Goal: Task Accomplishment & Management: Complete application form

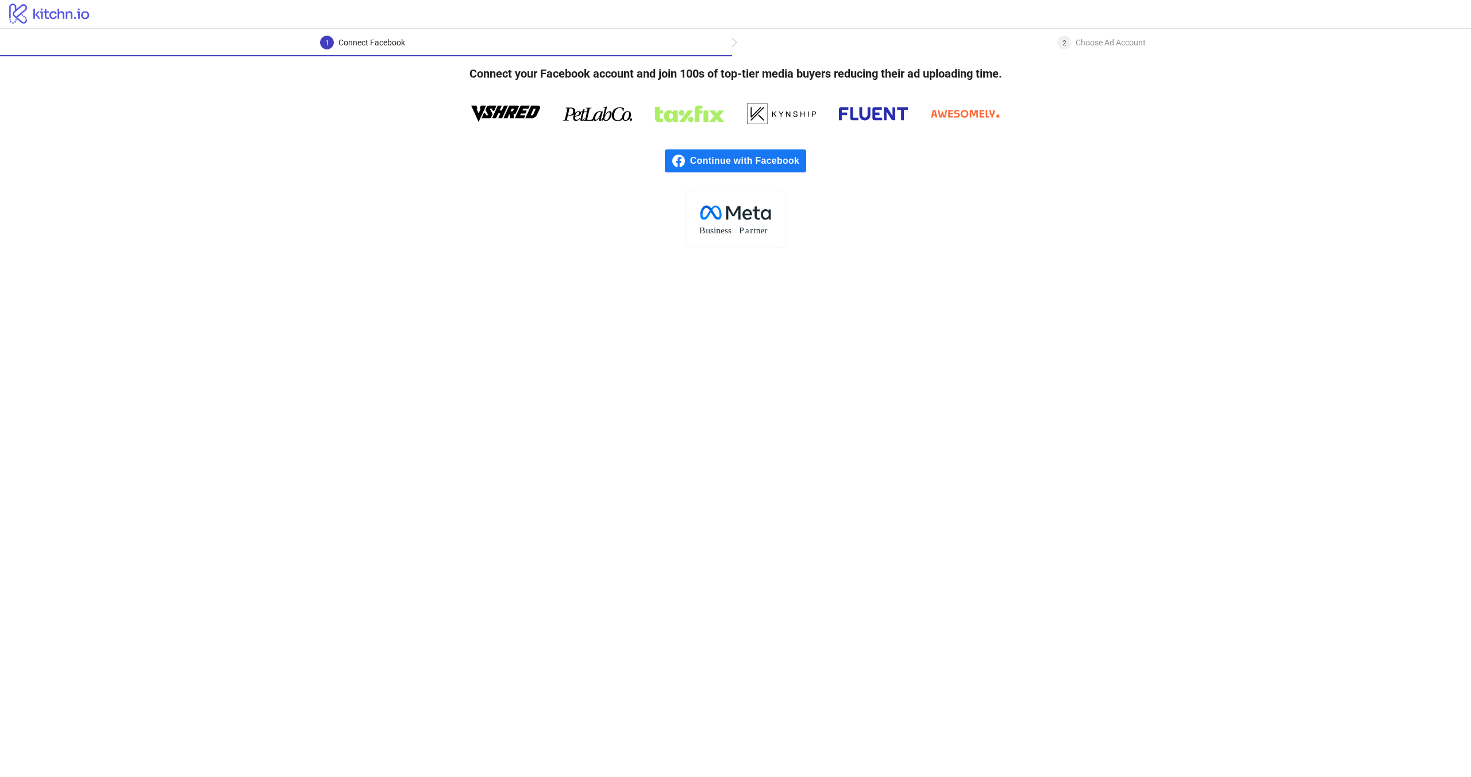
click at [741, 154] on span "Continue with Facebook" at bounding box center [748, 160] width 116 height 23
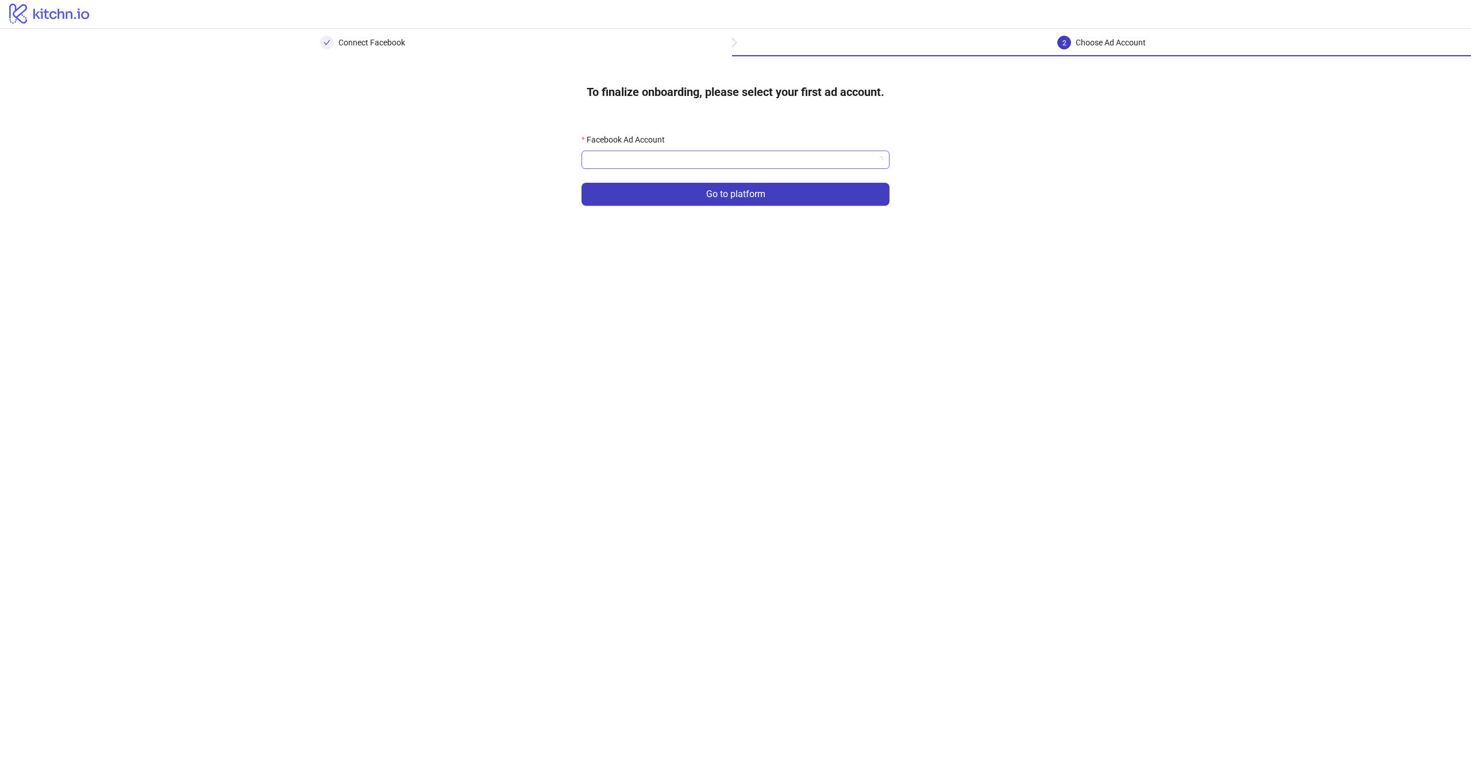
click at [622, 158] on input "Facebook Ad Account" at bounding box center [730, 159] width 284 height 17
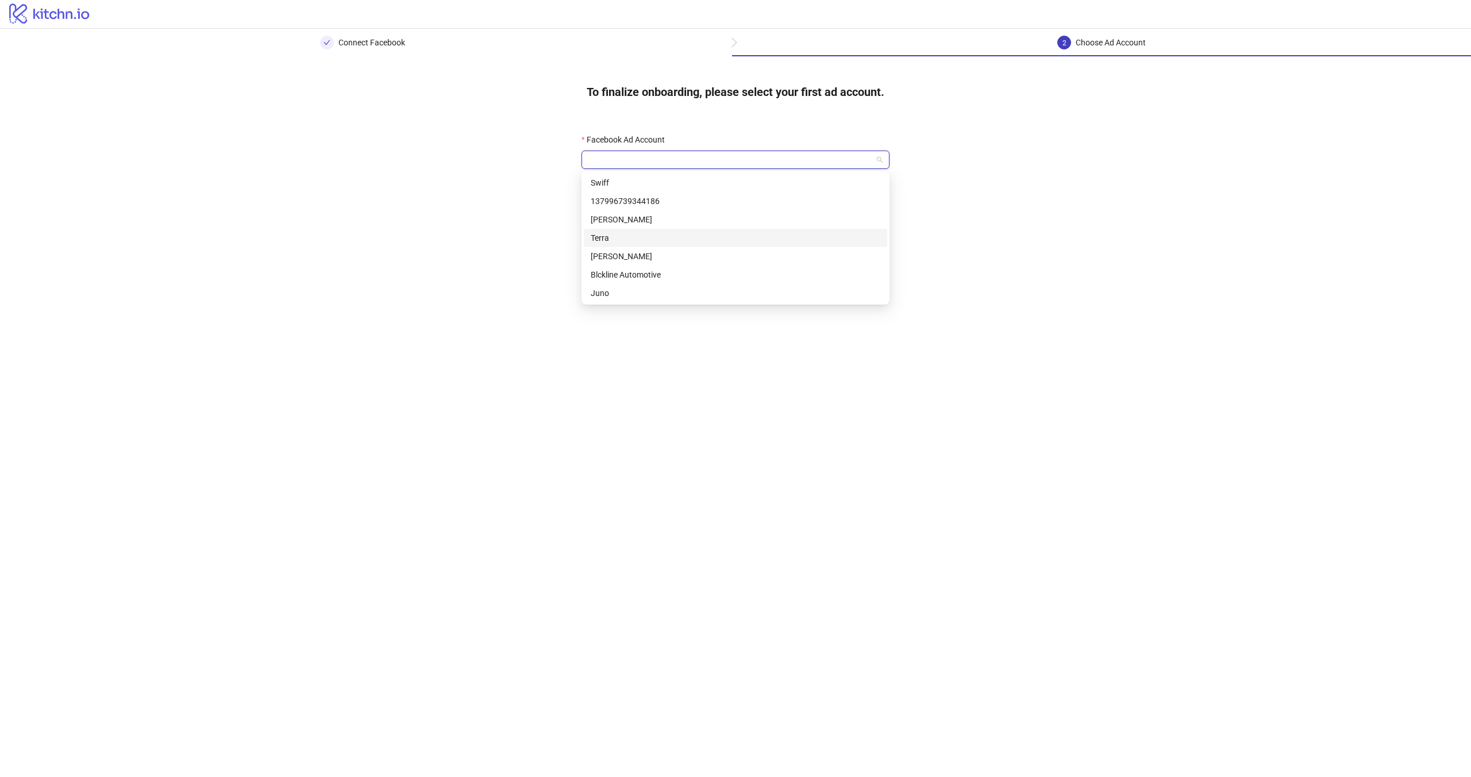
click at [656, 237] on div "Terra" at bounding box center [736, 238] width 290 height 13
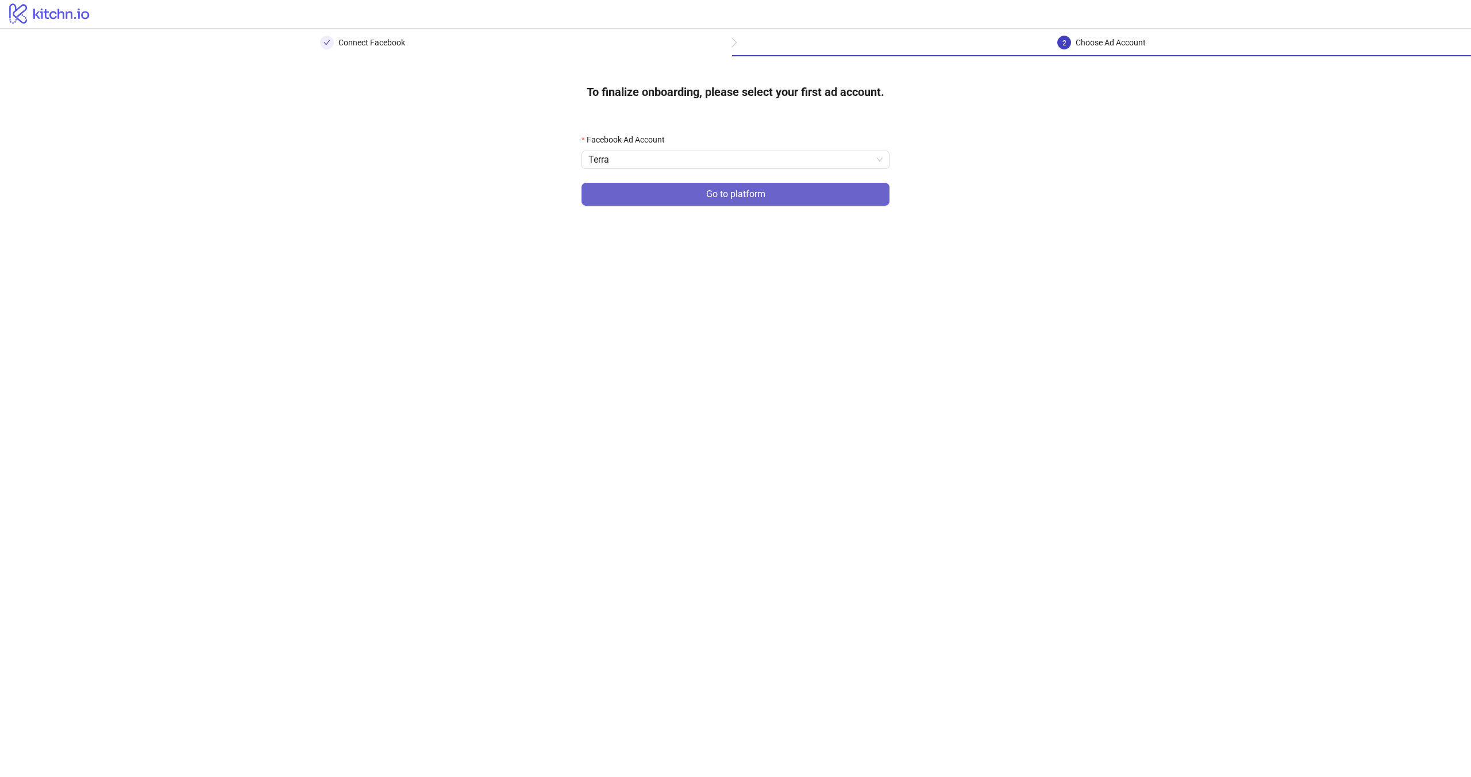
click at [661, 198] on button "Go to platform" at bounding box center [736, 194] width 308 height 23
click at [644, 148] on div "Facebook Ad Account" at bounding box center [736, 141] width 308 height 17
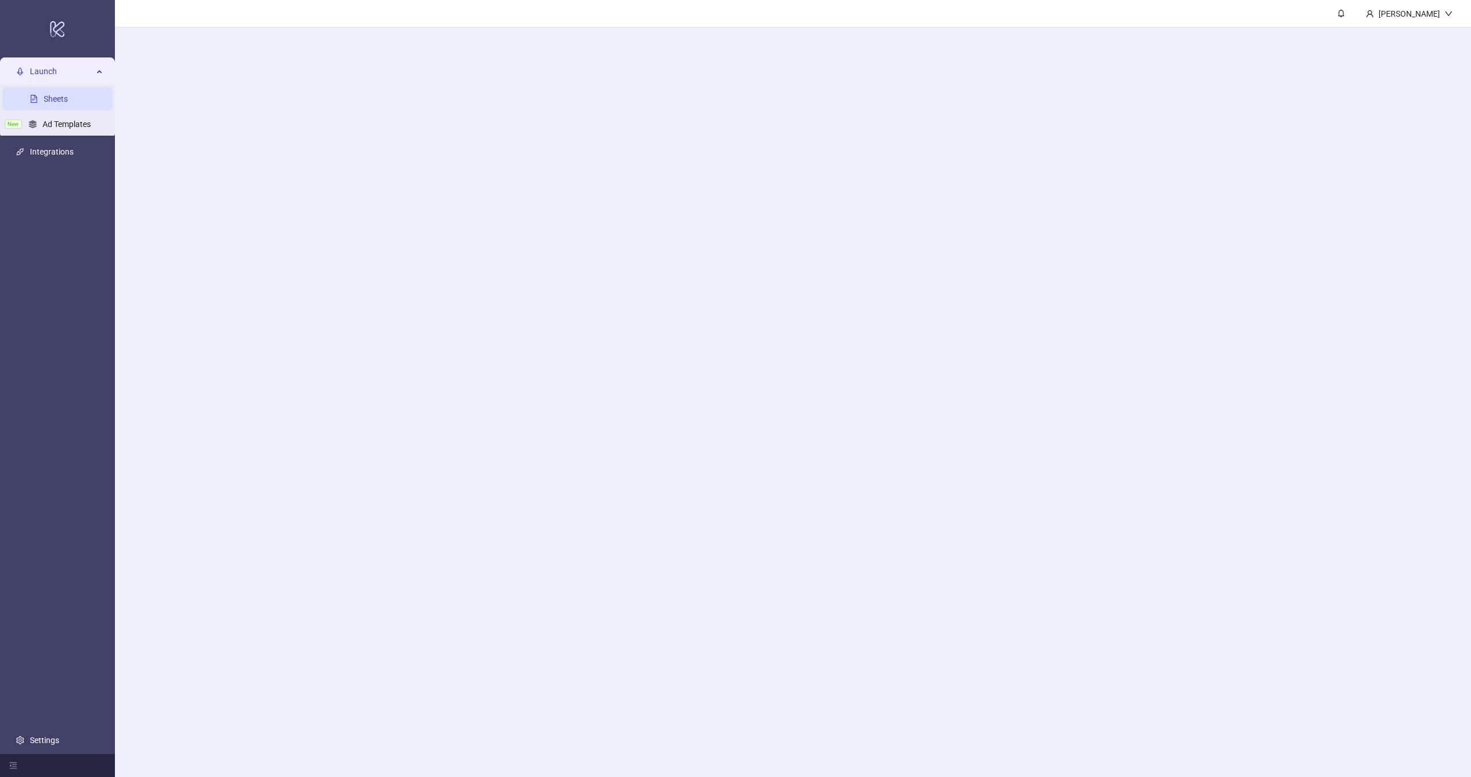
click at [644, 155] on main "[PERSON_NAME]" at bounding box center [793, 388] width 1356 height 777
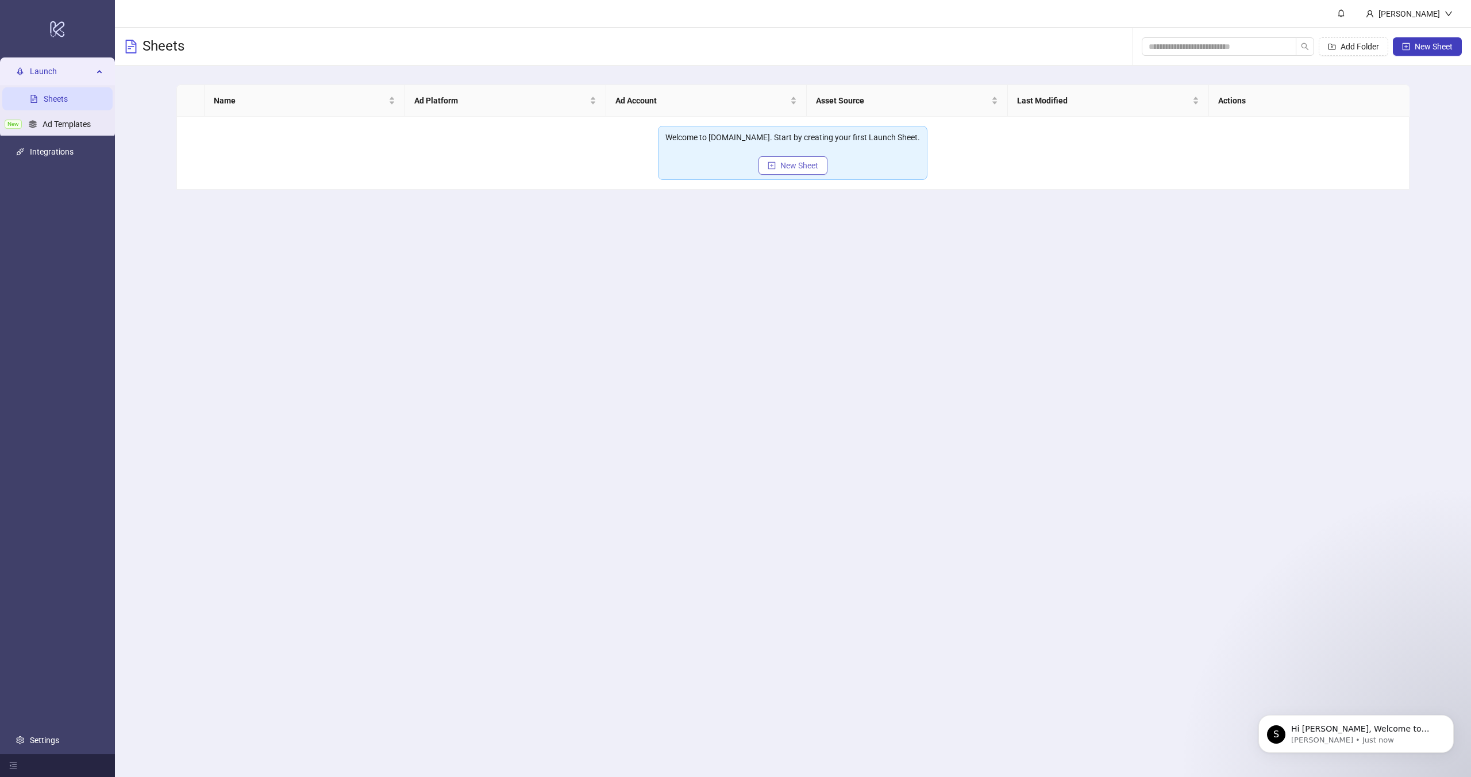
click at [782, 167] on span "New Sheet" at bounding box center [799, 165] width 38 height 9
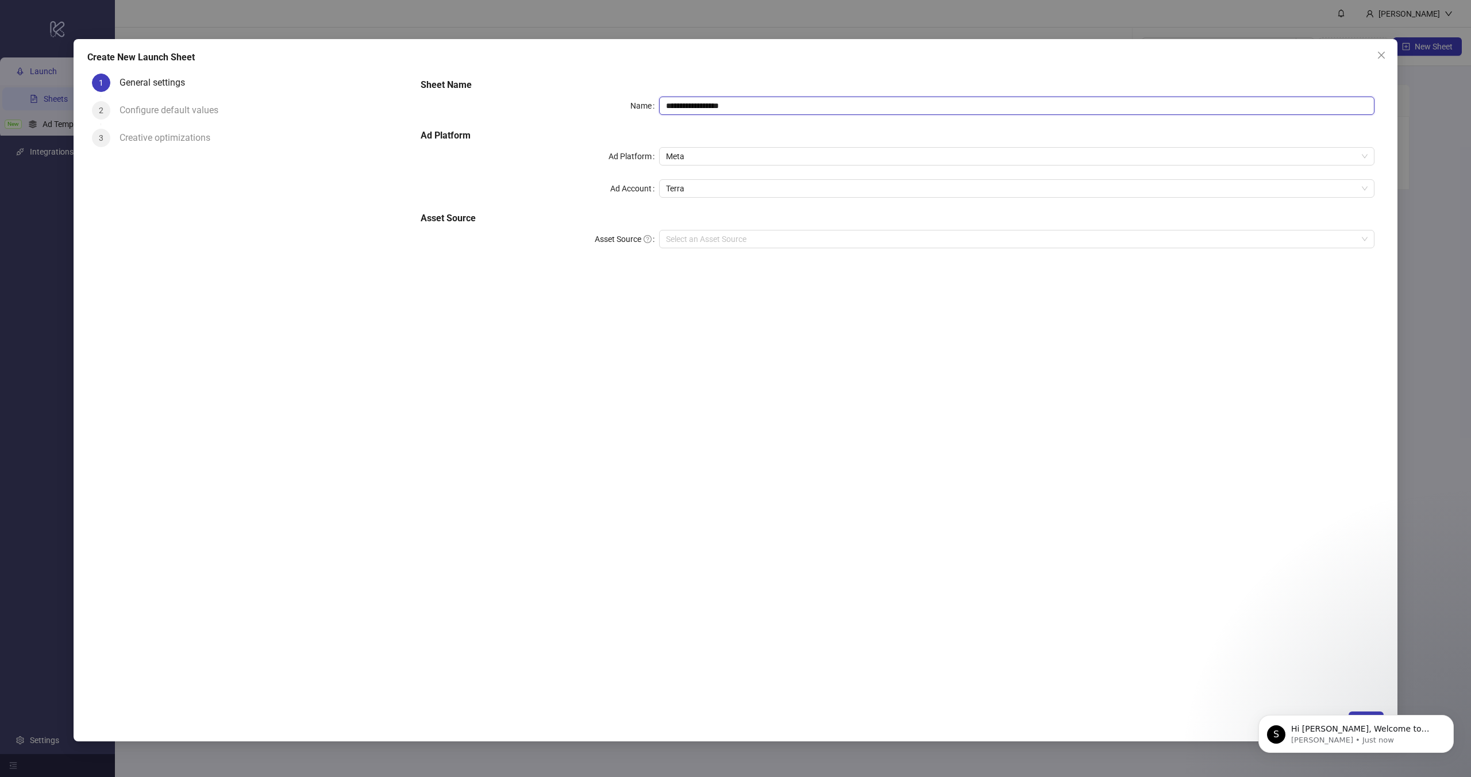
click at [728, 109] on input "**********" at bounding box center [1016, 106] width 715 height 18
click at [646, 126] on div "**********" at bounding box center [897, 170] width 963 height 193
click at [692, 156] on span "Meta" at bounding box center [1017, 156] width 702 height 17
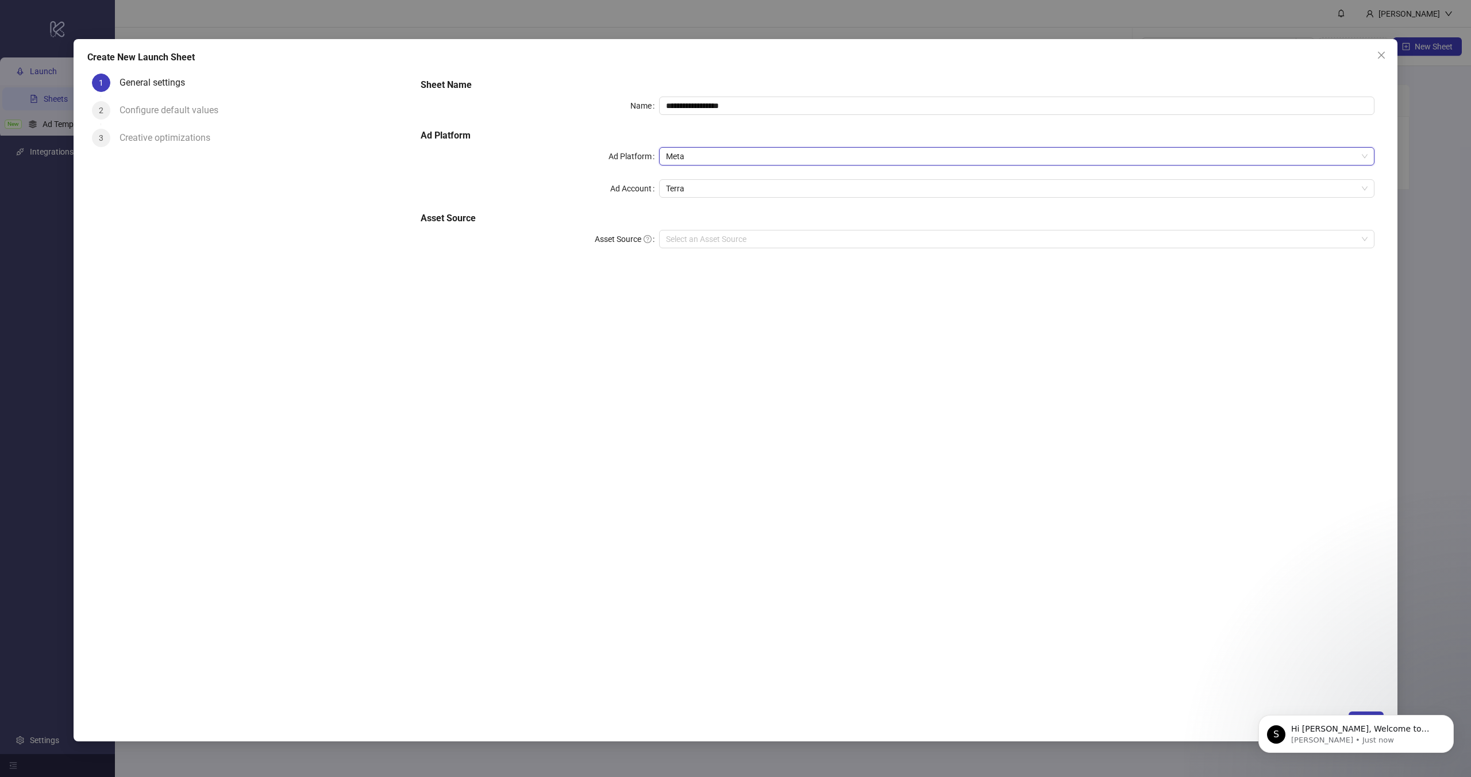
click at [692, 156] on span "Meta" at bounding box center [1017, 156] width 702 height 17
click at [691, 187] on span "Terra" at bounding box center [1017, 188] width 702 height 17
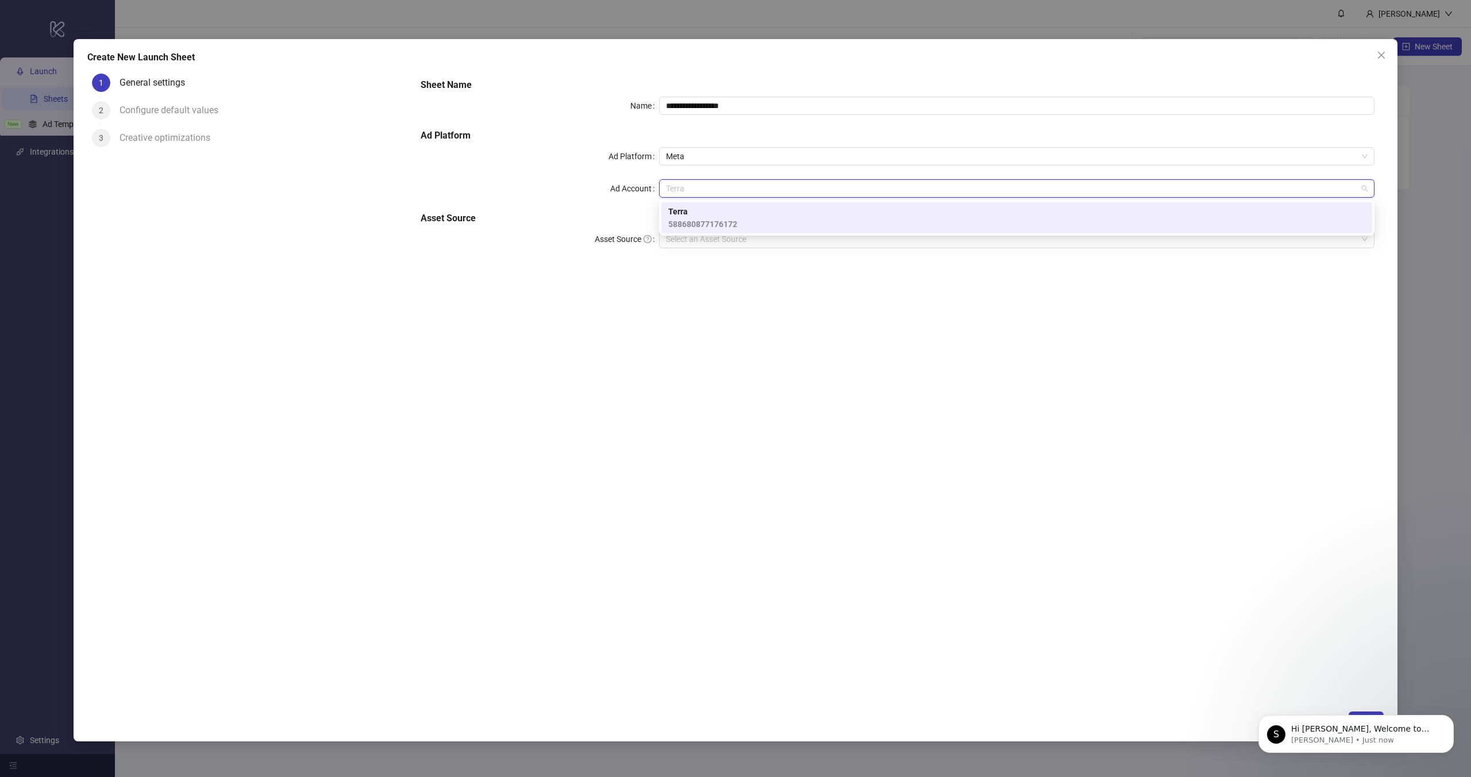
click at [627, 202] on div "**********" at bounding box center [897, 170] width 963 height 193
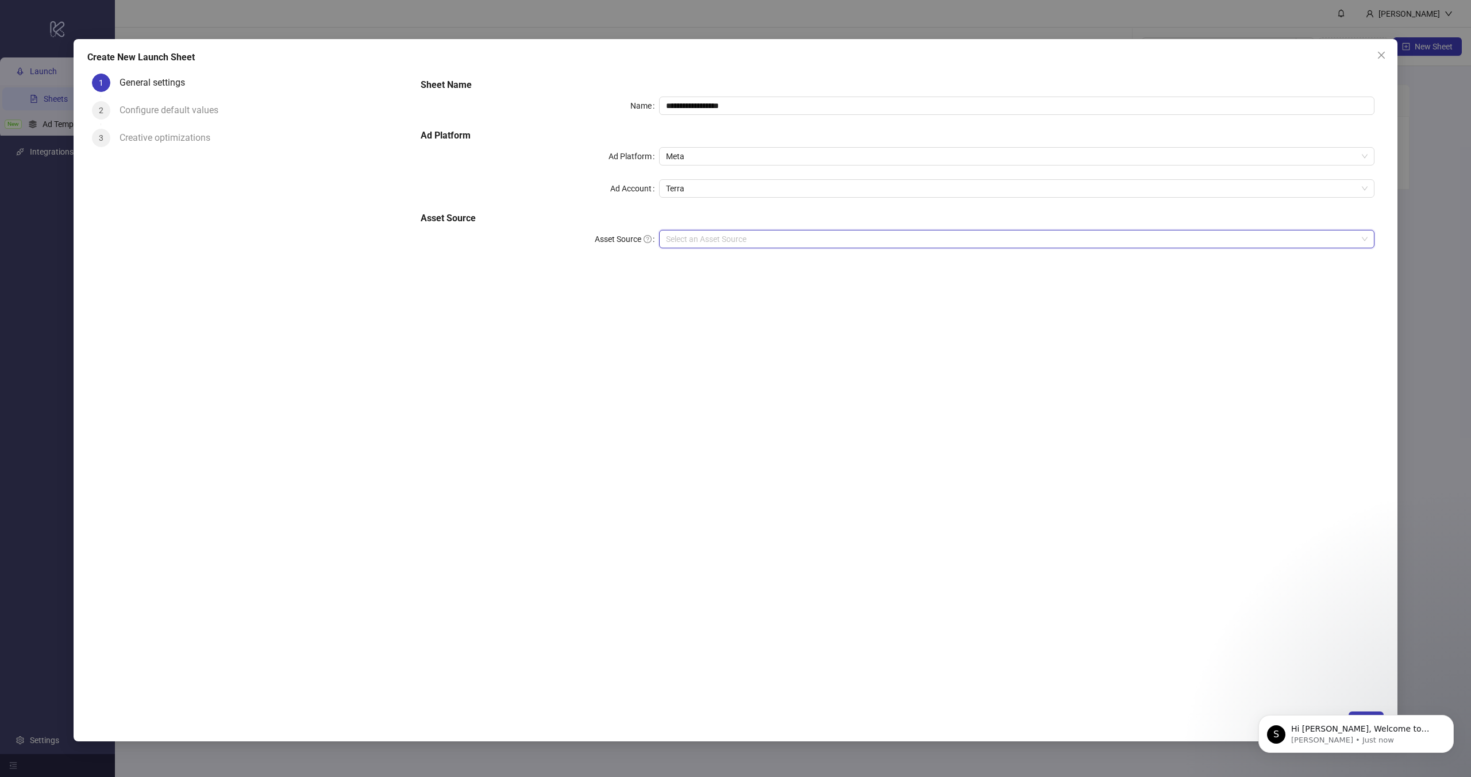
click at [685, 245] on input "Asset Source" at bounding box center [1011, 238] width 691 height 17
click at [695, 261] on div "Local Files" at bounding box center [1016, 262] width 697 height 13
click at [632, 122] on div "**********" at bounding box center [897, 170] width 963 height 193
click at [149, 113] on div "Configure default values" at bounding box center [174, 110] width 108 height 18
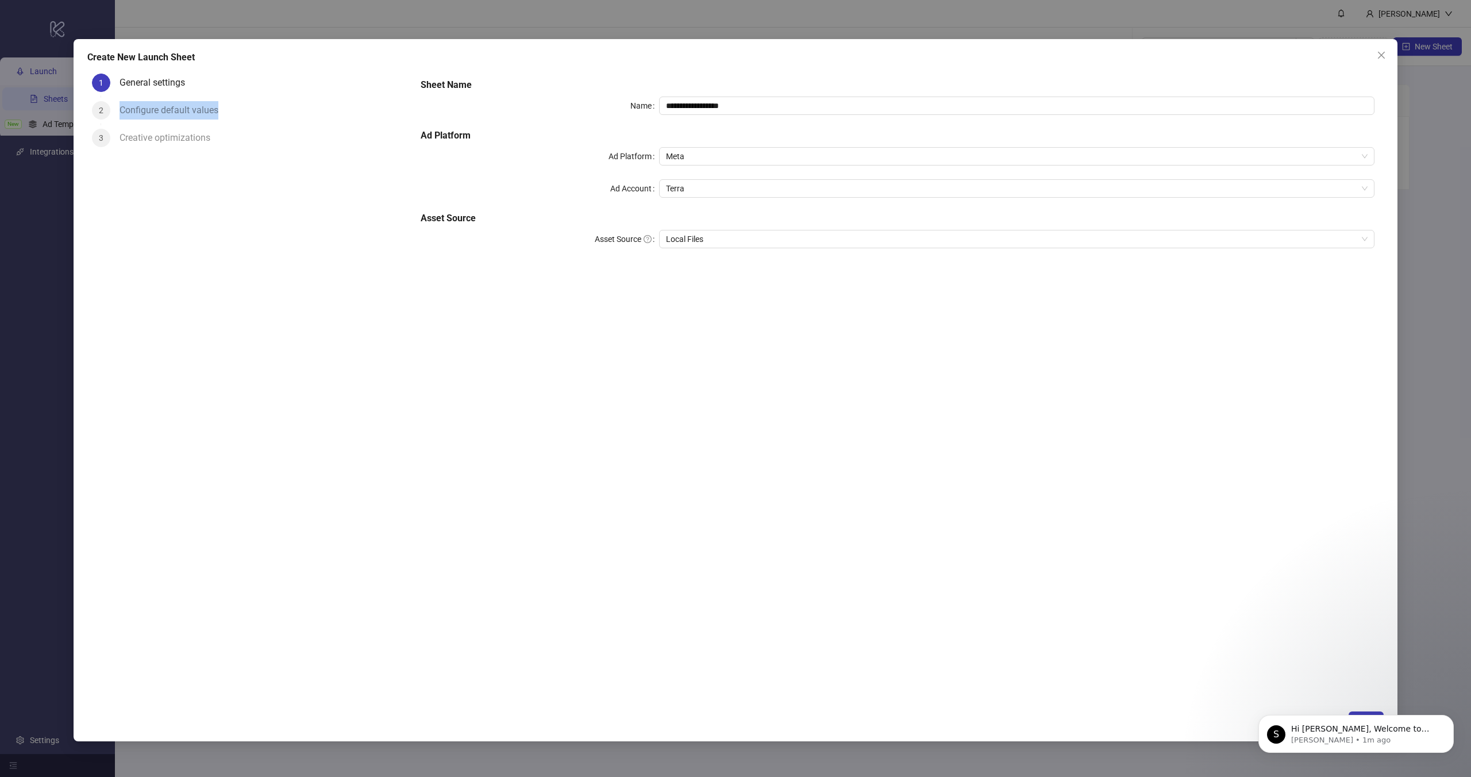
click at [149, 113] on div "Configure default values" at bounding box center [174, 110] width 108 height 18
click at [228, 111] on div "Configure default values" at bounding box center [263, 115] width 287 height 28
click at [1451, 718] on icon "Dismiss notification" at bounding box center [1451, 718] width 6 height 6
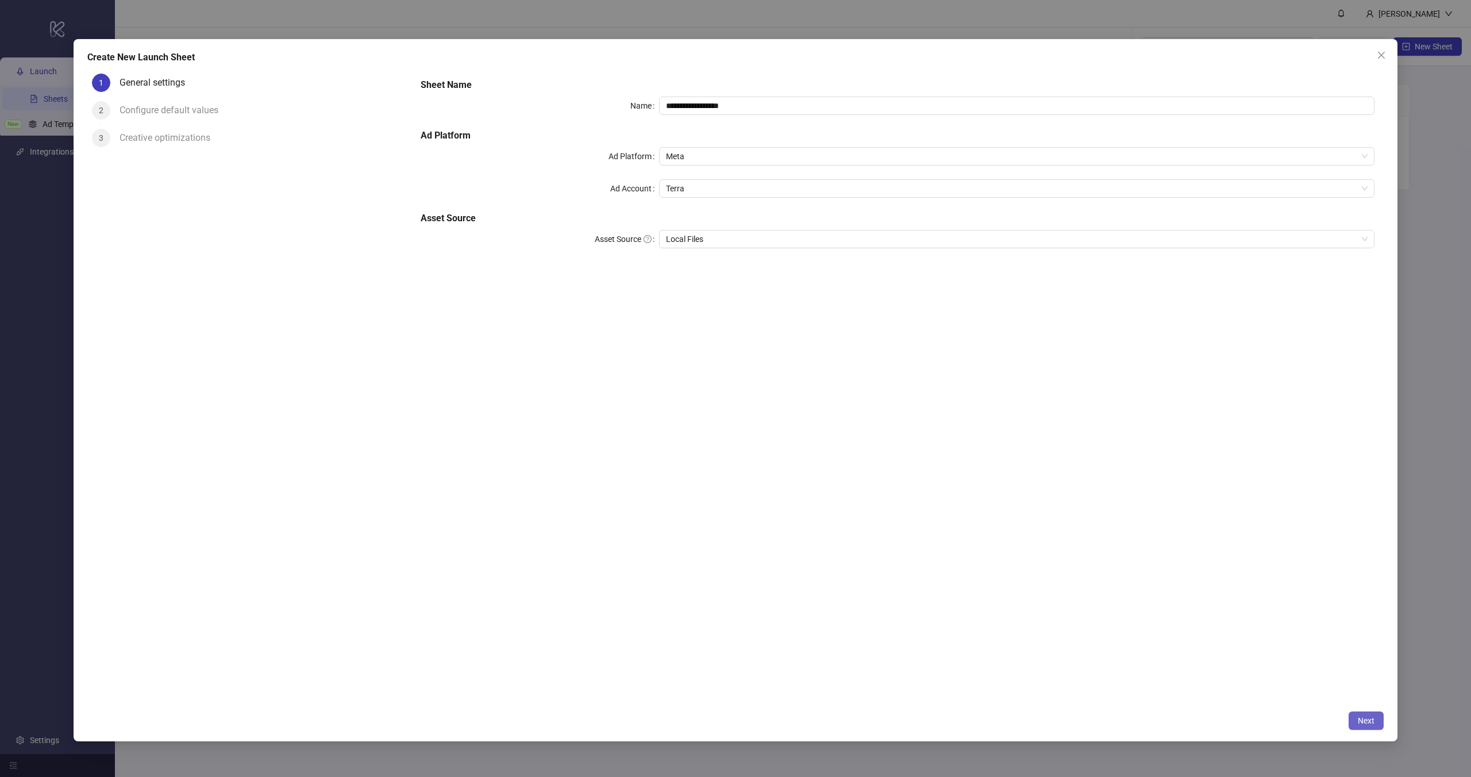
click at [1363, 719] on span "Next" at bounding box center [1366, 720] width 17 height 9
click at [700, 132] on div at bounding box center [897, 201] width 963 height 255
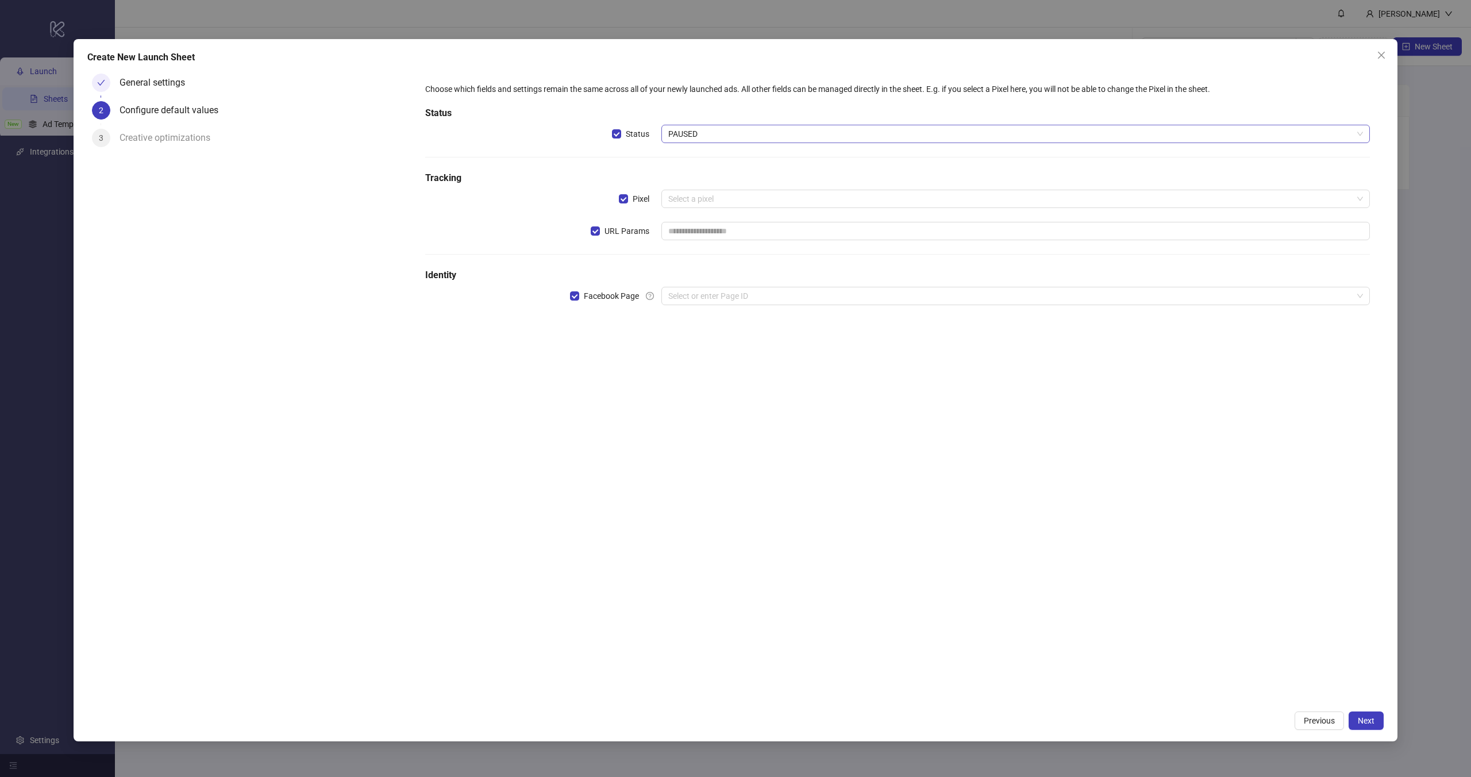
click at [688, 134] on span "PAUSED" at bounding box center [1015, 133] width 695 height 17
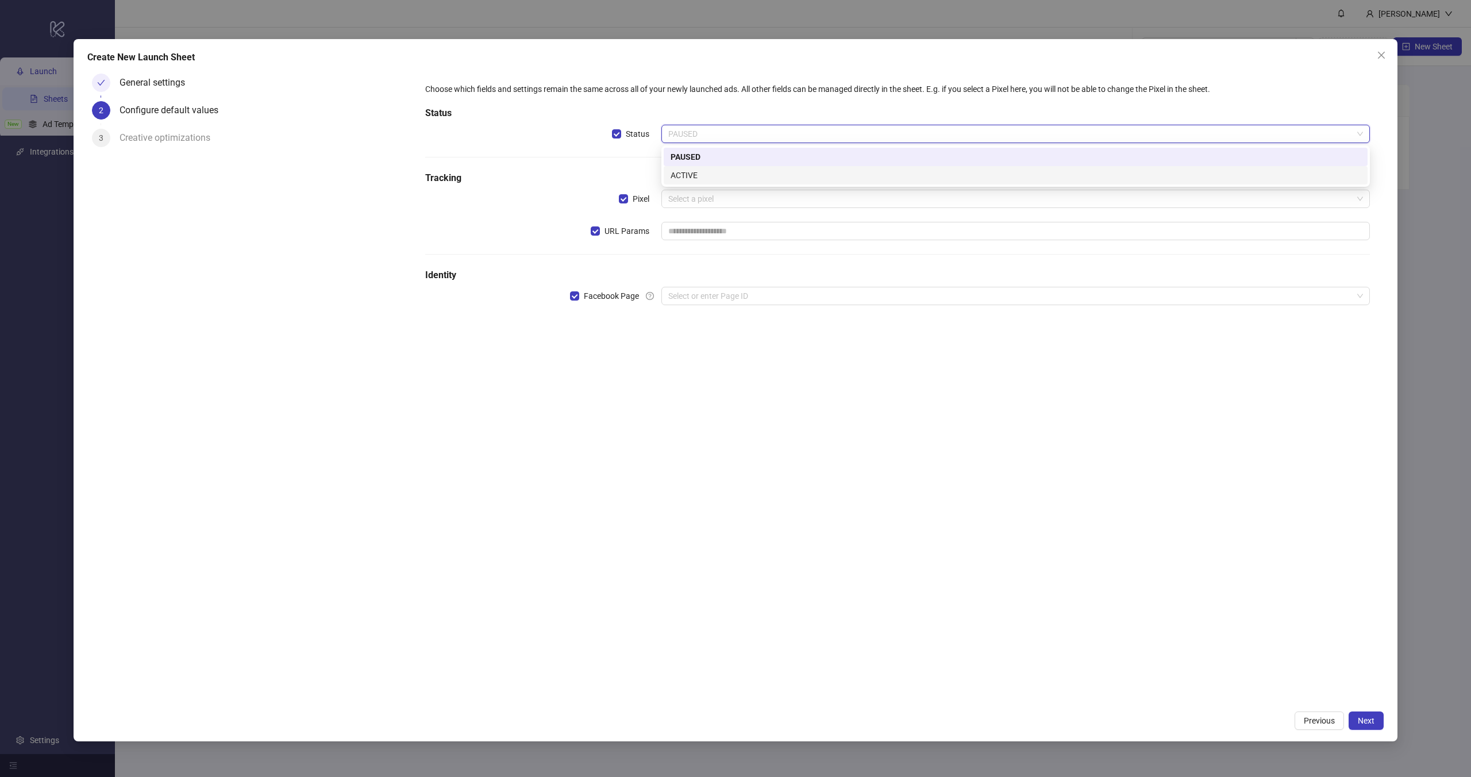
click at [690, 179] on div "ACTIVE" at bounding box center [1016, 175] width 690 height 13
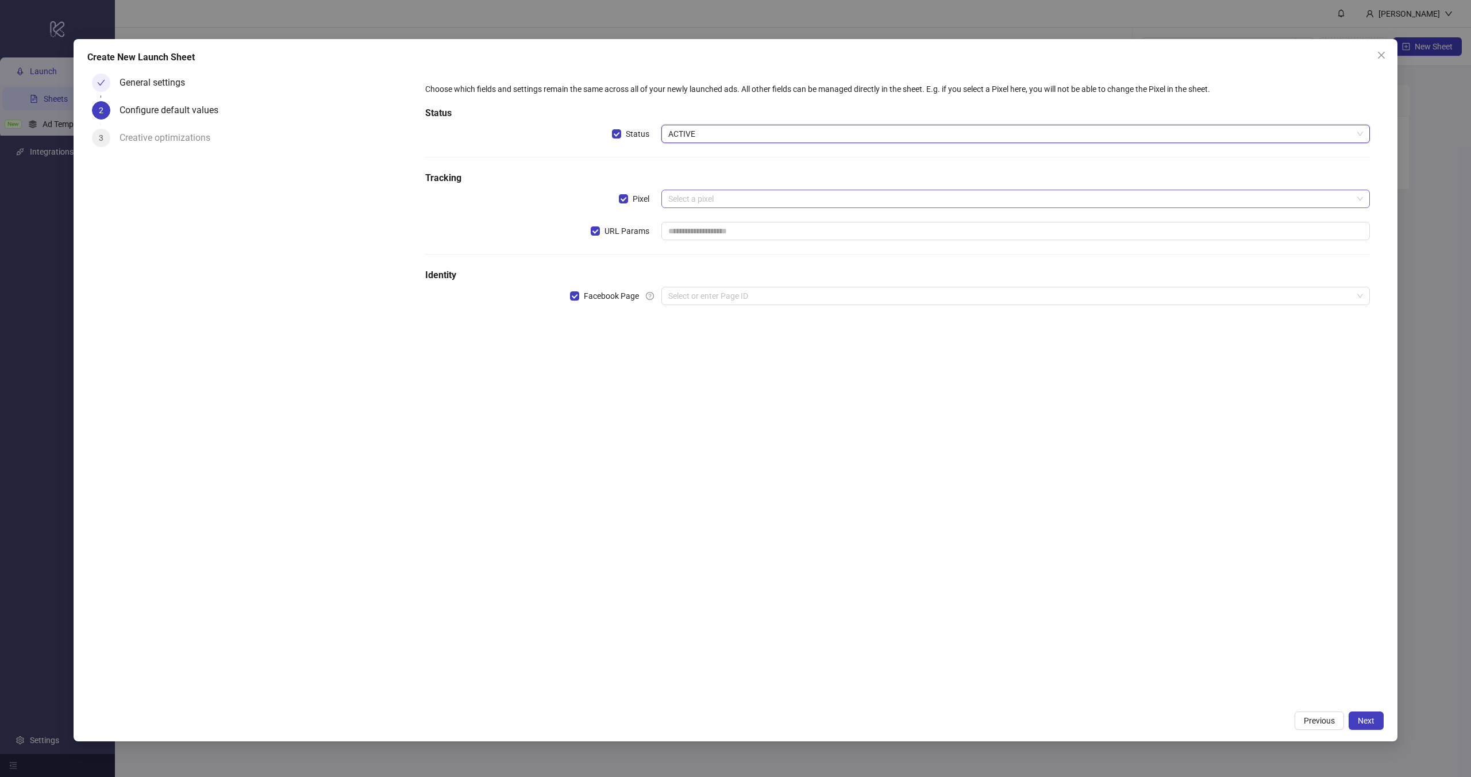
click at [690, 201] on input "search" at bounding box center [1010, 198] width 684 height 17
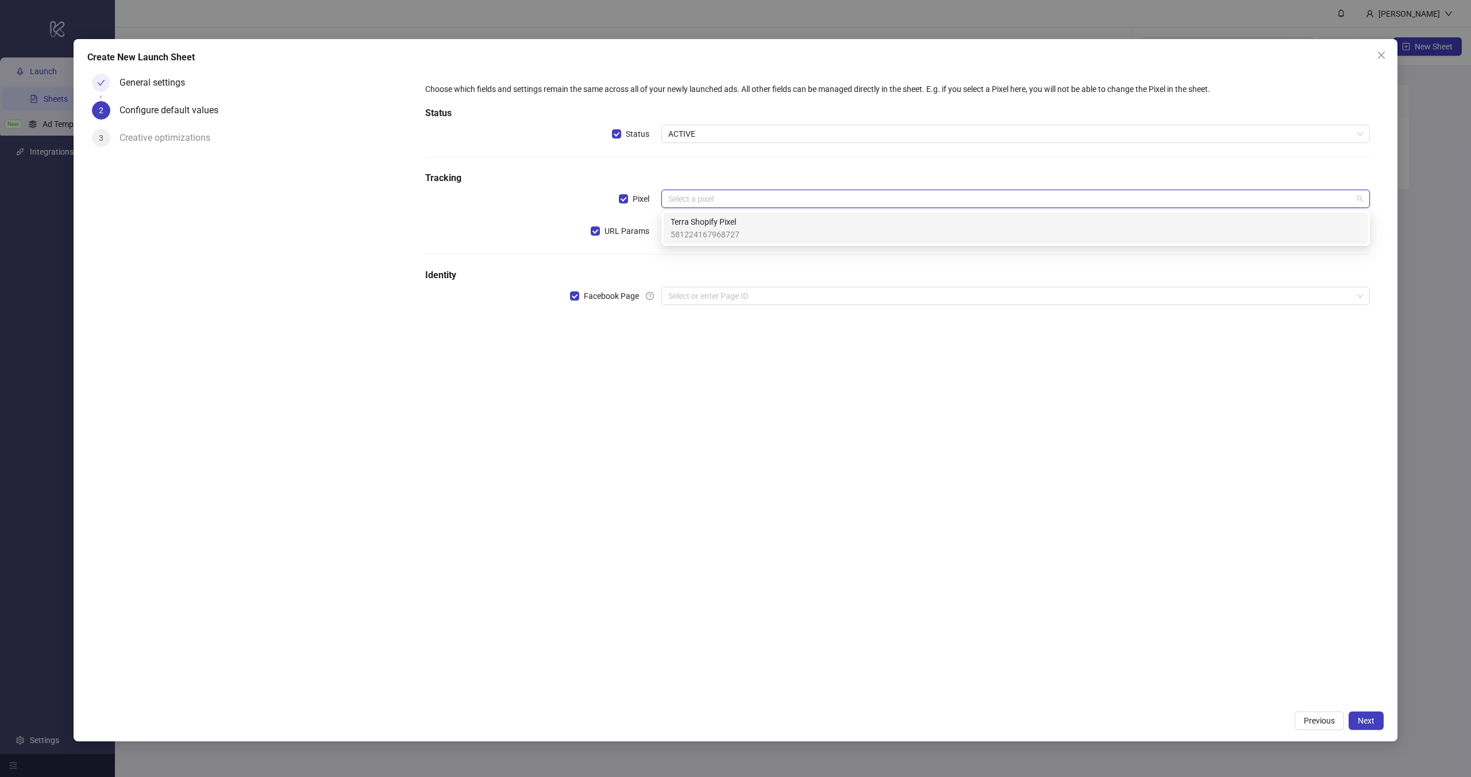
click at [702, 232] on span "581224167968727" at bounding box center [705, 234] width 69 height 13
click at [702, 239] on input "text" at bounding box center [1015, 231] width 709 height 18
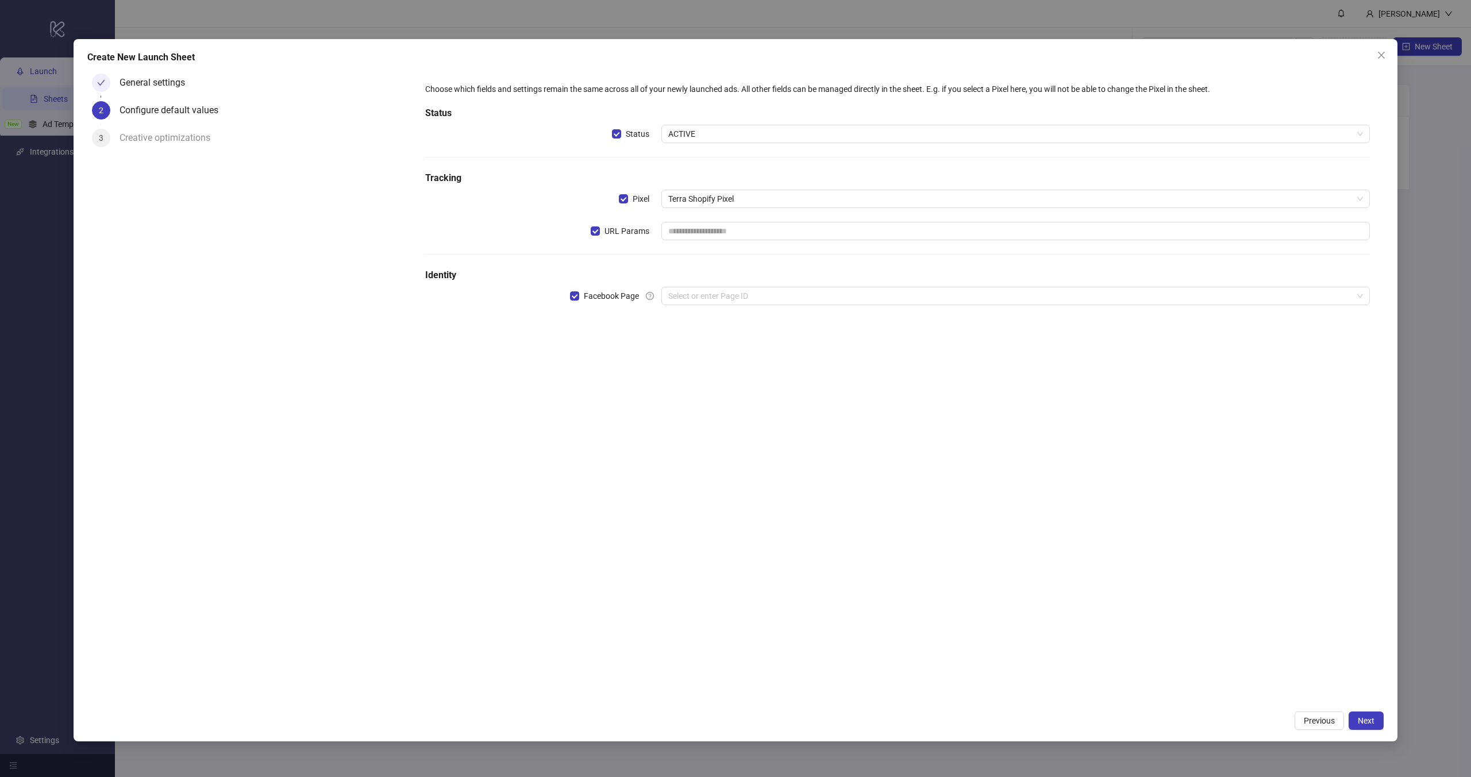
click at [699, 276] on h5 "Identity" at bounding box center [897, 275] width 945 height 14
click at [699, 295] on input "search" at bounding box center [1010, 295] width 684 height 17
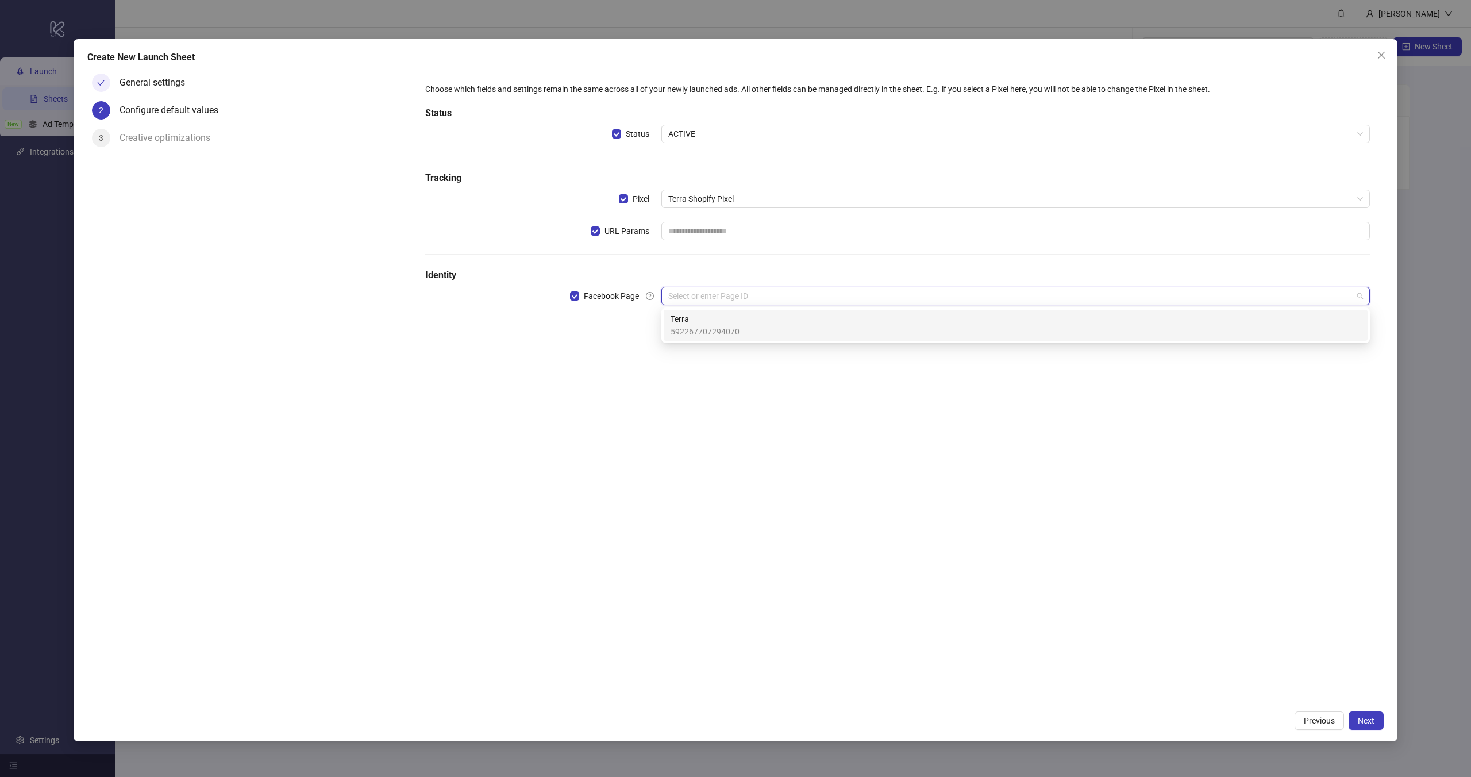
click at [734, 356] on div "Choose which fields and settings remain the same across all of your newly launc…" at bounding box center [897, 387] width 972 height 636
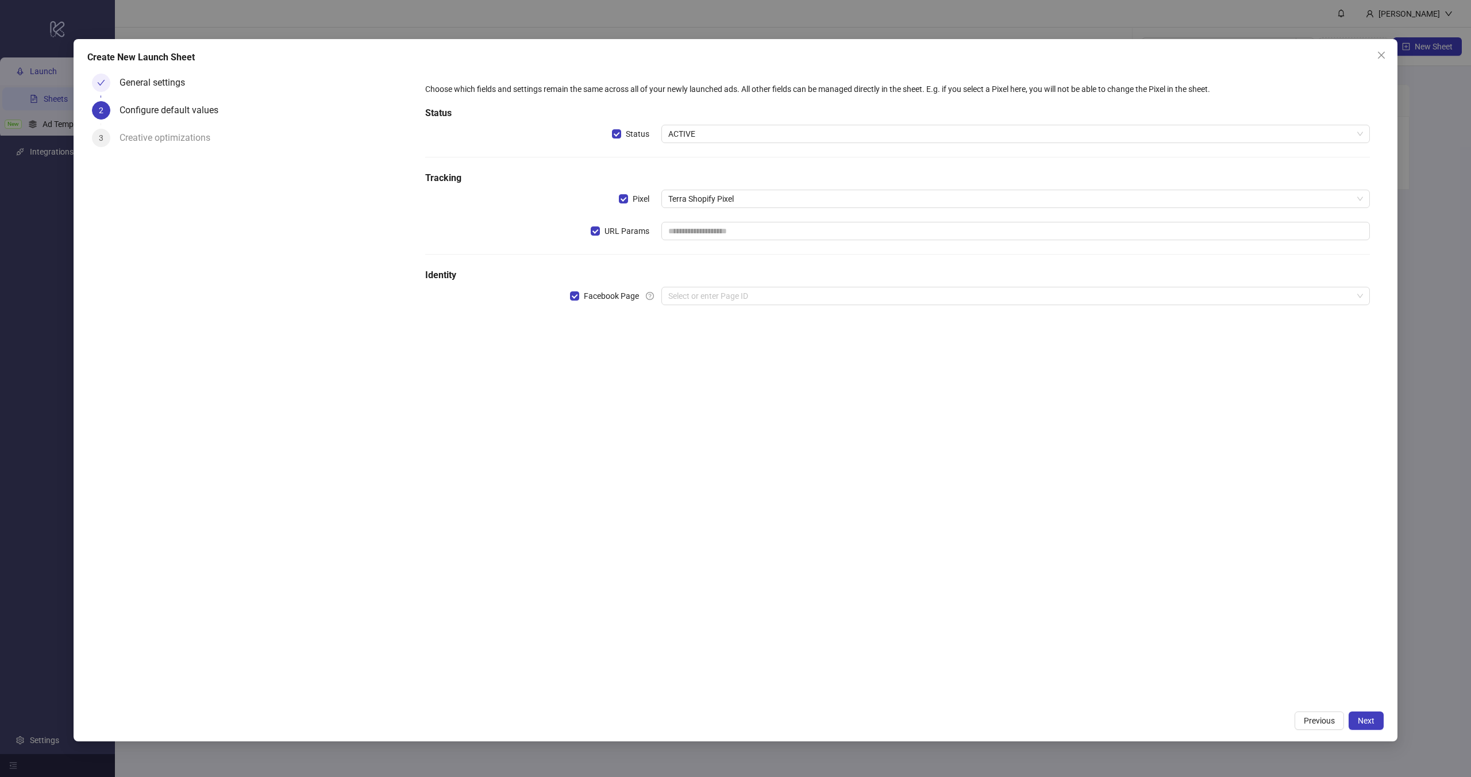
click at [695, 308] on div "Choose which fields and settings remain the same across all of your newly launc…" at bounding box center [898, 200] width 954 height 245
click at [695, 299] on input "search" at bounding box center [1010, 295] width 684 height 17
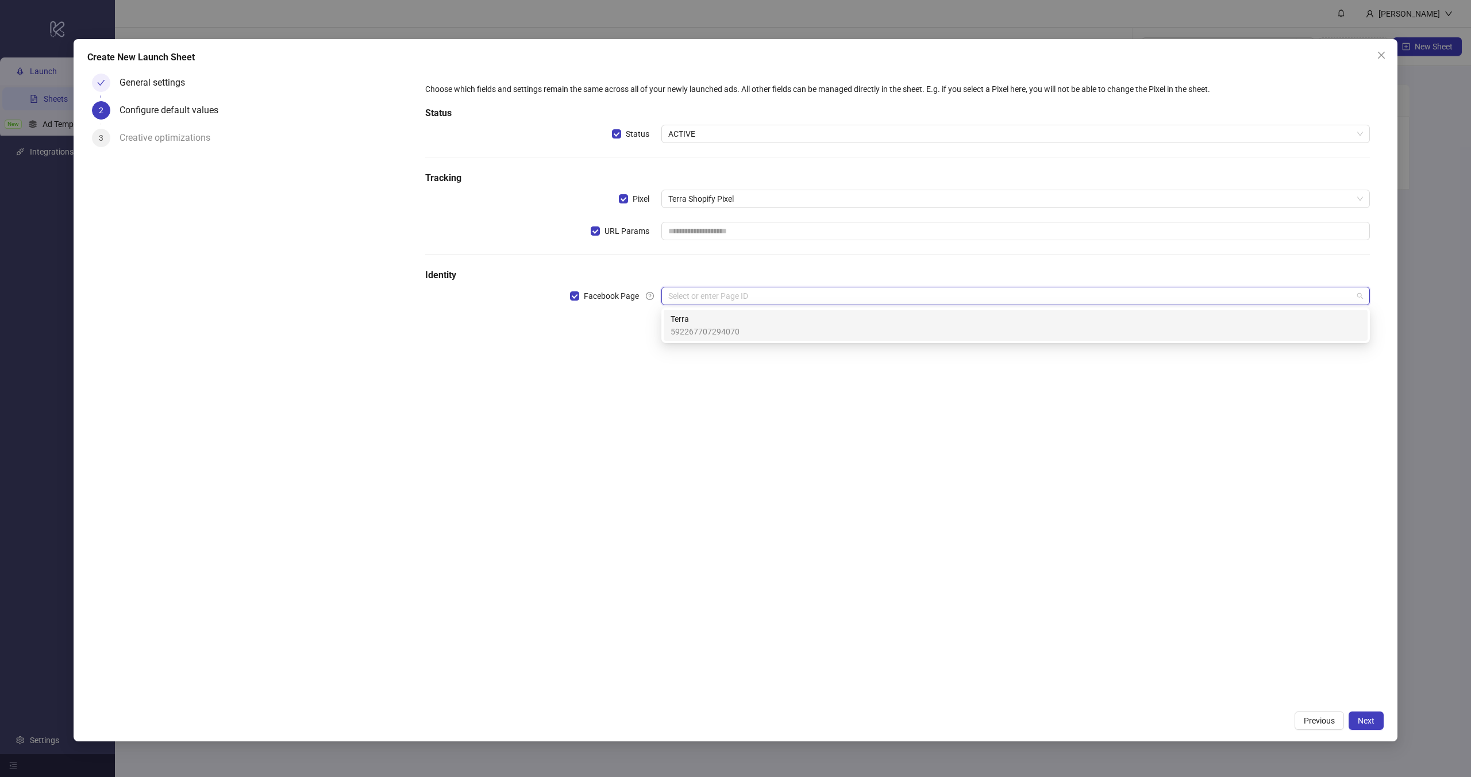
click at [695, 324] on span "Terra" at bounding box center [705, 319] width 69 height 13
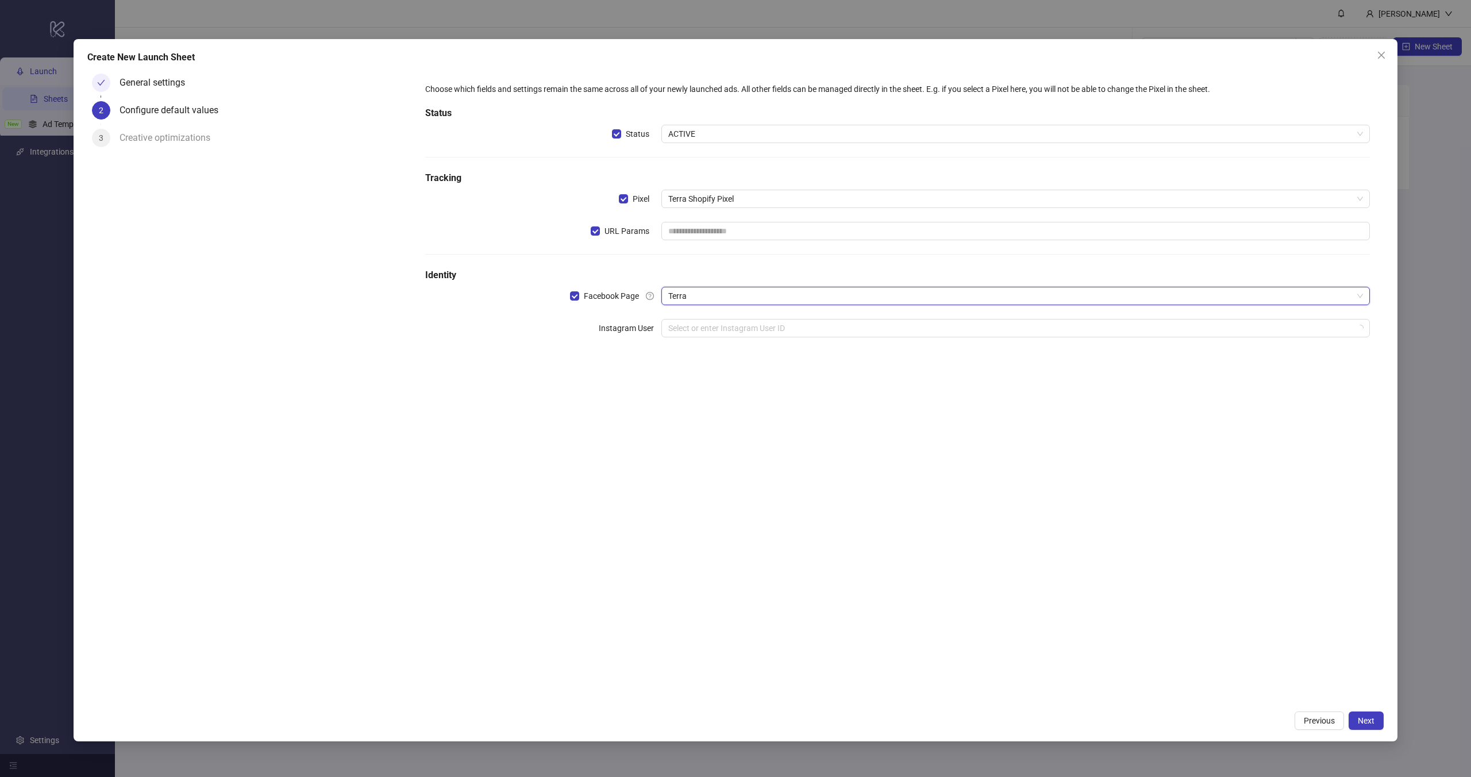
click at [1051, 553] on div "Choose which fields and settings remain the same across all of your newly launc…" at bounding box center [897, 387] width 972 height 636
click at [1365, 717] on span "Next" at bounding box center [1366, 720] width 17 height 9
click at [701, 225] on input "text" at bounding box center [1015, 231] width 709 height 18
click at [615, 228] on span "URL Params" at bounding box center [627, 231] width 54 height 13
click at [619, 329] on label "Instagram User" at bounding box center [630, 328] width 63 height 18
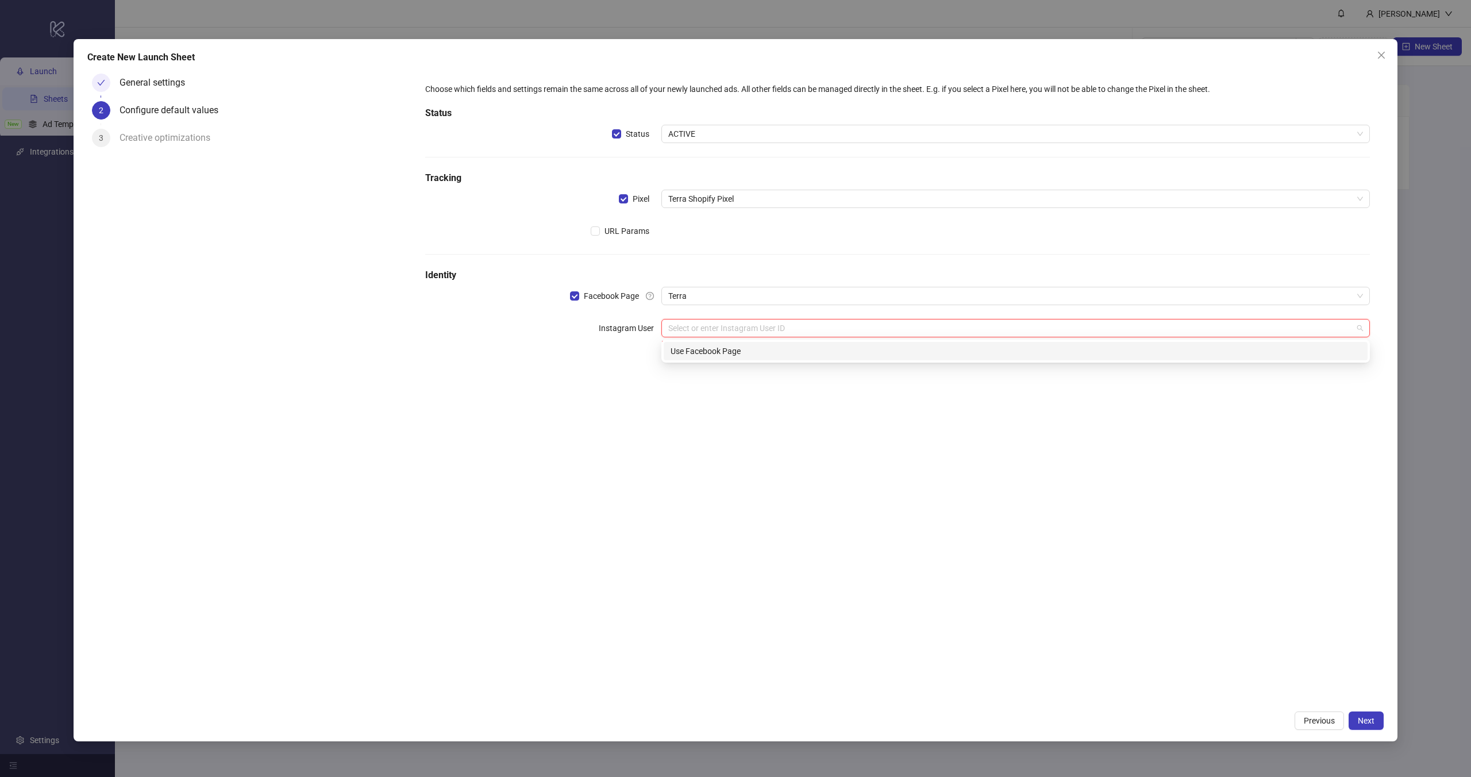
click at [724, 323] on input "search" at bounding box center [1010, 328] width 684 height 17
click at [711, 347] on div "Use Facebook Page" at bounding box center [1016, 351] width 690 height 13
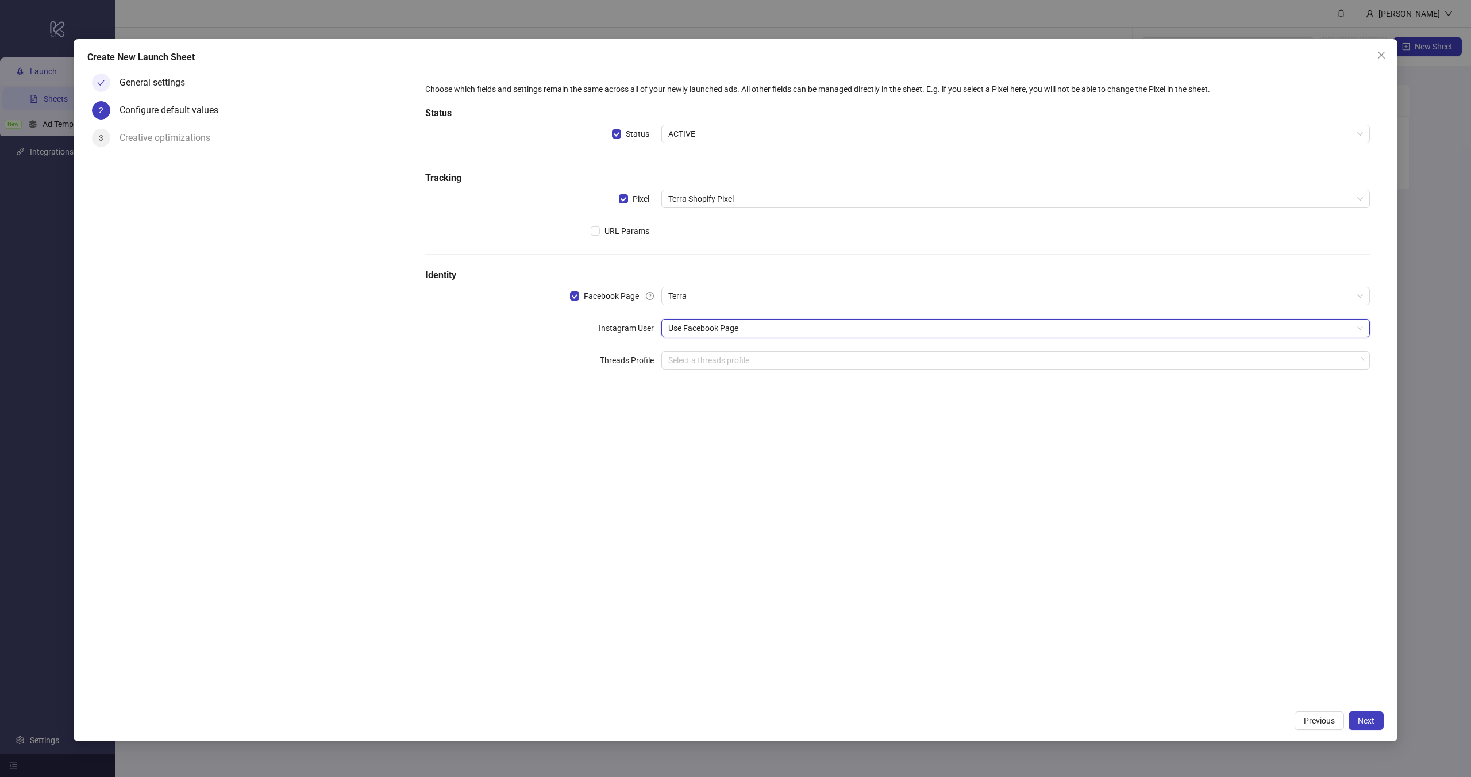
click at [717, 401] on div "Choose which fields and settings remain the same across all of your newly launc…" at bounding box center [897, 387] width 972 height 636
drag, startPoint x: 712, startPoint y: 351, endPoint x: 759, endPoint y: 390, distance: 60.8
click at [720, 356] on div "Select a threads profile" at bounding box center [1015, 360] width 709 height 18
click at [963, 560] on div "Choose which fields and settings remain the same across all of your newly launc…" at bounding box center [897, 387] width 972 height 636
click at [1361, 719] on span "Next" at bounding box center [1366, 720] width 17 height 9
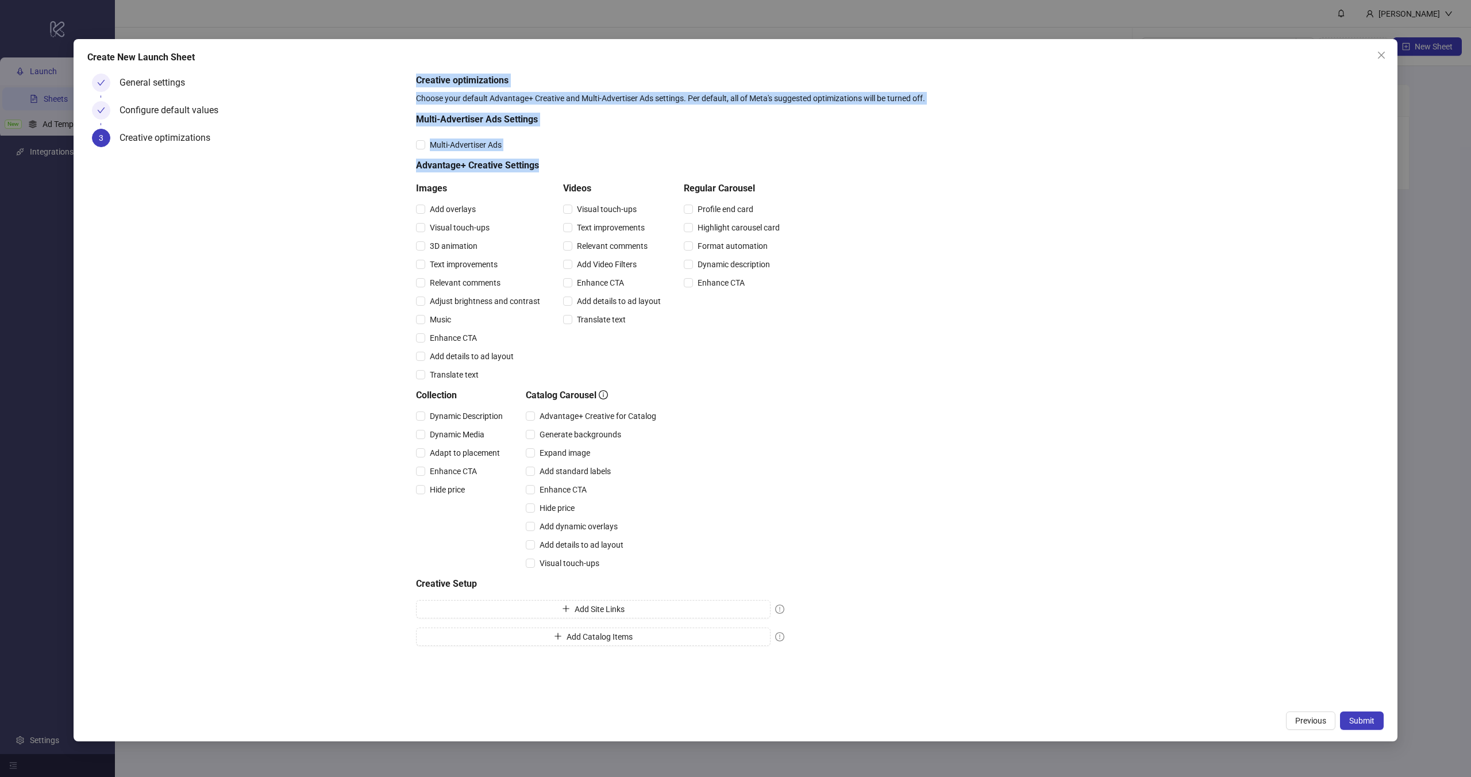
drag, startPoint x: 417, startPoint y: 68, endPoint x: 561, endPoint y: 160, distance: 170.7
click at [561, 160] on form "Creative optimizations Choose your default Advantage+ Creative and Multi-Advert…" at bounding box center [897, 362] width 972 height 586
click at [561, 160] on h5 "Advantage+ Creative Settings" at bounding box center [600, 166] width 368 height 14
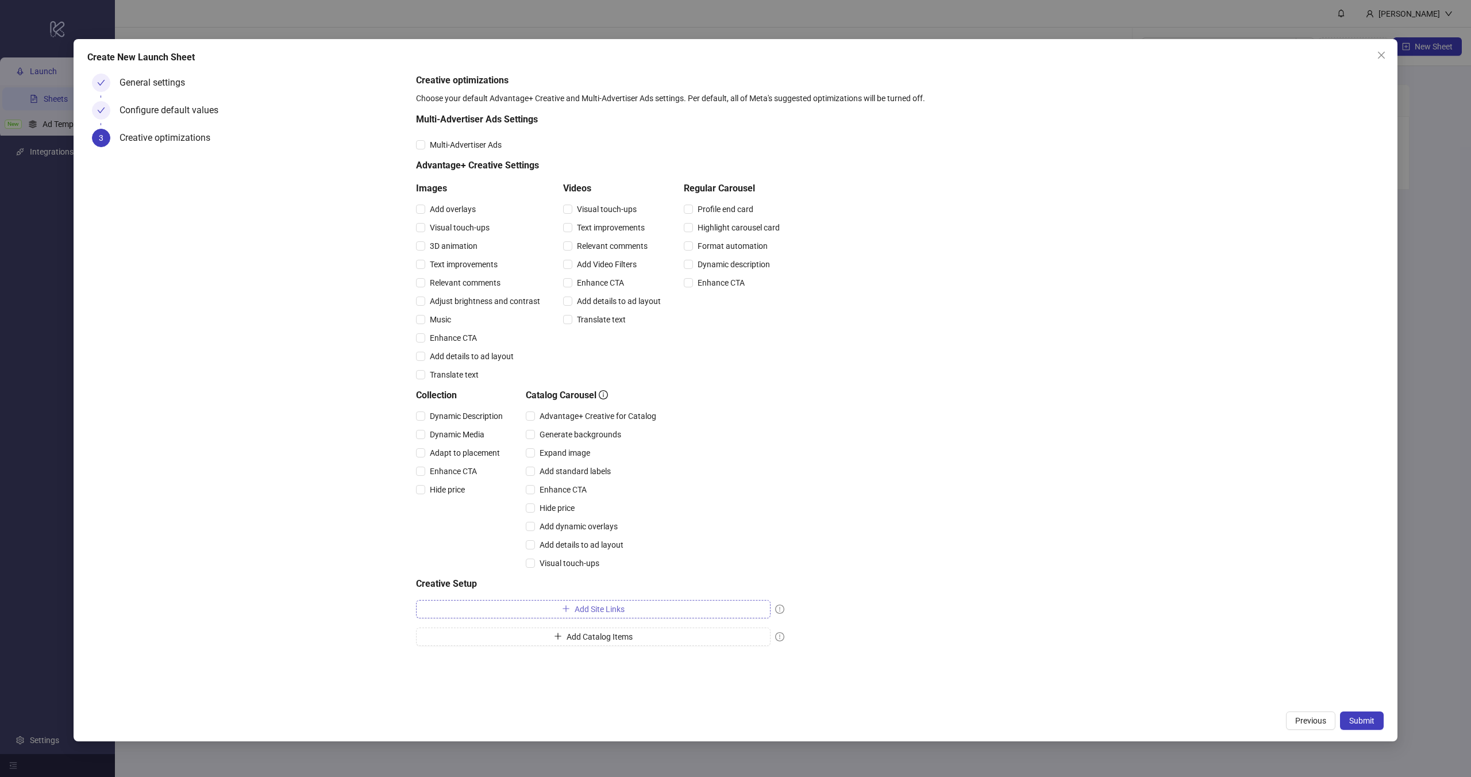
click at [597, 603] on button "Add Site Links" at bounding box center [593, 609] width 355 height 18
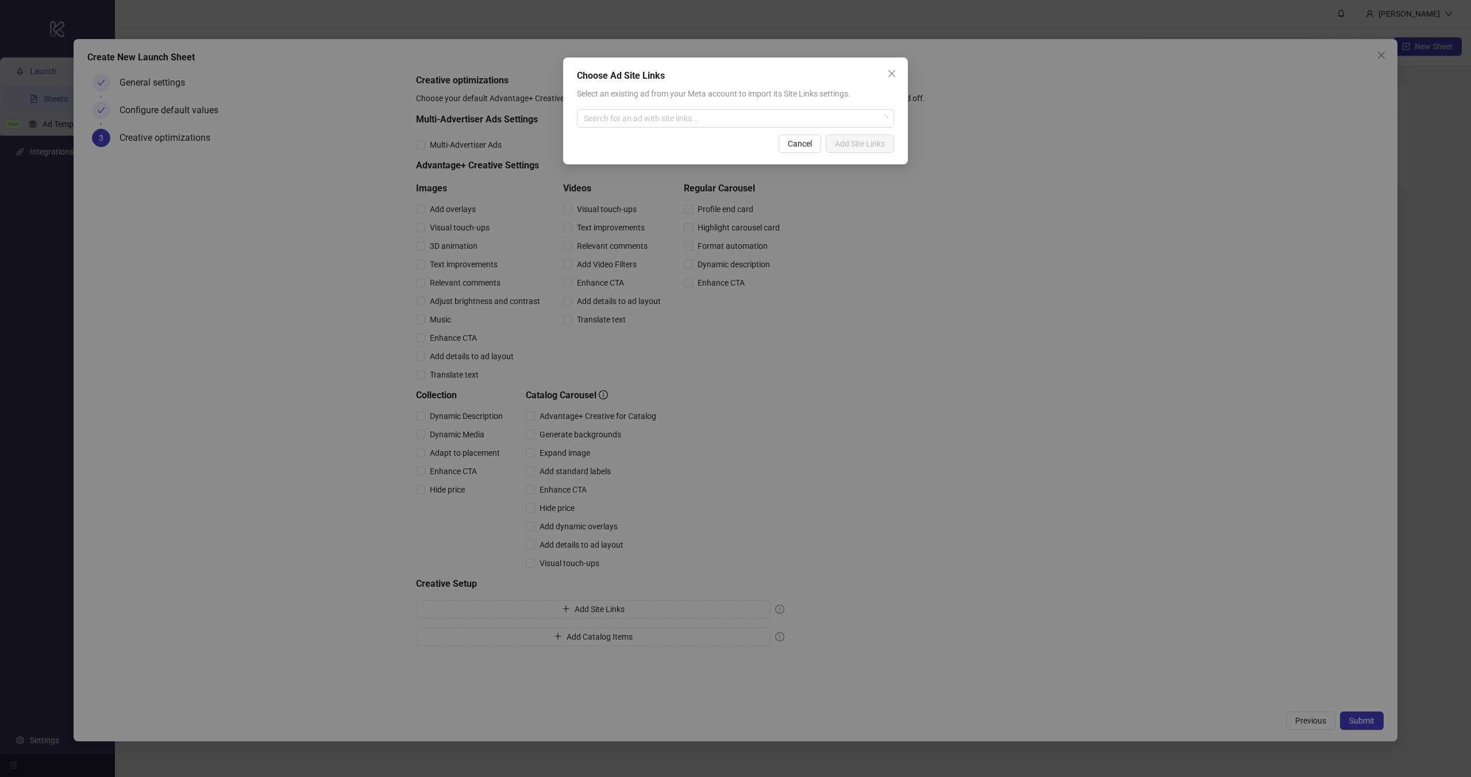
click at [655, 128] on div "Choose Ad Site Links Select an existing ad from your Meta account to import its…" at bounding box center [735, 110] width 345 height 107
drag, startPoint x: 585, startPoint y: 75, endPoint x: 710, endPoint y: 88, distance: 126.0
click at [710, 88] on div "Choose Ad Site Links Select an existing ad from your Meta account to import its…" at bounding box center [735, 110] width 345 height 107
click at [710, 88] on div "Select an existing ad from your Meta account to import its Site Links settings." at bounding box center [735, 93] width 317 height 13
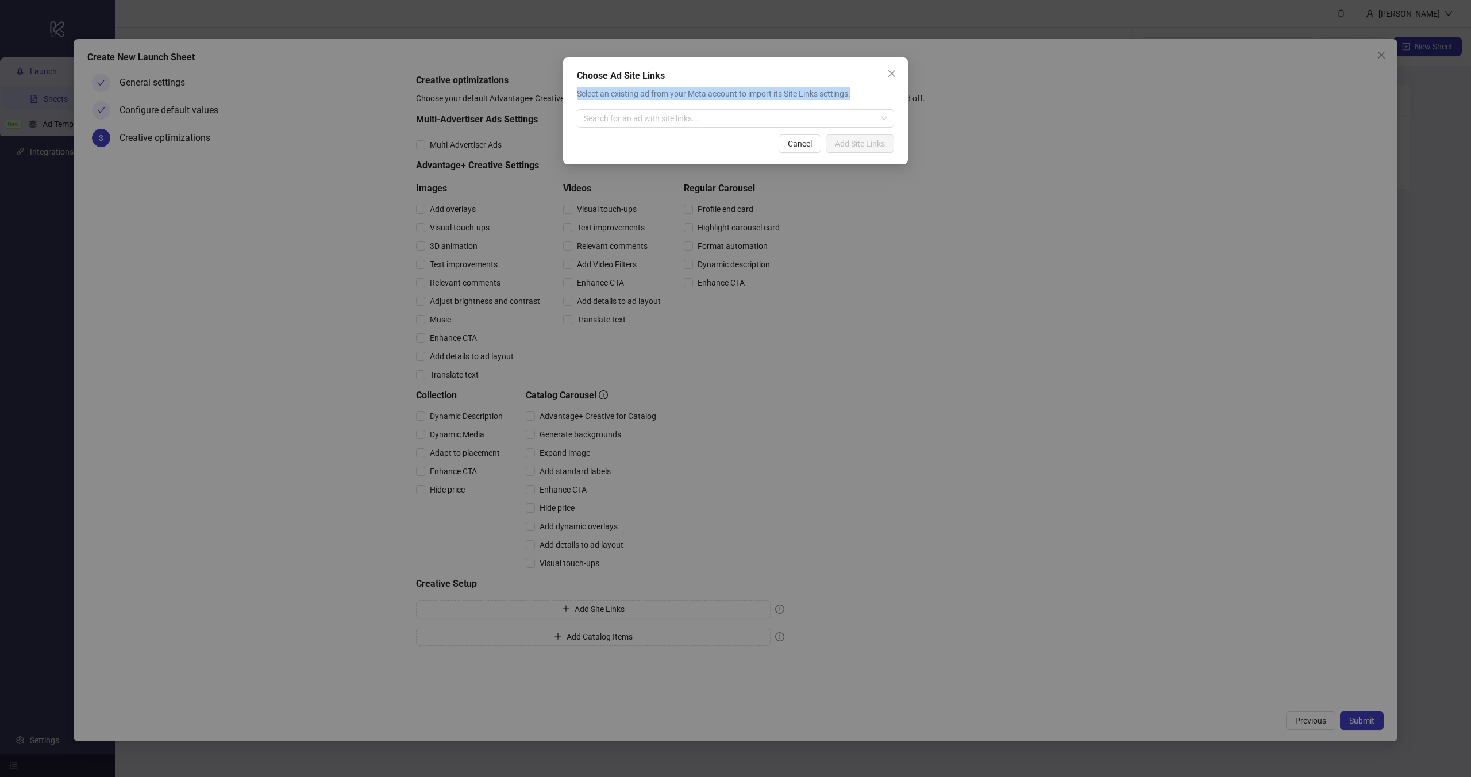
click at [710, 88] on div "Select an existing ad from your Meta account to import its Site Links settings." at bounding box center [735, 93] width 317 height 13
click at [818, 76] on div "Choose Ad Site Links" at bounding box center [735, 76] width 317 height 14
click at [892, 69] on icon "close" at bounding box center [891, 73] width 9 height 9
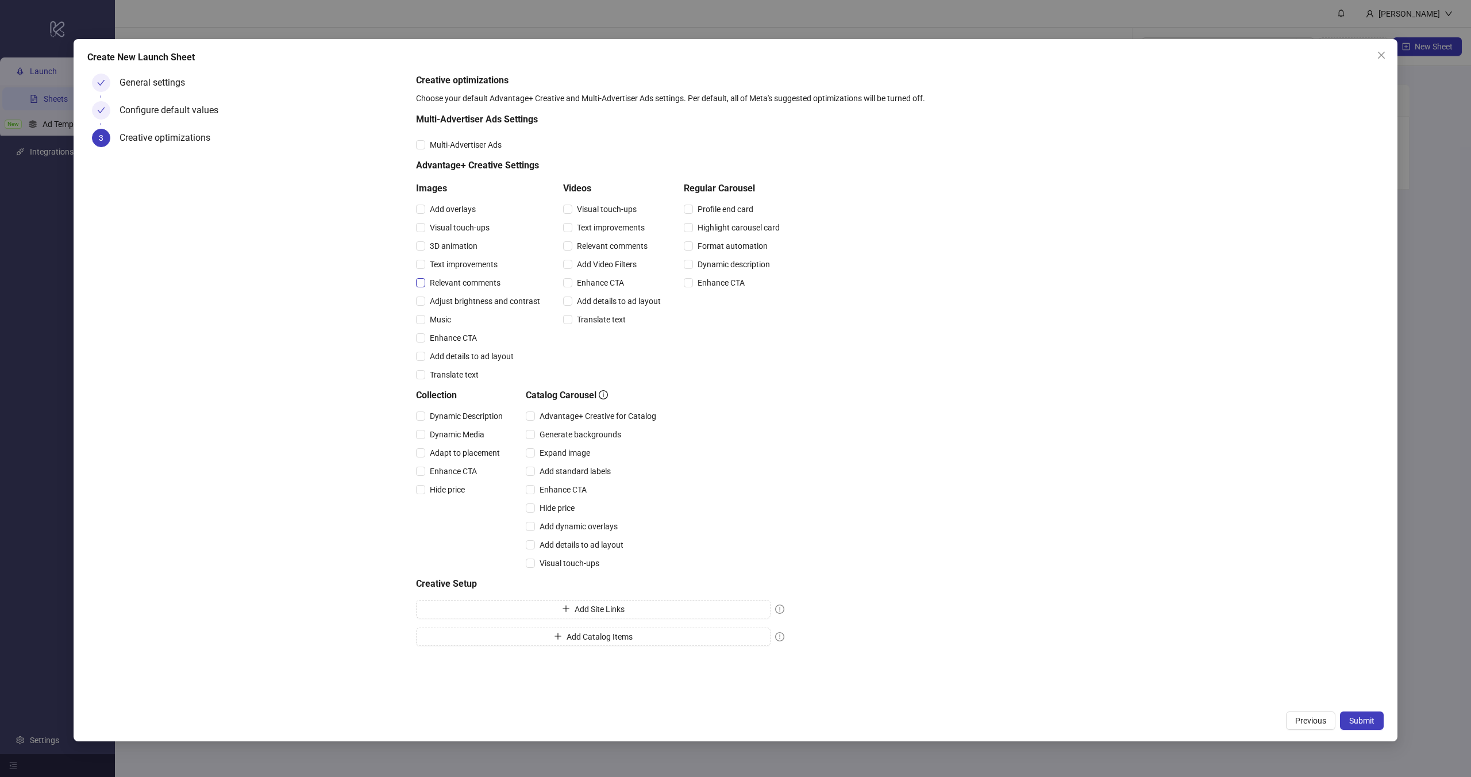
click at [469, 280] on span "Relevant comments" at bounding box center [465, 282] width 80 height 13
click at [462, 228] on span "Visual touch-ups" at bounding box center [459, 227] width 69 height 13
drag, startPoint x: 412, startPoint y: 234, endPoint x: 506, endPoint y: 226, distance: 94.0
click at [502, 226] on form "Creative optimizations Choose your default Advantage+ Creative and Multi-Advert…" at bounding box center [897, 362] width 972 height 586
click at [506, 226] on div "Visual touch-ups" at bounding box center [480, 227] width 129 height 13
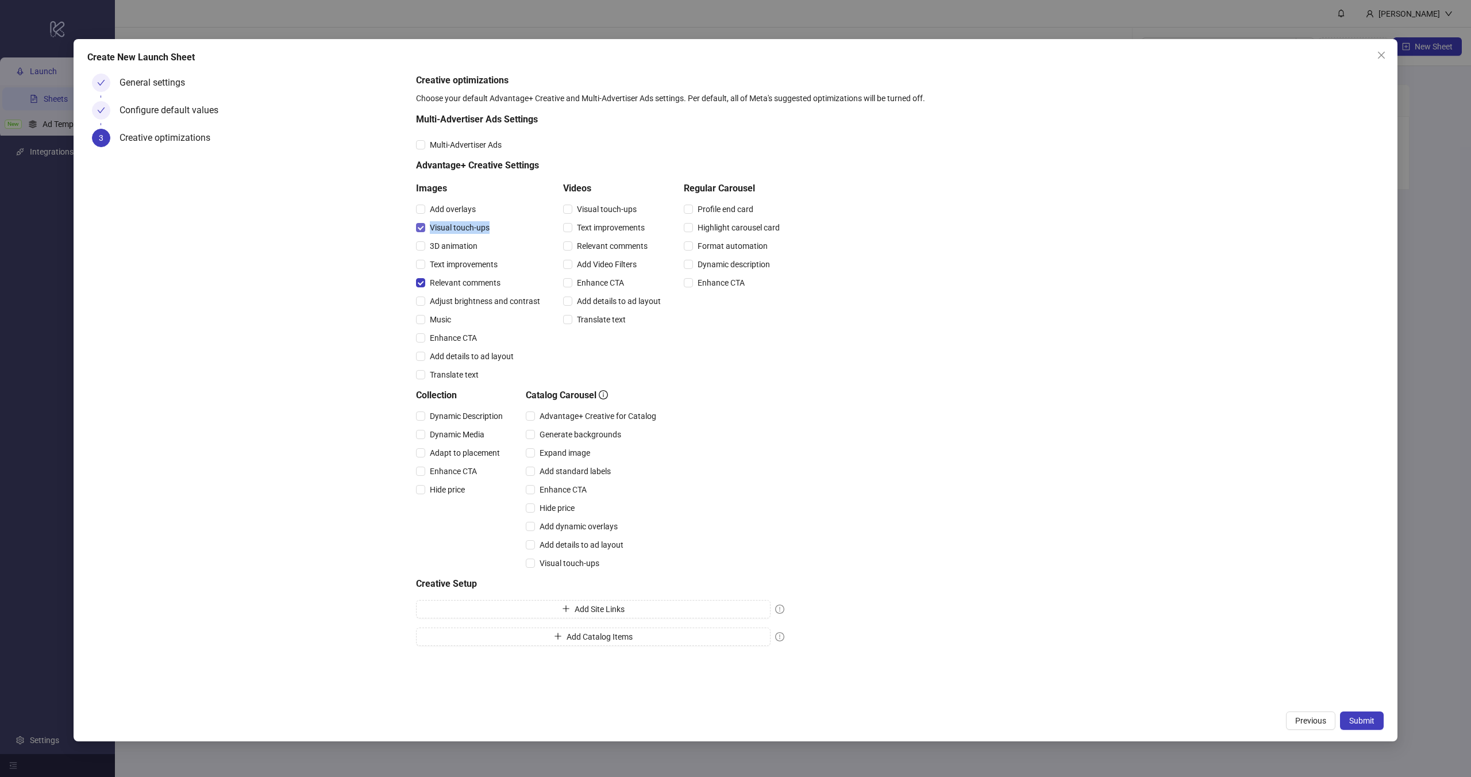
copy span "Visual touch-ups"
drag, startPoint x: 513, startPoint y: 226, endPoint x: 427, endPoint y: 224, distance: 86.2
click at [0, 0] on div "Create New Launch Sheet General settings Configure default values 3 Creative op…" at bounding box center [735, 388] width 1471 height 777
click at [367, 267] on div "General settings Configure default values 3 Creative optimizations" at bounding box center [249, 387] width 324 height 636
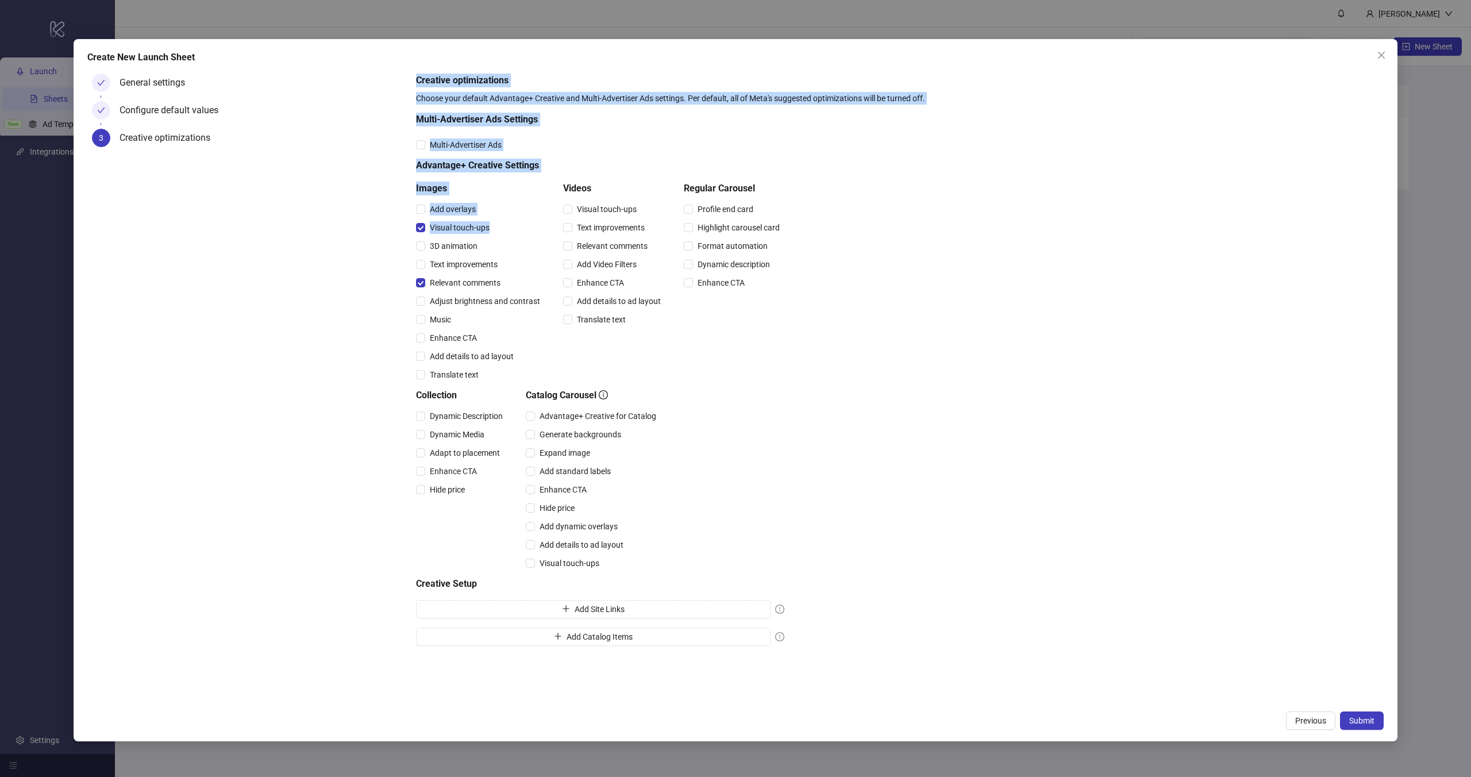
drag, startPoint x: 375, startPoint y: 226, endPoint x: 510, endPoint y: 231, distance: 134.5
click at [510, 230] on div "General settings Configure default values 3 Creative optimizations Creative opt…" at bounding box center [735, 387] width 1296 height 636
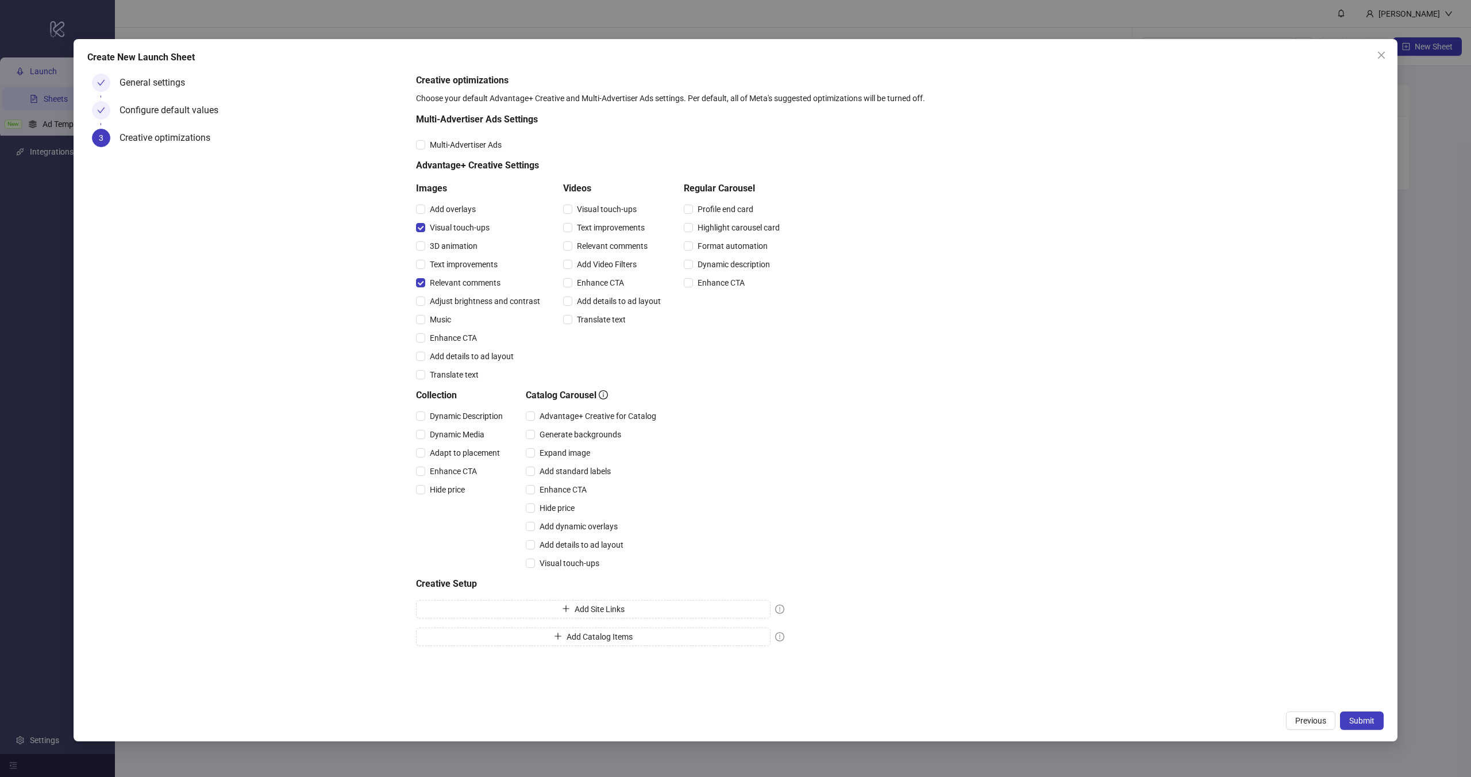
click at [386, 236] on div "General settings Configure default values 3 Creative optimizations" at bounding box center [249, 387] width 324 height 636
click at [438, 227] on span "Visual touch-ups" at bounding box center [459, 227] width 69 height 13
click at [437, 226] on span "Visual touch-ups" at bounding box center [459, 227] width 69 height 13
click at [1368, 723] on span "Submit" at bounding box center [1361, 720] width 25 height 9
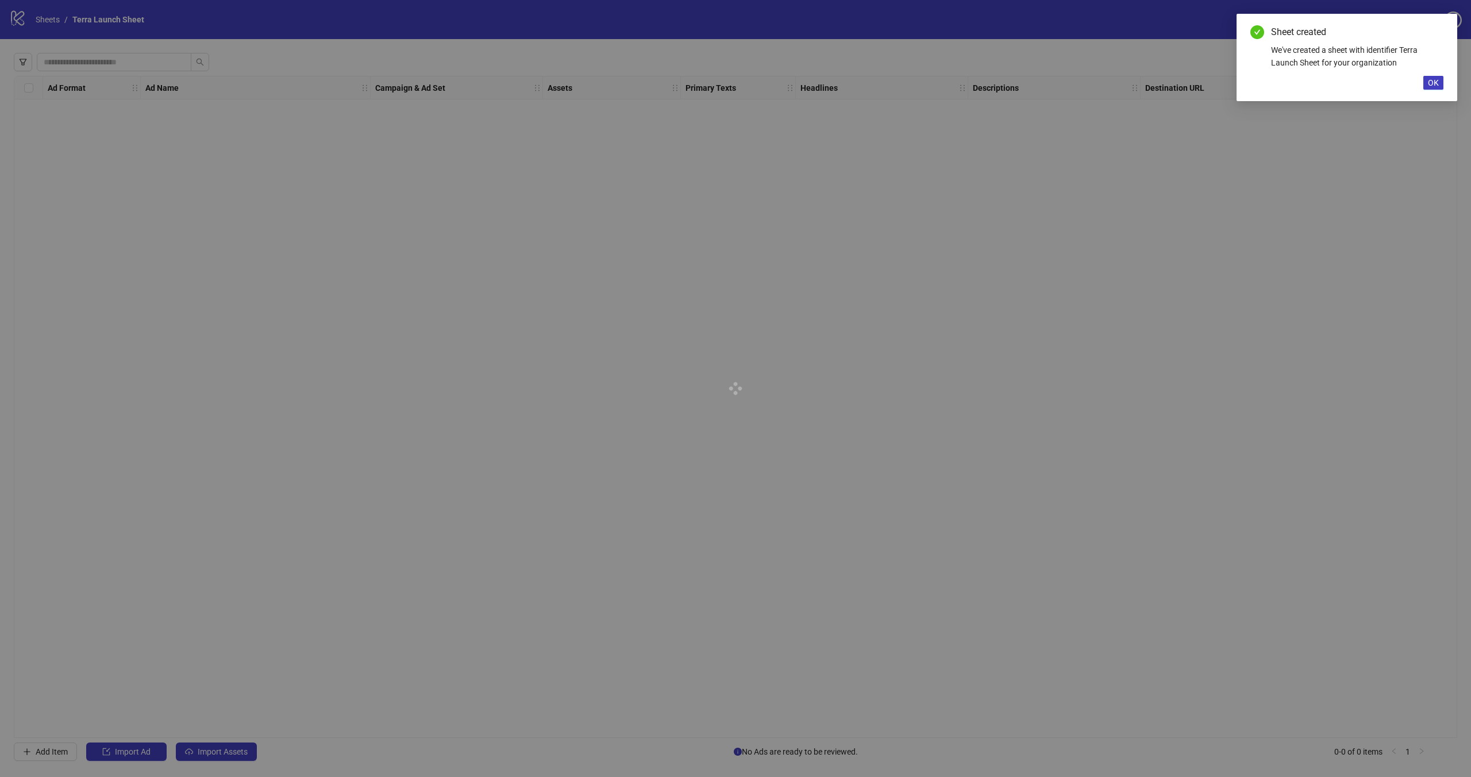
click at [1334, 59] on div "We've created a sheet with identifier Terra Launch Sheet for your organization" at bounding box center [1357, 56] width 172 height 25
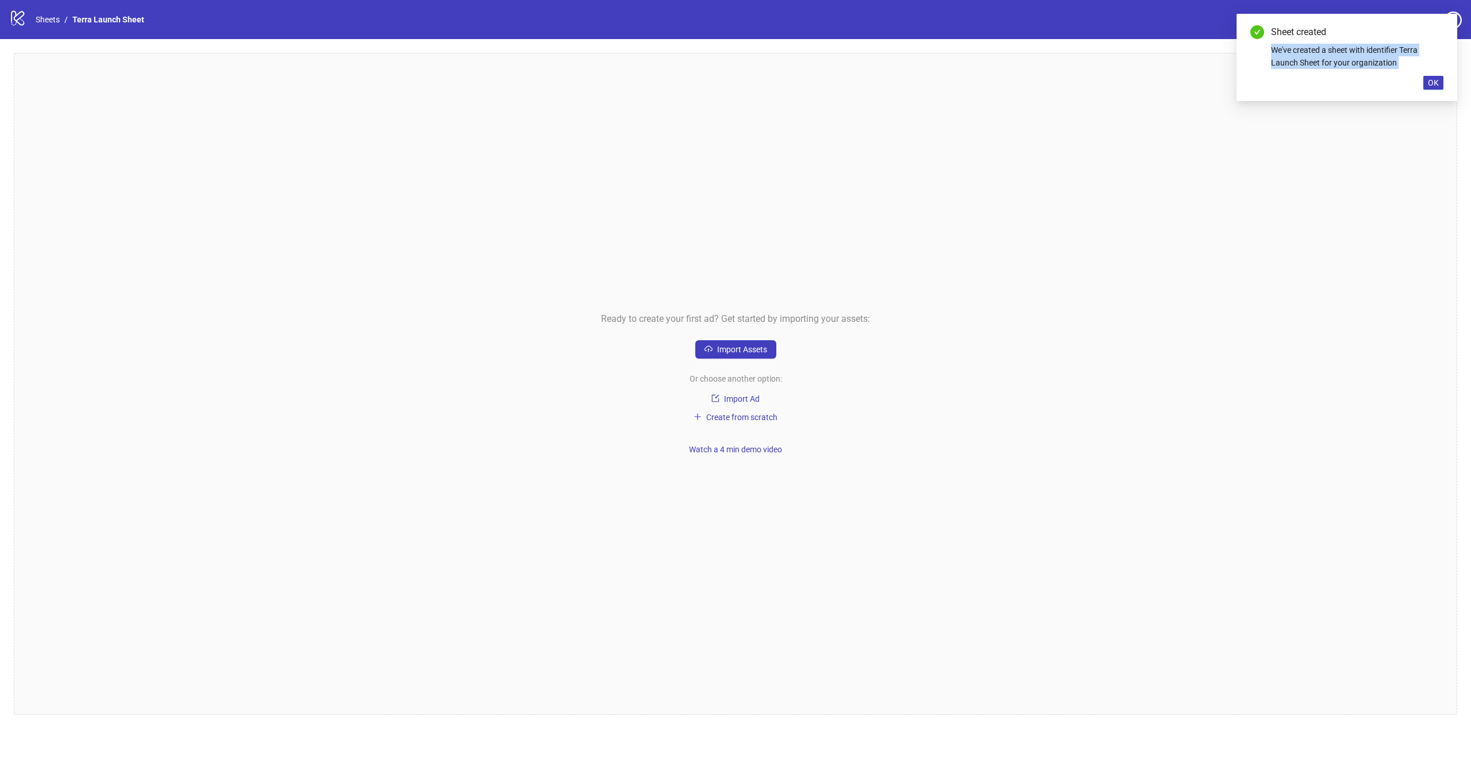
click at [1334, 59] on div "We've created a sheet with identifier Terra Launch Sheet for your organization" at bounding box center [1357, 56] width 172 height 25
click at [1369, 58] on div "We've created a sheet with identifier Terra Launch Sheet for your organization" at bounding box center [1357, 56] width 172 height 25
click at [1441, 86] on button "OK" at bounding box center [1433, 83] width 20 height 14
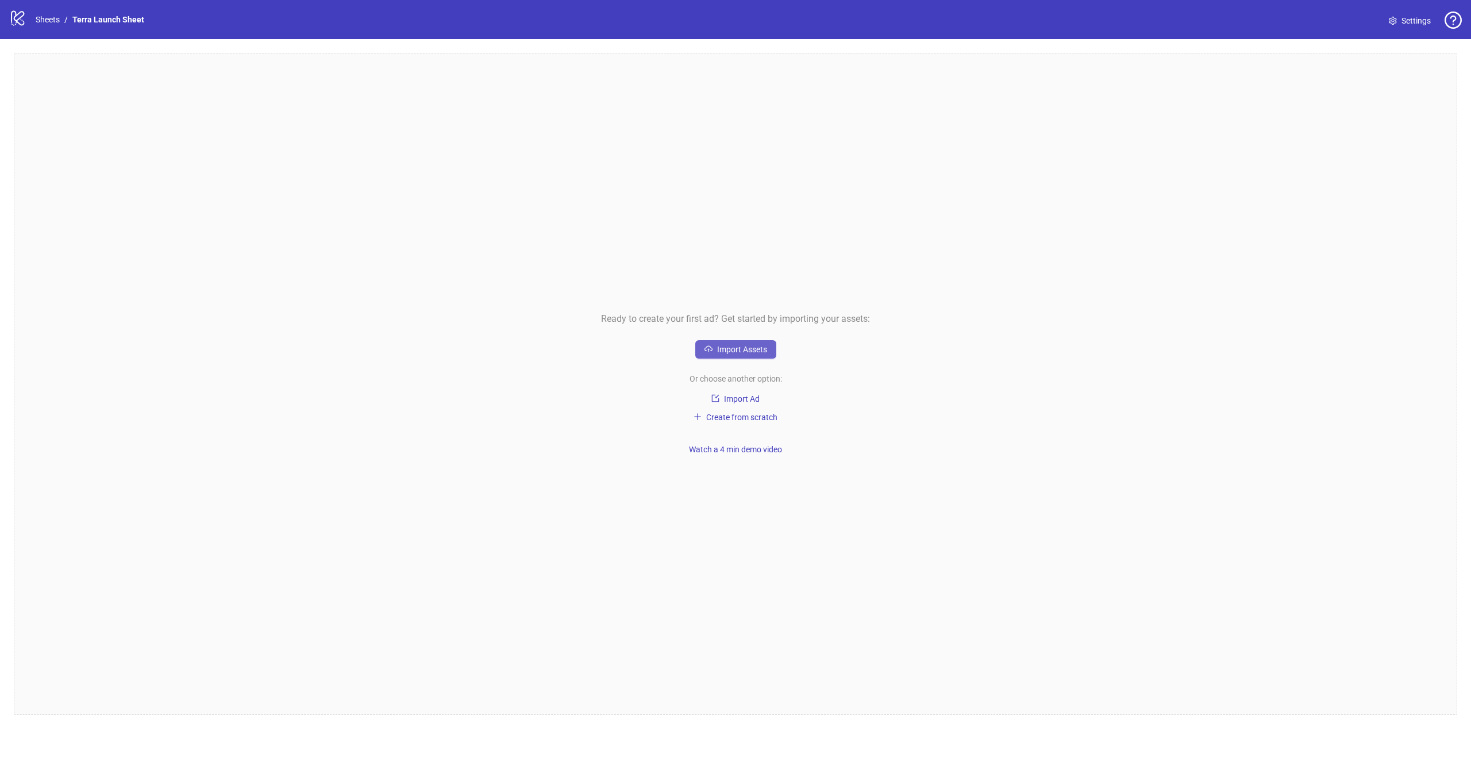
click at [759, 353] on span "Import Assets" at bounding box center [742, 349] width 50 height 9
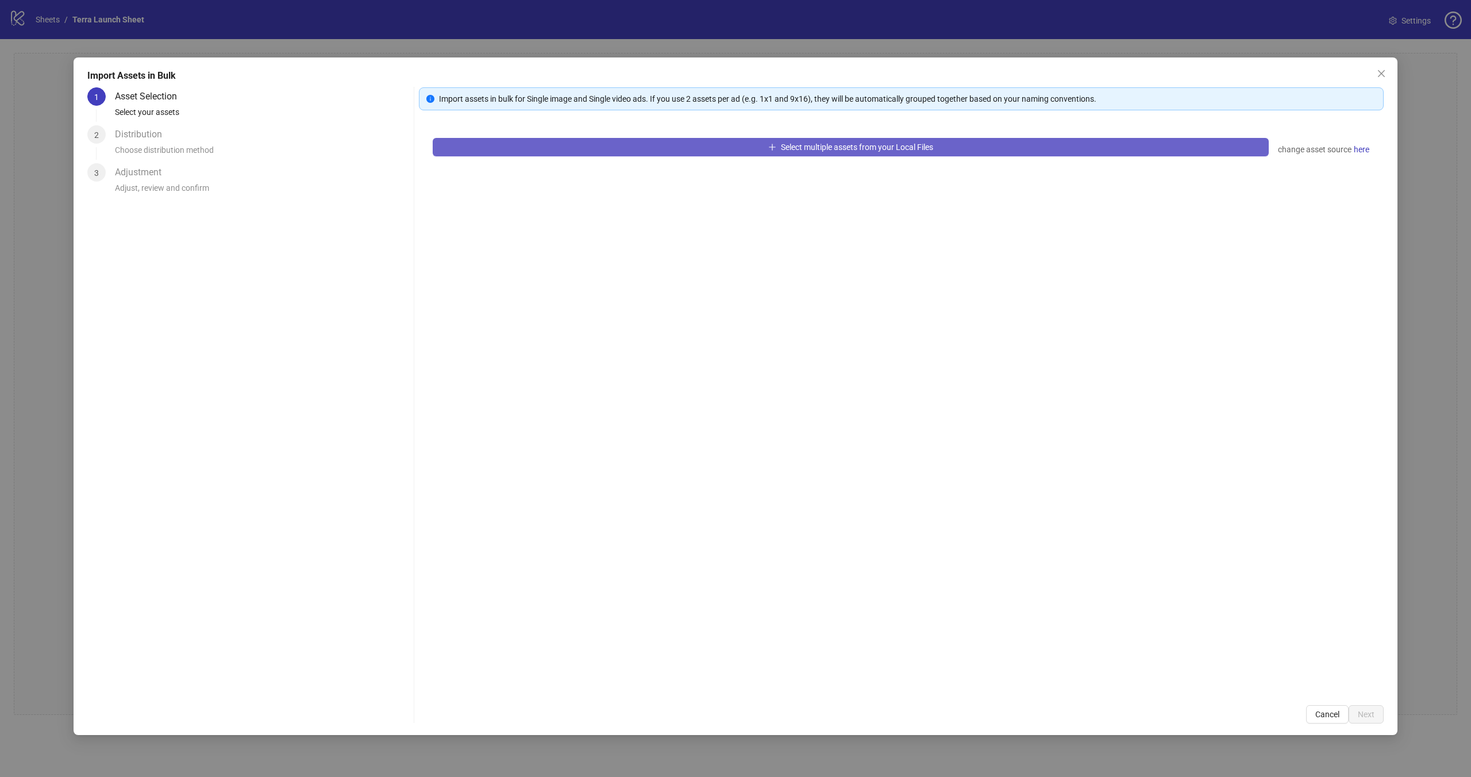
click at [623, 144] on button "Select multiple assets from your Local Files" at bounding box center [851, 147] width 836 height 18
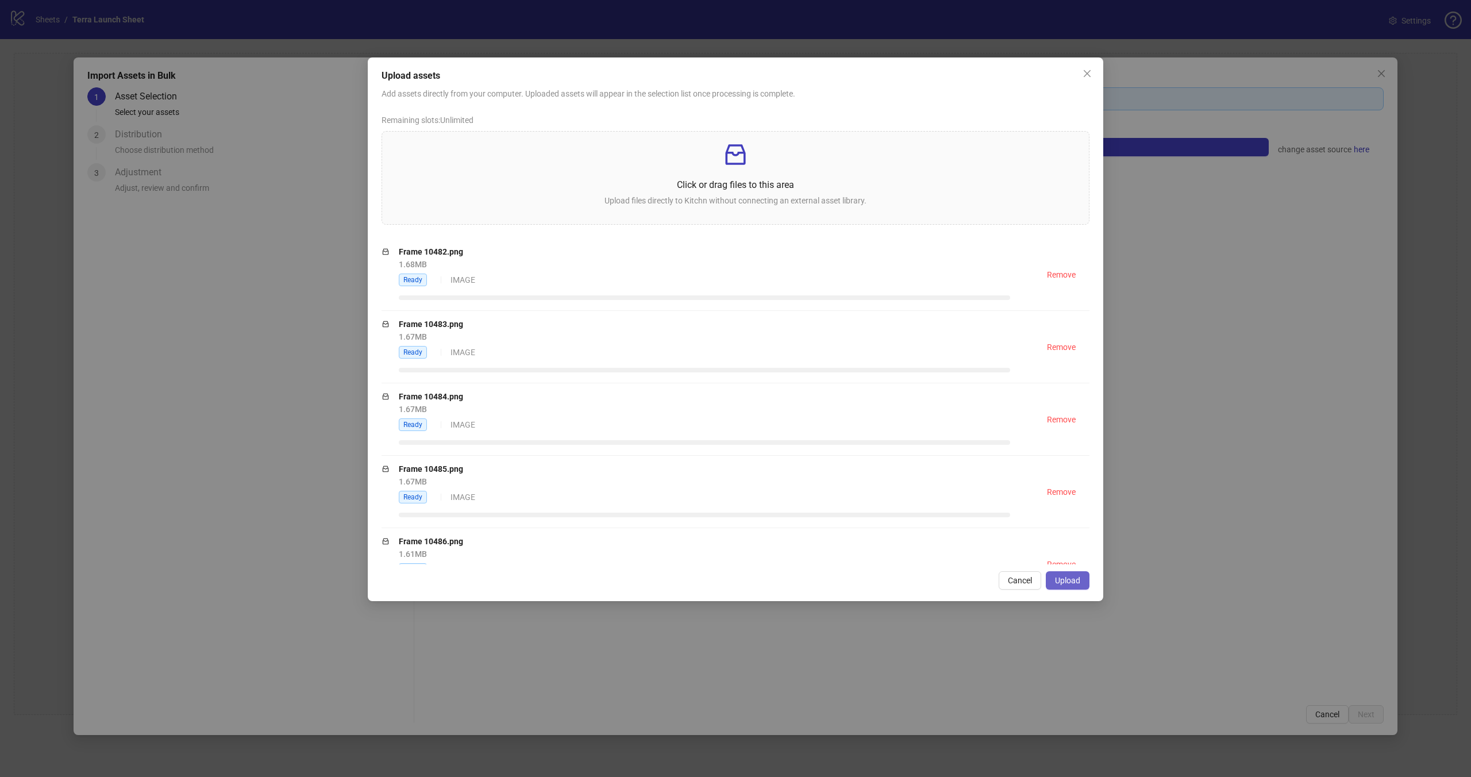
click at [1076, 581] on span "Upload" at bounding box center [1067, 580] width 25 height 9
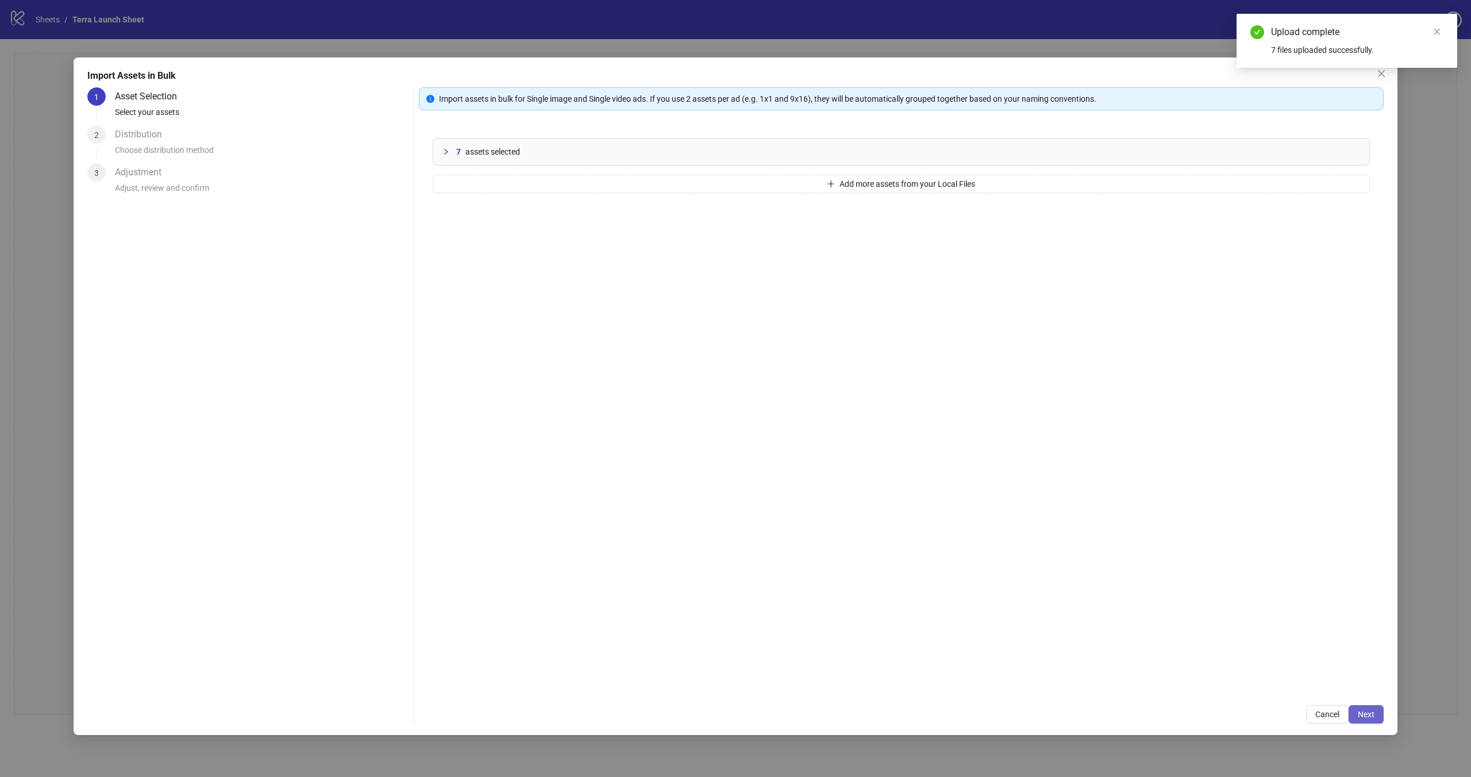
click at [1371, 713] on span "Next" at bounding box center [1366, 714] width 17 height 9
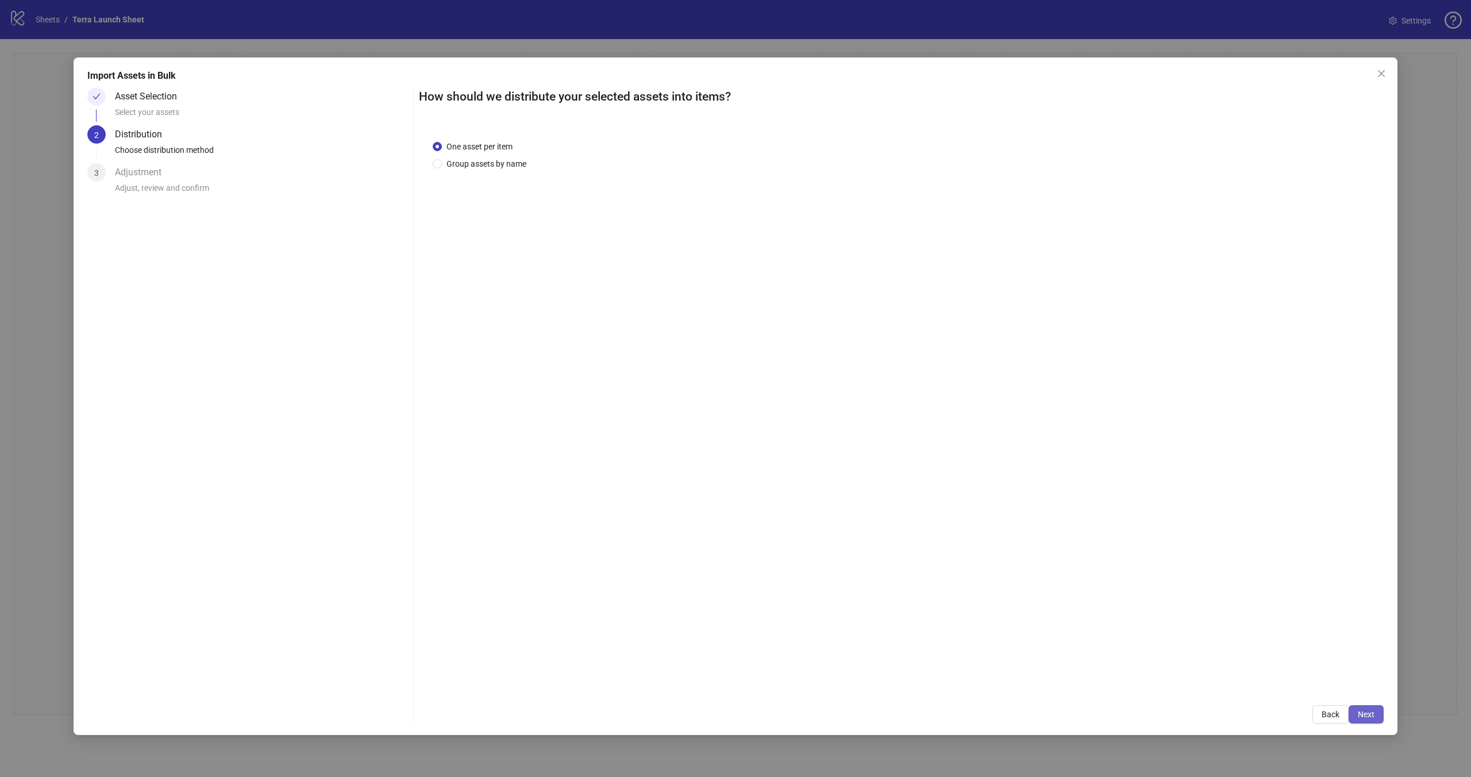
click at [1369, 715] on span "Next" at bounding box center [1366, 714] width 17 height 9
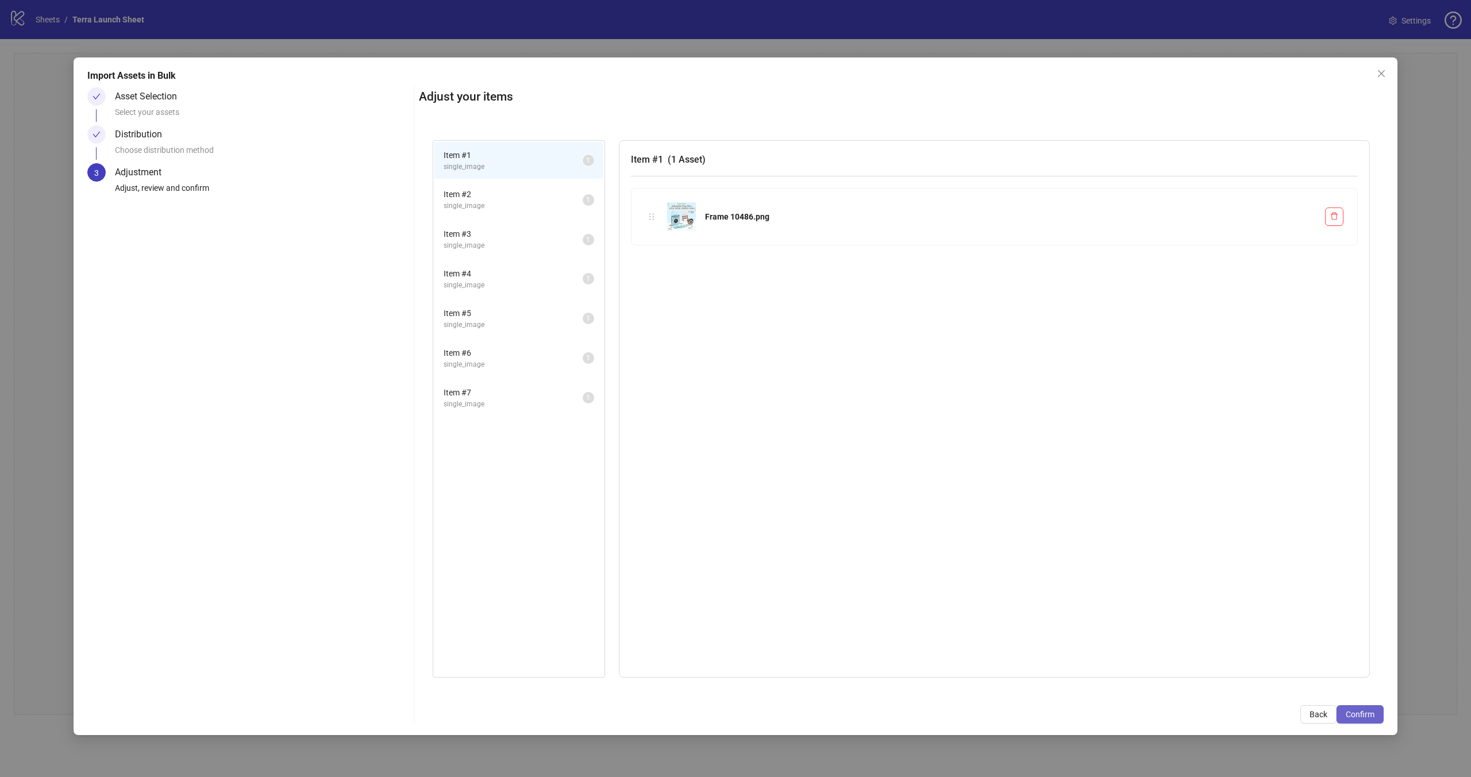
click at [1361, 710] on span "Confirm" at bounding box center [1360, 714] width 29 height 9
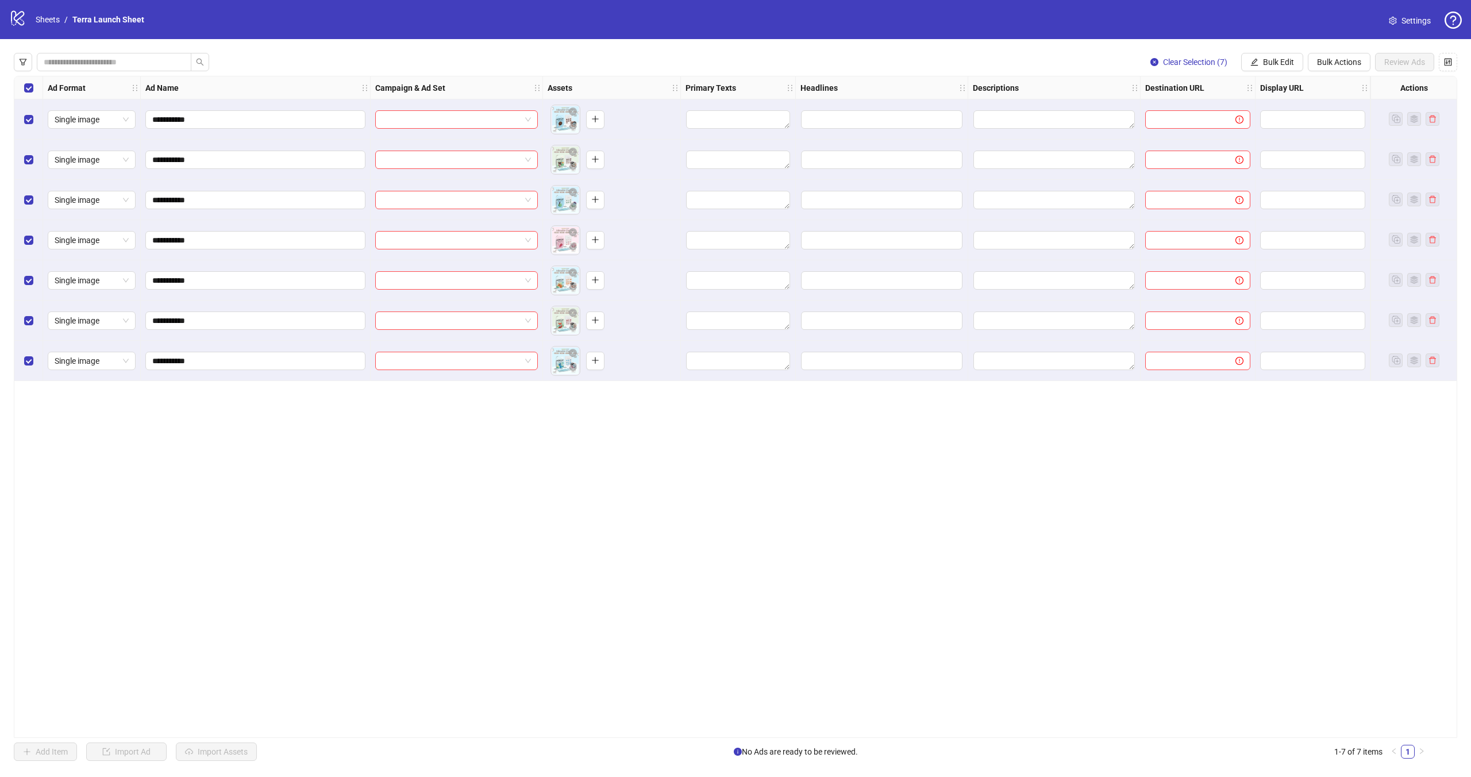
click at [483, 130] on div at bounding box center [457, 119] width 172 height 40
click at [470, 118] on input "search" at bounding box center [451, 119] width 138 height 17
click at [460, 125] on input "search" at bounding box center [451, 119] width 138 height 17
click at [457, 151] on icon at bounding box center [456, 153] width 22 height 11
click at [470, 83] on div "Campaign & Ad Set" at bounding box center [457, 87] width 172 height 23
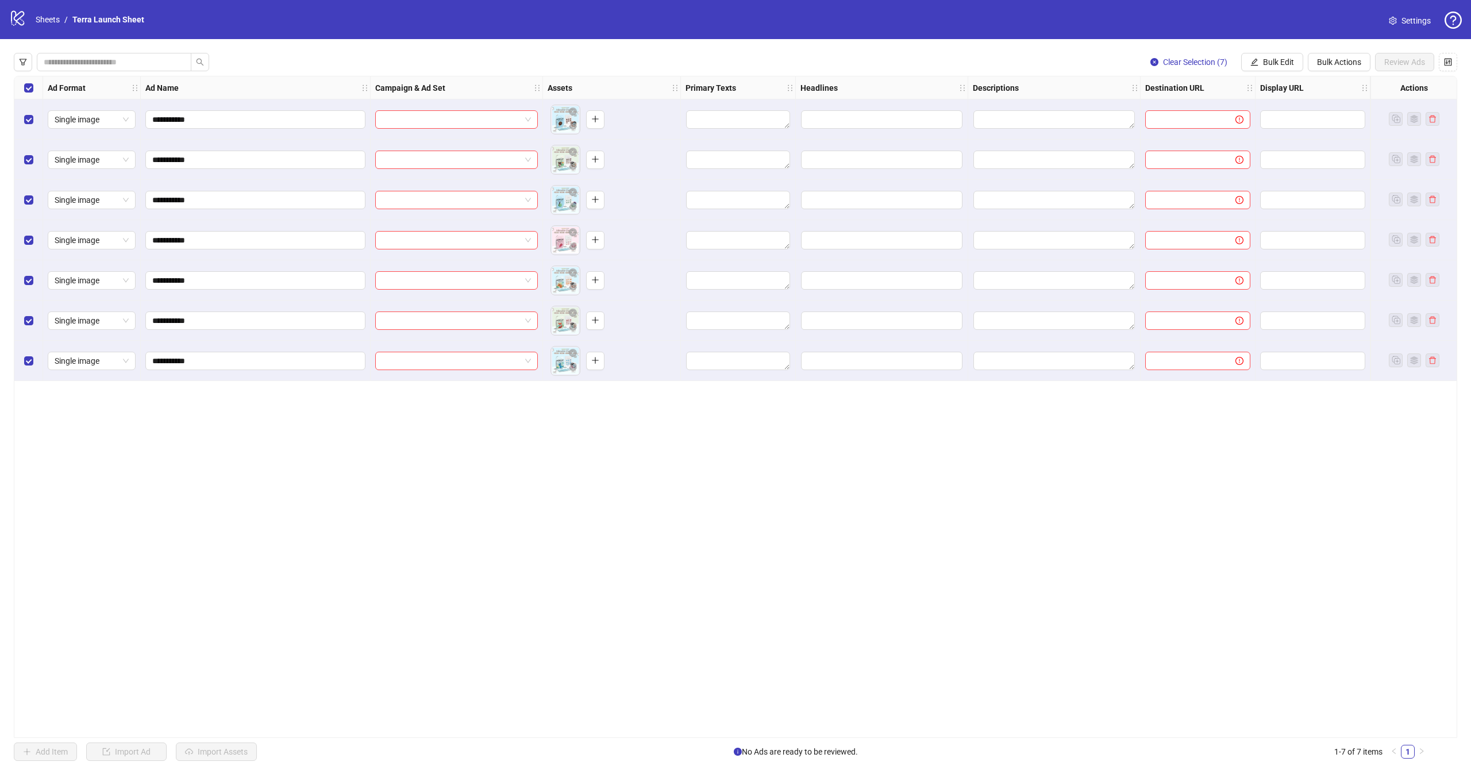
click at [301, 110] on div "**********" at bounding box center [255, 119] width 220 height 18
click at [303, 122] on input "**********" at bounding box center [254, 119] width 204 height 13
click at [299, 86] on div "Ad Name" at bounding box center [256, 87] width 230 height 23
click at [428, 83] on strong "Campaign & Ad Set" at bounding box center [410, 88] width 70 height 13
click at [532, 118] on div at bounding box center [456, 119] width 163 height 18
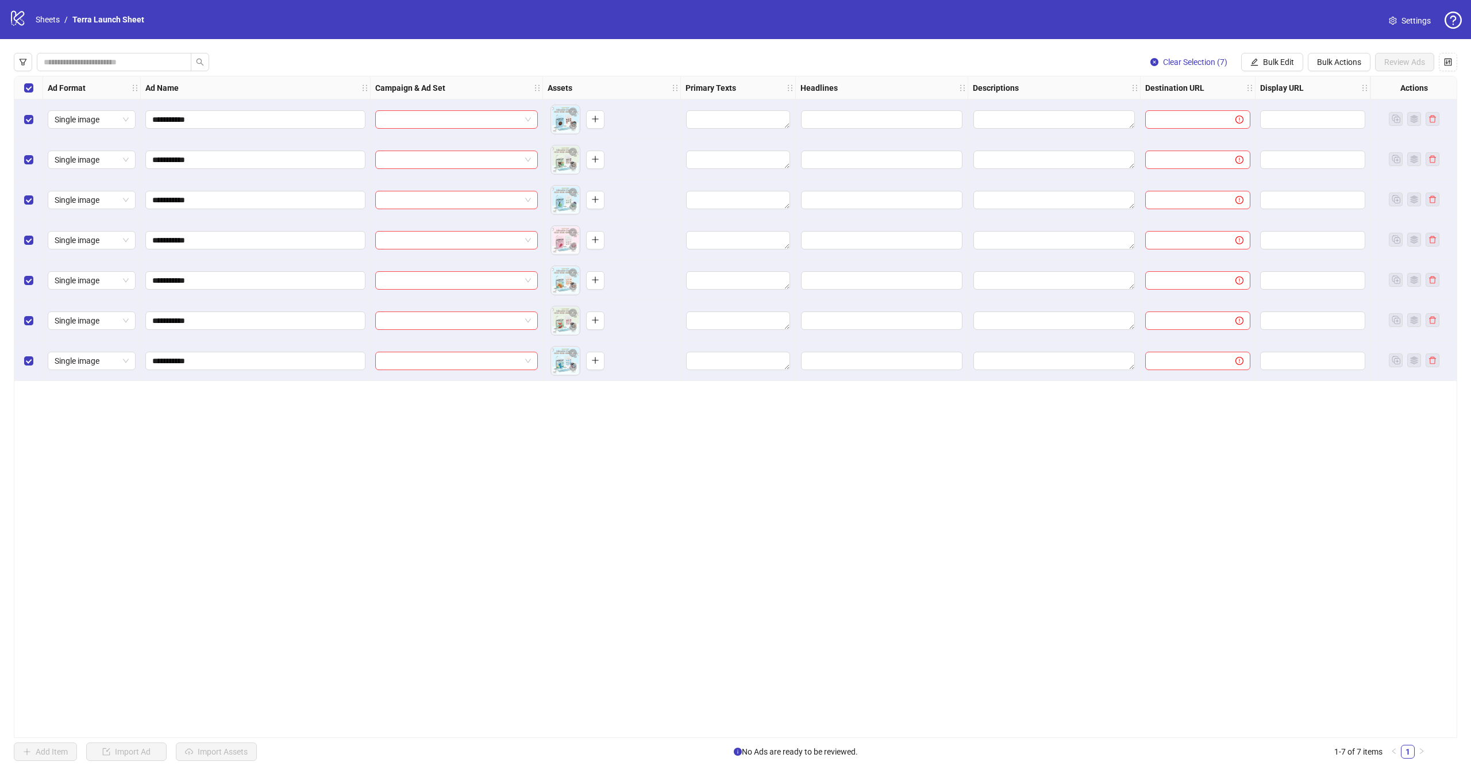
click at [540, 405] on div "**********" at bounding box center [736, 407] width 1444 height 662
click at [1446, 61] on icon "control" at bounding box center [1448, 62] width 8 height 8
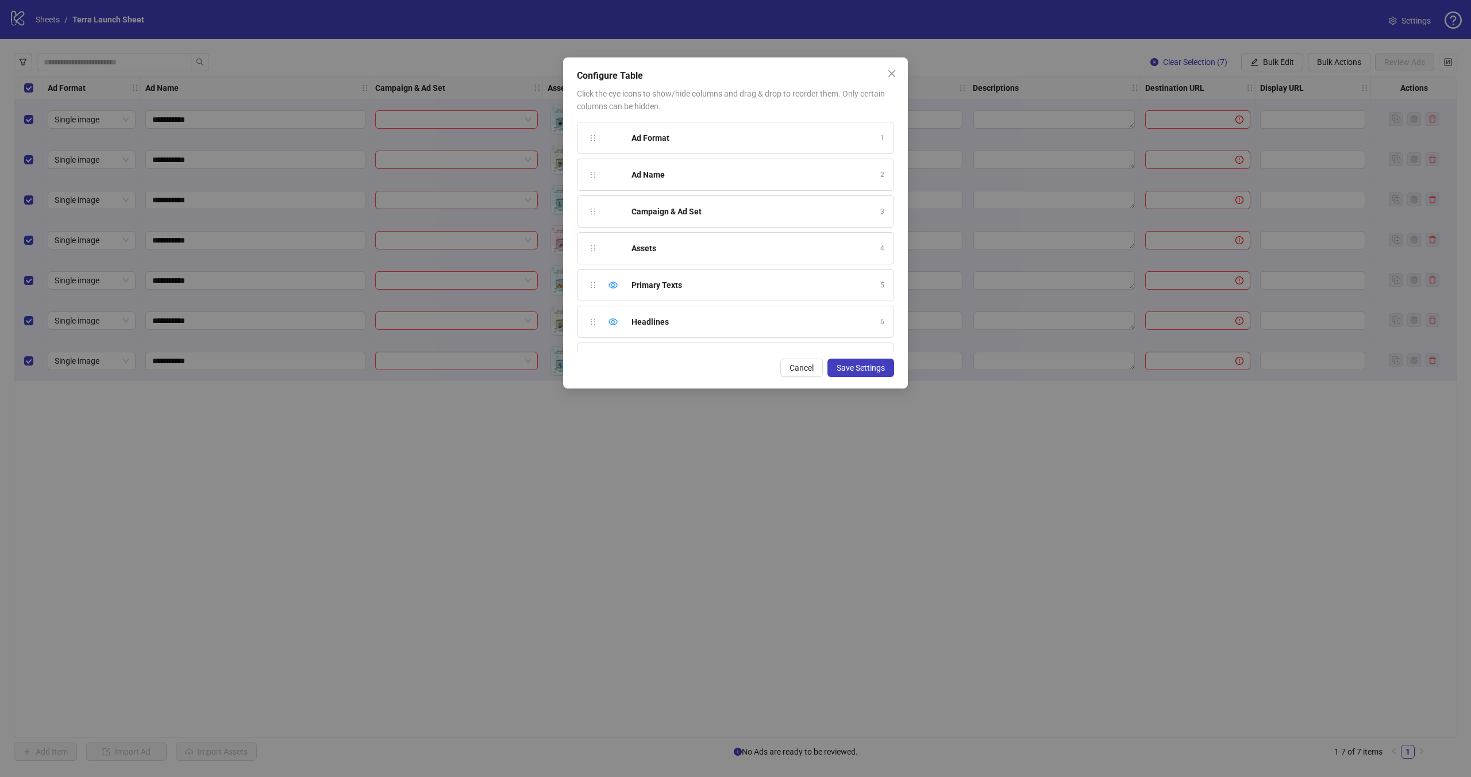
click at [859, 417] on div "Configure Table Click the eye icons to show/hide columns and drag & drop to reo…" at bounding box center [735, 388] width 1471 height 777
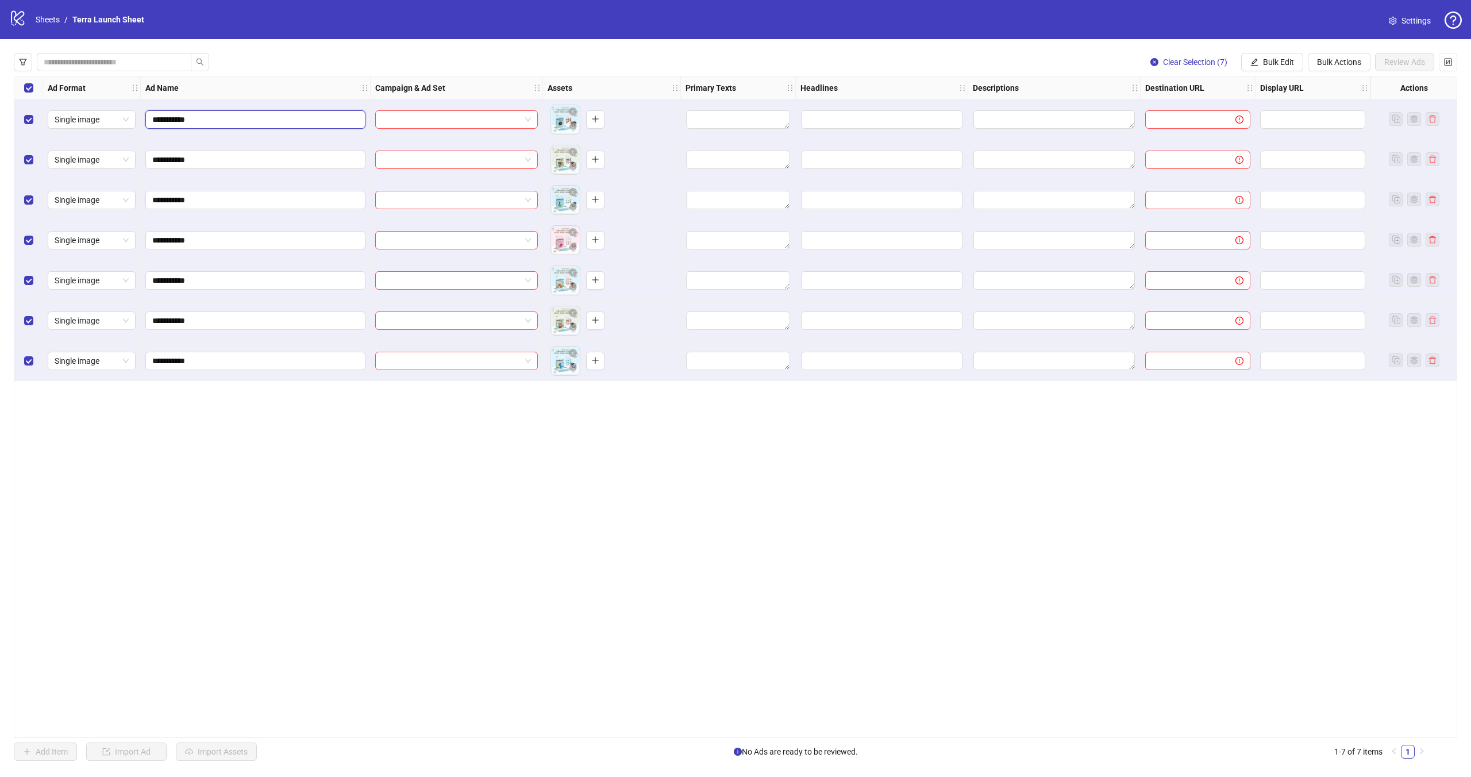
click at [255, 122] on input "**********" at bounding box center [254, 119] width 204 height 13
click at [236, 98] on div "Ad Name" at bounding box center [256, 87] width 230 height 23
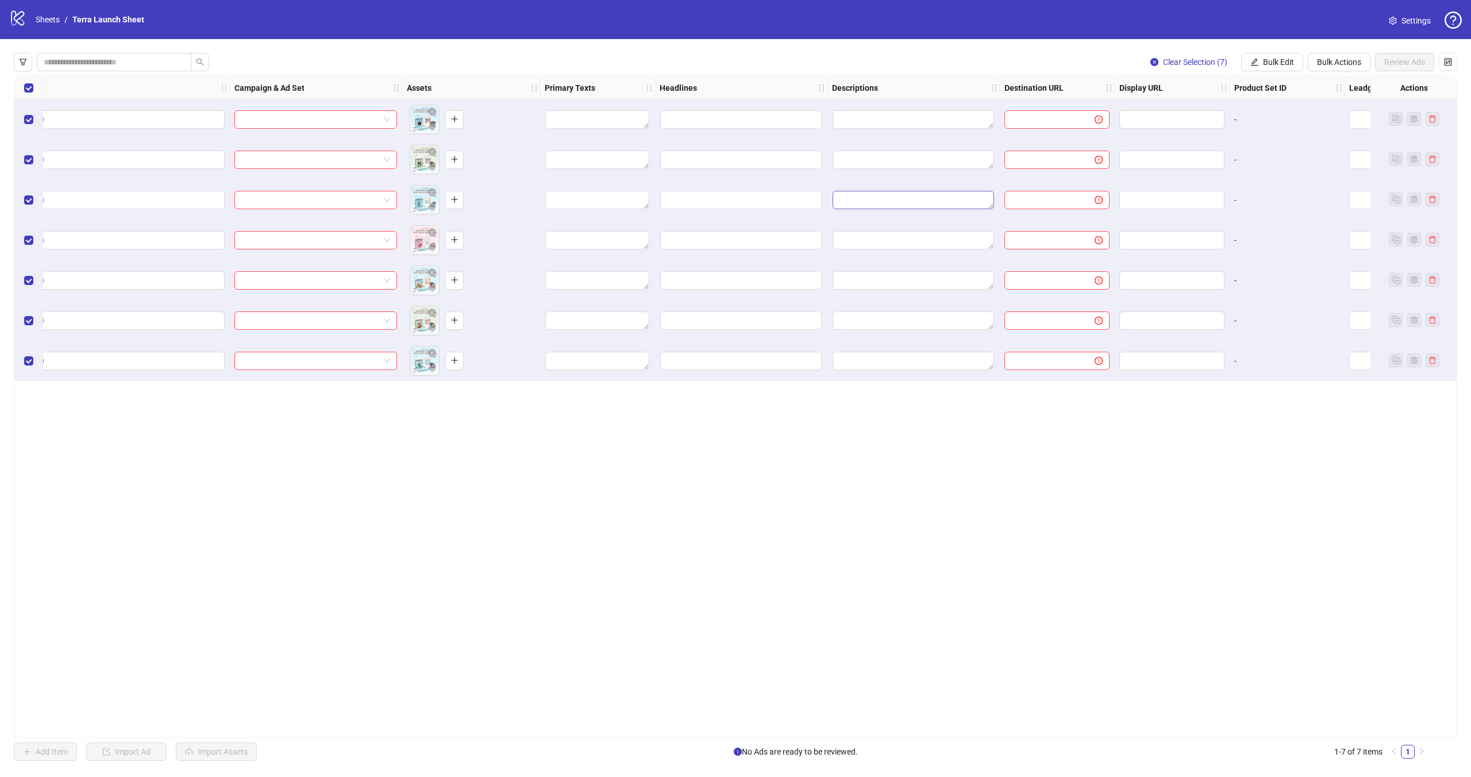
scroll to position [0, 437]
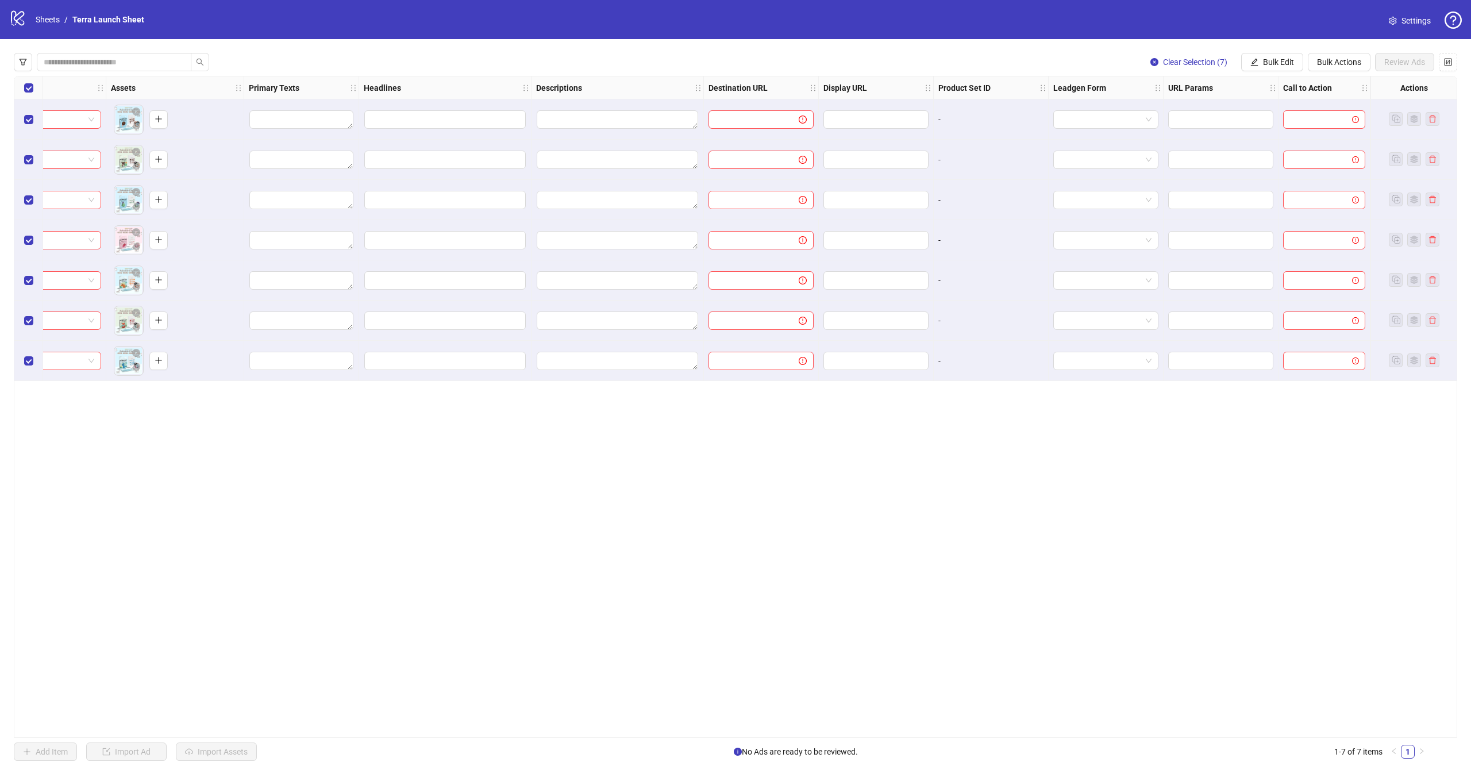
click at [1394, 91] on div "Actions" at bounding box center [1414, 87] width 86 height 23
click at [1410, 87] on strong "Actions" at bounding box center [1414, 88] width 28 height 13
click at [1340, 134] on div at bounding box center [1325, 119] width 92 height 40
click at [1334, 116] on input "search" at bounding box center [1319, 119] width 58 height 17
click at [1250, 95] on div "URL Params" at bounding box center [1221, 87] width 115 height 23
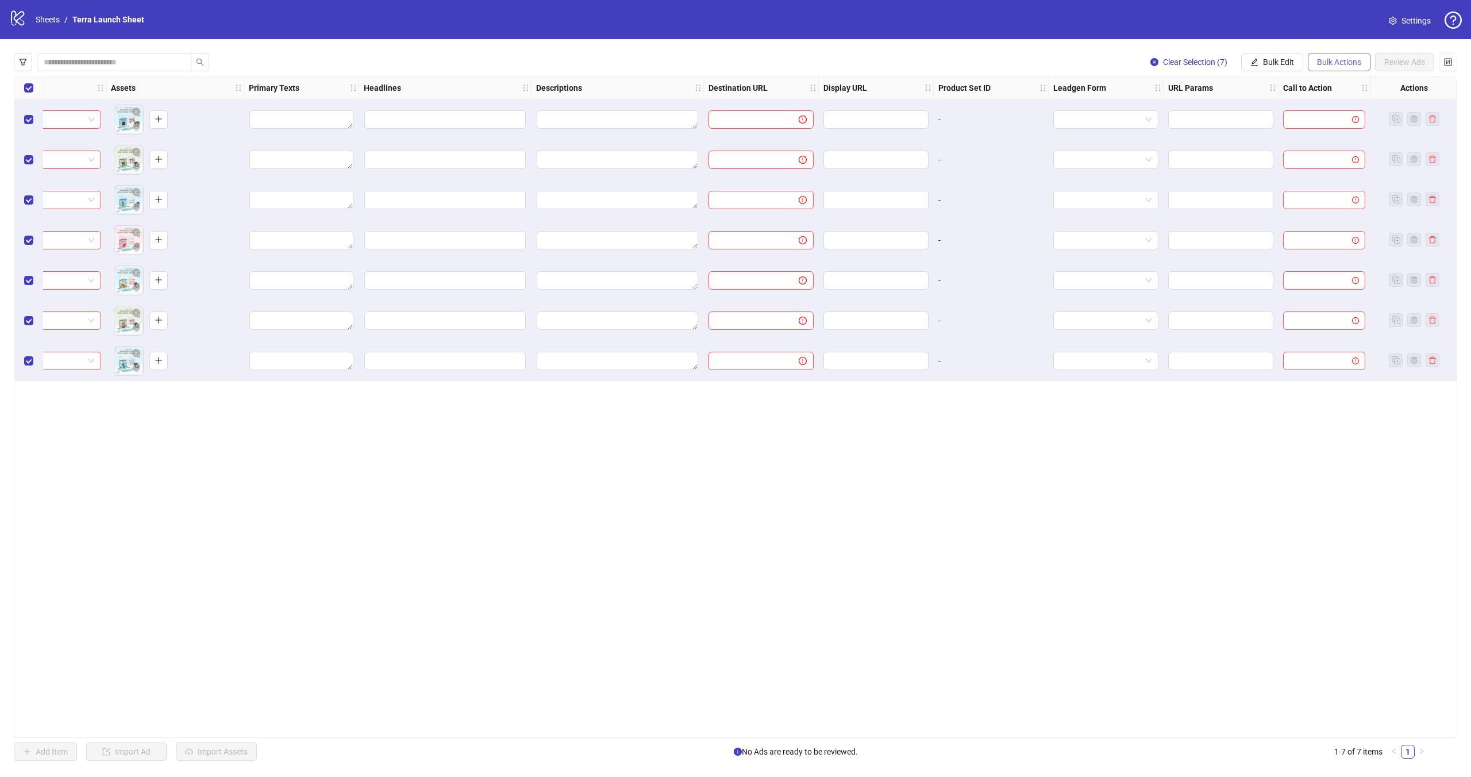
click at [1337, 62] on span "Bulk Actions" at bounding box center [1339, 61] width 44 height 9
click at [1350, 101] on span "Duplicate" at bounding box center [1356, 103] width 80 height 13
click at [1329, 57] on span "Bulk Actions" at bounding box center [1339, 61] width 44 height 9
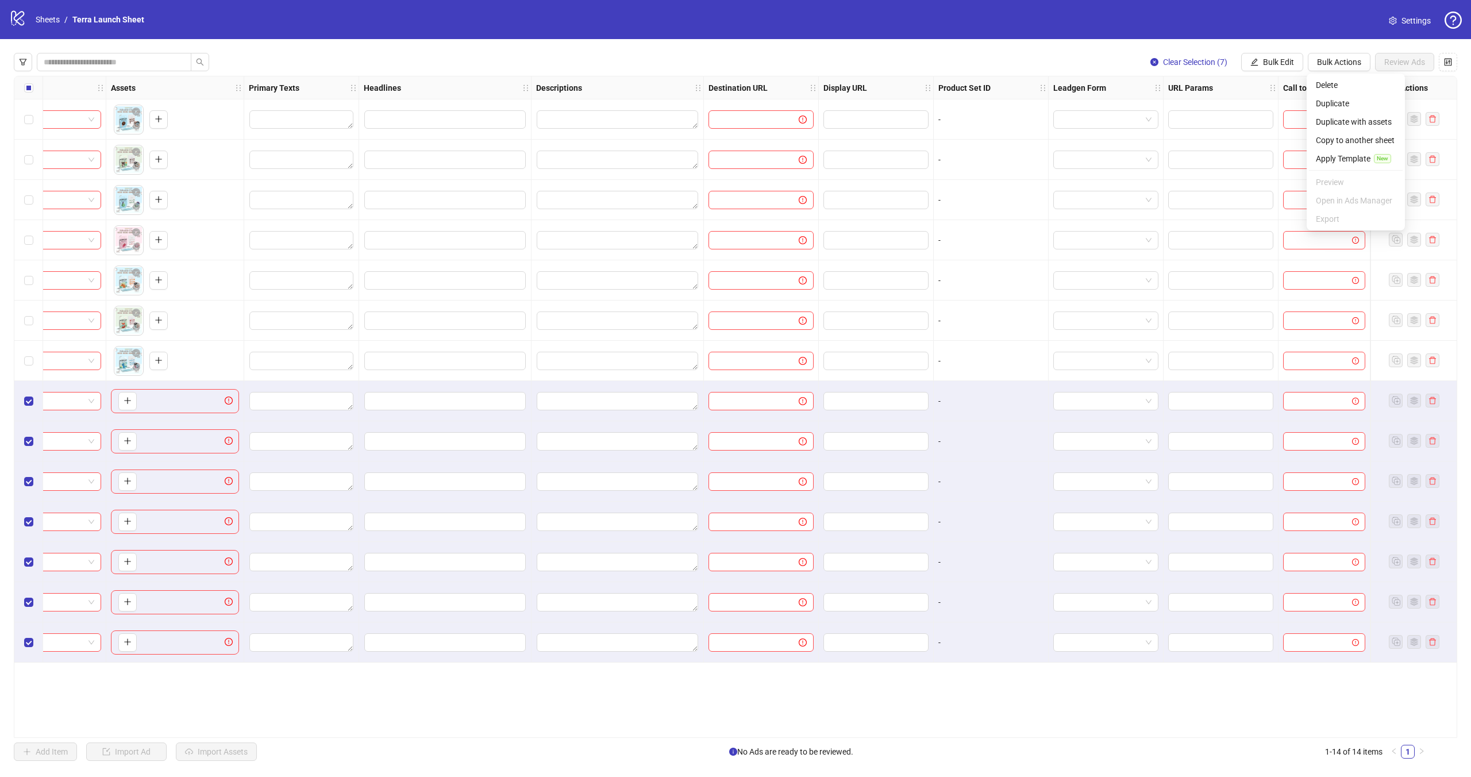
click at [814, 697] on div "**********" at bounding box center [736, 407] width 1444 height 662
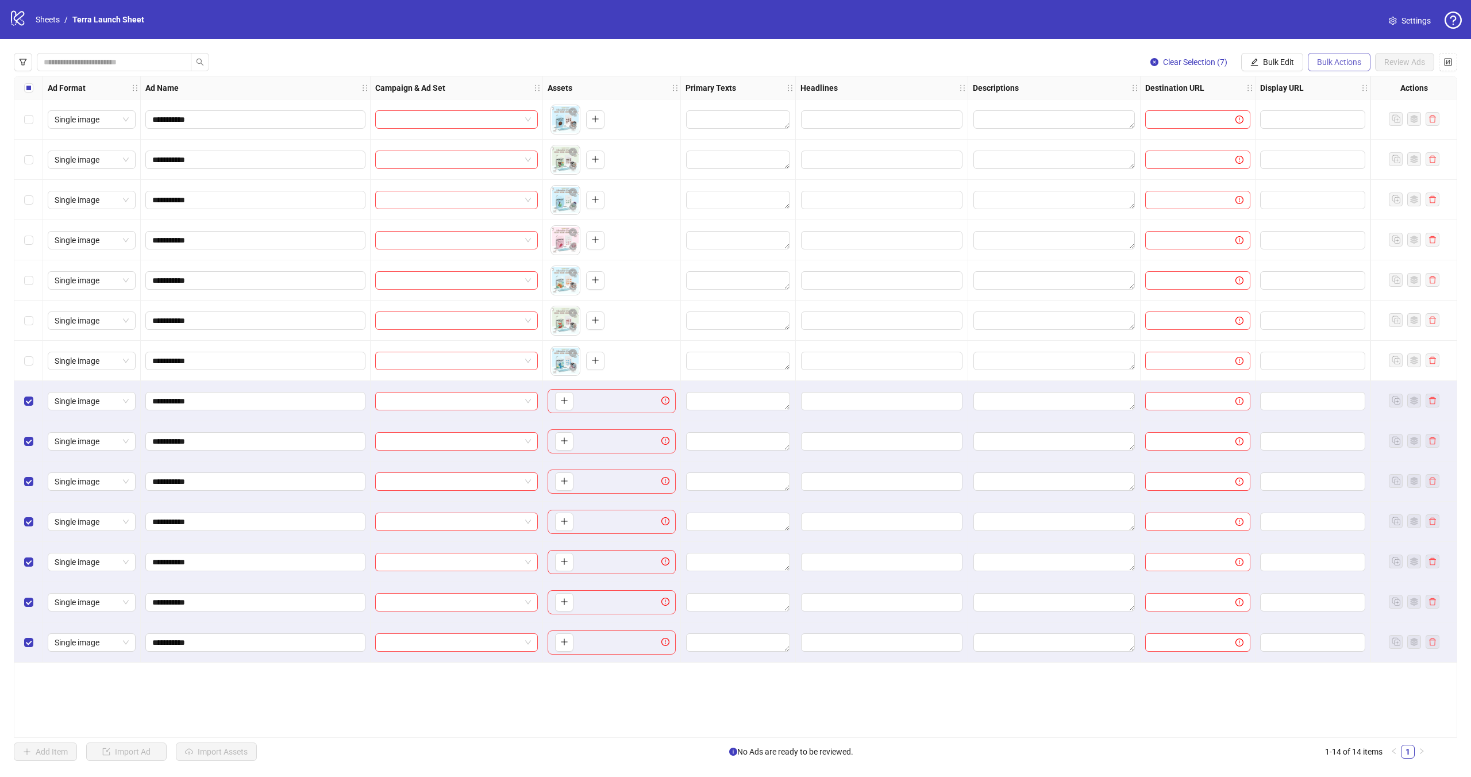
click at [1354, 62] on span "Bulk Actions" at bounding box center [1339, 61] width 44 height 9
click at [1350, 89] on span "Delete" at bounding box center [1356, 85] width 80 height 13
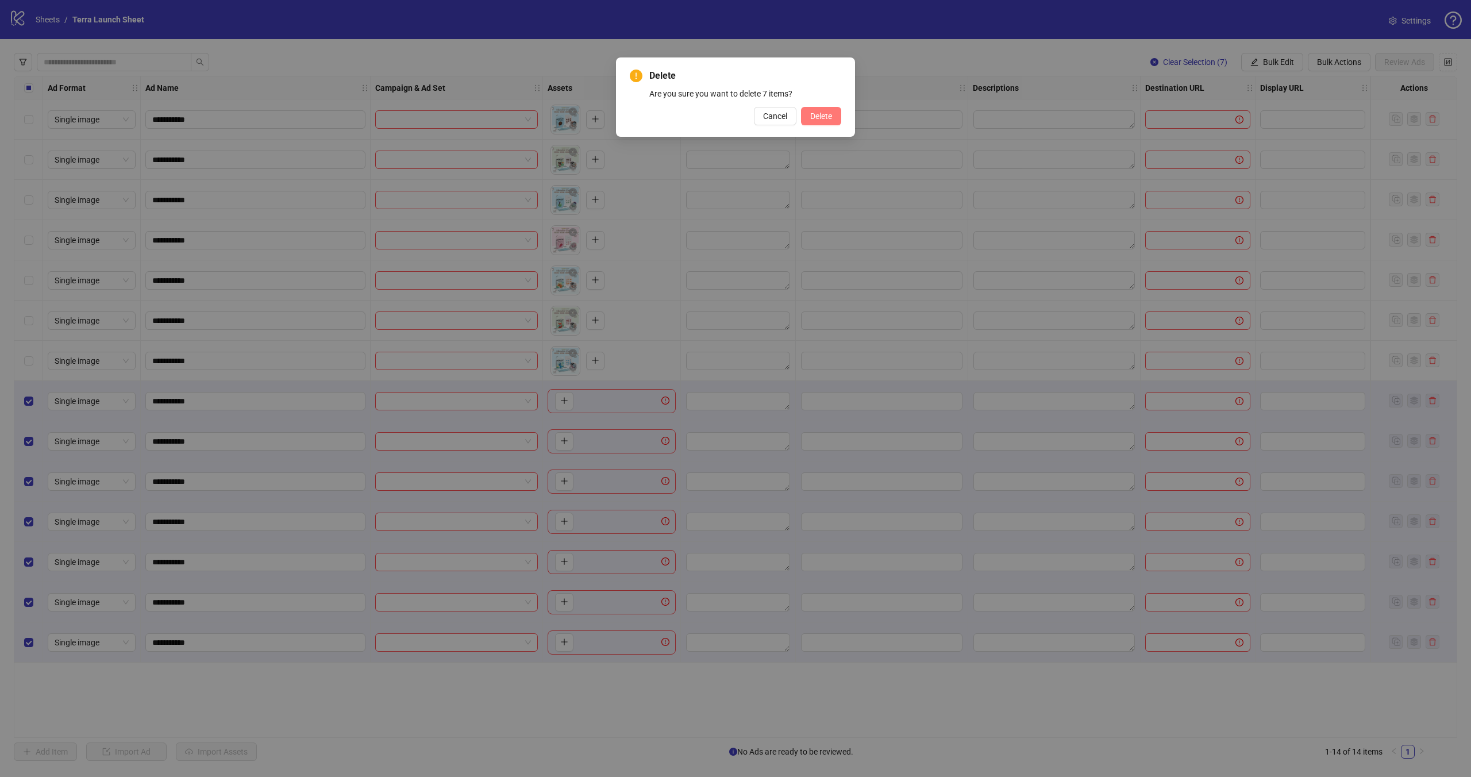
click at [822, 120] on span "Delete" at bounding box center [821, 115] width 22 height 9
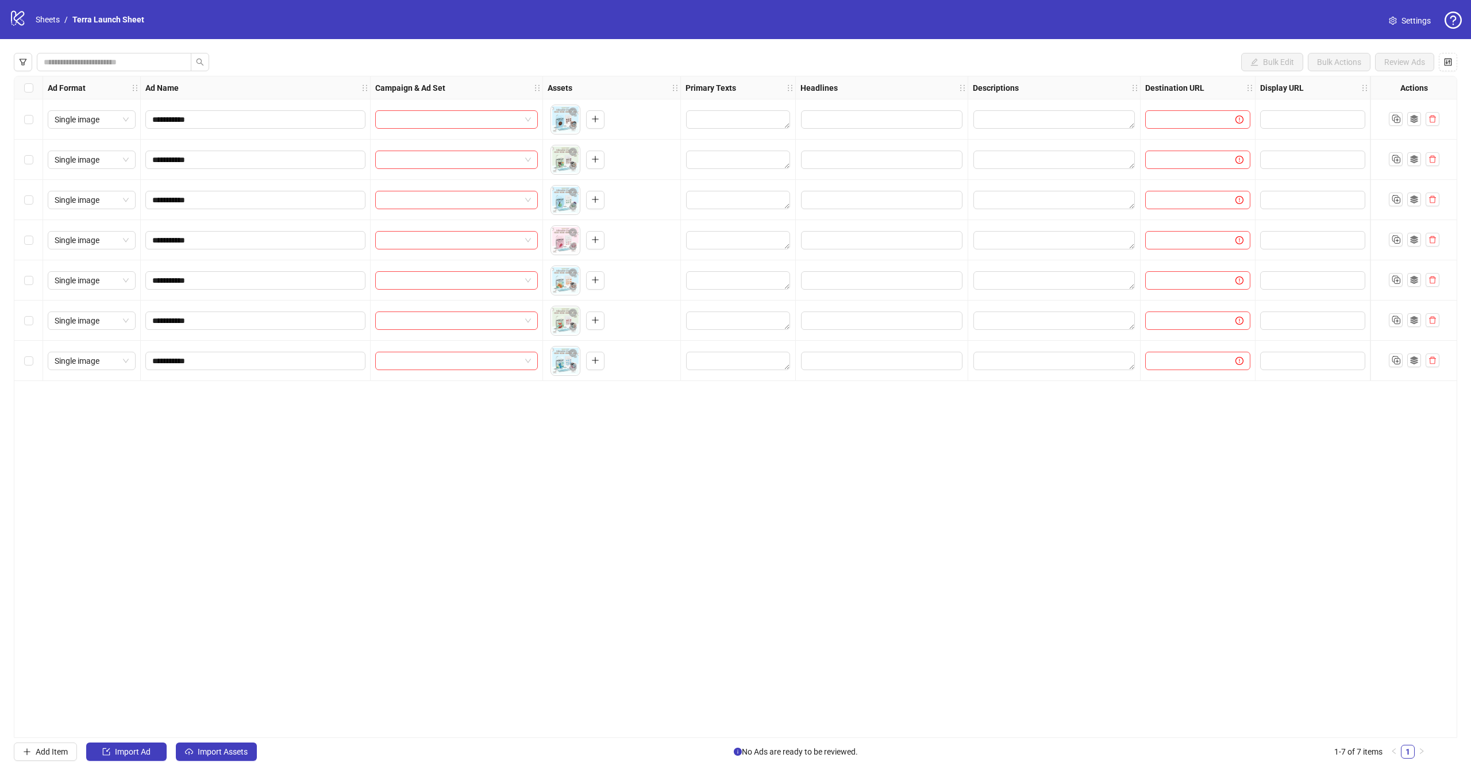
click at [538, 123] on div at bounding box center [457, 119] width 172 height 40
click at [526, 120] on span at bounding box center [456, 119] width 149 height 17
click at [356, 76] on div "**********" at bounding box center [736, 407] width 1444 height 662
click at [21, 88] on div "Select all rows" at bounding box center [28, 87] width 29 height 23
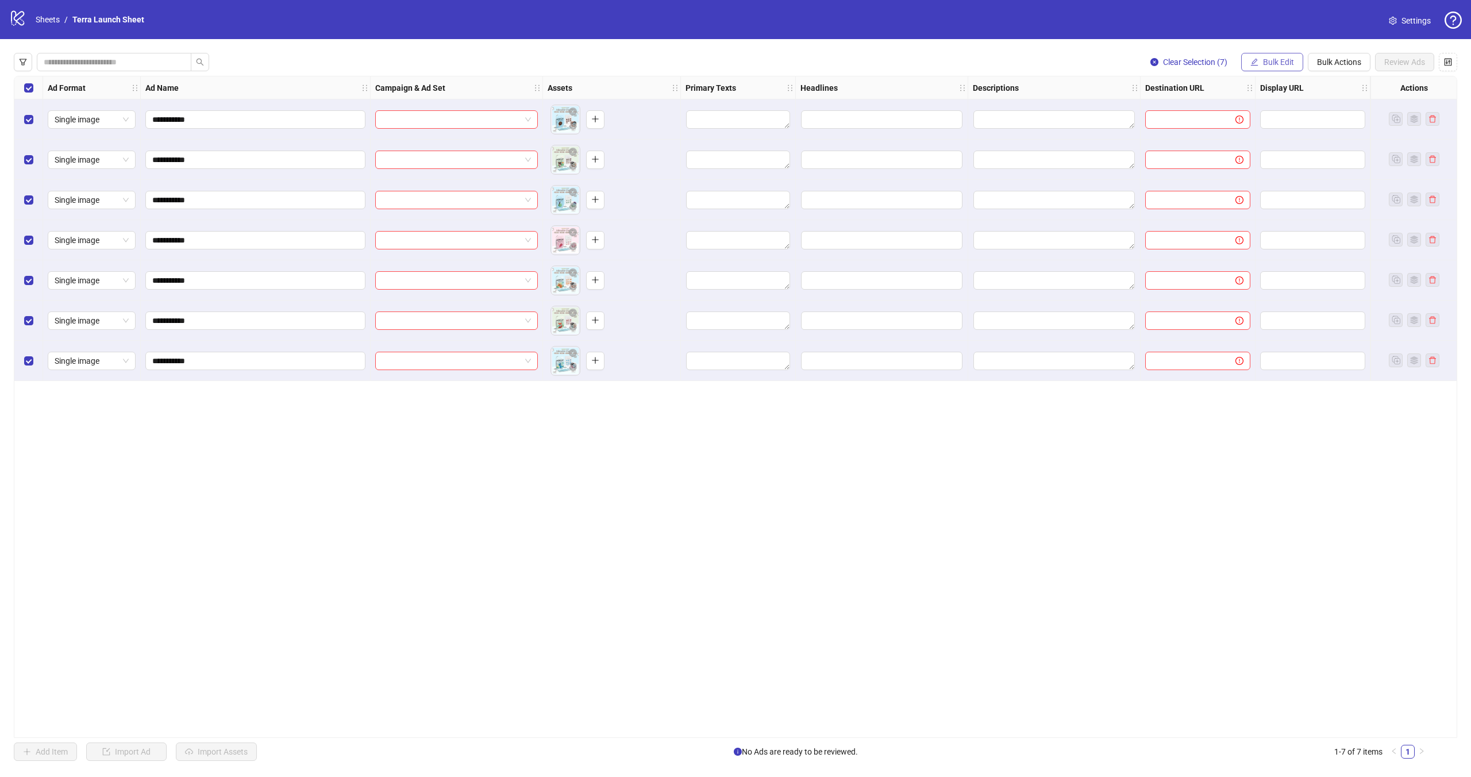
click at [1271, 66] on span "Bulk Edit" at bounding box center [1278, 61] width 31 height 9
click at [1285, 124] on span "Campaign & Ad Set" at bounding box center [1283, 122] width 68 height 13
click at [1144, 111] on input "search" at bounding box center [1235, 111] width 206 height 17
click at [1172, 87] on div "Edit Campaign & Ad Set" at bounding box center [1240, 91] width 230 height 13
click at [1068, 406] on div "**********" at bounding box center [736, 407] width 1444 height 662
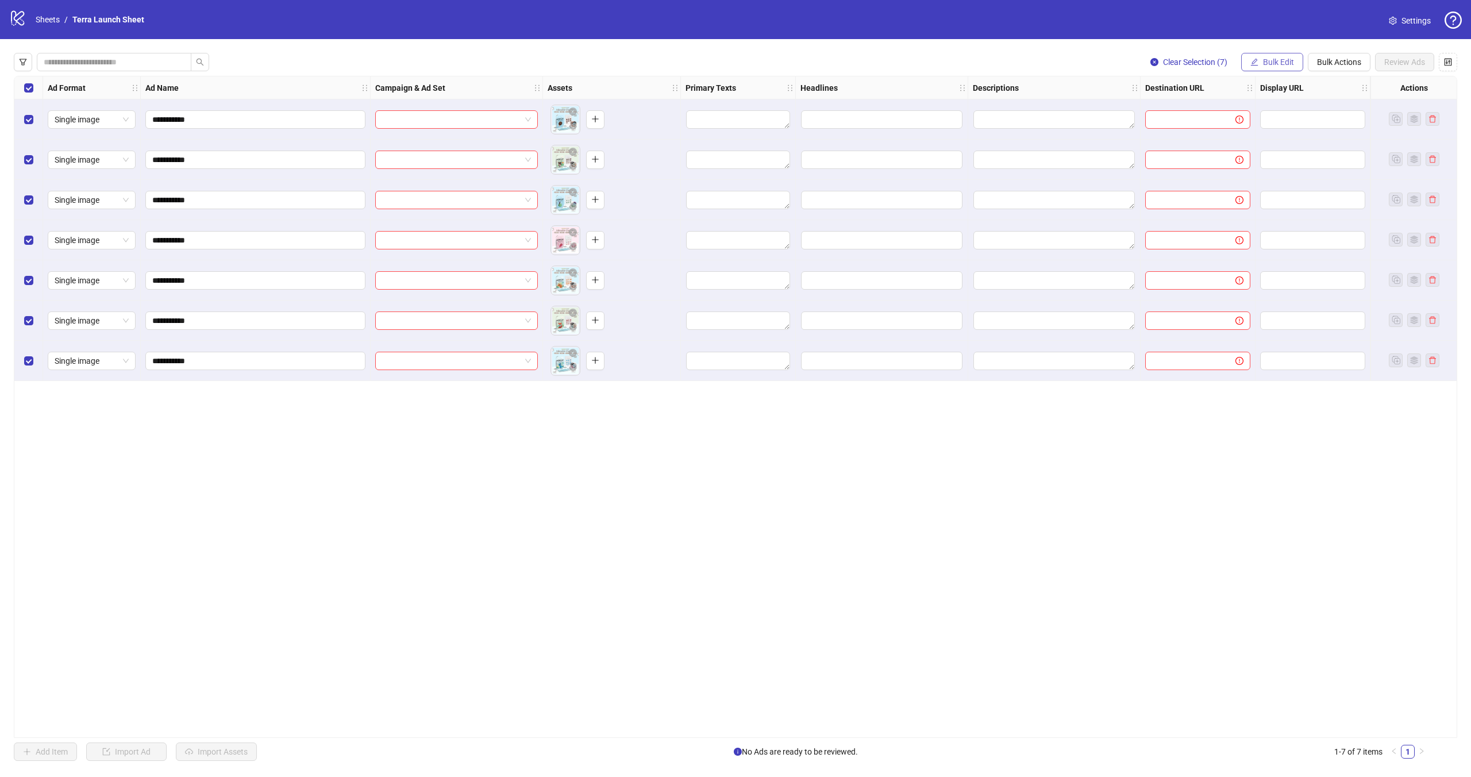
click at [1286, 62] on span "Bulk Edit" at bounding box center [1278, 61] width 31 height 9
click at [1268, 120] on span "Campaign & Ad Set" at bounding box center [1283, 122] width 68 height 13
click at [1211, 109] on input "search" at bounding box center [1235, 111] width 206 height 17
click at [1092, 76] on div "Descriptions" at bounding box center [1054, 87] width 172 height 23
click at [40, 17] on link "Sheets" at bounding box center [47, 19] width 29 height 13
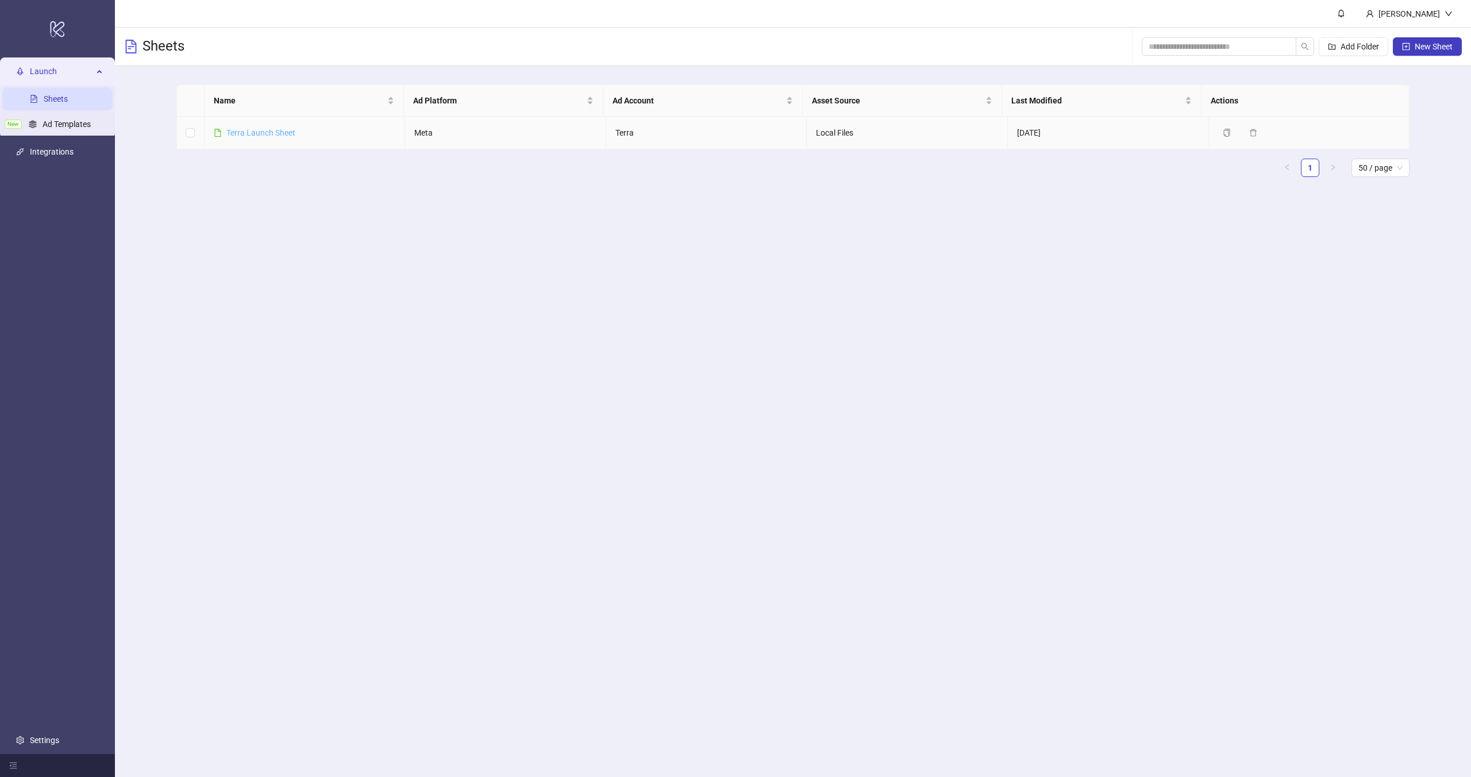
click at [240, 133] on link "Terra Launch Sheet" at bounding box center [260, 132] width 69 height 9
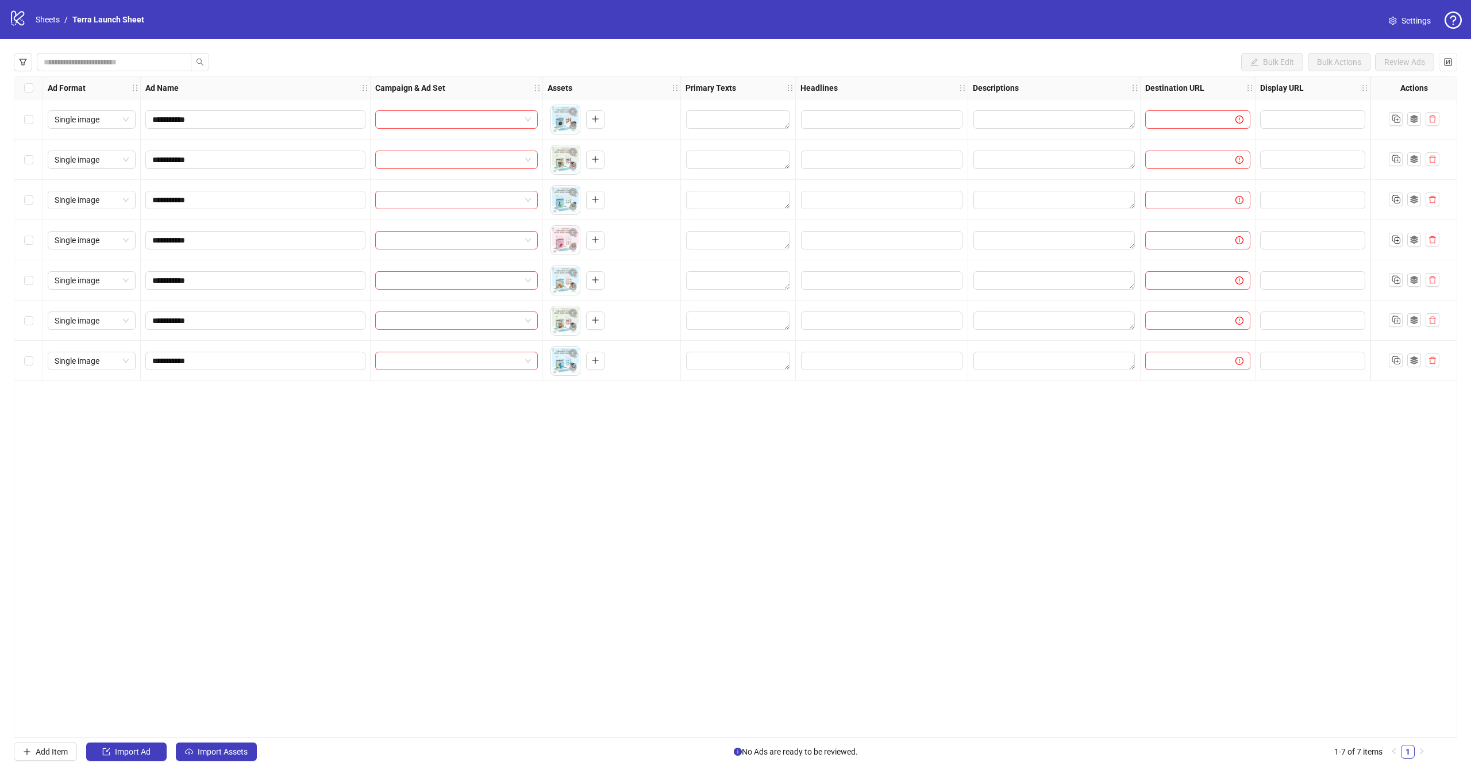
click at [36, 91] on div "Select all rows" at bounding box center [28, 87] width 29 height 23
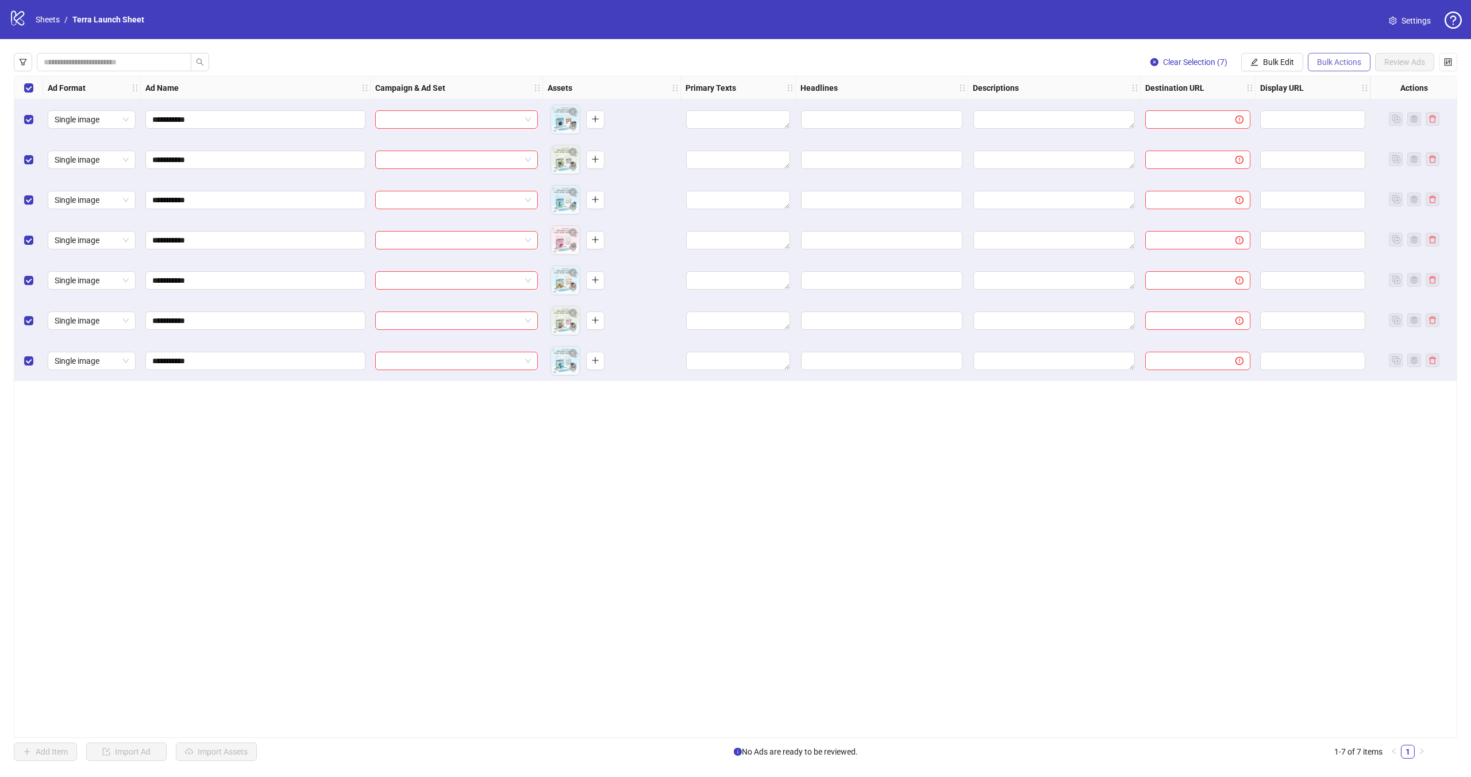
click at [1338, 66] on span "Bulk Actions" at bounding box center [1339, 61] width 44 height 9
click at [1272, 60] on span "Bulk Edit" at bounding box center [1278, 61] width 31 height 9
click at [1279, 116] on span "Campaign & Ad Set" at bounding box center [1283, 122] width 68 height 13
click at [1243, 115] on input "search" at bounding box center [1235, 111] width 206 height 17
click at [1339, 110] on span at bounding box center [1240, 111] width 216 height 17
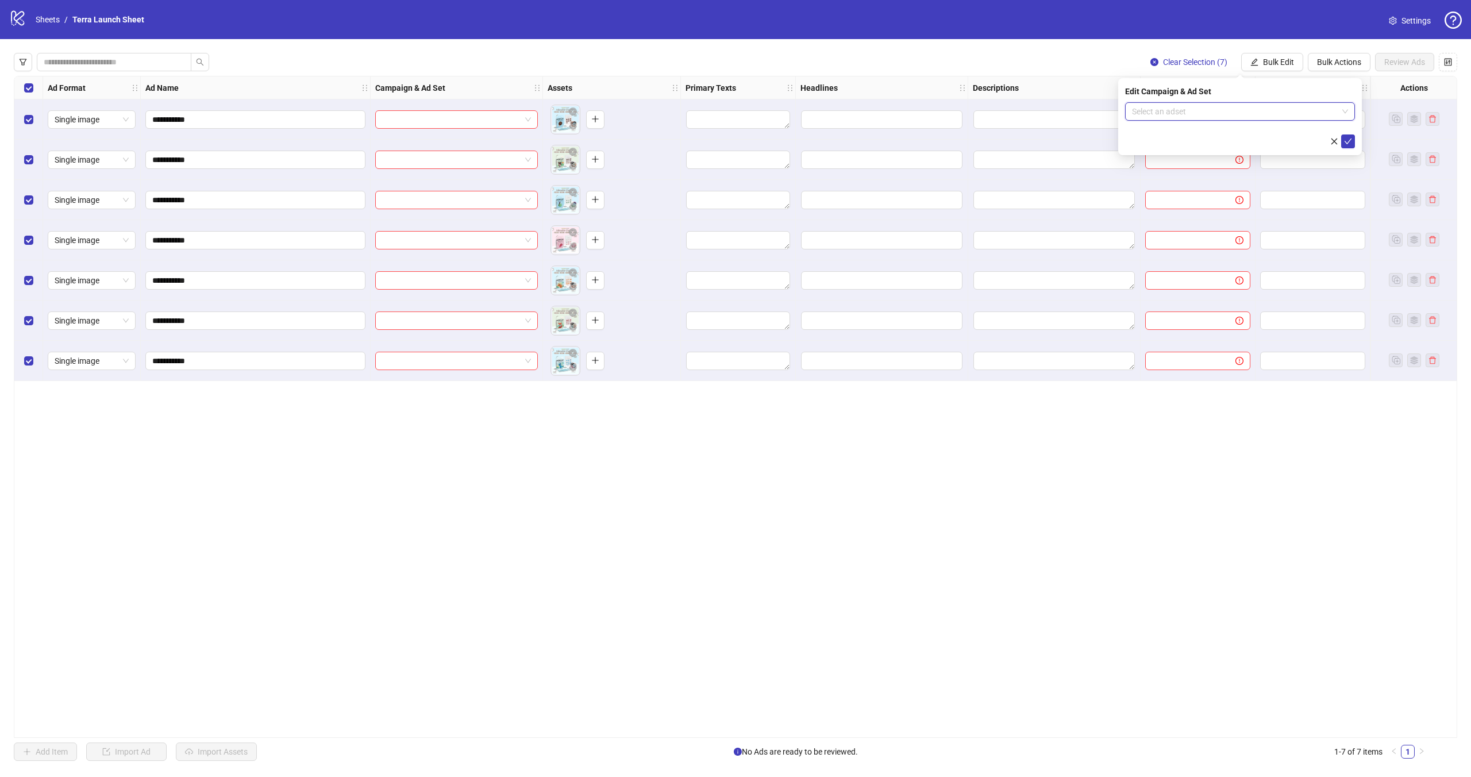
click at [1031, 56] on div "Clear Selection (7) Bulk Edit Bulk Actions Review Ads" at bounding box center [736, 62] width 1444 height 18
click at [48, 17] on link "Sheets" at bounding box center [47, 19] width 29 height 13
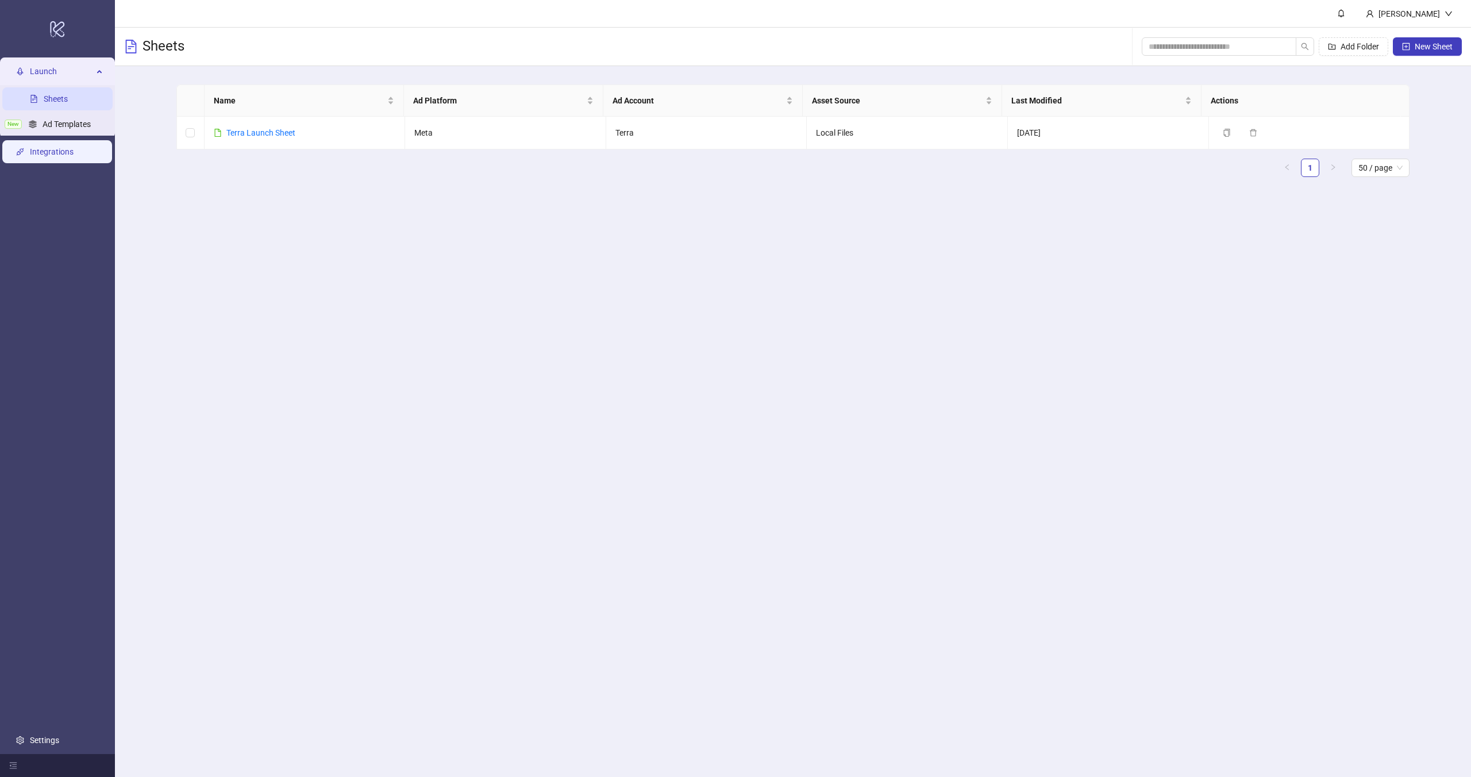
click at [53, 151] on link "Integrations" at bounding box center [52, 151] width 44 height 9
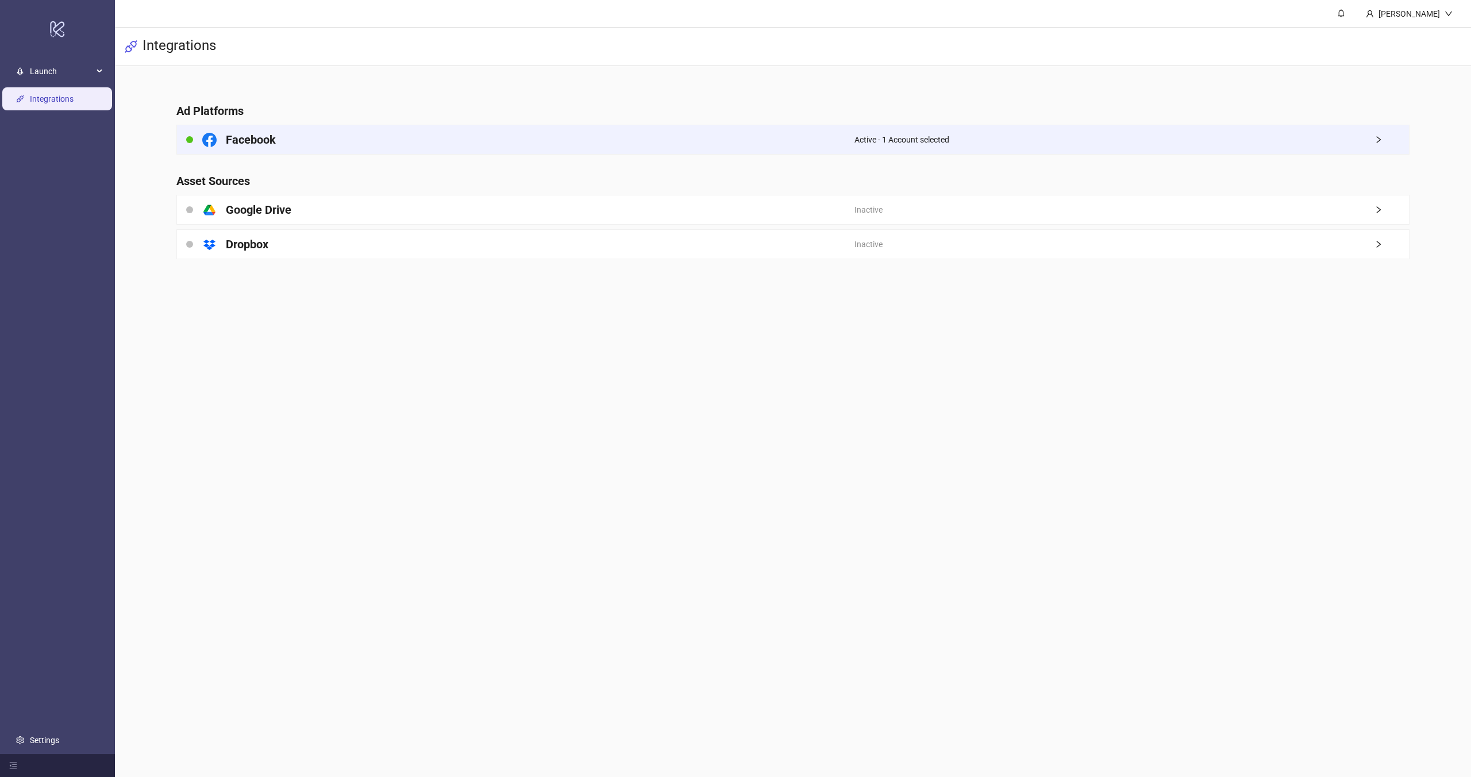
click at [298, 133] on div "Facebook" at bounding box center [516, 139] width 678 height 29
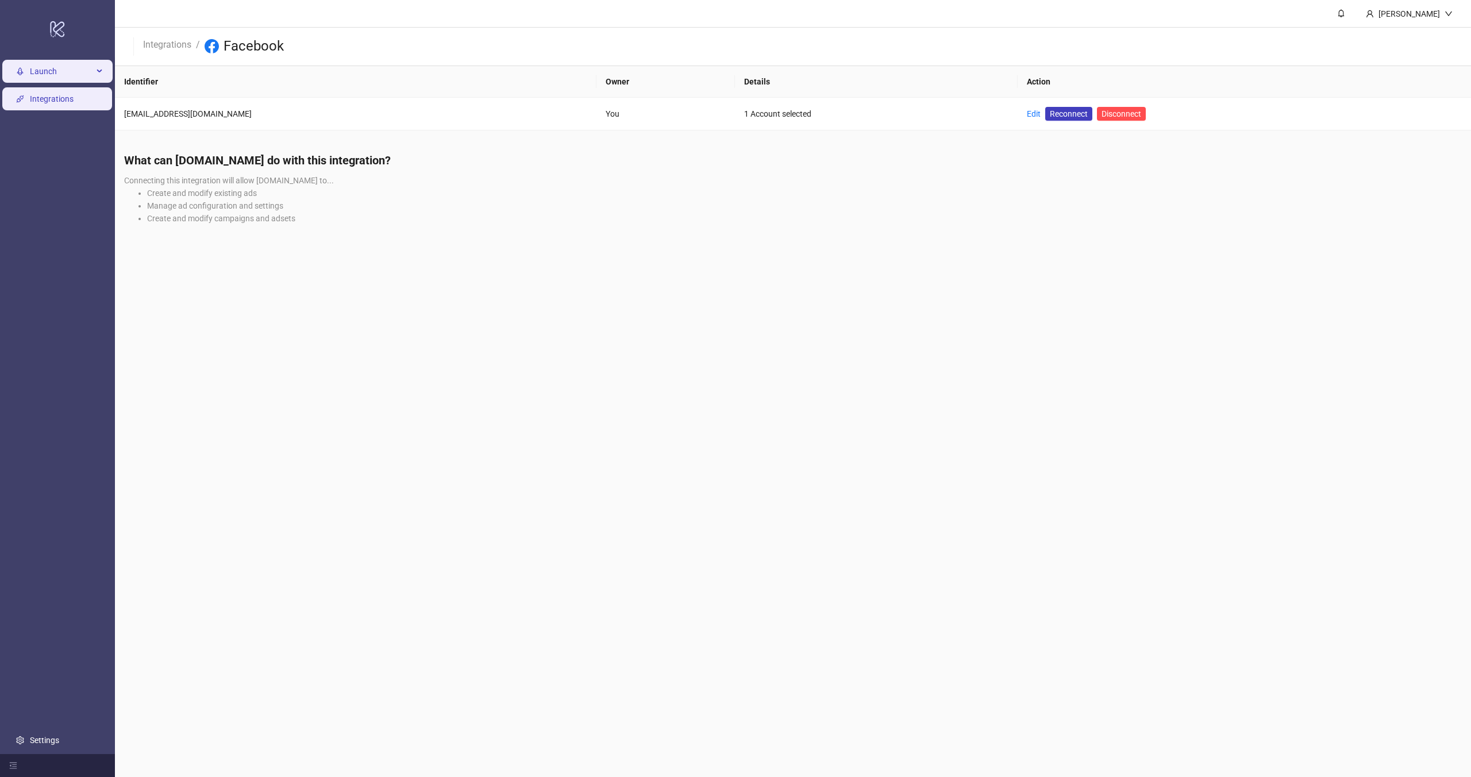
click at [40, 67] on span "Launch" at bounding box center [61, 71] width 63 height 23
click at [51, 125] on link "Ad Templates" at bounding box center [67, 124] width 48 height 9
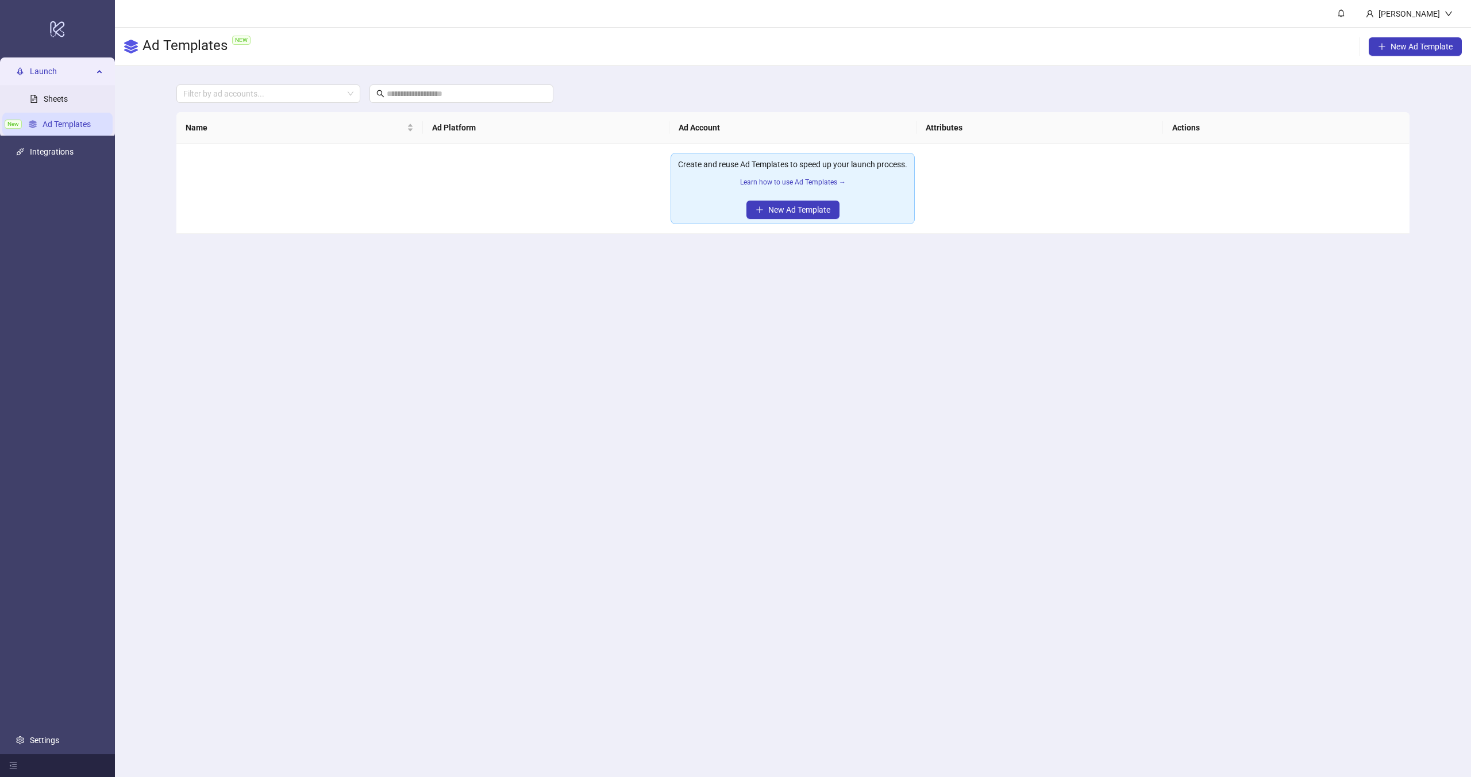
drag, startPoint x: 690, startPoint y: 159, endPoint x: 895, endPoint y: 282, distance: 239.2
click at [895, 282] on main "[PERSON_NAME] Ad Templates NEW New Ad Template Filter by ad accounts... Name Ad…" at bounding box center [793, 388] width 1356 height 777
drag, startPoint x: 905, startPoint y: 280, endPoint x: 686, endPoint y: 142, distance: 258.8
click at [686, 142] on main "[PERSON_NAME] Ad Templates NEW New Ad Template Filter by ad accounts... Name Ad…" at bounding box center [793, 388] width 1356 height 777
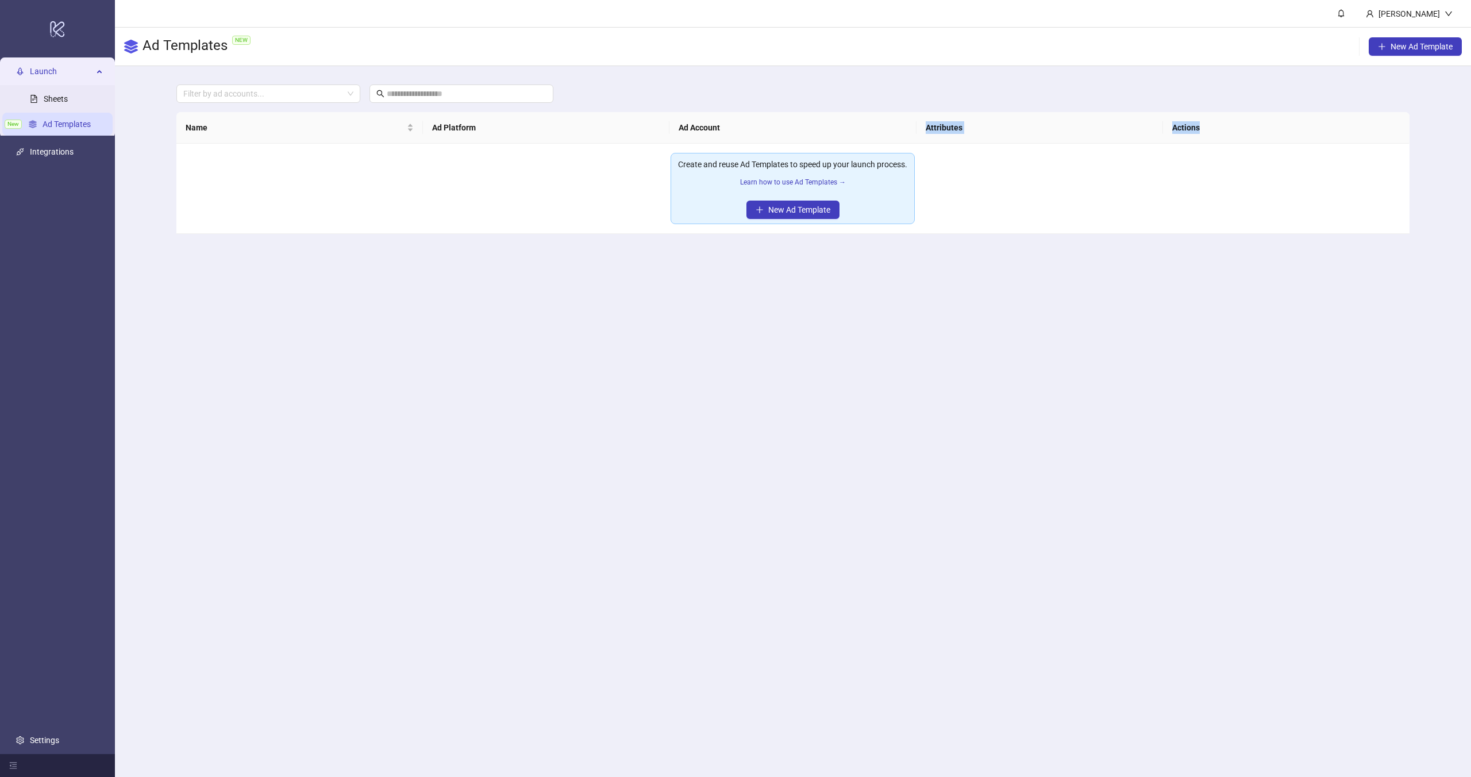
click at [687, 142] on th "Ad Account" at bounding box center [792, 128] width 247 height 32
click at [767, 181] on link "Learn how to use Ad Templates →" at bounding box center [793, 182] width 106 height 8
click at [828, 224] on div "Create and reuse Ad Templates to speed up your launch process. Learn how to use…" at bounding box center [793, 188] width 244 height 71
click at [802, 210] on span "New Ad Template" at bounding box center [799, 209] width 62 height 9
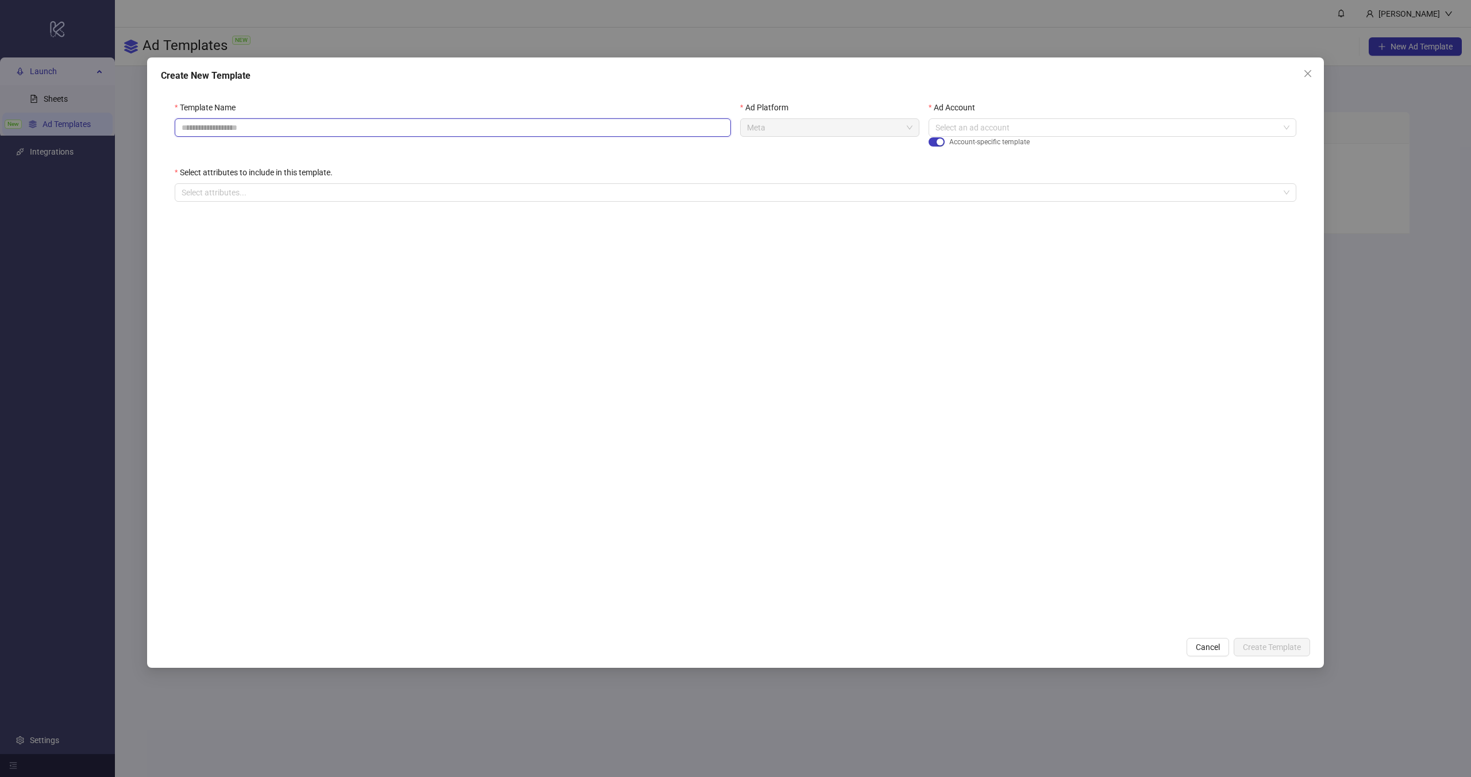
click at [416, 122] on input "Template Name" at bounding box center [453, 127] width 556 height 18
type input "**********"
click at [221, 128] on input "Template Name" at bounding box center [453, 127] width 556 height 18
click at [795, 124] on span "Meta" at bounding box center [830, 127] width 166 height 17
type input "**********"
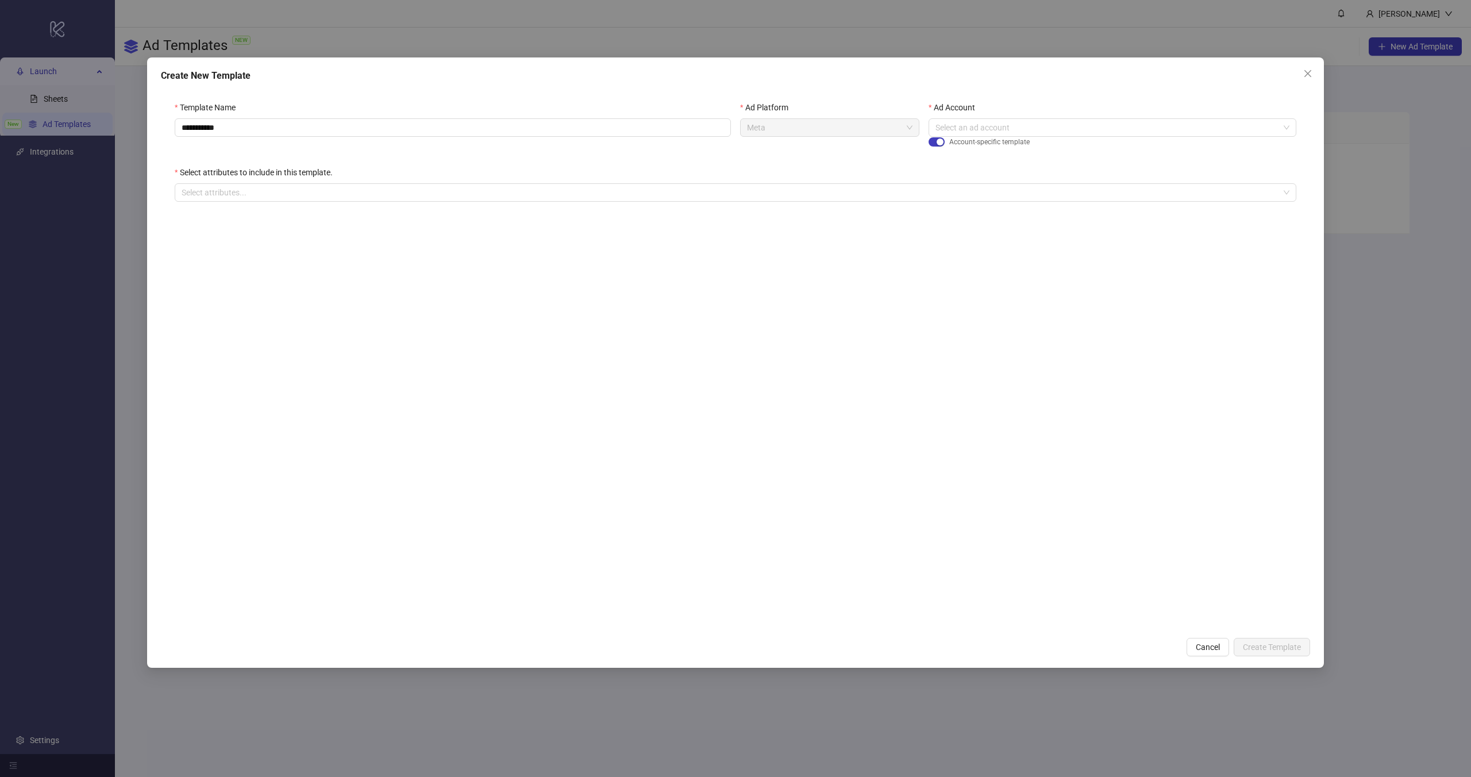
click at [983, 137] on span "Account-specific template" at bounding box center [989, 142] width 80 height 11
click at [981, 133] on input "Ad Account" at bounding box center [1108, 127] width 344 height 17
click at [975, 163] on span "588680877176172" at bounding box center [972, 163] width 69 height 13
click at [834, 198] on div at bounding box center [729, 192] width 1105 height 16
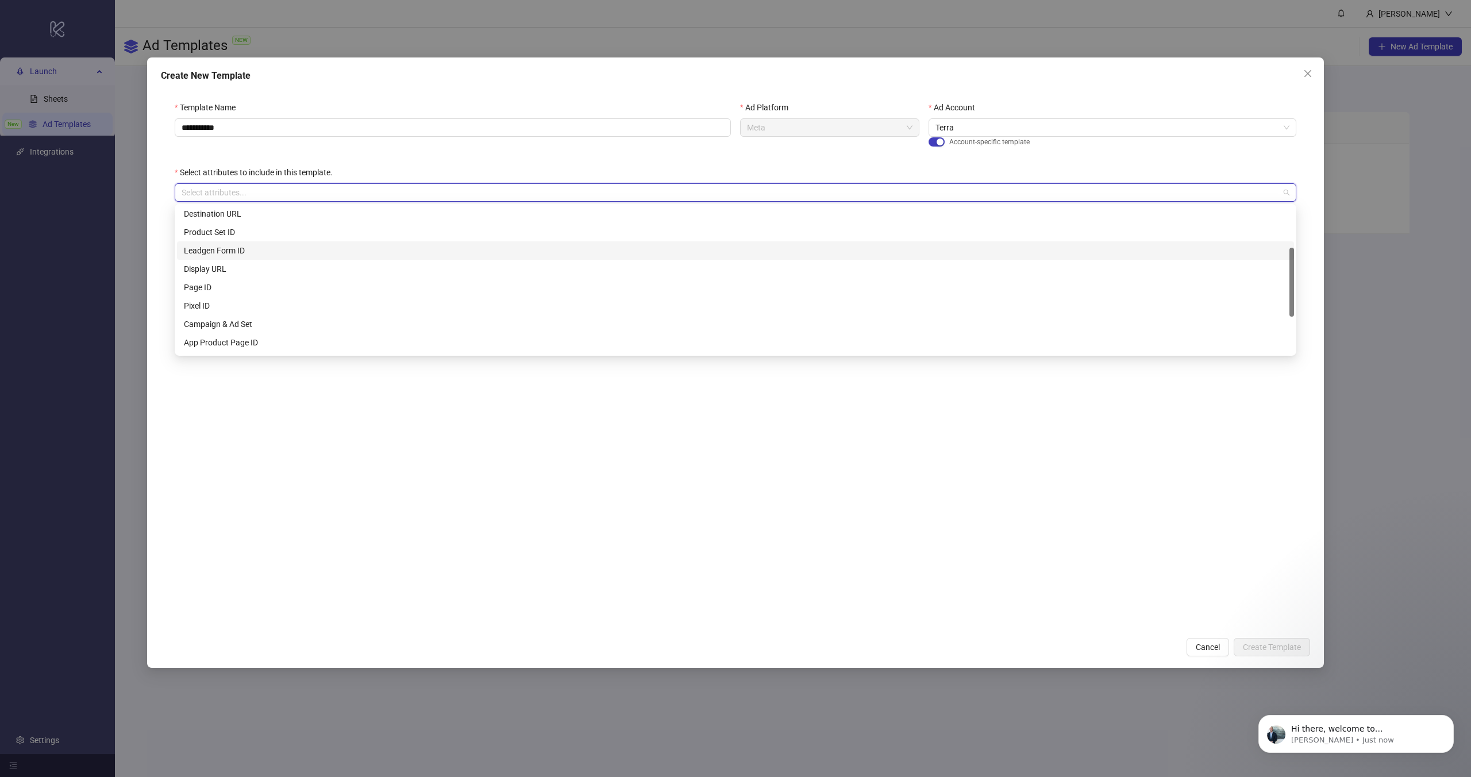
scroll to position [99, 0]
click at [234, 209] on div "Destination URL" at bounding box center [735, 208] width 1103 height 13
click at [238, 479] on div "Destination URL" at bounding box center [735, 426] width 1149 height 392
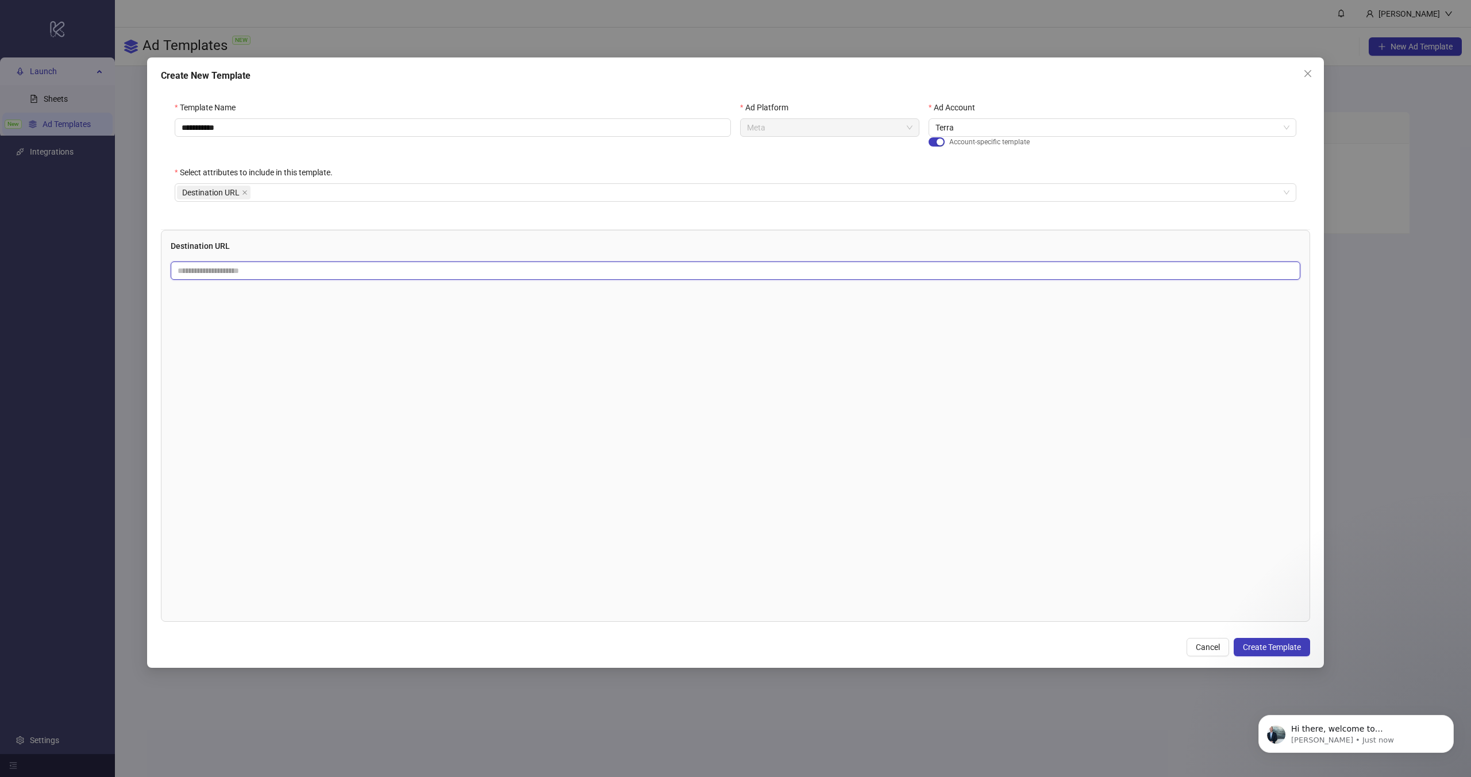
click at [213, 270] on input "text" at bounding box center [731, 270] width 1107 height 13
click at [234, 264] on input "text" at bounding box center [731, 270] width 1107 height 13
paste input "**********"
type input "**********"
click at [230, 329] on div "**********" at bounding box center [735, 426] width 1149 height 392
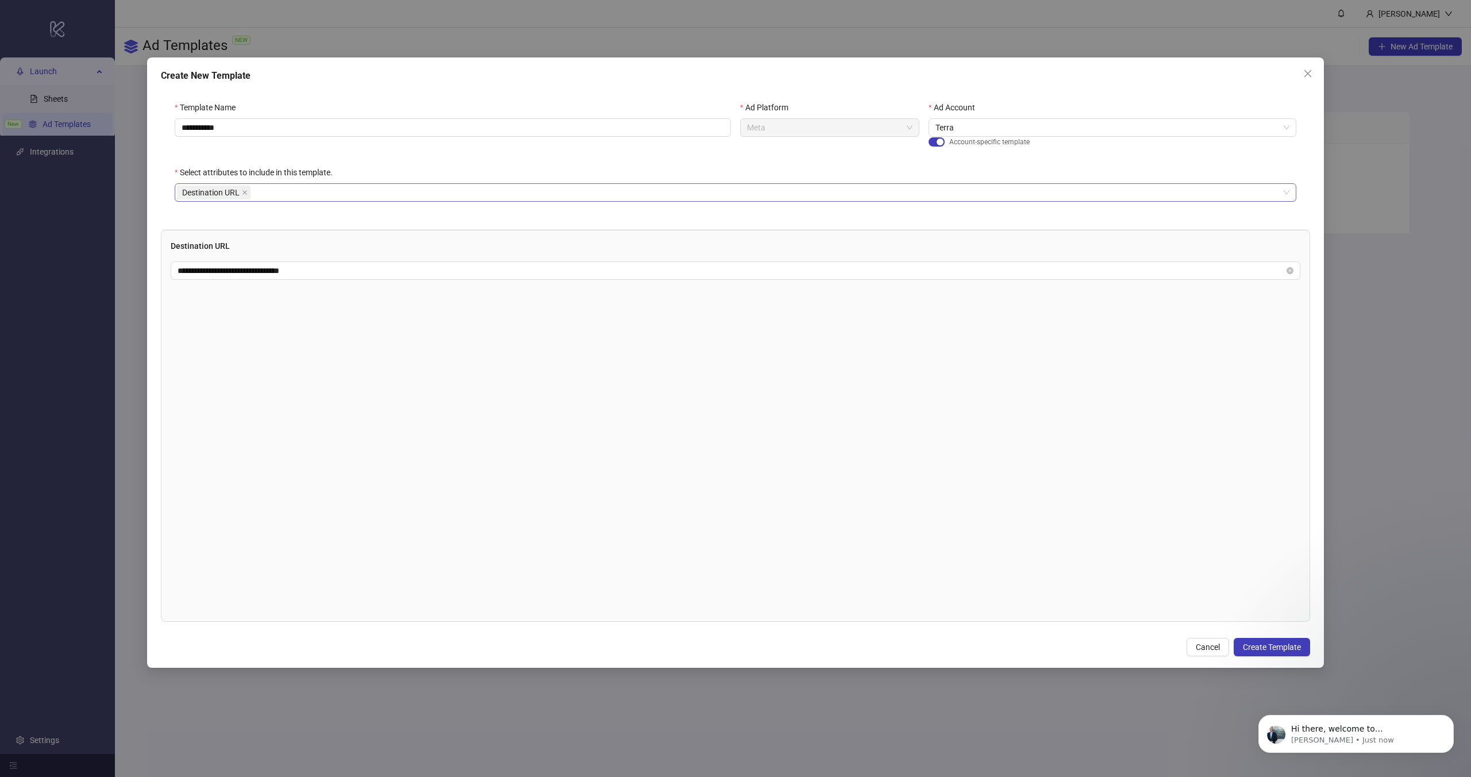
click at [268, 189] on div "Destination URL" at bounding box center [729, 192] width 1105 height 16
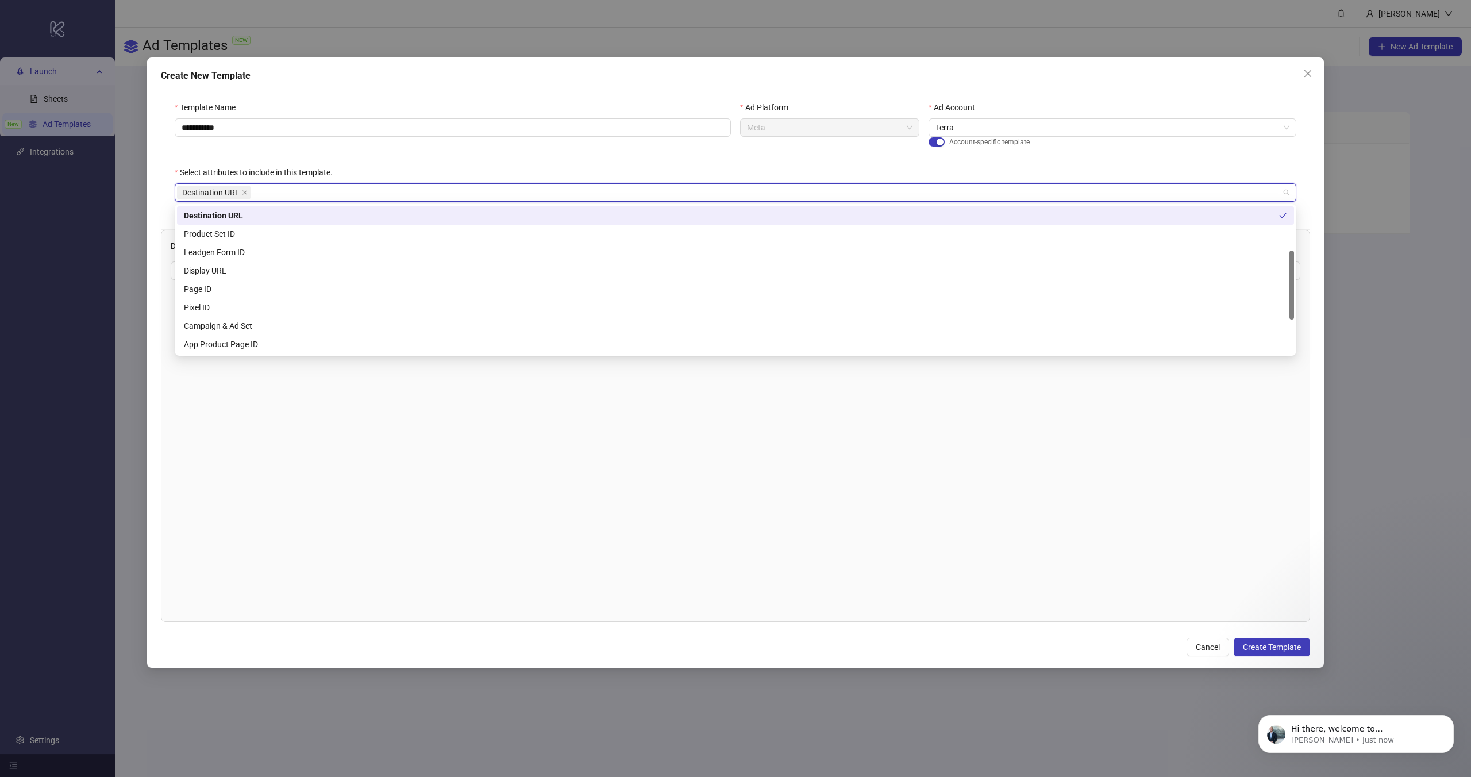
scroll to position [93, 0]
click at [248, 269] on div "Display URL" at bounding box center [735, 269] width 1103 height 13
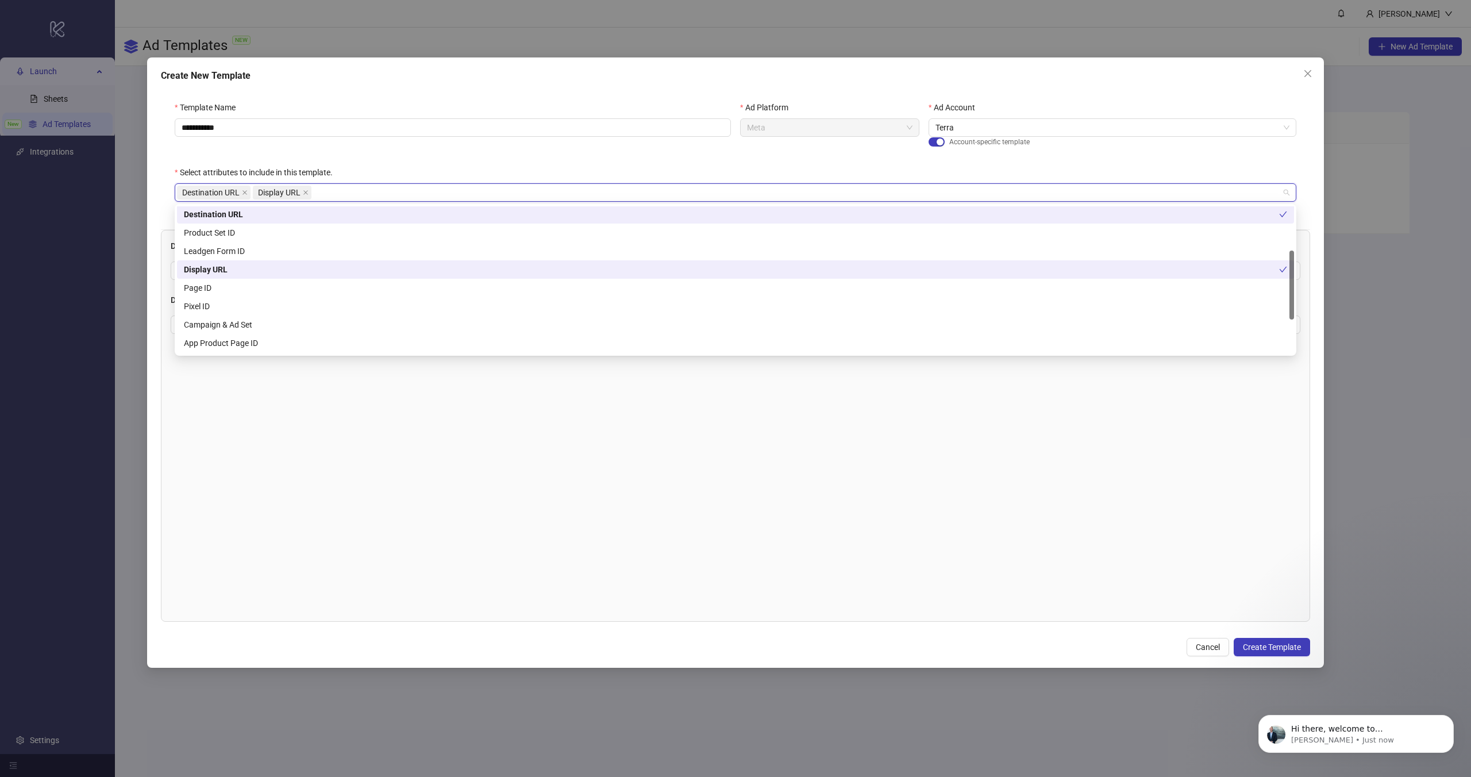
click at [229, 269] on div "Display URL" at bounding box center [731, 269] width 1095 height 13
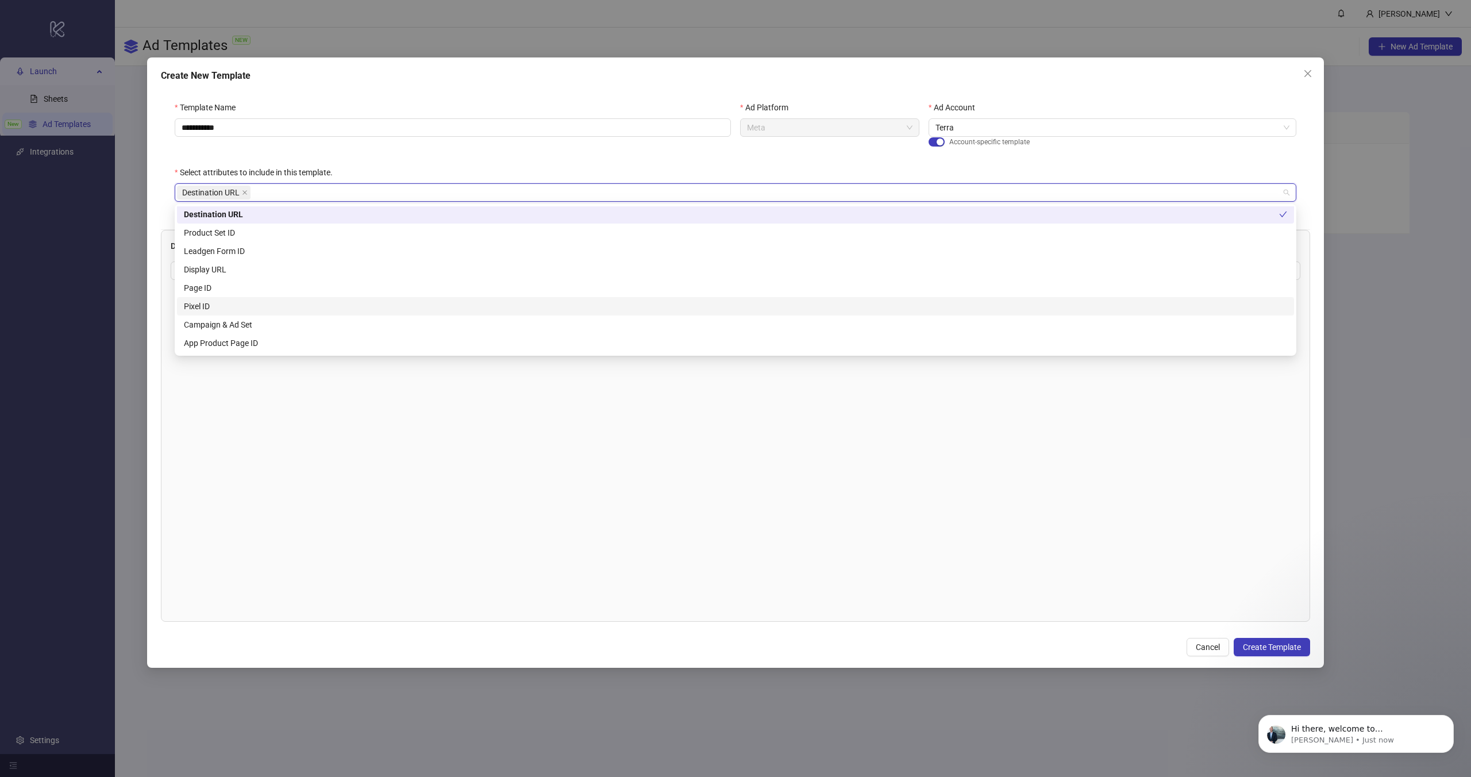
click at [226, 307] on div "Pixel ID" at bounding box center [735, 306] width 1103 height 13
click at [226, 307] on div "Pixel ID" at bounding box center [731, 306] width 1095 height 13
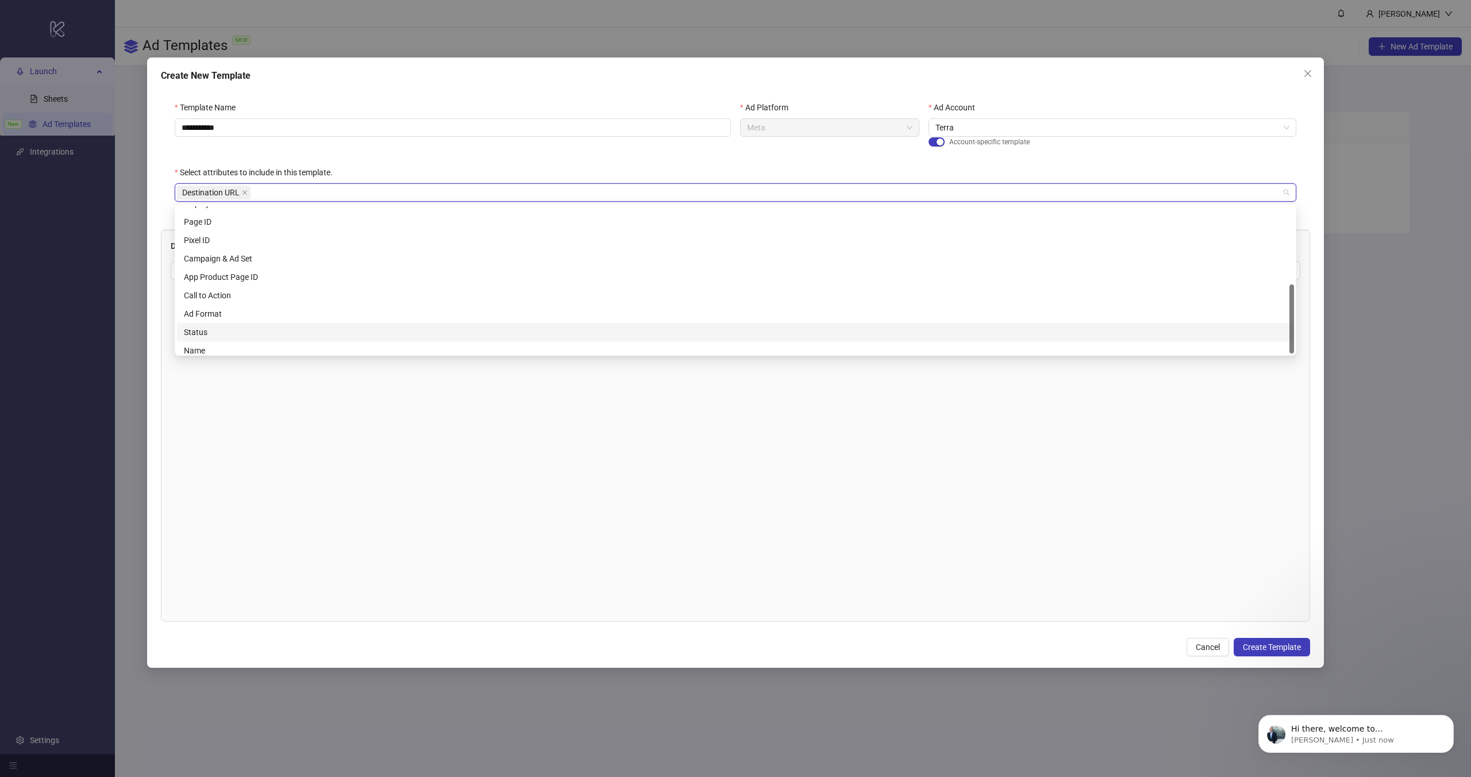
scroll to position [166, 0]
click at [238, 251] on div "Campaign & Ad Set" at bounding box center [735, 252] width 1103 height 13
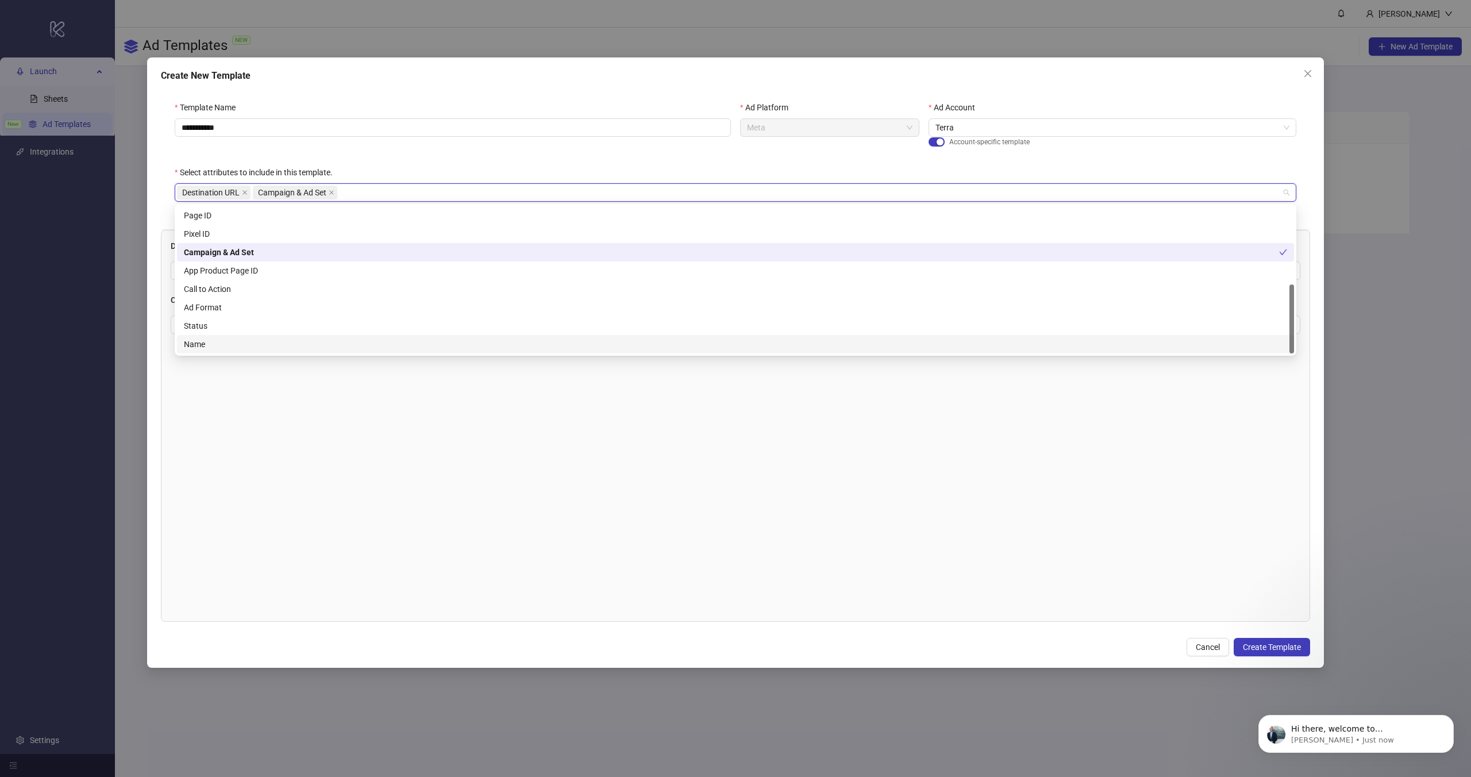
click at [232, 379] on div "**********" at bounding box center [735, 426] width 1149 height 392
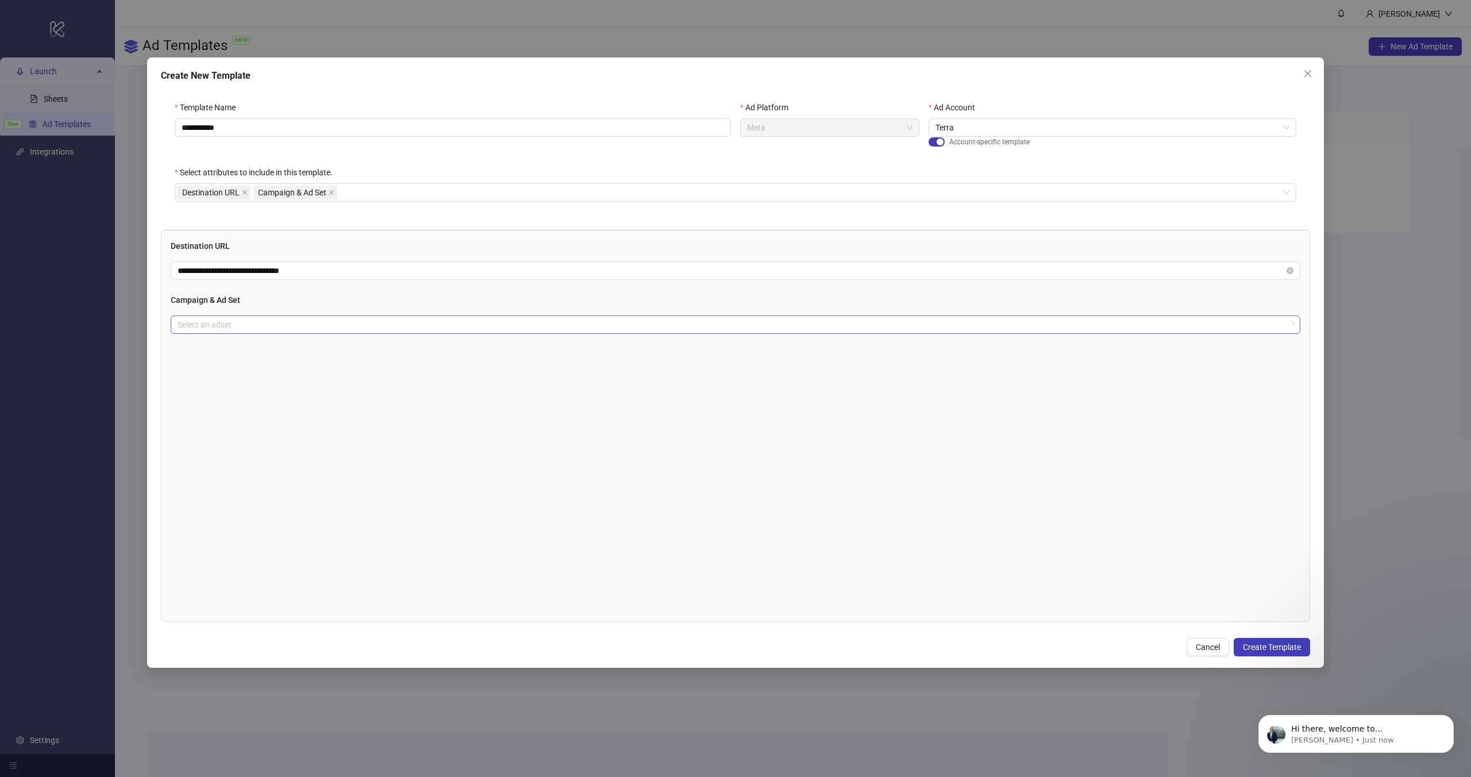
click at [224, 328] on input "search" at bounding box center [731, 324] width 1106 height 17
click at [752, 375] on div "No data" at bounding box center [735, 377] width 1102 height 13
drag, startPoint x: 742, startPoint y: 375, endPoint x: 704, endPoint y: 350, distance: 45.6
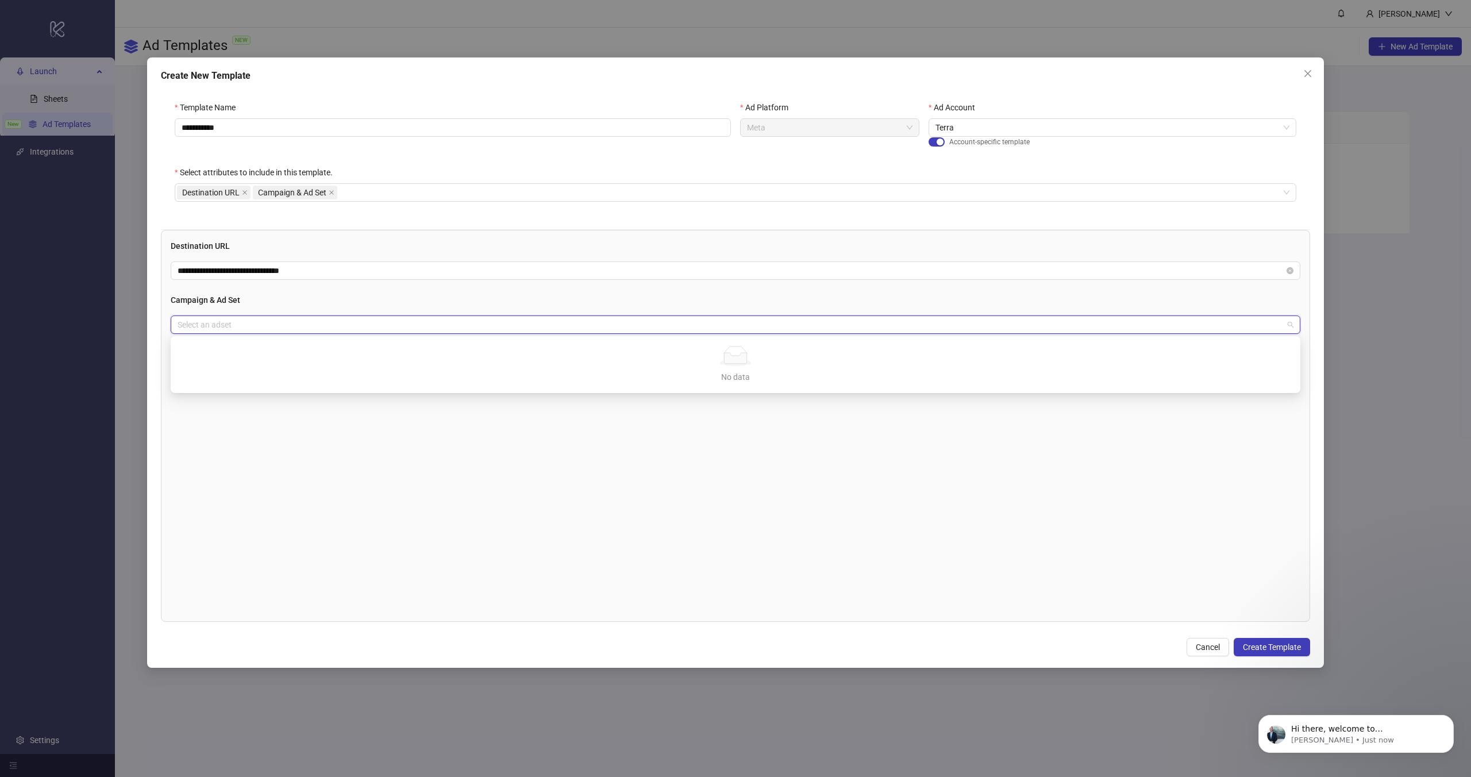
click at [704, 351] on div "No data No data" at bounding box center [735, 364] width 1102 height 37
click at [704, 350] on div "No data" at bounding box center [735, 356] width 1102 height 20
drag, startPoint x: 710, startPoint y: 350, endPoint x: 780, endPoint y: 402, distance: 86.7
click at [780, 402] on body "**********" at bounding box center [735, 388] width 1471 height 777
click at [780, 402] on div "**********" at bounding box center [735, 426] width 1149 height 392
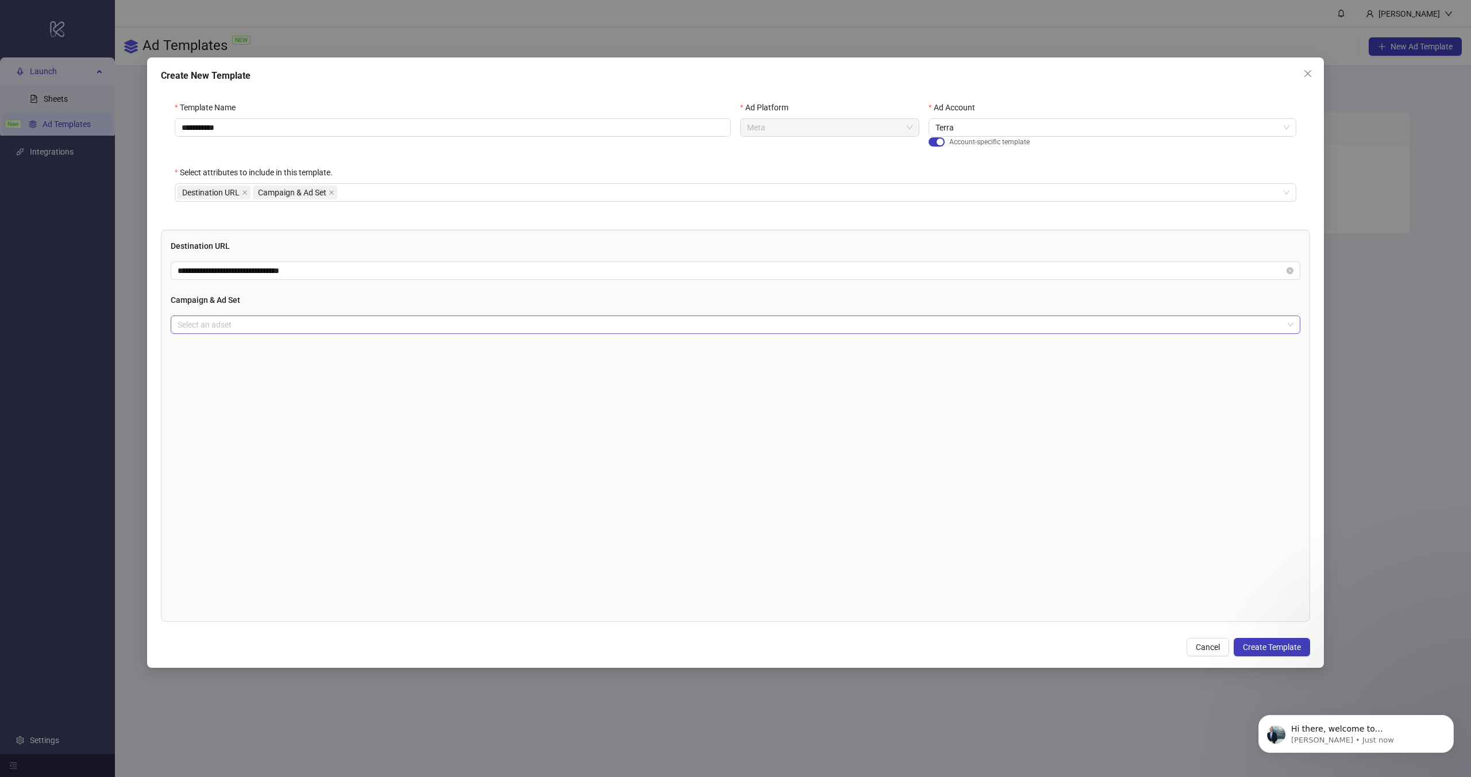
click at [937, 325] on input "search" at bounding box center [731, 324] width 1106 height 17
click at [1294, 318] on div "Select an adset" at bounding box center [736, 324] width 1130 height 18
click at [1286, 324] on span at bounding box center [736, 324] width 1116 height 17
click at [552, 294] on h4 "Campaign & Ad Set" at bounding box center [736, 300] width 1130 height 13
click at [545, 314] on div "Campaign & Ad Set Select an adset" at bounding box center [736, 314] width 1130 height 40
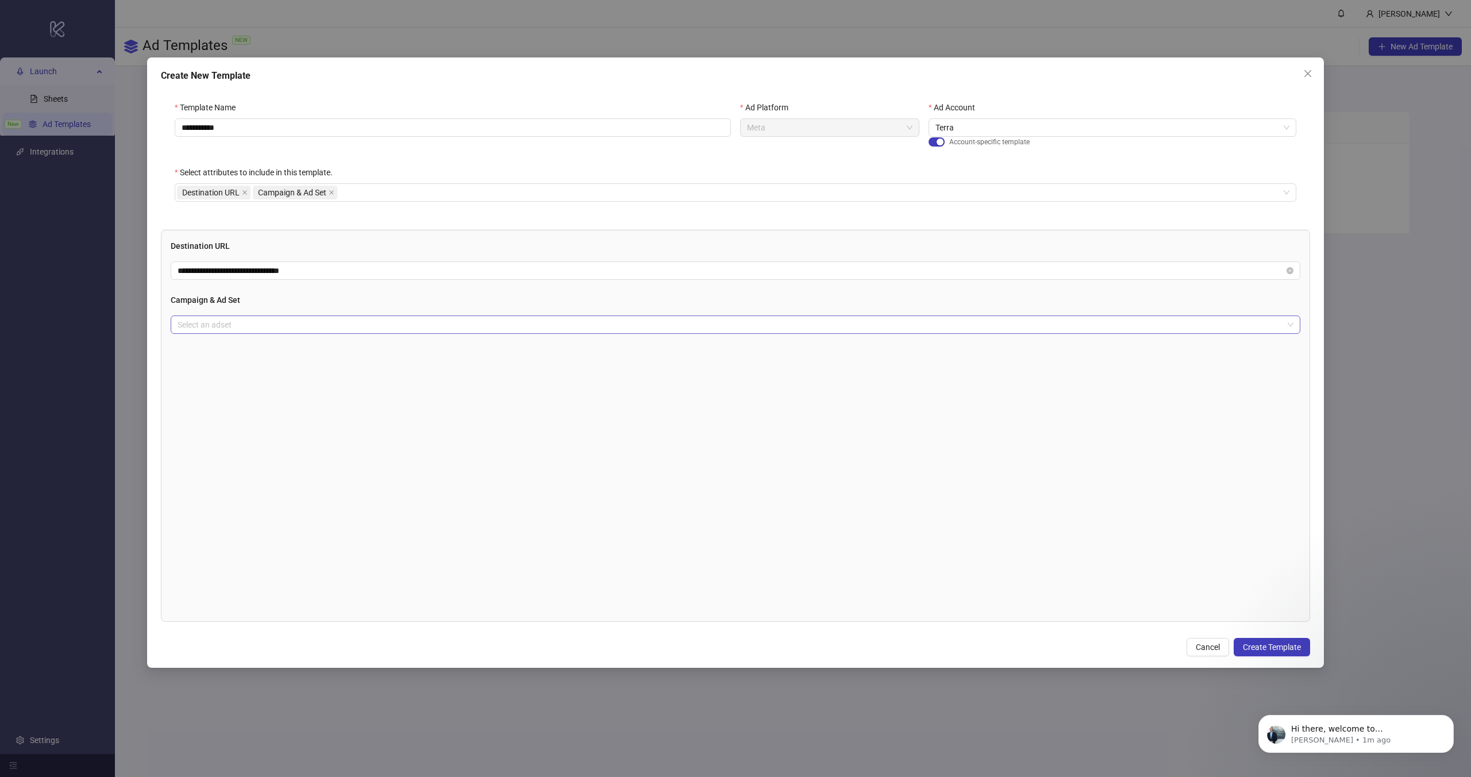
click at [545, 326] on input "search" at bounding box center [731, 324] width 1106 height 17
click at [578, 376] on div "No data" at bounding box center [735, 377] width 1102 height 13
click at [615, 455] on div "**********" at bounding box center [735, 426] width 1149 height 392
click at [365, 198] on div "Destination URL Campaign & Ad Set" at bounding box center [729, 192] width 1105 height 16
click at [324, 190] on span "Campaign & Ad Set" at bounding box center [292, 192] width 68 height 13
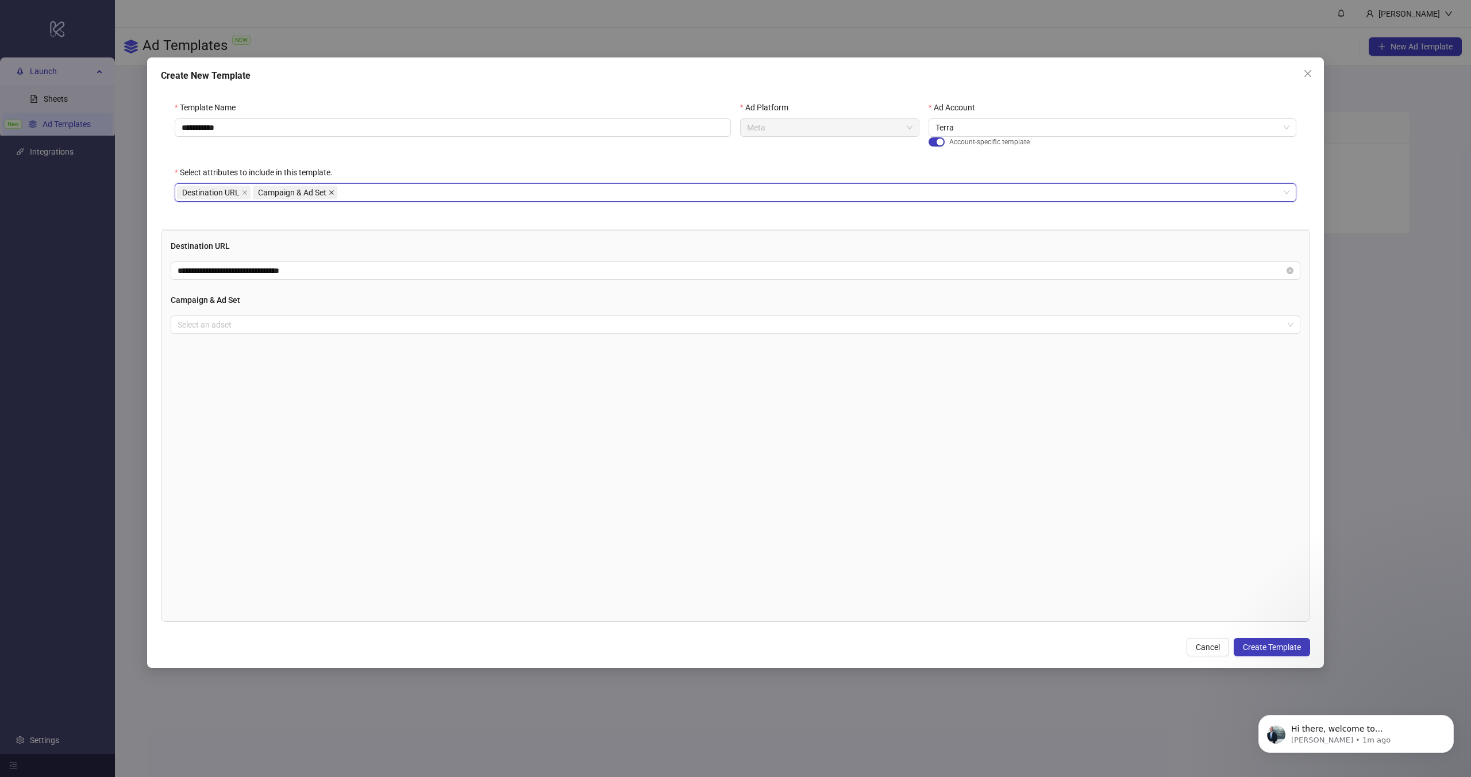
click at [331, 190] on icon "close" at bounding box center [332, 193] width 6 height 6
click at [275, 183] on div "Destination URL" at bounding box center [736, 192] width 1122 height 18
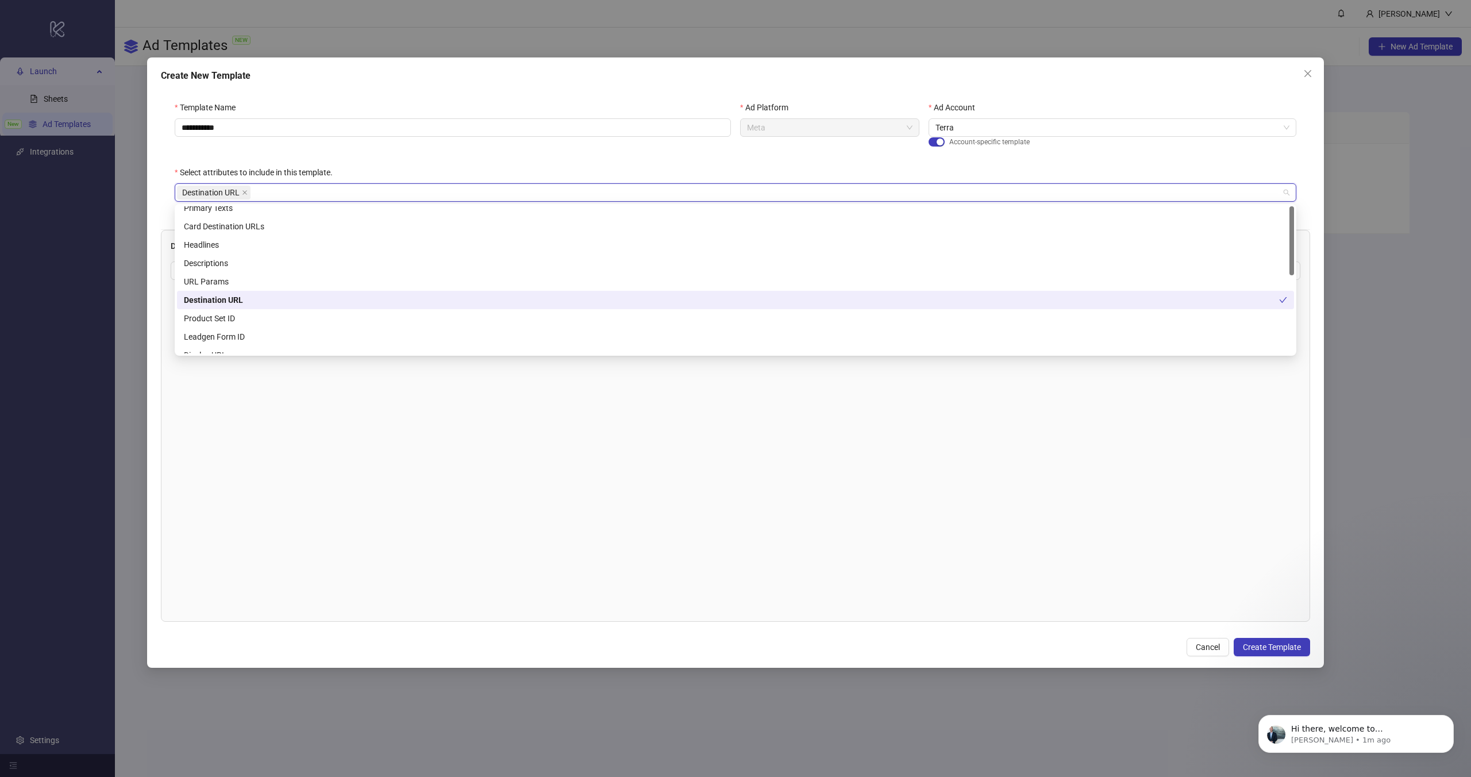
scroll to position [0, 0]
click at [250, 214] on div "Primary Texts" at bounding box center [735, 215] width 1103 height 13
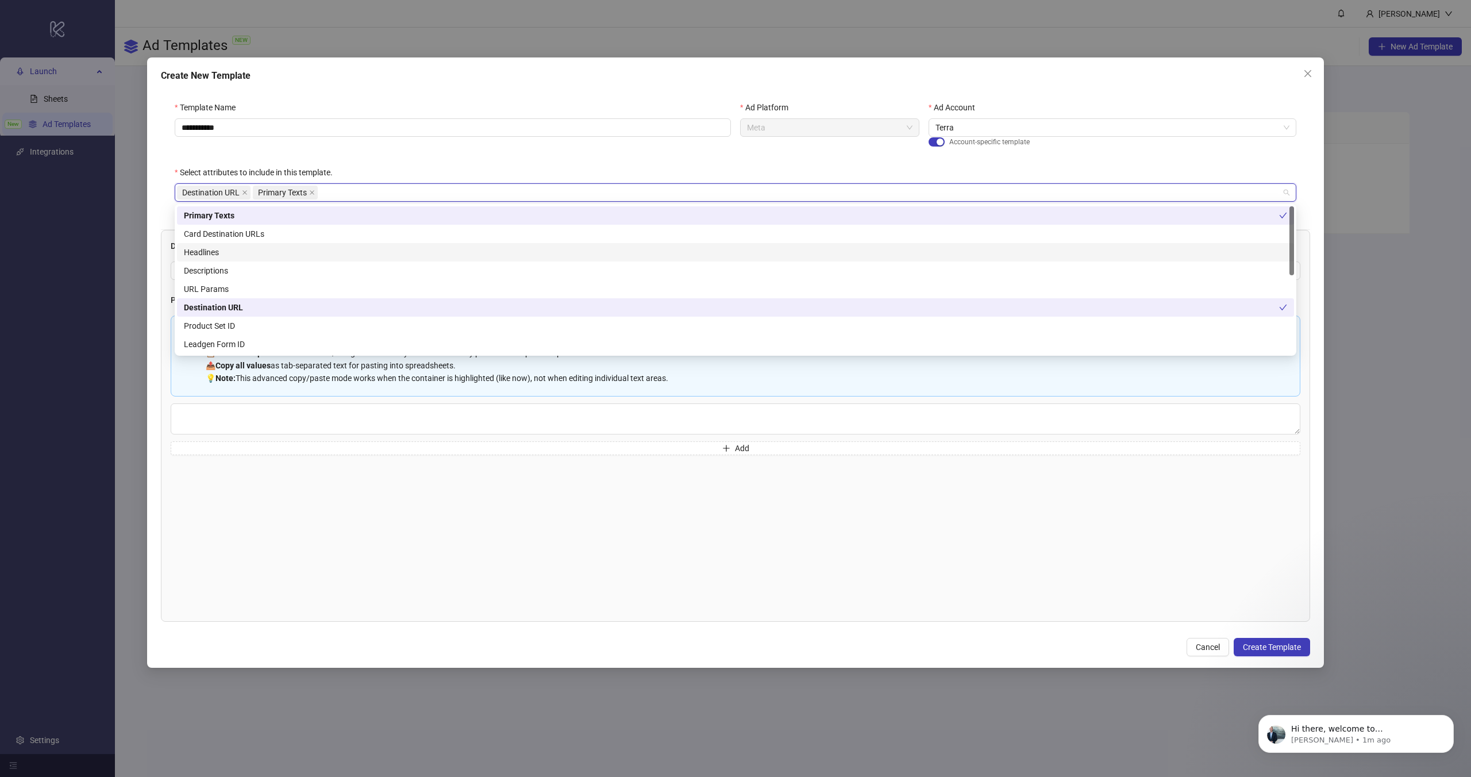
click at [270, 255] on div "Headlines" at bounding box center [735, 252] width 1103 height 13
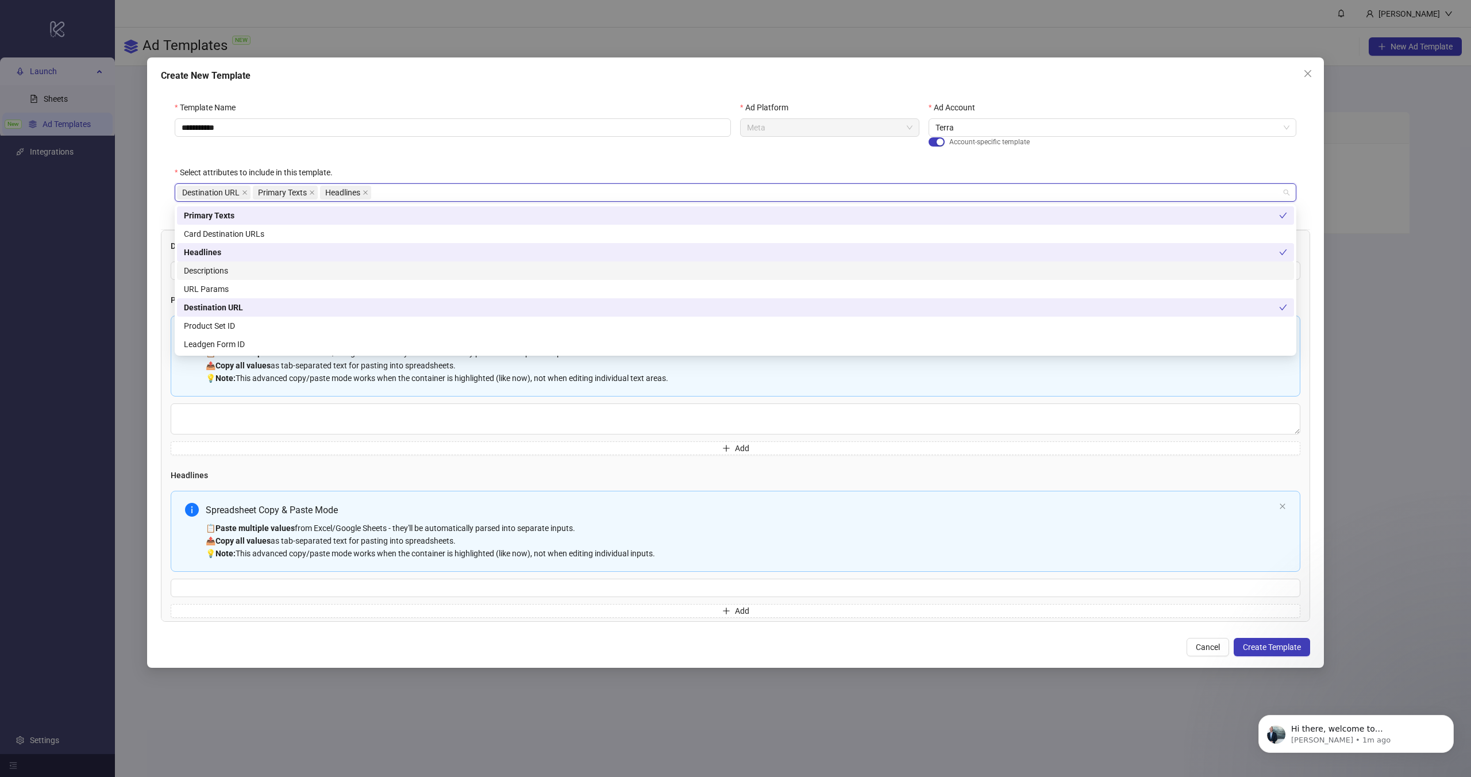
click at [264, 271] on div "Descriptions" at bounding box center [735, 270] width 1103 height 13
click at [220, 473] on h4 "Headlines" at bounding box center [736, 475] width 1130 height 13
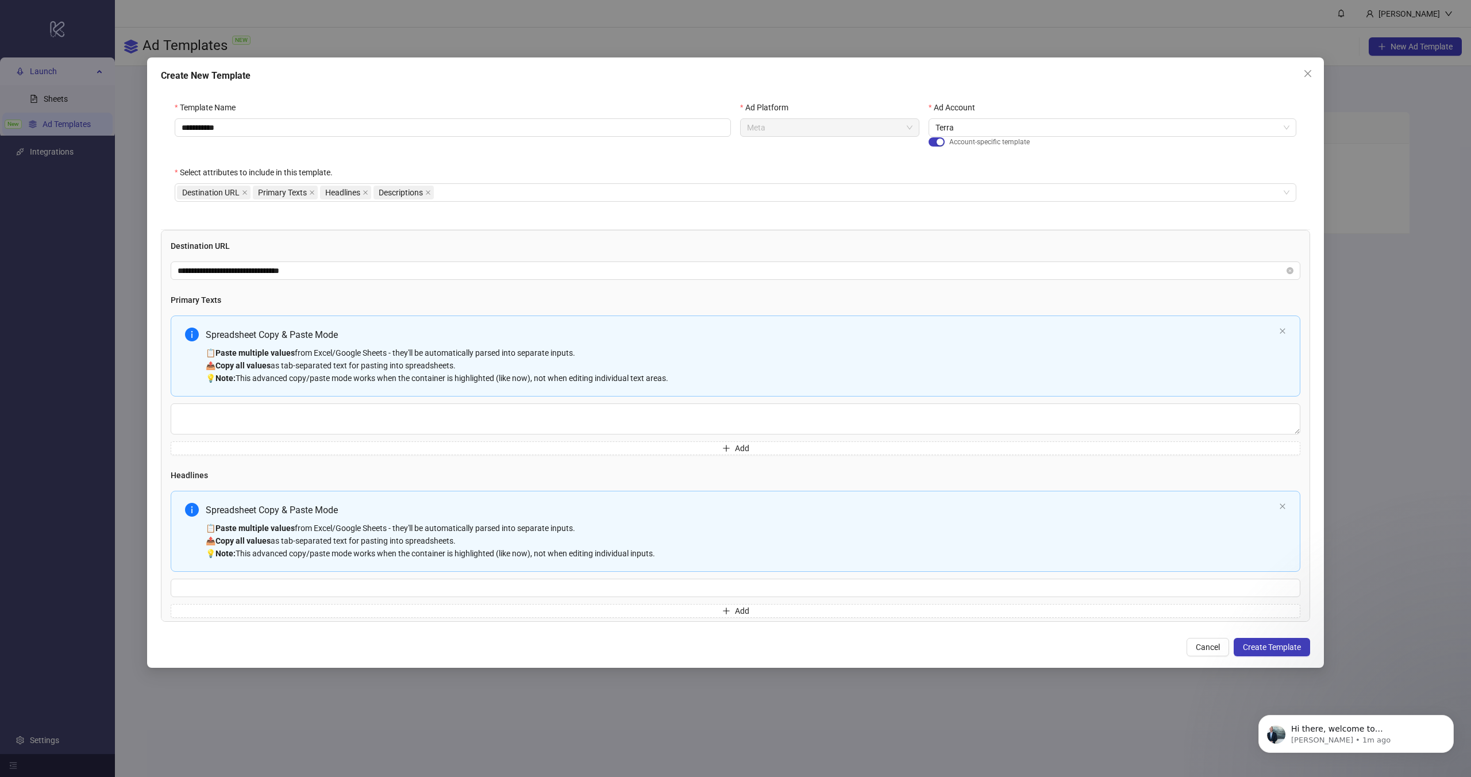
drag, startPoint x: 203, startPoint y: 330, endPoint x: 391, endPoint y: 386, distance: 195.5
click at [391, 386] on div "Spreadsheet Copy & Paste Mode 📋 Paste multiple values from Excel/Google Sheets …" at bounding box center [736, 355] width 1130 height 81
click at [336, 359] on div "📋 Paste multiple values from Excel/Google Sheets - they'll be automatically par…" at bounding box center [740, 366] width 1069 height 38
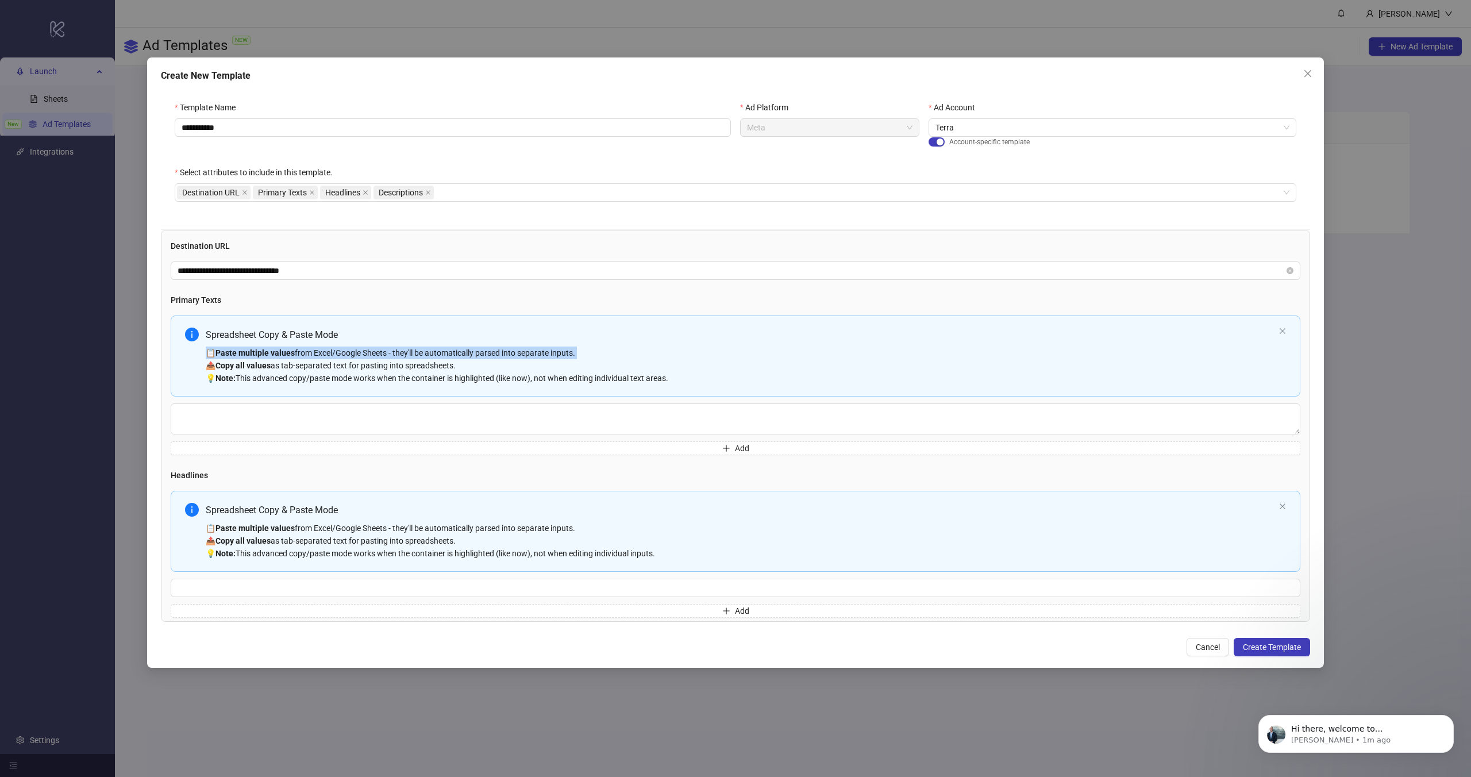
click at [336, 359] on div "📋 Paste multiple values from Excel/Google Sheets - they'll be automatically par…" at bounding box center [740, 366] width 1069 height 38
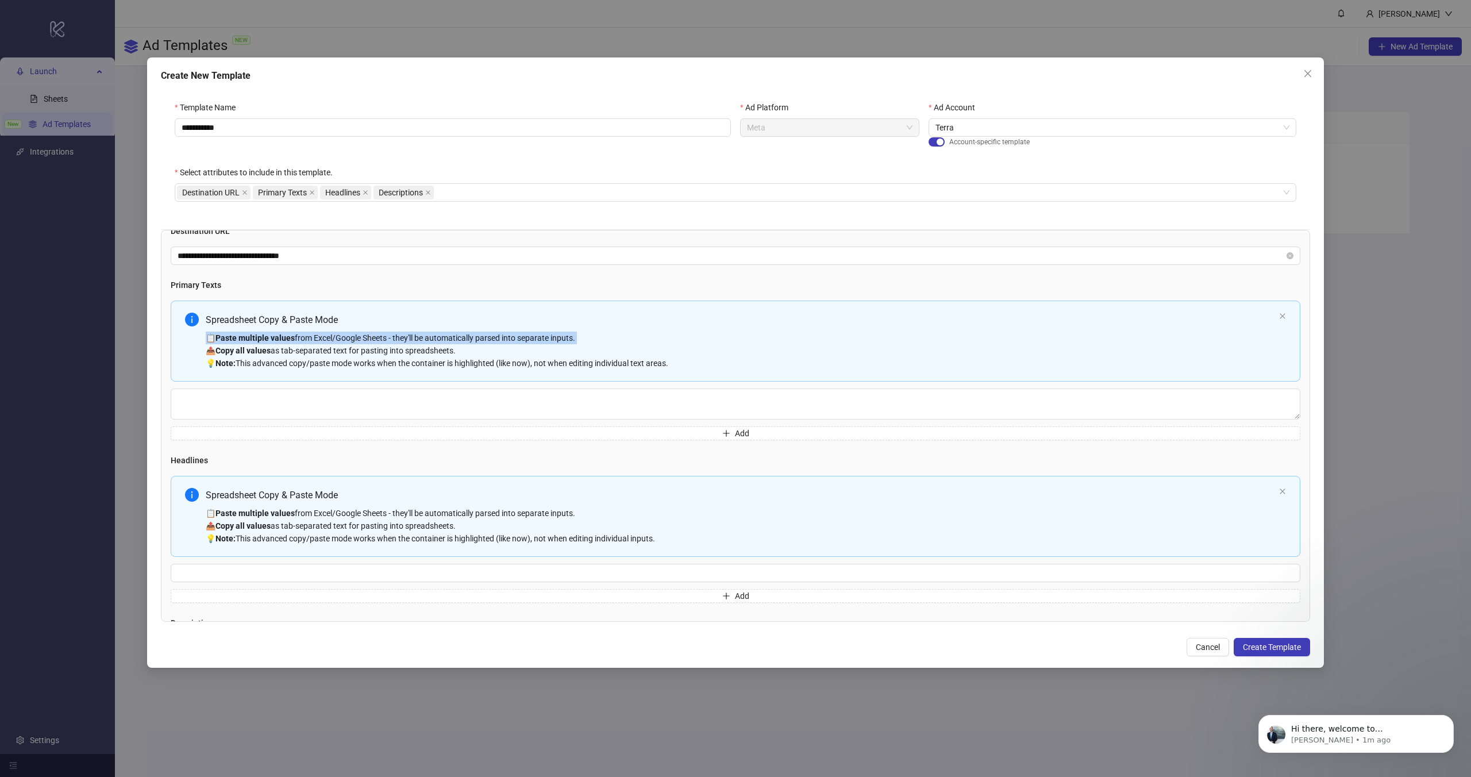
scroll to position [16, 0]
click at [336, 321] on div "Spreadsheet Copy & Paste Mode" at bounding box center [740, 319] width 1069 height 14
click at [436, 401] on textarea "Multi-text input container - paste or copy values" at bounding box center [736, 403] width 1130 height 31
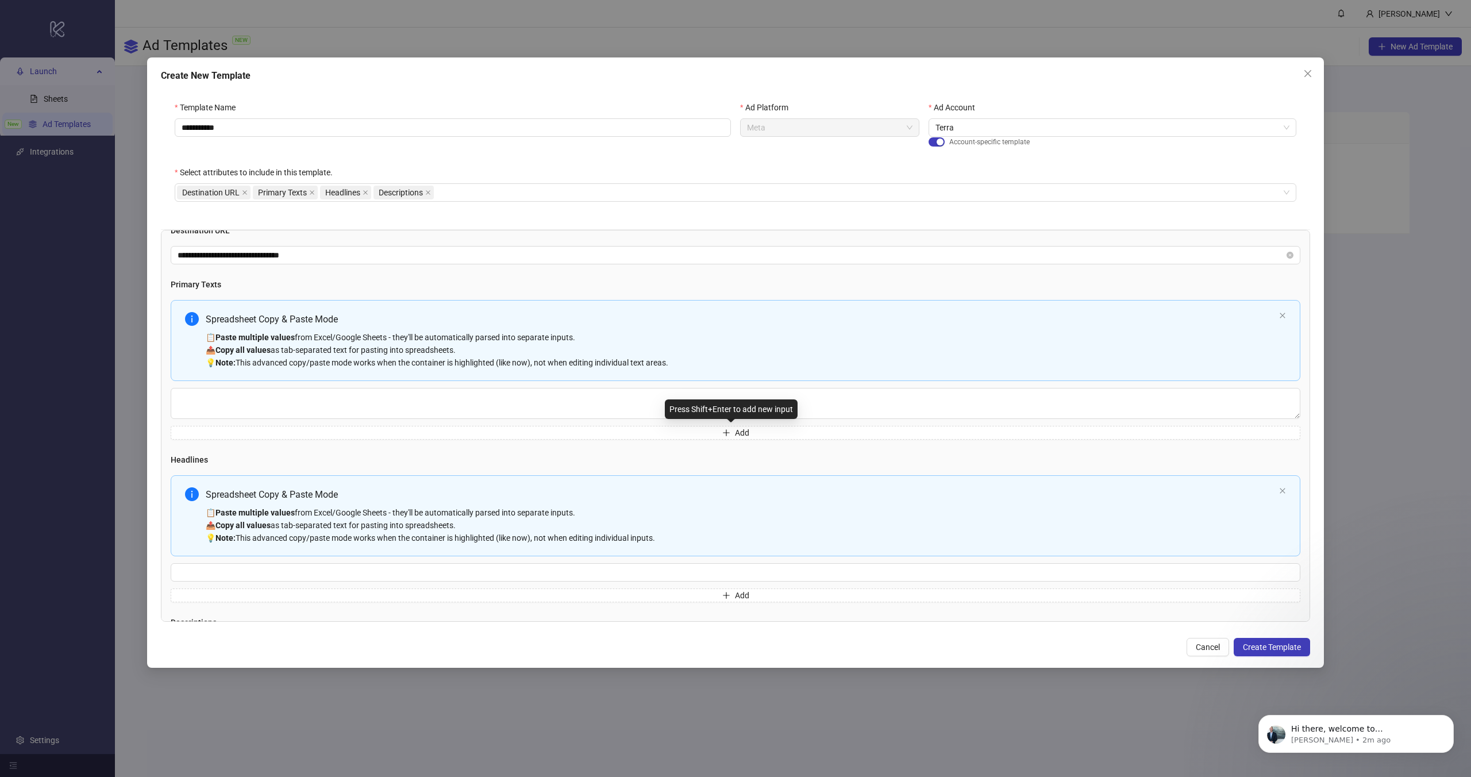
click at [461, 380] on div "Spreadsheet Copy & Paste Mode 📋 Paste multiple values from Excel/Google Sheets …" at bounding box center [736, 340] width 1130 height 81
click at [463, 397] on textarea "Multi-text input container - paste or copy values" at bounding box center [736, 403] width 1130 height 31
paste textarea "**********"
click at [233, 402] on textarea "**********" at bounding box center [731, 403] width 1121 height 31
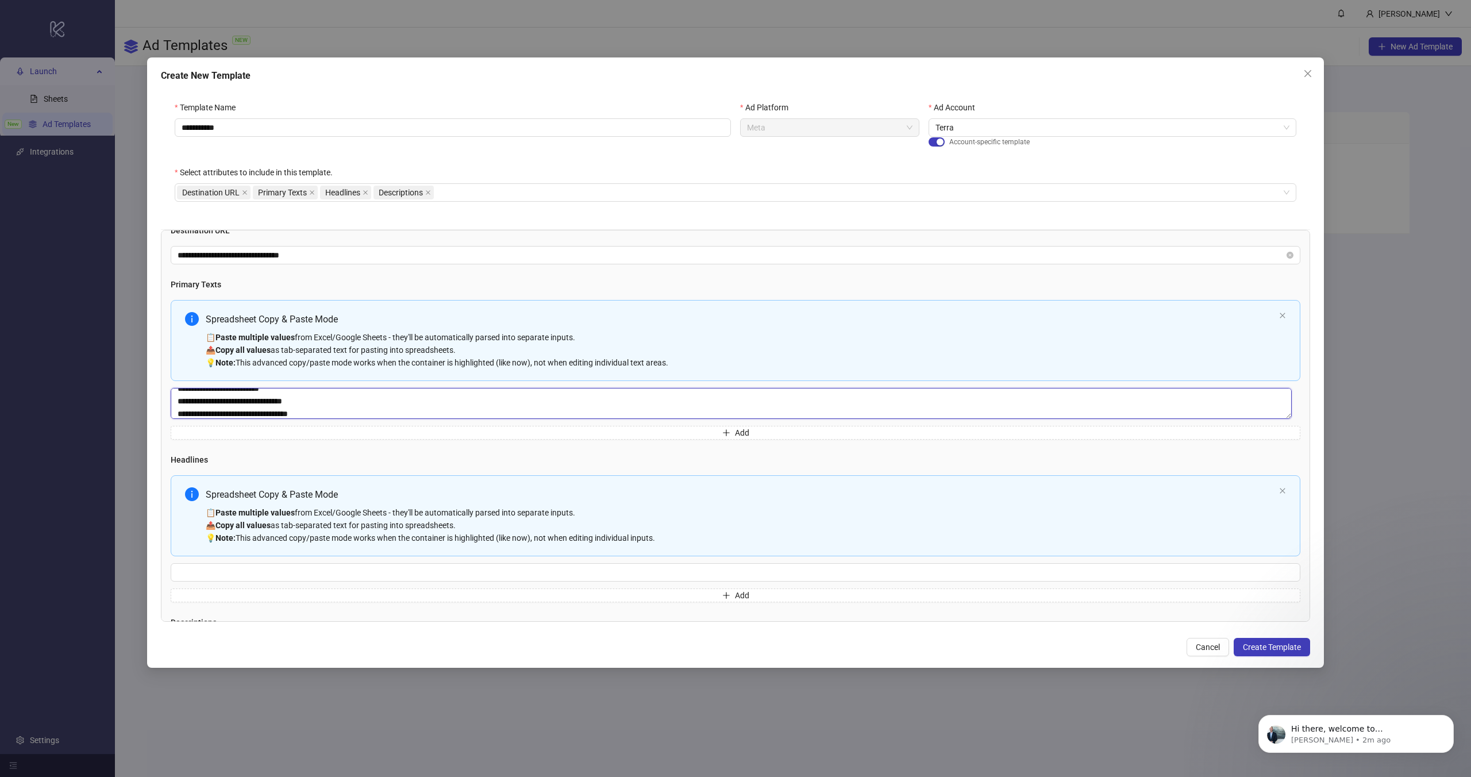
scroll to position [76, 0]
click at [270, 409] on textarea "**********" at bounding box center [731, 403] width 1121 height 31
paste textarea "**********"
click at [179, 409] on textarea "**********" at bounding box center [731, 403] width 1121 height 31
paste textarea "**********"
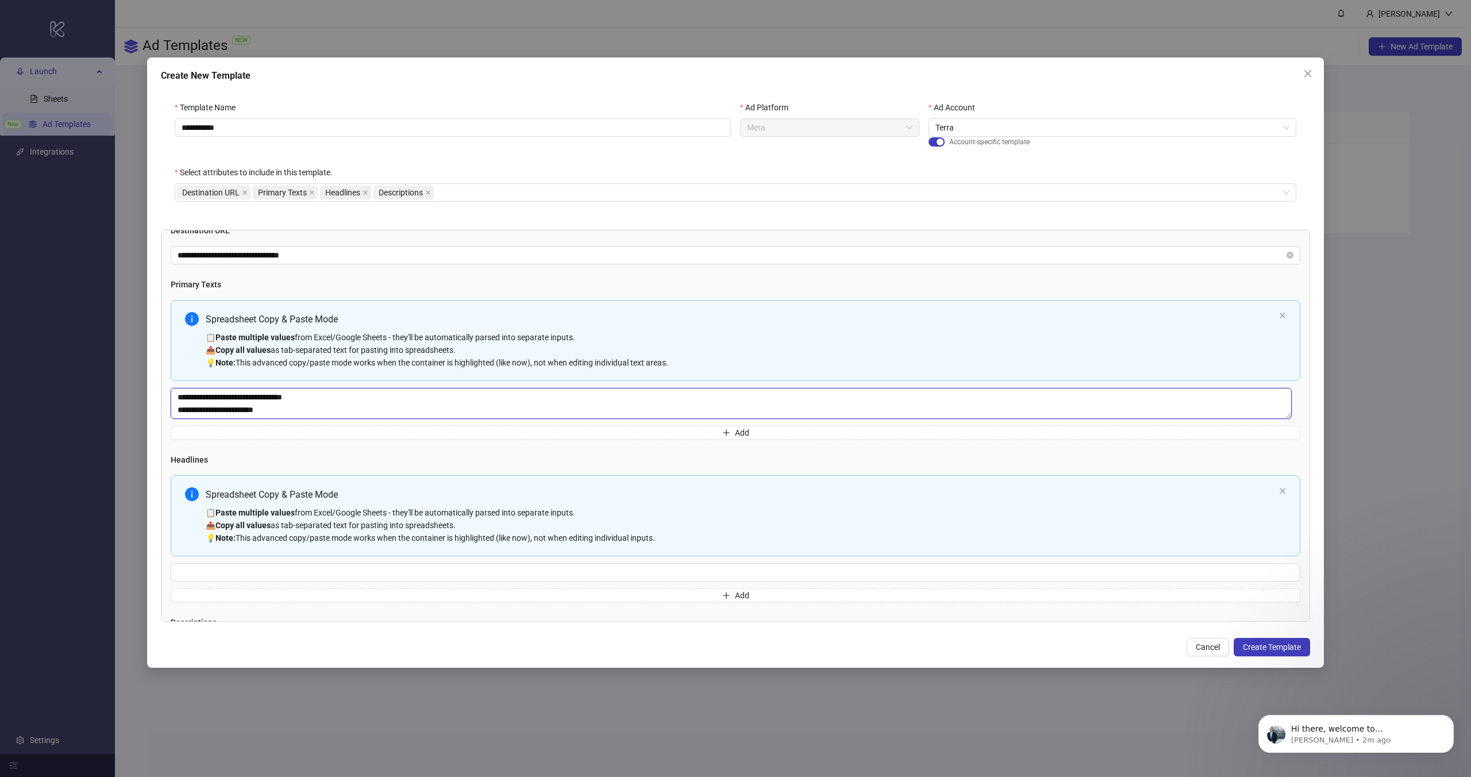
click at [322, 397] on textarea "**********" at bounding box center [731, 403] width 1121 height 31
click at [254, 392] on textarea "**********" at bounding box center [731, 403] width 1121 height 31
click at [253, 398] on textarea "**********" at bounding box center [731, 403] width 1121 height 31
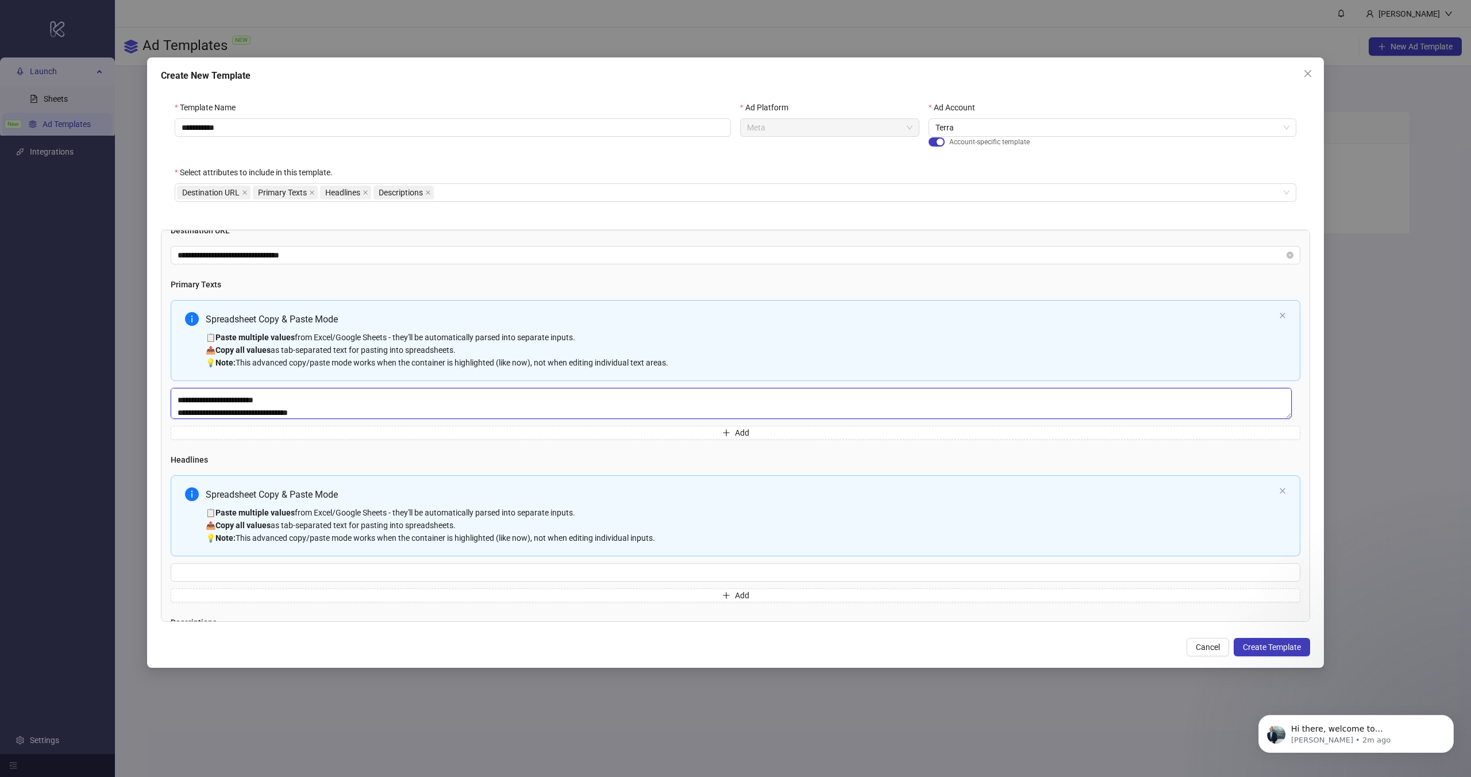
click at [253, 398] on textarea "**********" at bounding box center [731, 403] width 1121 height 31
click at [346, 408] on textarea "**********" at bounding box center [731, 403] width 1121 height 31
paste textarea "**********"
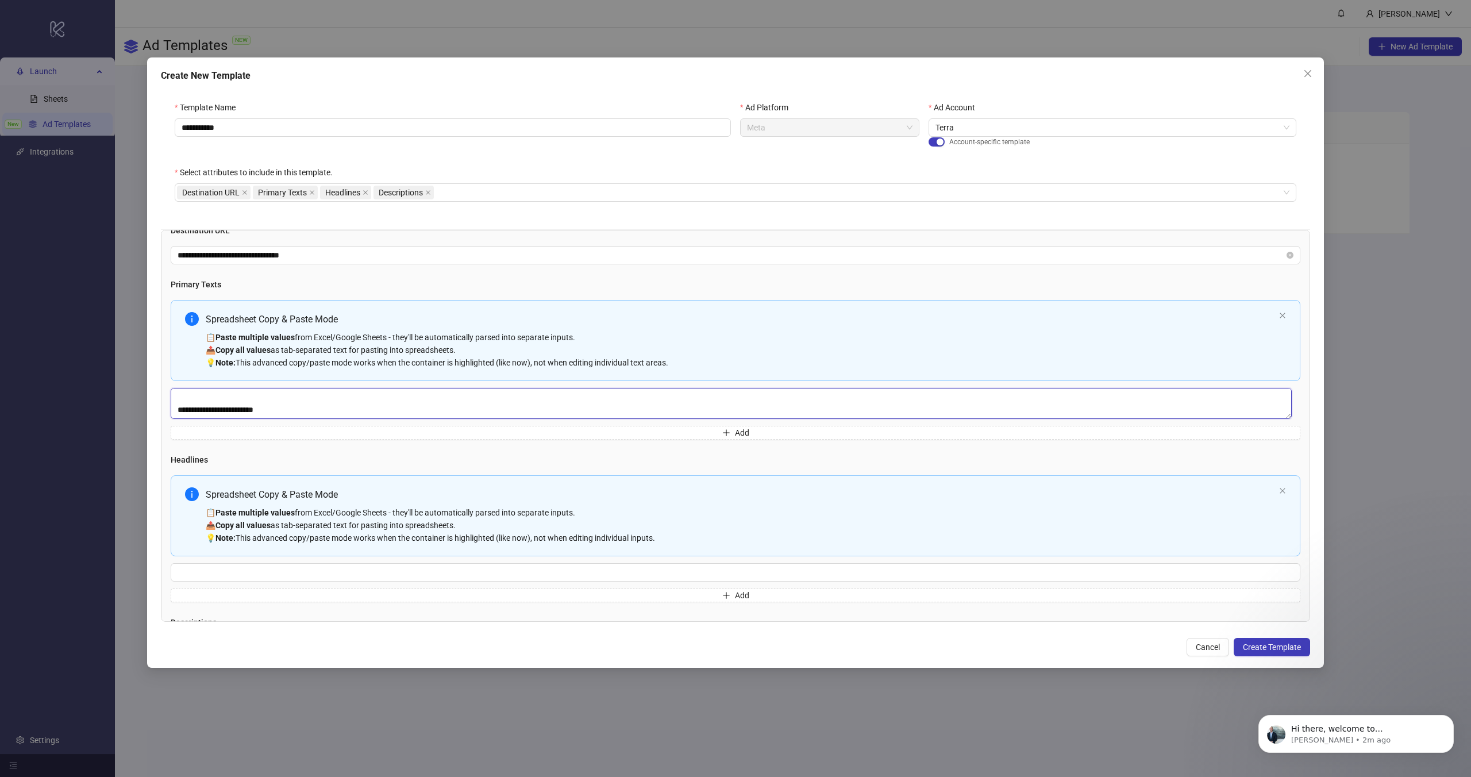
scroll to position [101, 0]
type textarea "**********"
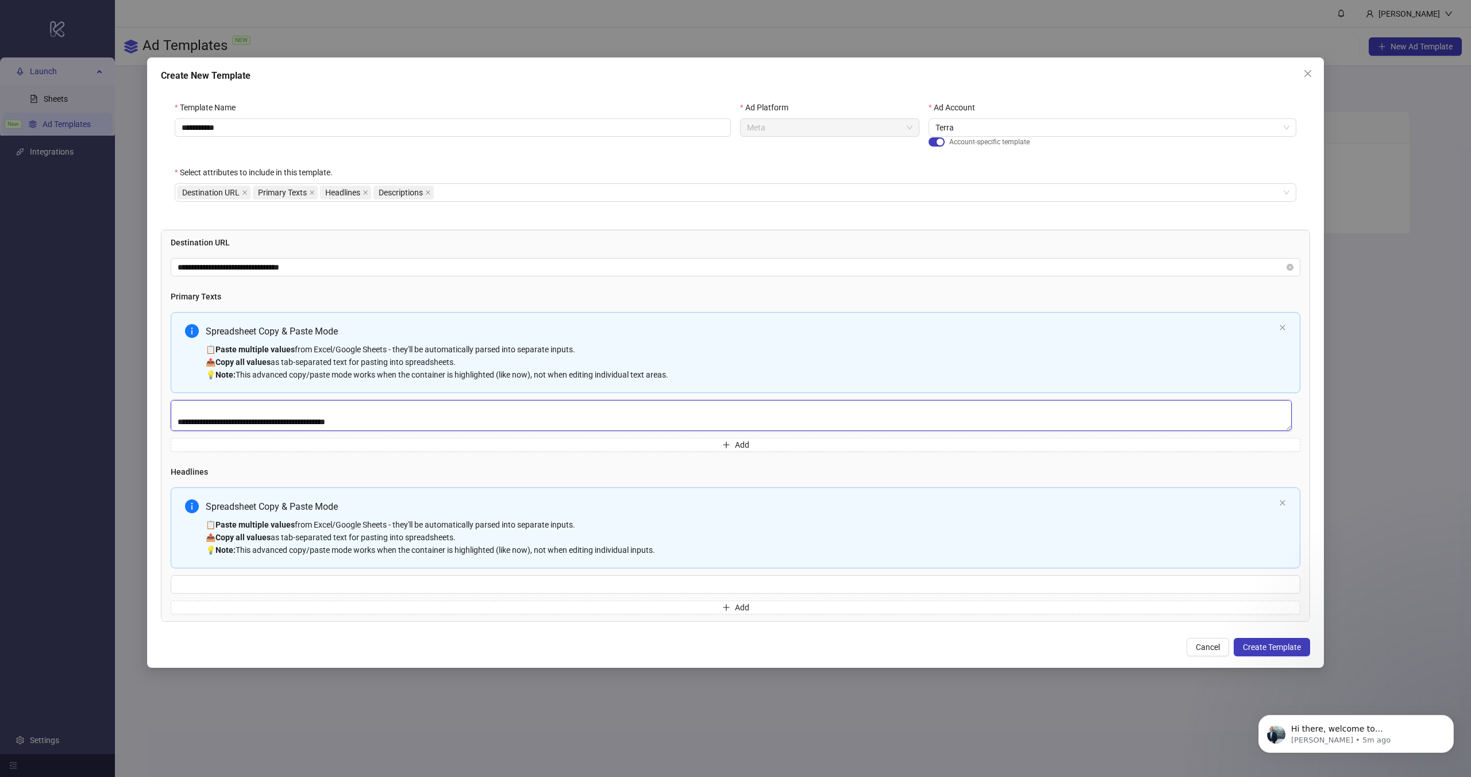
click at [524, 420] on textarea "**********" at bounding box center [731, 415] width 1121 height 31
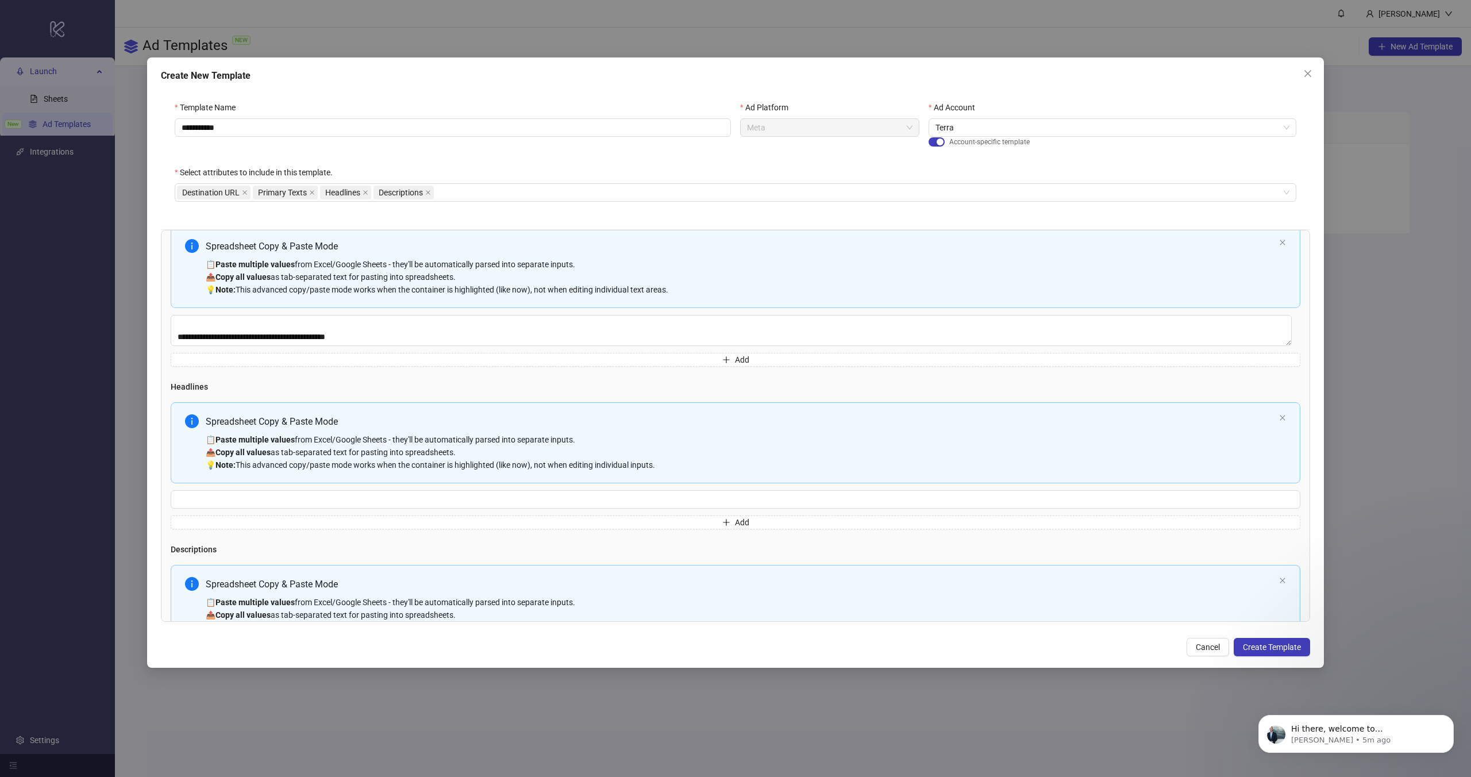
scroll to position [90, 0]
click at [342, 504] on input "Multi-input container - paste or copy values" at bounding box center [736, 498] width 1130 height 18
paste input "**********"
type input "**********"
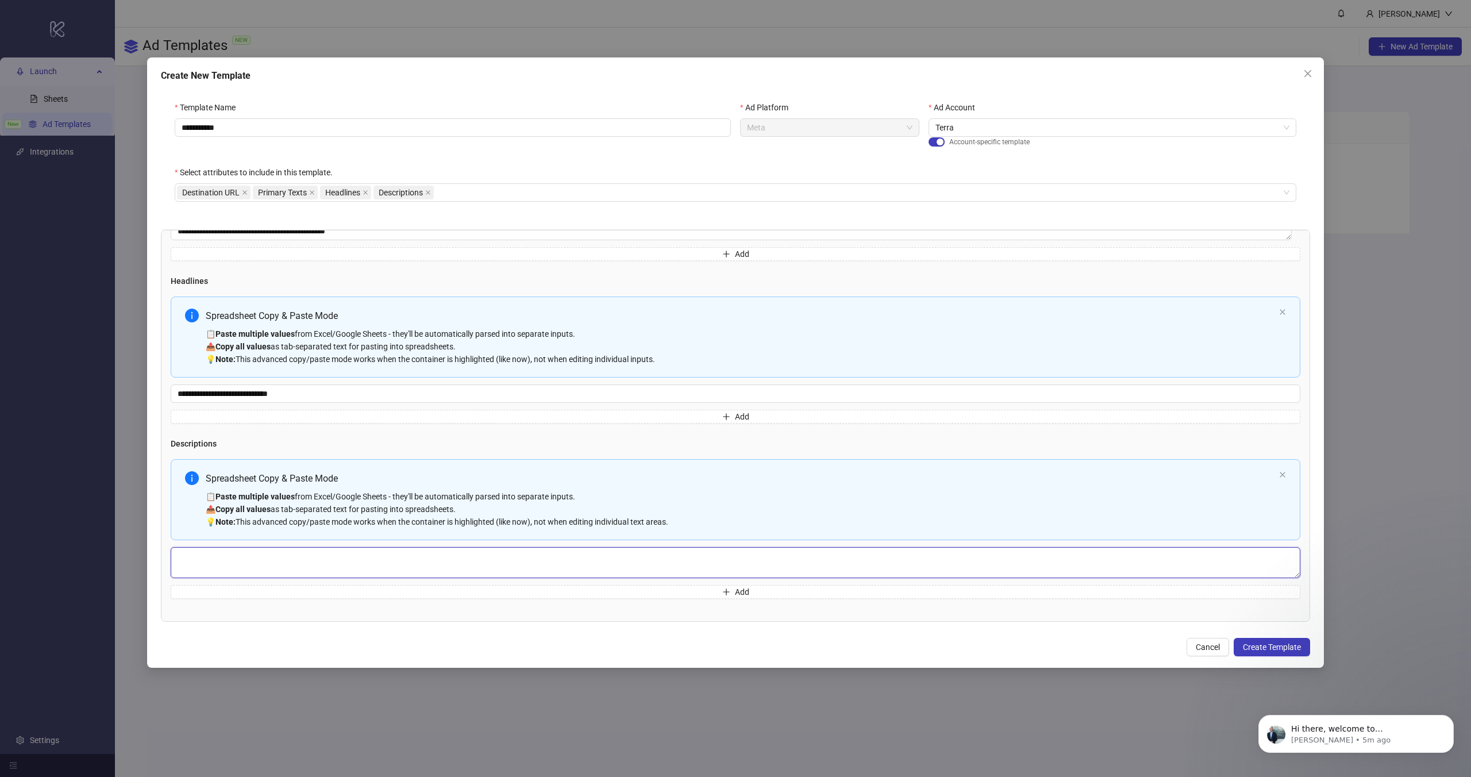
click at [377, 567] on textarea "Multi-text input container - paste or copy values" at bounding box center [736, 562] width 1130 height 31
paste textarea "**********"
type textarea "**********"
click at [355, 482] on div "Spreadsheet Copy & Paste Mode" at bounding box center [740, 478] width 1069 height 14
click at [322, 391] on input "**********" at bounding box center [736, 393] width 1130 height 18
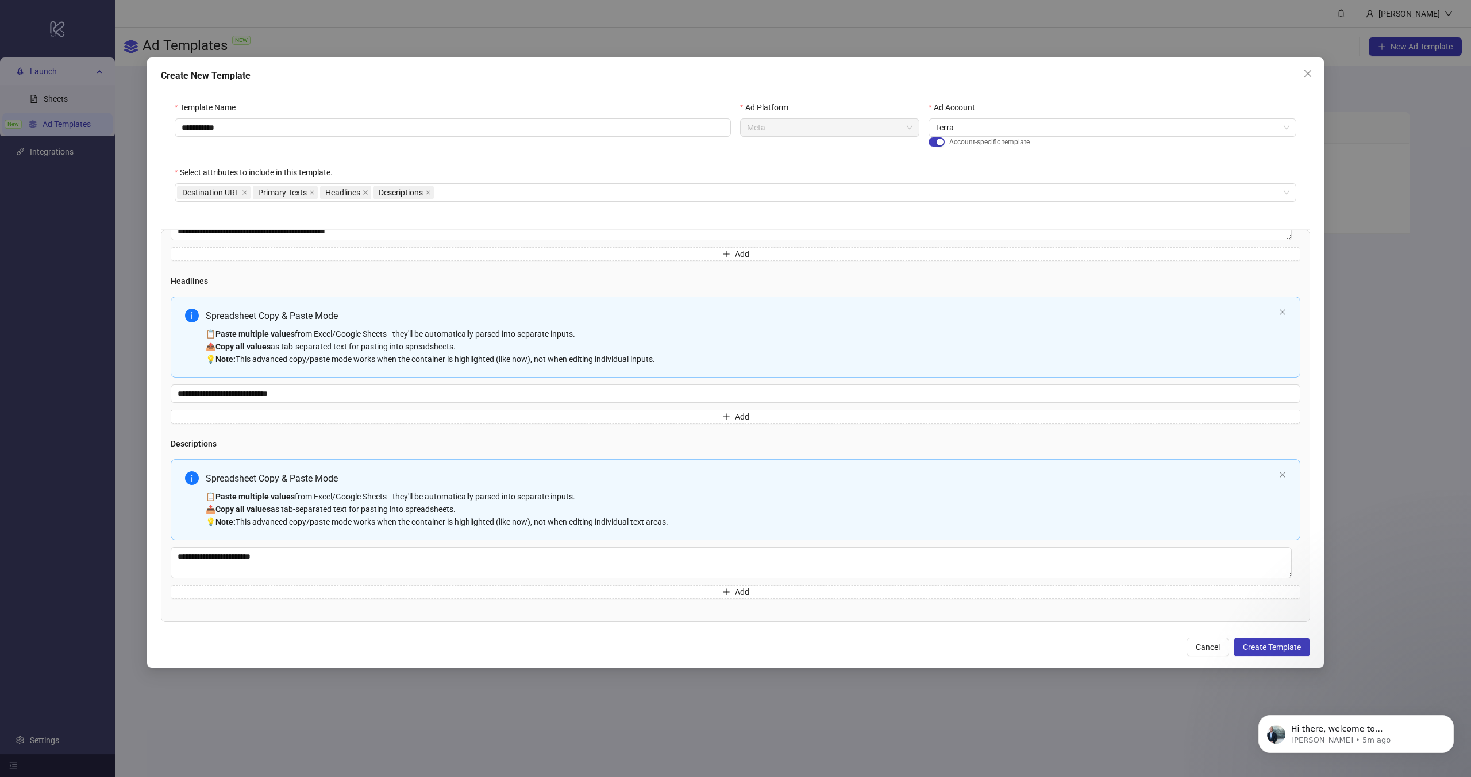
click at [338, 487] on div "Spreadsheet Copy & Paste Mode 📋 Paste multiple values from Excel/Google Sheets …" at bounding box center [740, 499] width 1069 height 57
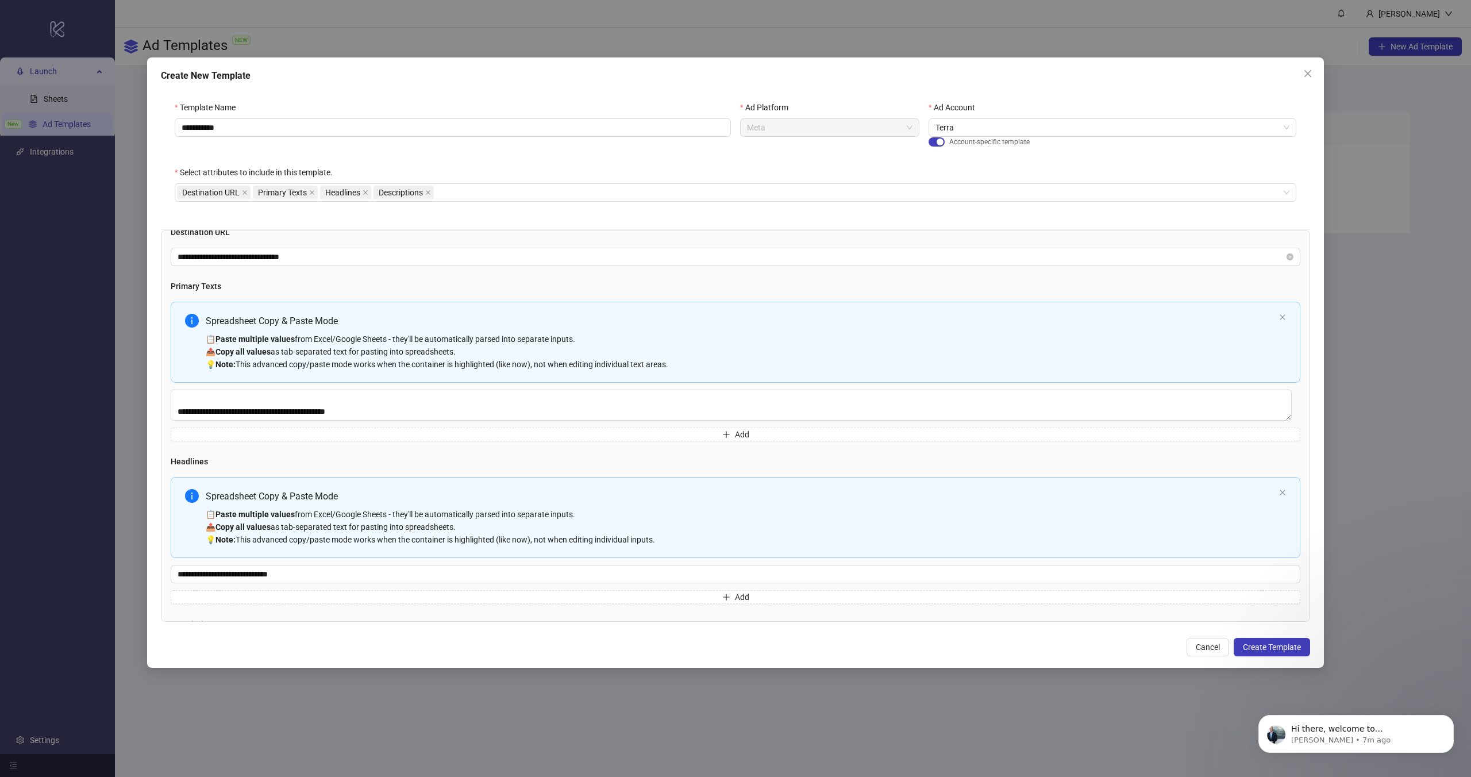
scroll to position [13, 0]
click at [438, 434] on button "Add" at bounding box center [736, 435] width 1130 height 14
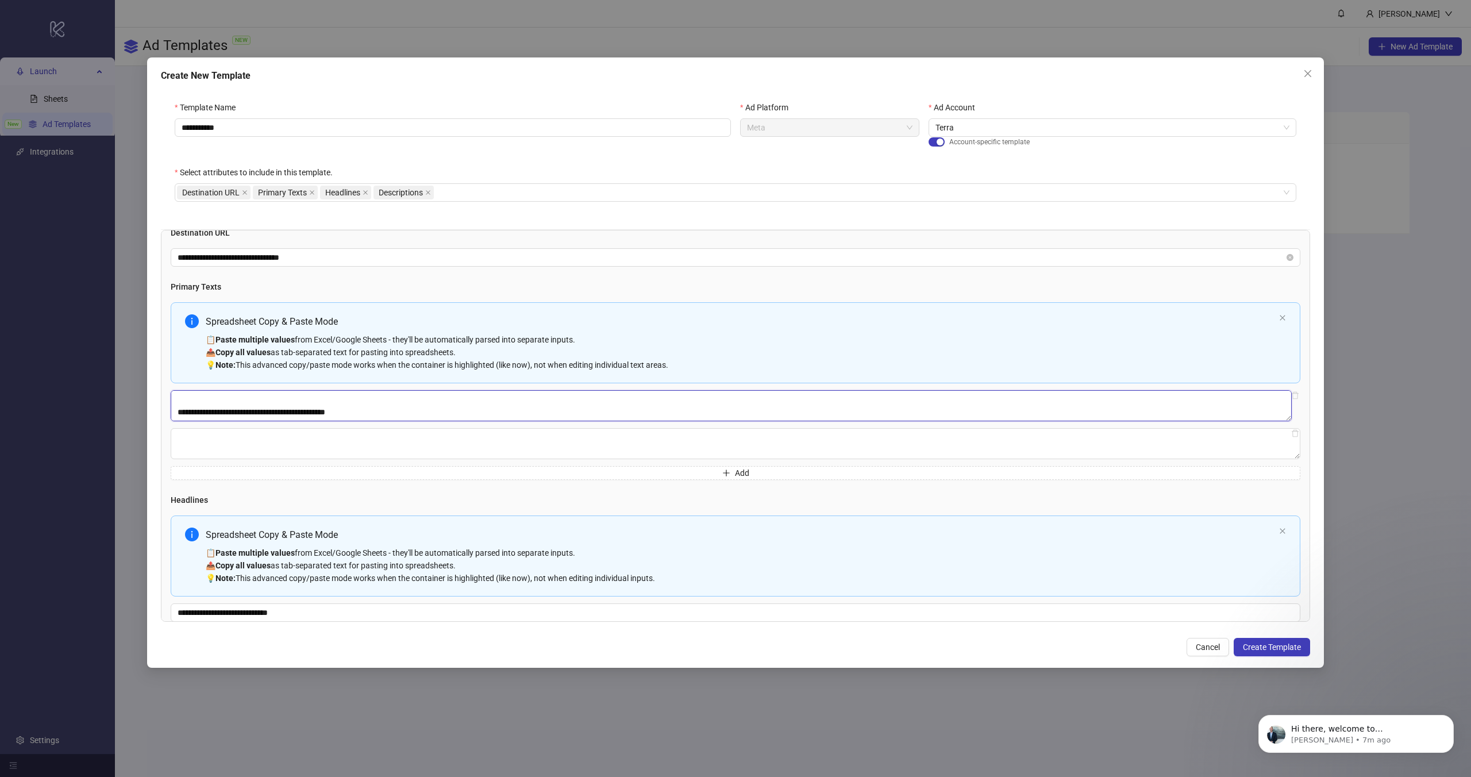
click at [406, 406] on textarea "**********" at bounding box center [731, 405] width 1121 height 31
click at [367, 436] on textarea "Multi-text input container - paste or copy values" at bounding box center [736, 443] width 1130 height 31
paste textarea "**********"
click at [243, 435] on textarea "**********" at bounding box center [731, 443] width 1121 height 31
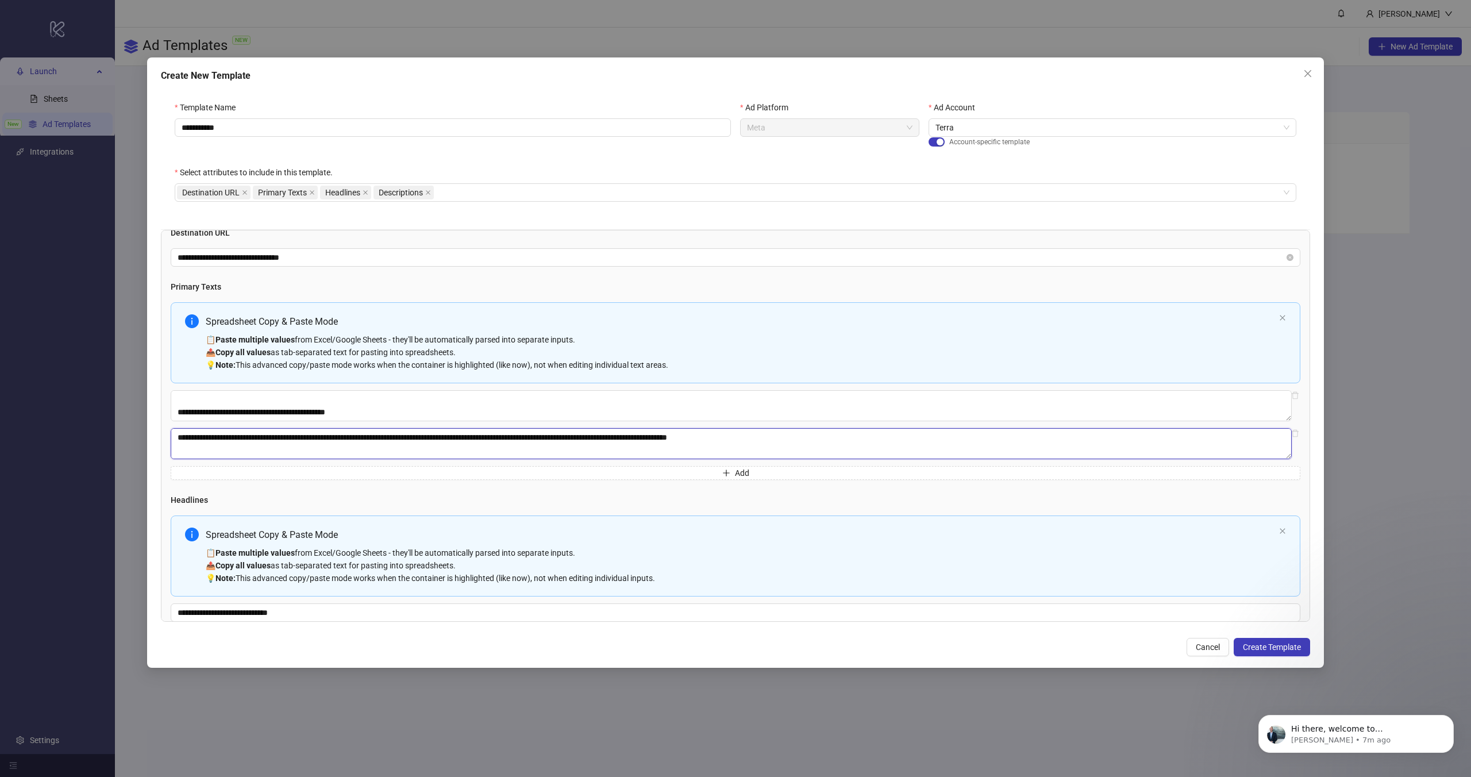
click at [243, 435] on textarea "**********" at bounding box center [731, 443] width 1121 height 31
paste textarea "**********"
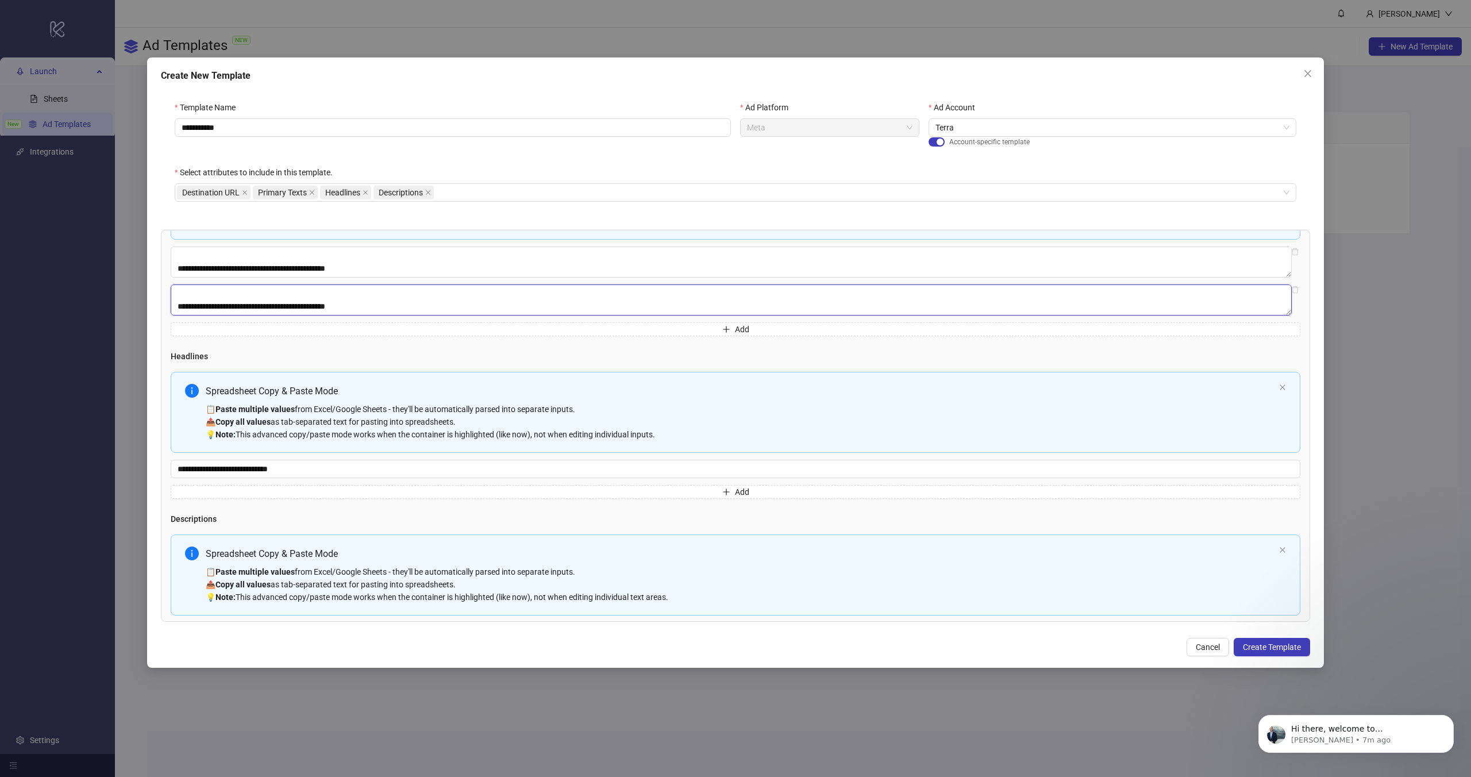
scroll to position [170, 0]
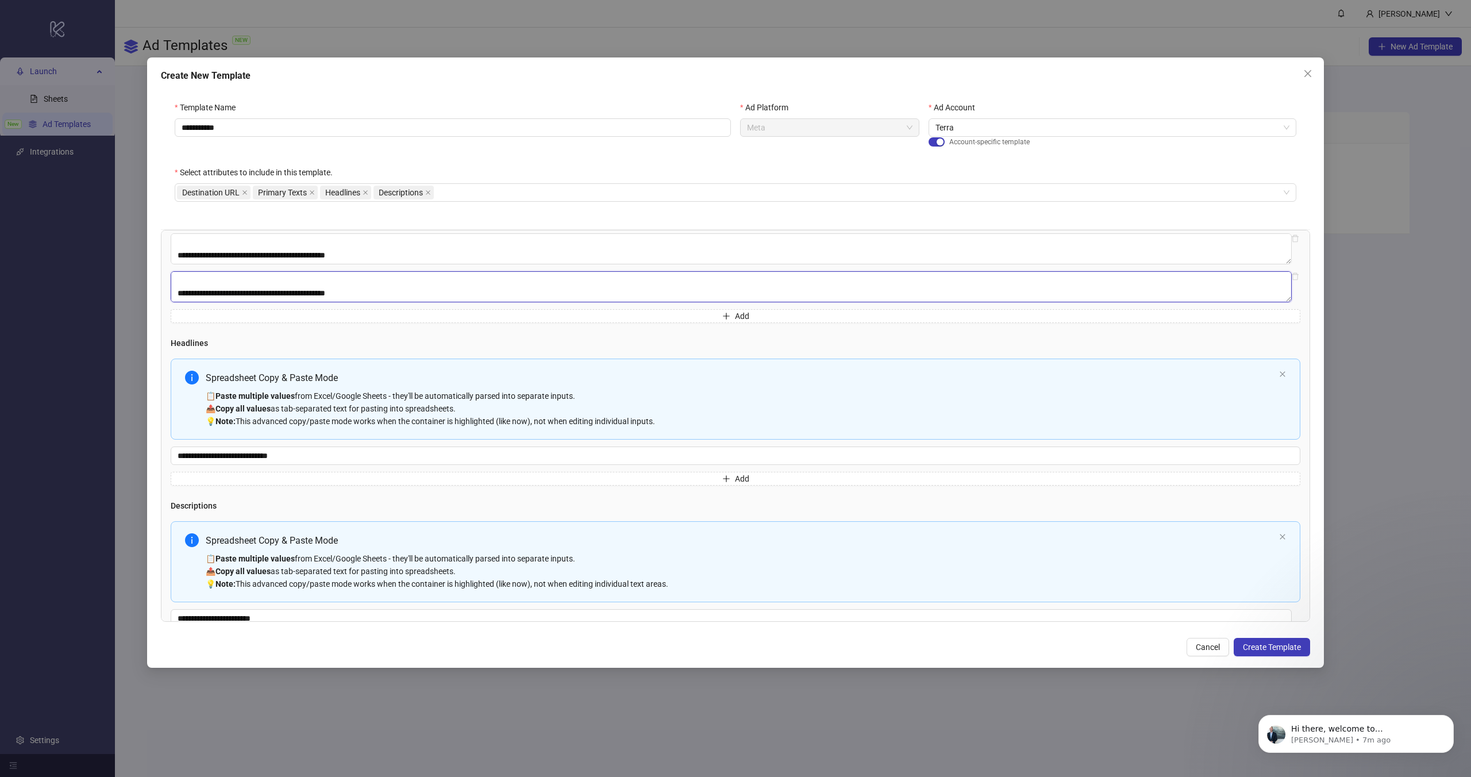
type textarea "**********"
click at [300, 457] on input "**********" at bounding box center [736, 456] width 1130 height 18
paste input "**********"
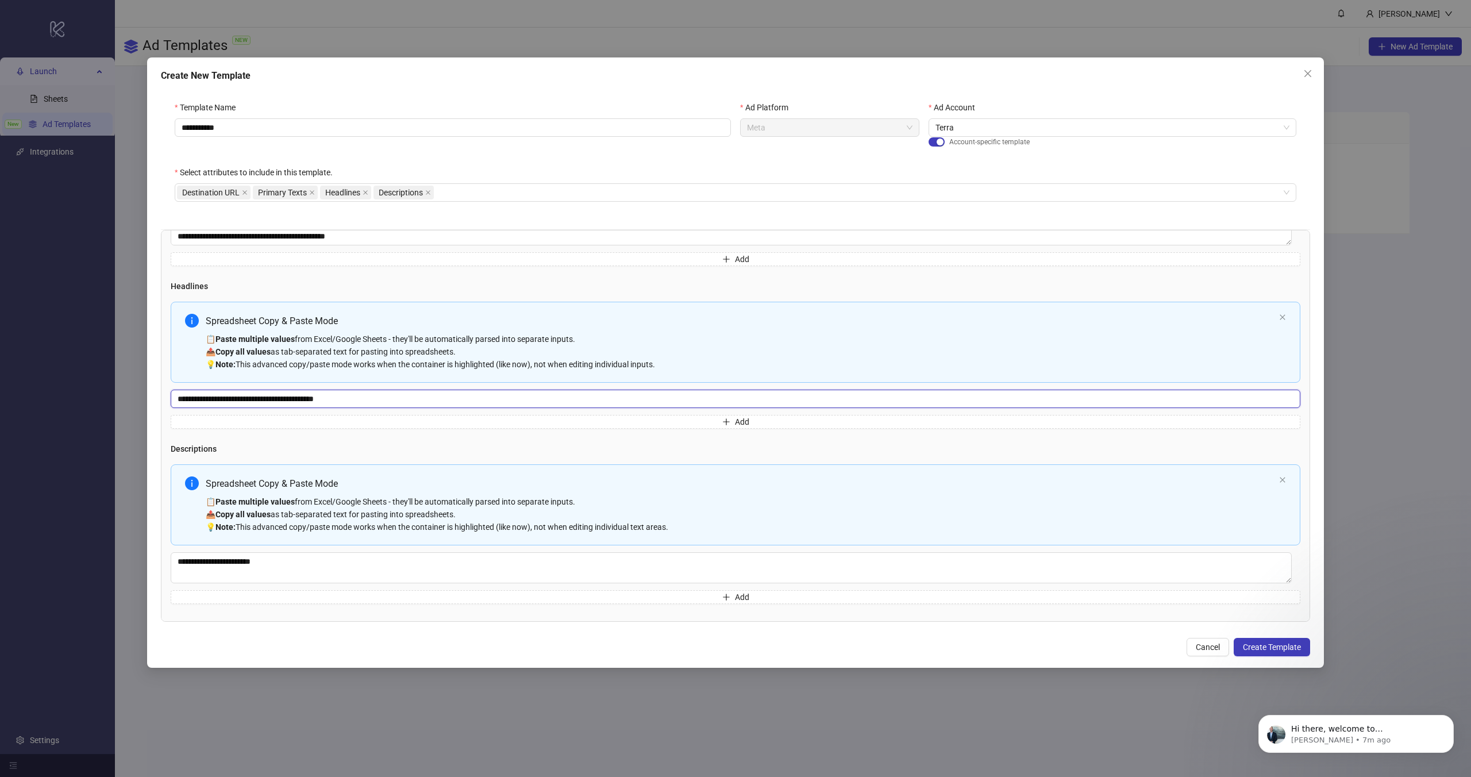
scroll to position [232, 0]
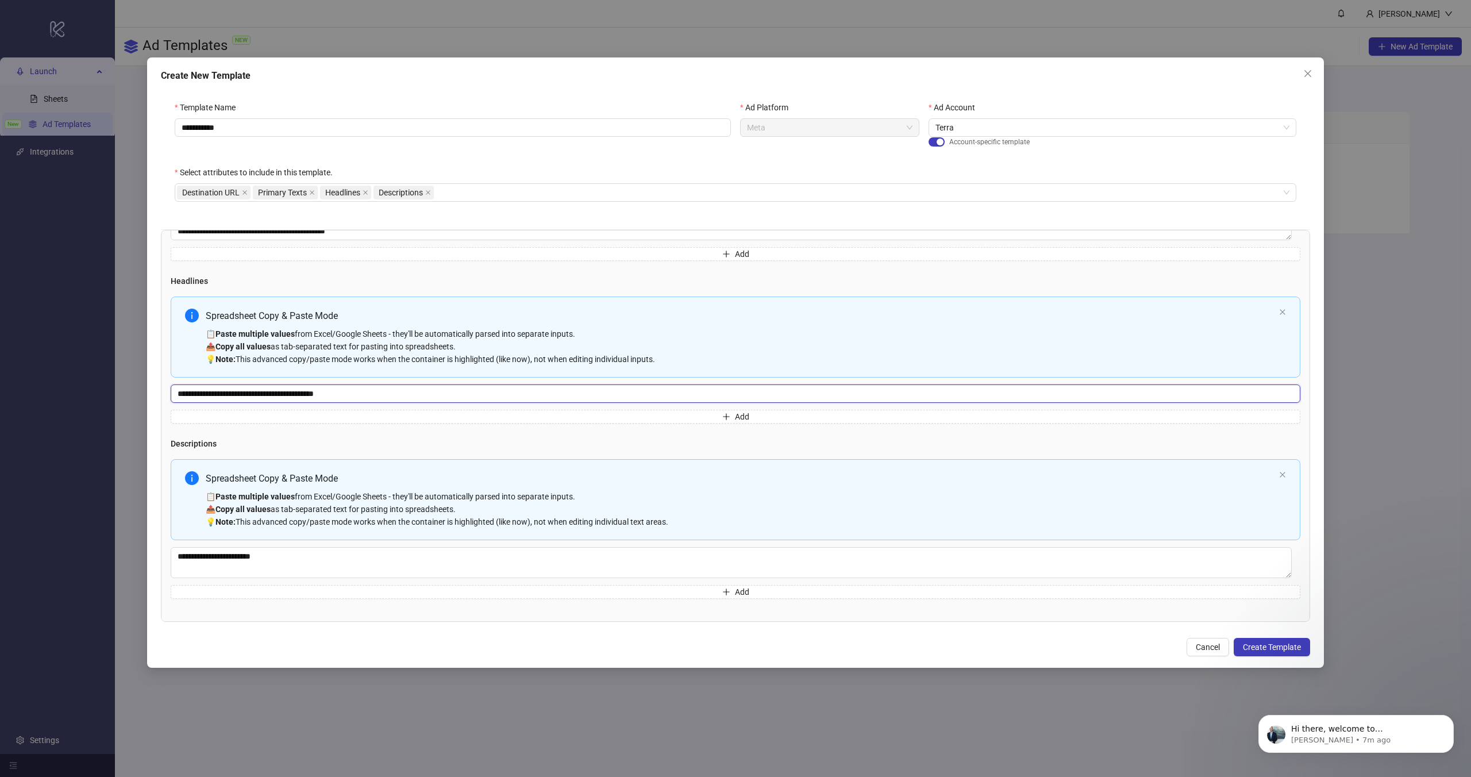
type input "**********"
click at [279, 553] on textarea "**********" at bounding box center [731, 562] width 1121 height 31
paste textarea "**********"
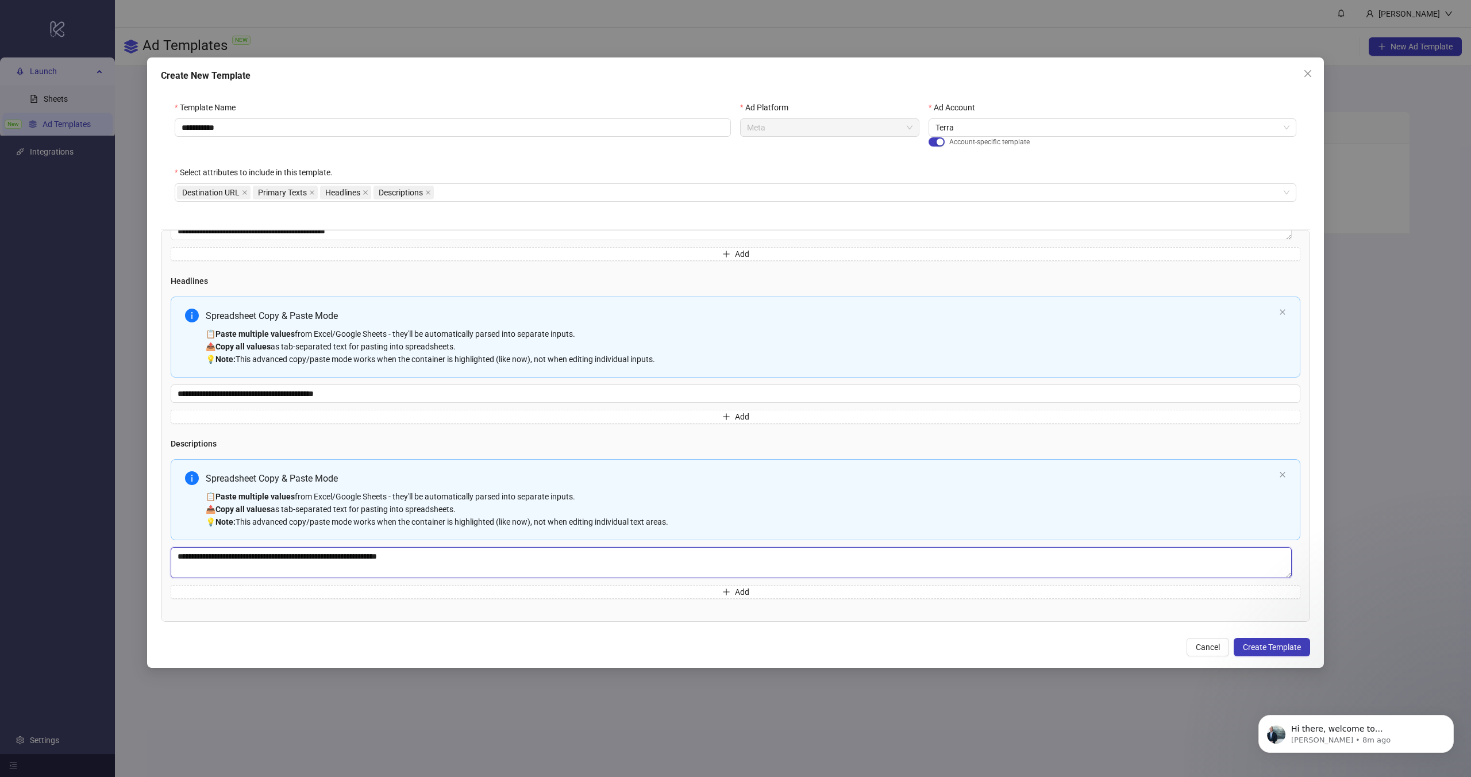
type textarea "**********"
click at [505, 644] on div "Cancel Create Template" at bounding box center [735, 647] width 1149 height 18
click at [1268, 651] on span "Create Template" at bounding box center [1272, 646] width 58 height 9
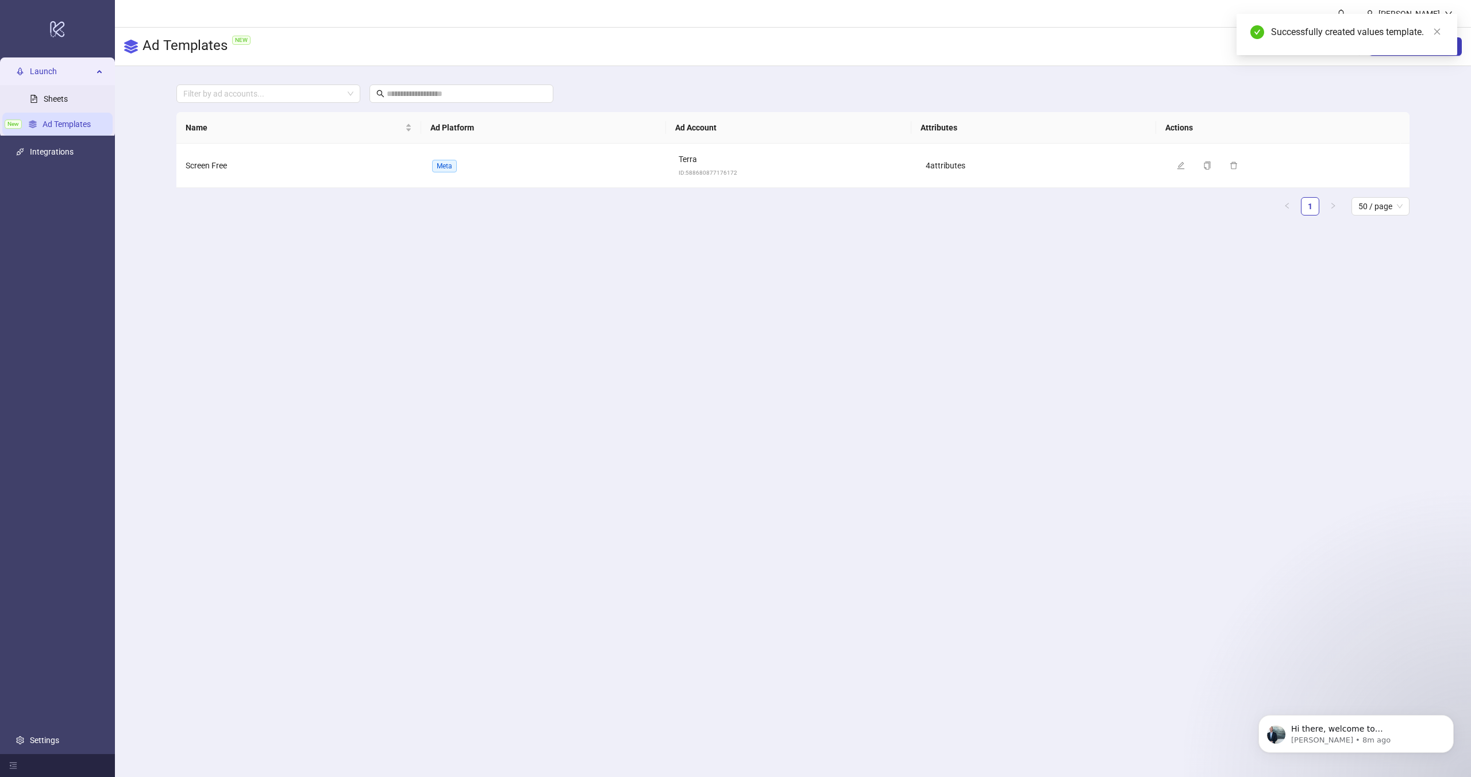
scroll to position [194, 0]
click at [1177, 163] on icon "edit" at bounding box center [1181, 165] width 8 height 8
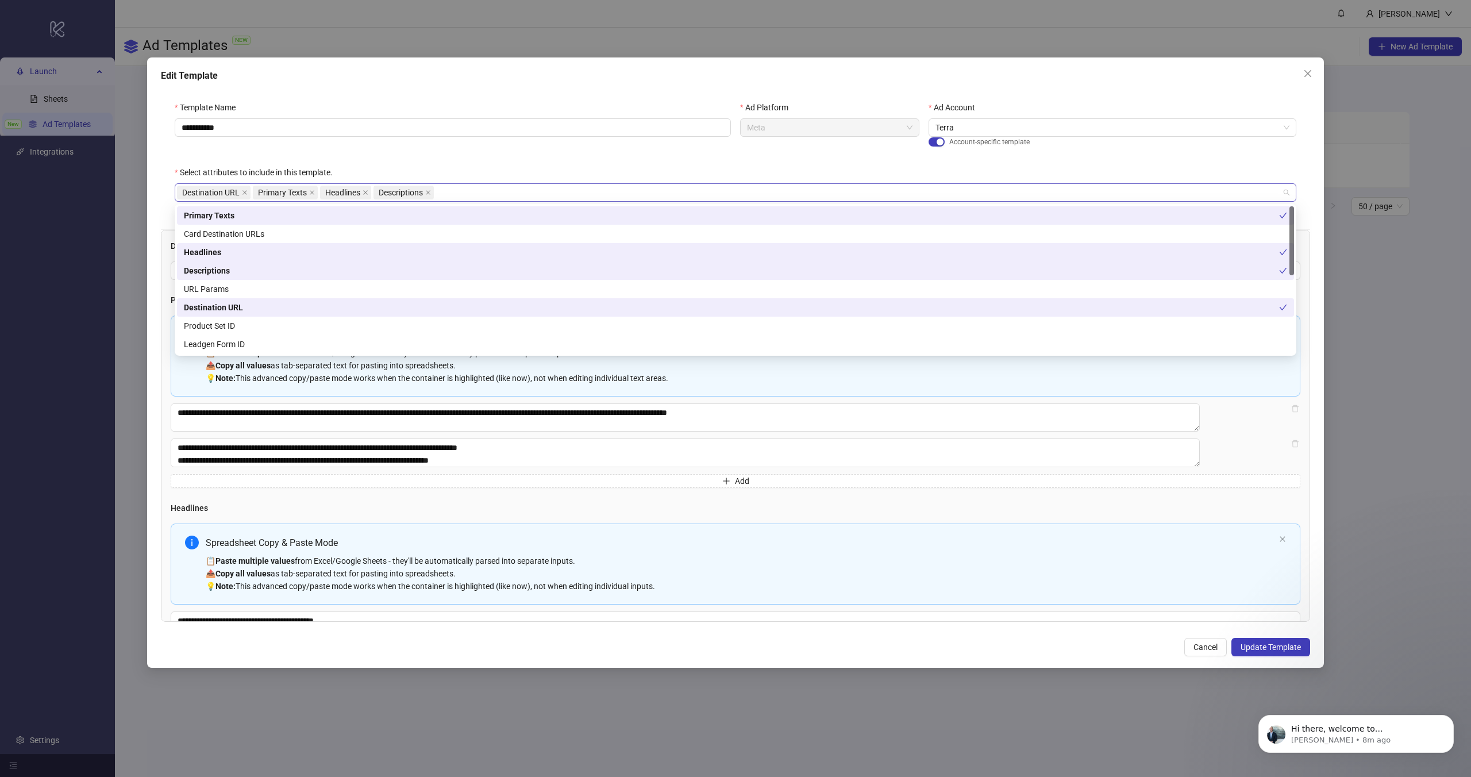
click at [464, 193] on div "Destination URL Primary Texts Headlines Descriptions" at bounding box center [729, 192] width 1105 height 16
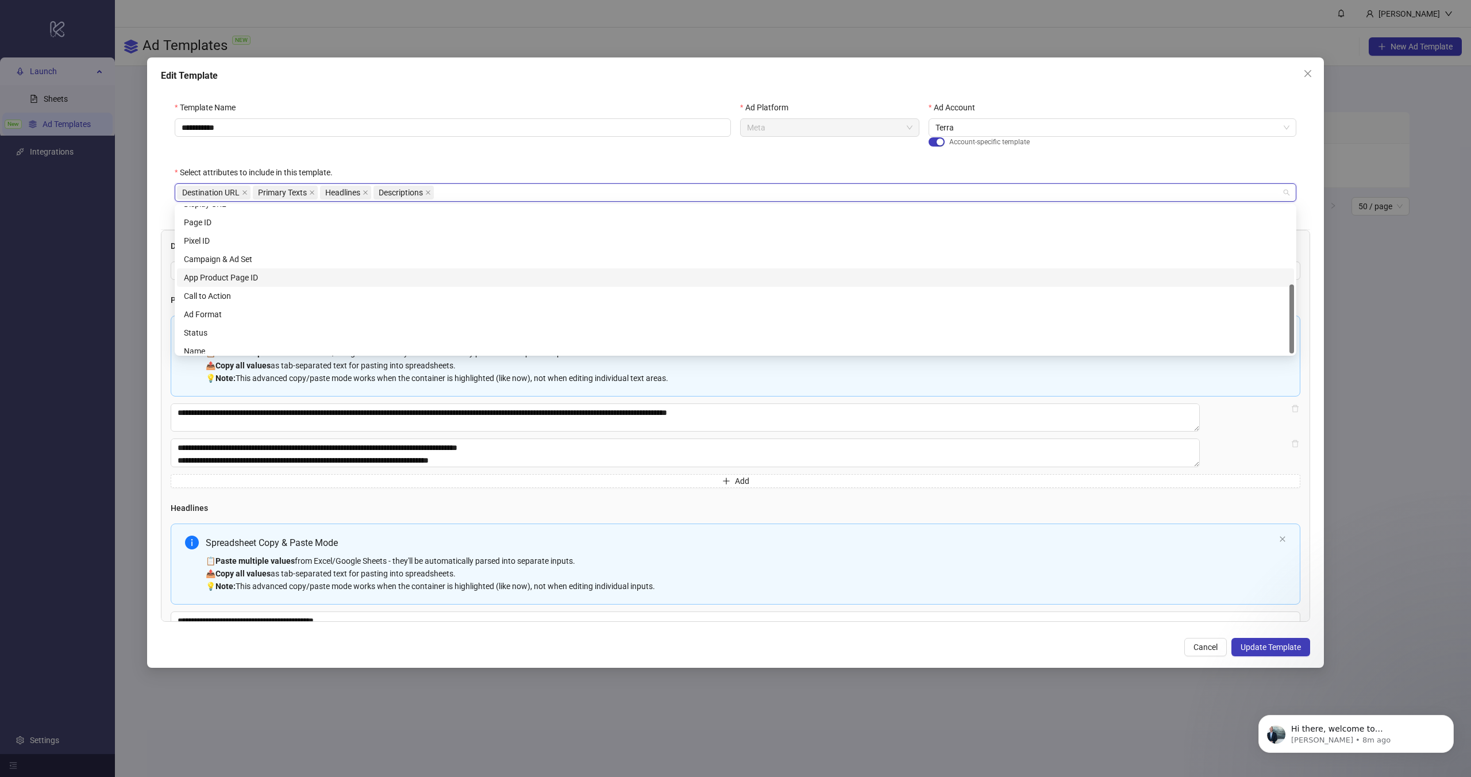
scroll to position [166, 0]
click at [243, 252] on div "Campaign & Ad Set" at bounding box center [735, 252] width 1103 height 13
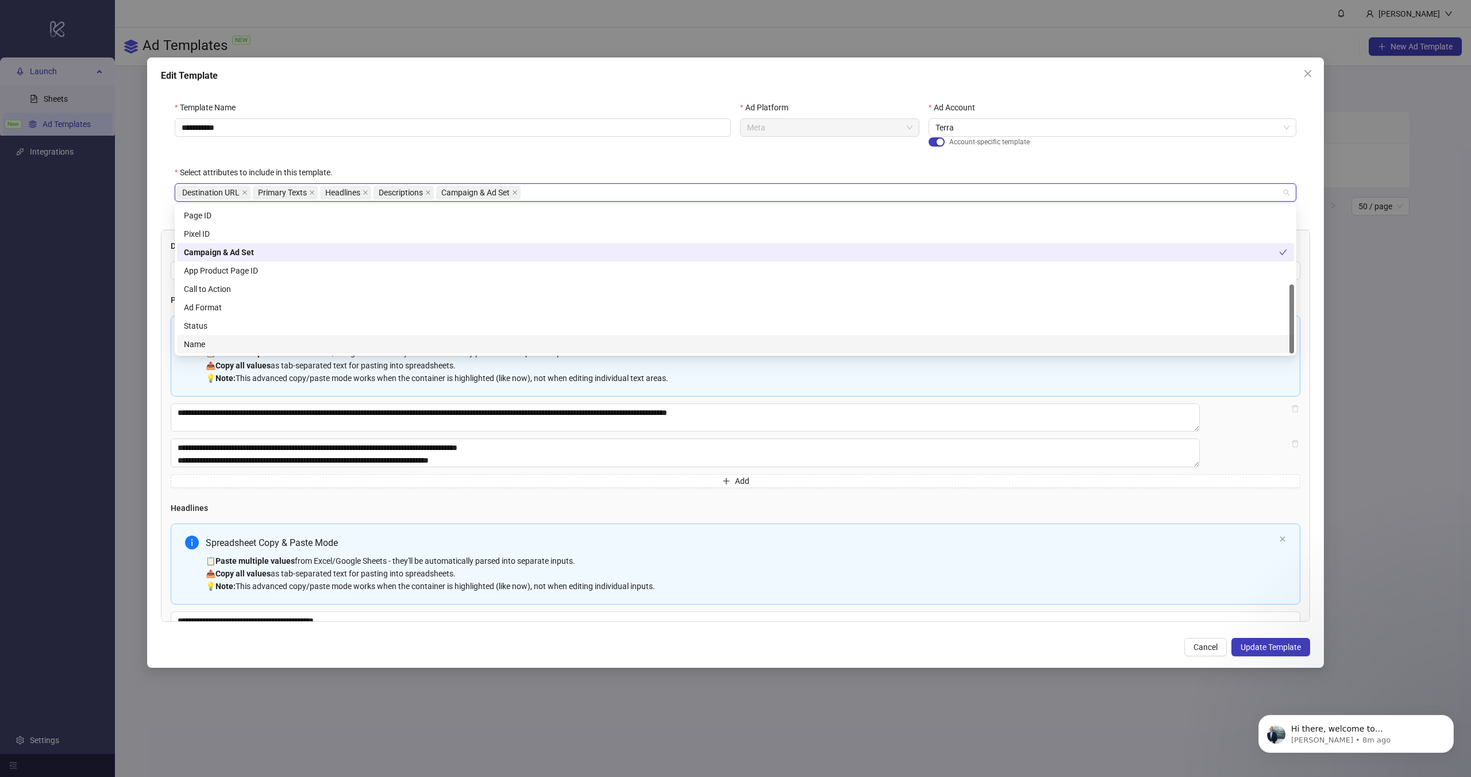
scroll to position [286, 0]
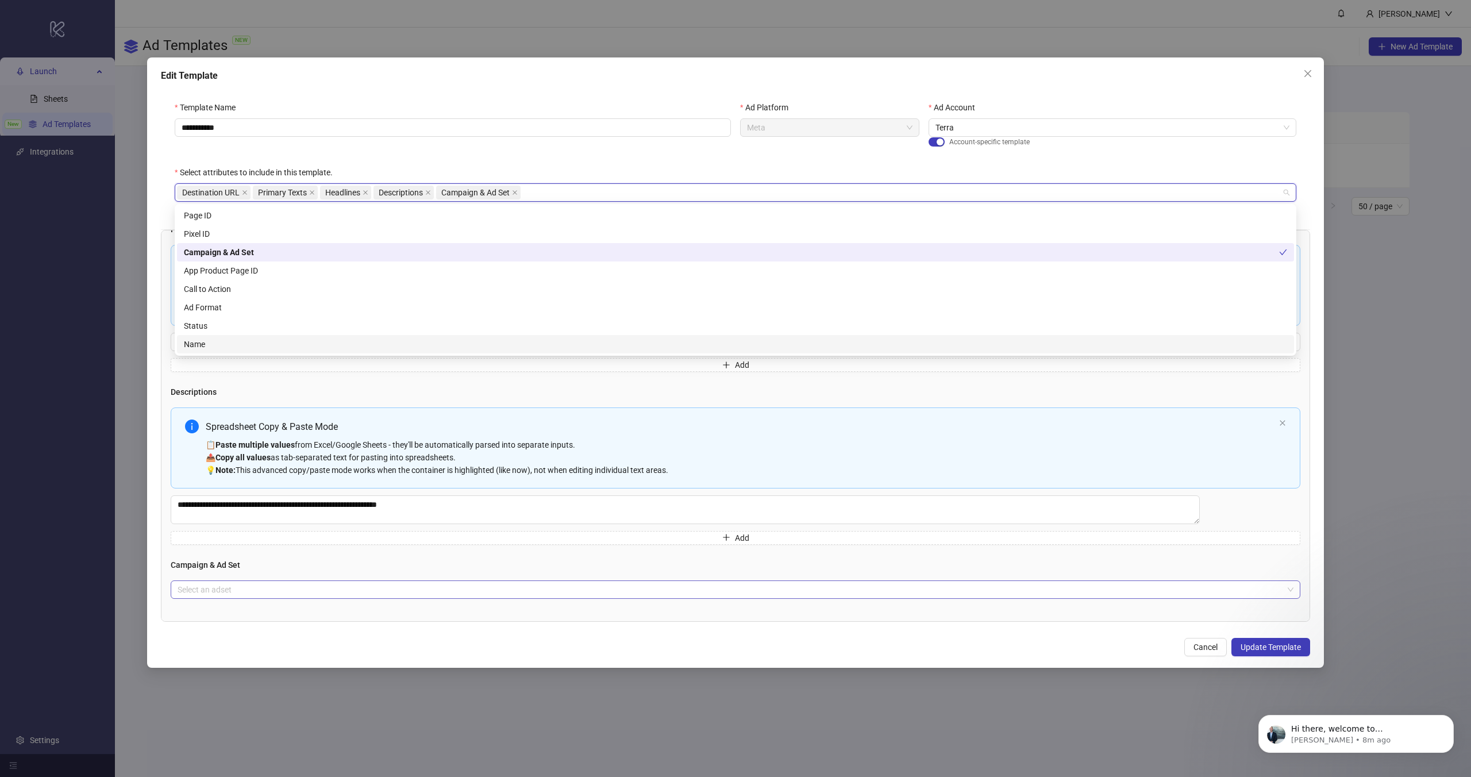
click at [329, 592] on input "search" at bounding box center [731, 589] width 1106 height 17
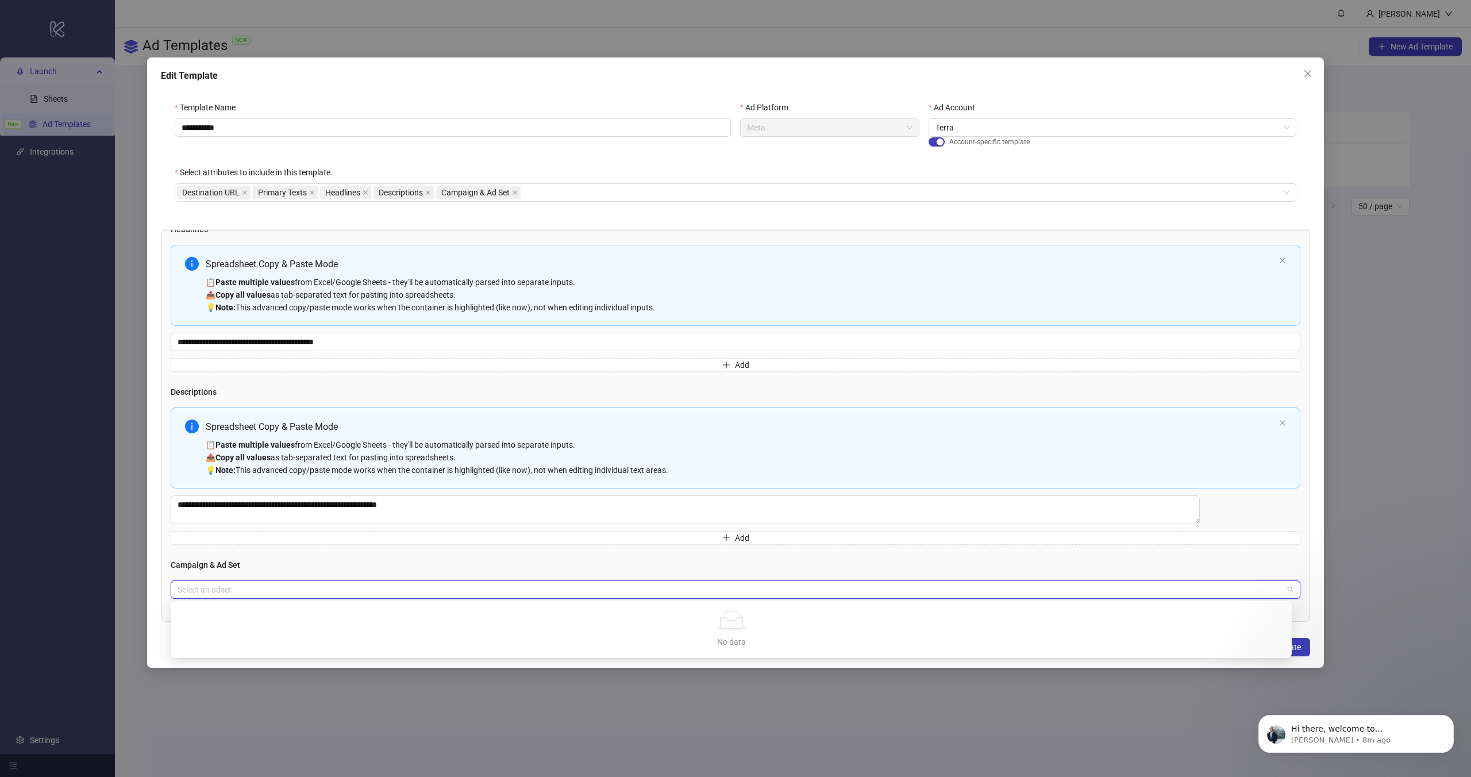
click at [374, 627] on div "No data" at bounding box center [731, 621] width 1094 height 20
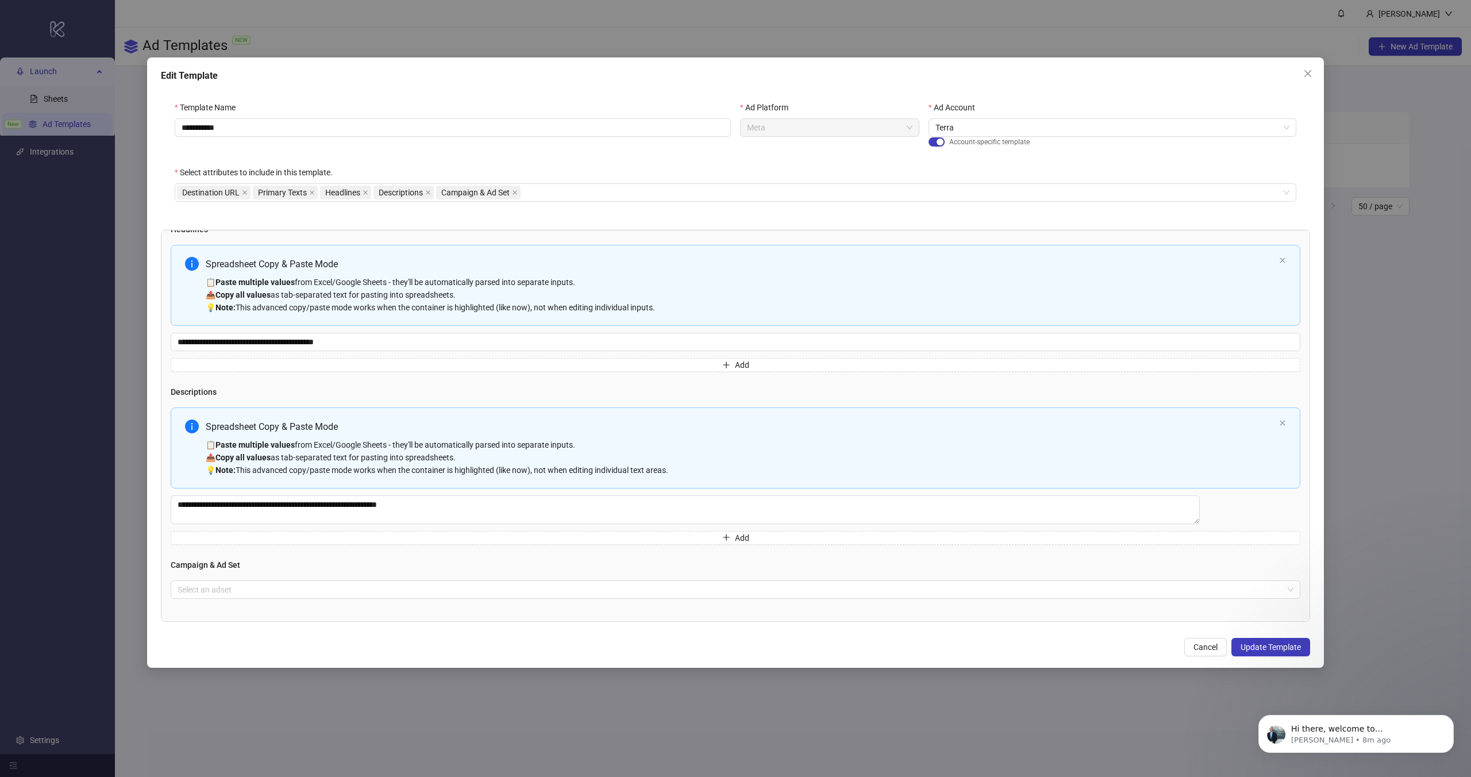
click at [636, 664] on div "**********" at bounding box center [735, 362] width 1177 height 610
click at [1205, 652] on span "Cancel" at bounding box center [1206, 646] width 24 height 9
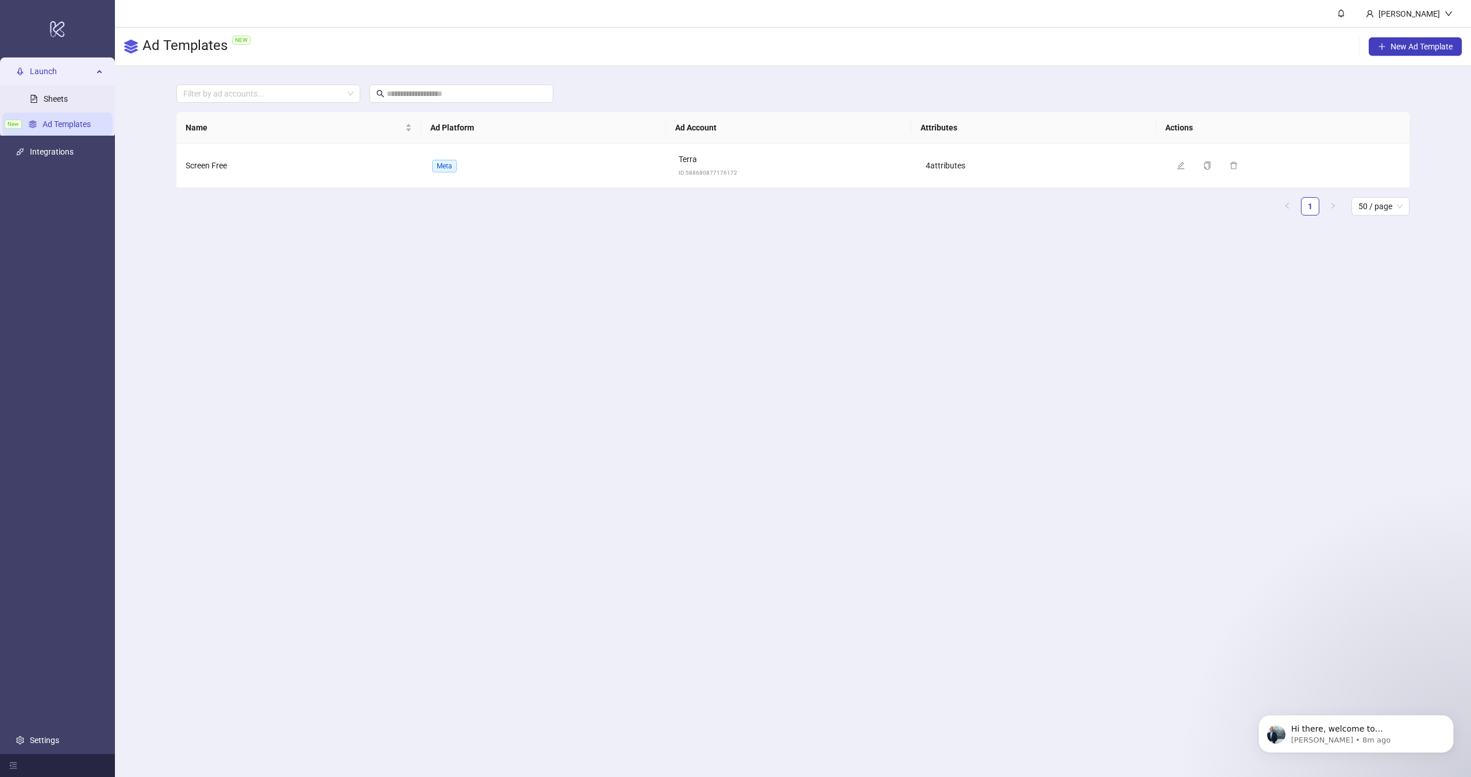
click at [821, 439] on main "[PERSON_NAME] Ad Templates NEW New Ad Template Filter by ad accounts... Name Ad…" at bounding box center [793, 388] width 1356 height 777
click at [53, 103] on link "Sheets" at bounding box center [56, 98] width 24 height 9
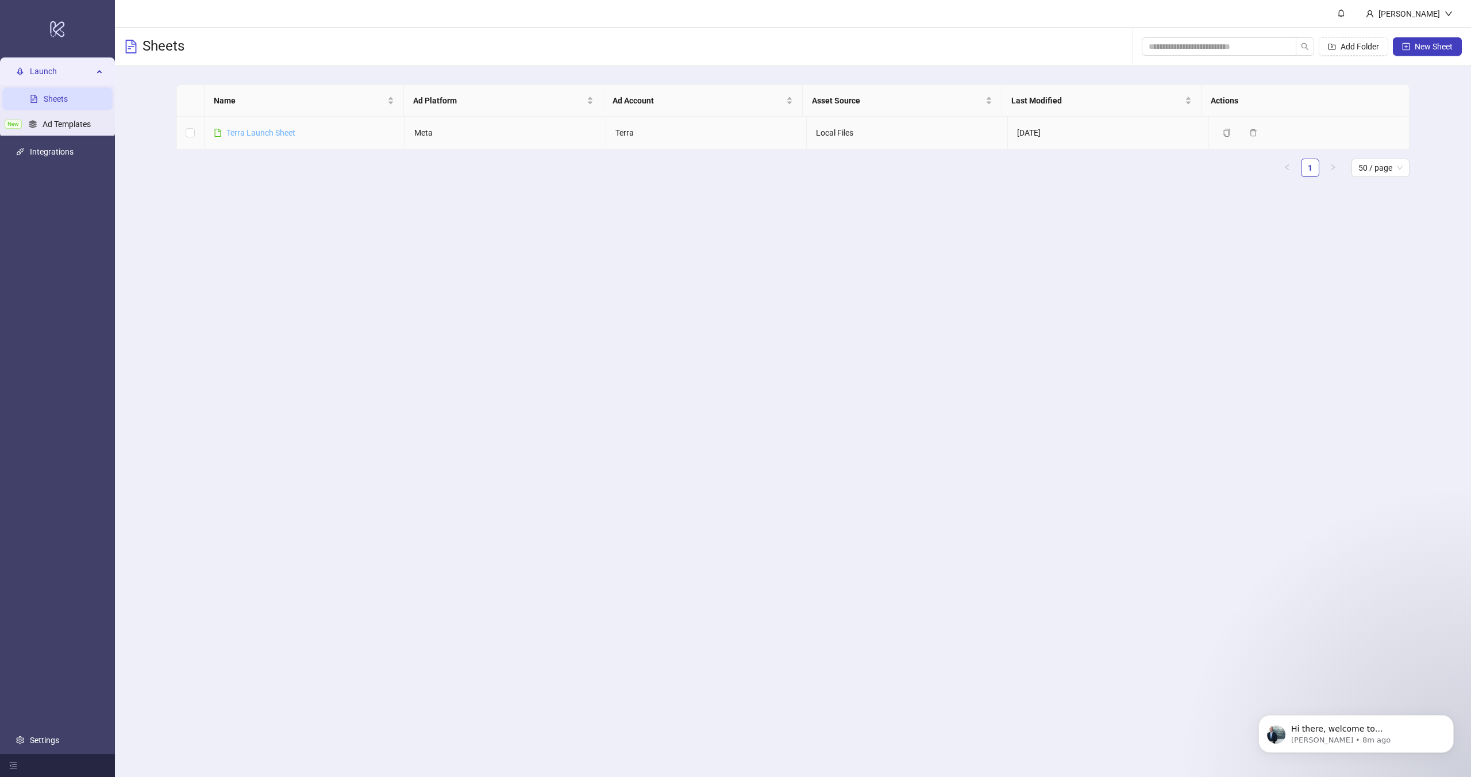
click at [288, 135] on link "Terra Launch Sheet" at bounding box center [260, 132] width 69 height 9
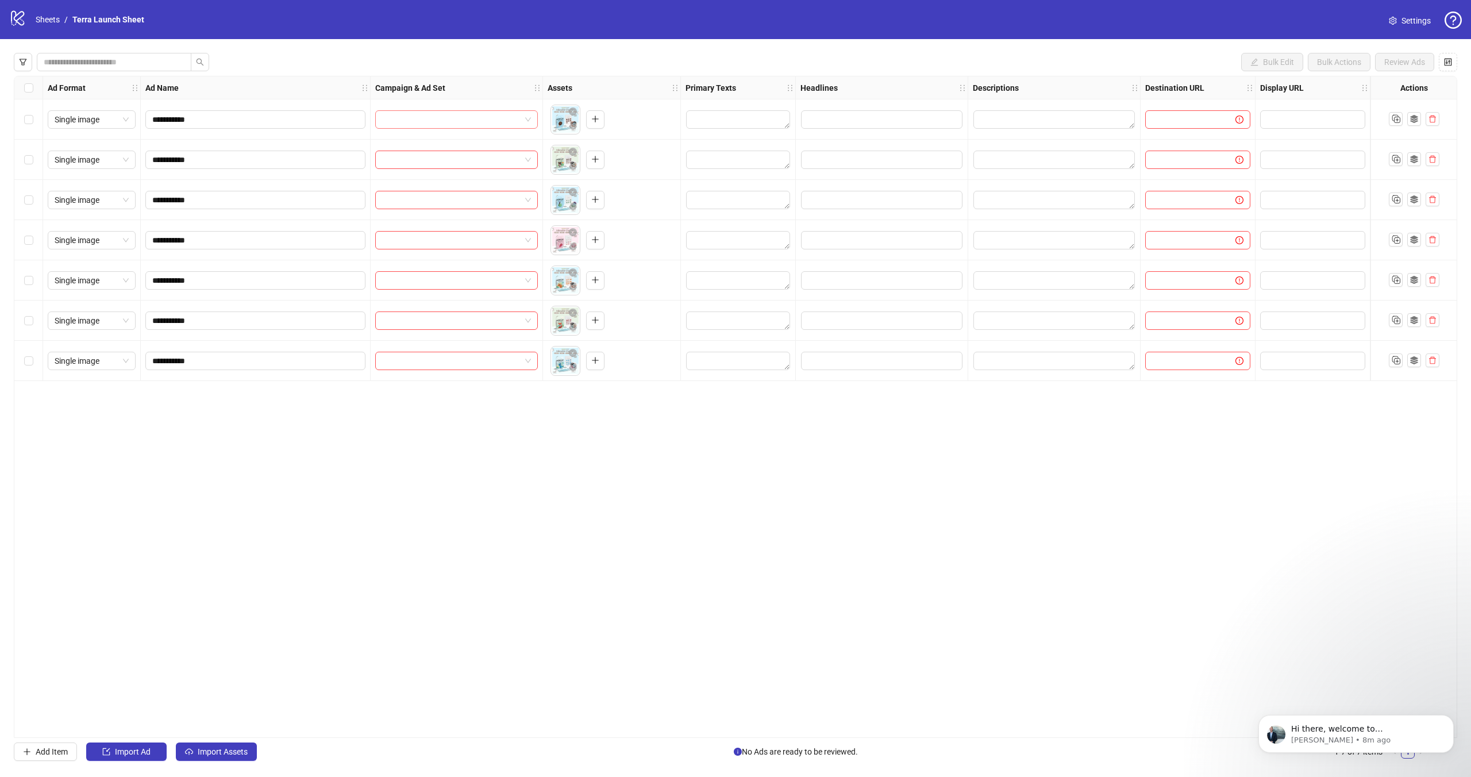
click at [451, 116] on input "search" at bounding box center [451, 119] width 138 height 17
click at [26, 9] on icon "logo/logo-mobile" at bounding box center [17, 17] width 17 height 17
click at [41, 13] on link "Sheets" at bounding box center [47, 19] width 29 height 13
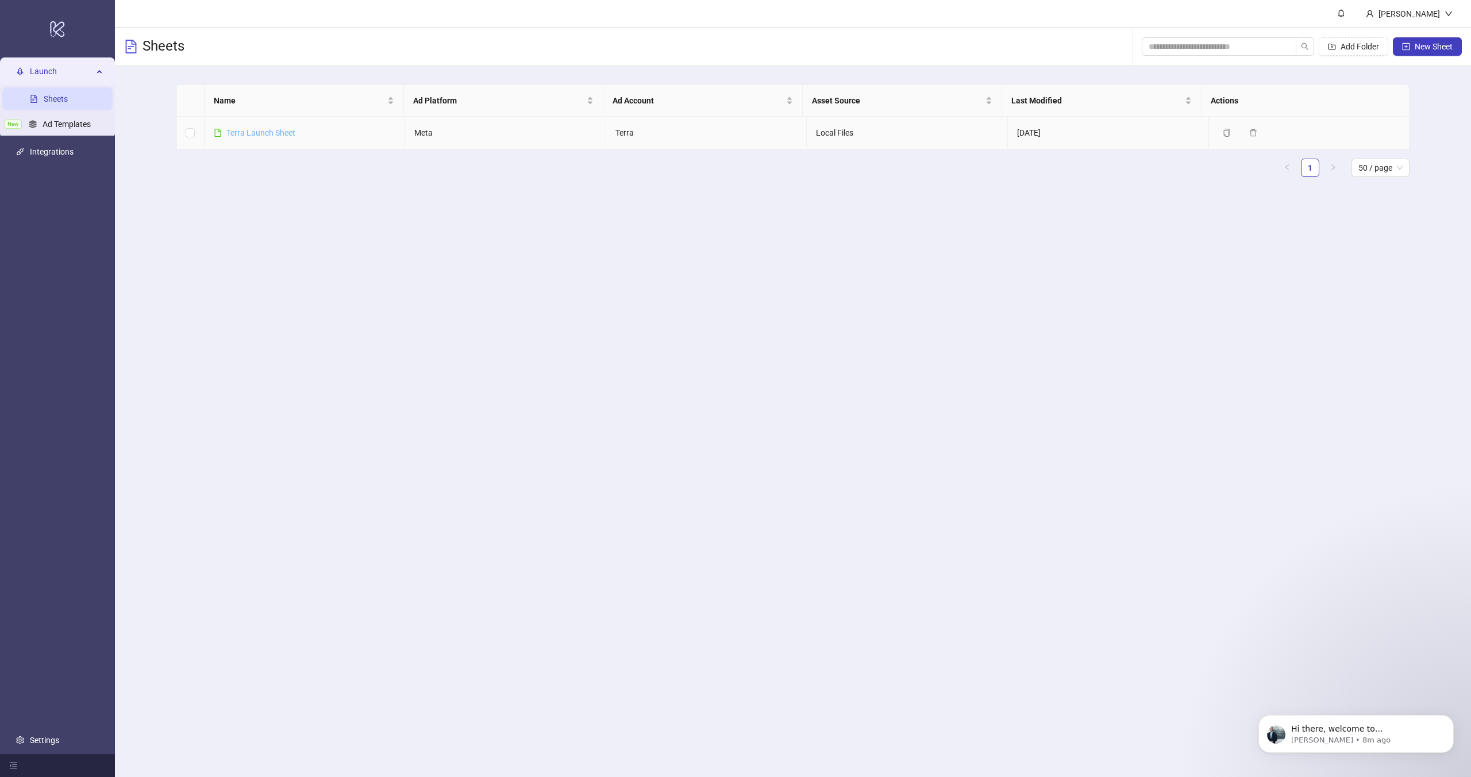
click at [268, 131] on link "Terra Launch Sheet" at bounding box center [260, 132] width 69 height 9
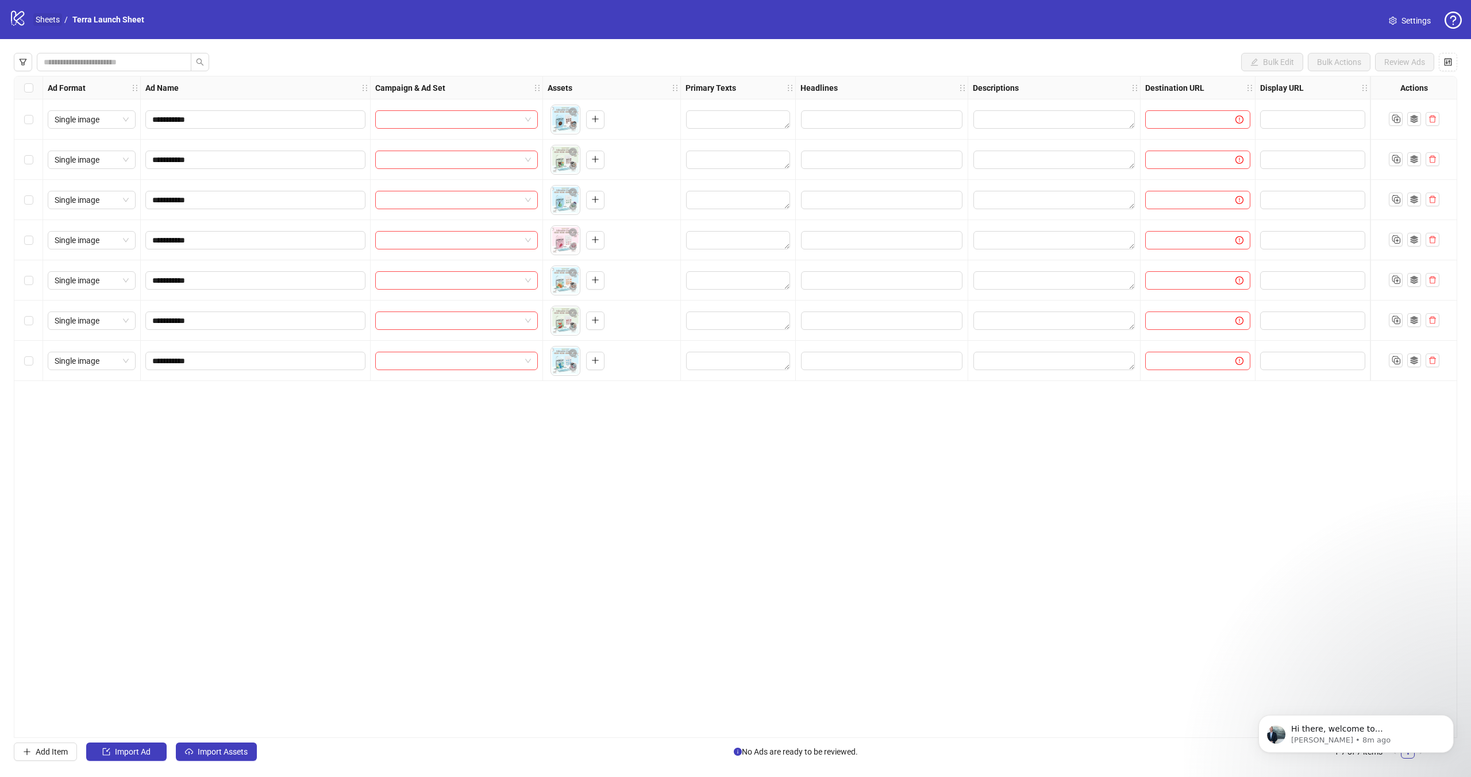
click at [44, 18] on link "Sheets" at bounding box center [47, 19] width 29 height 13
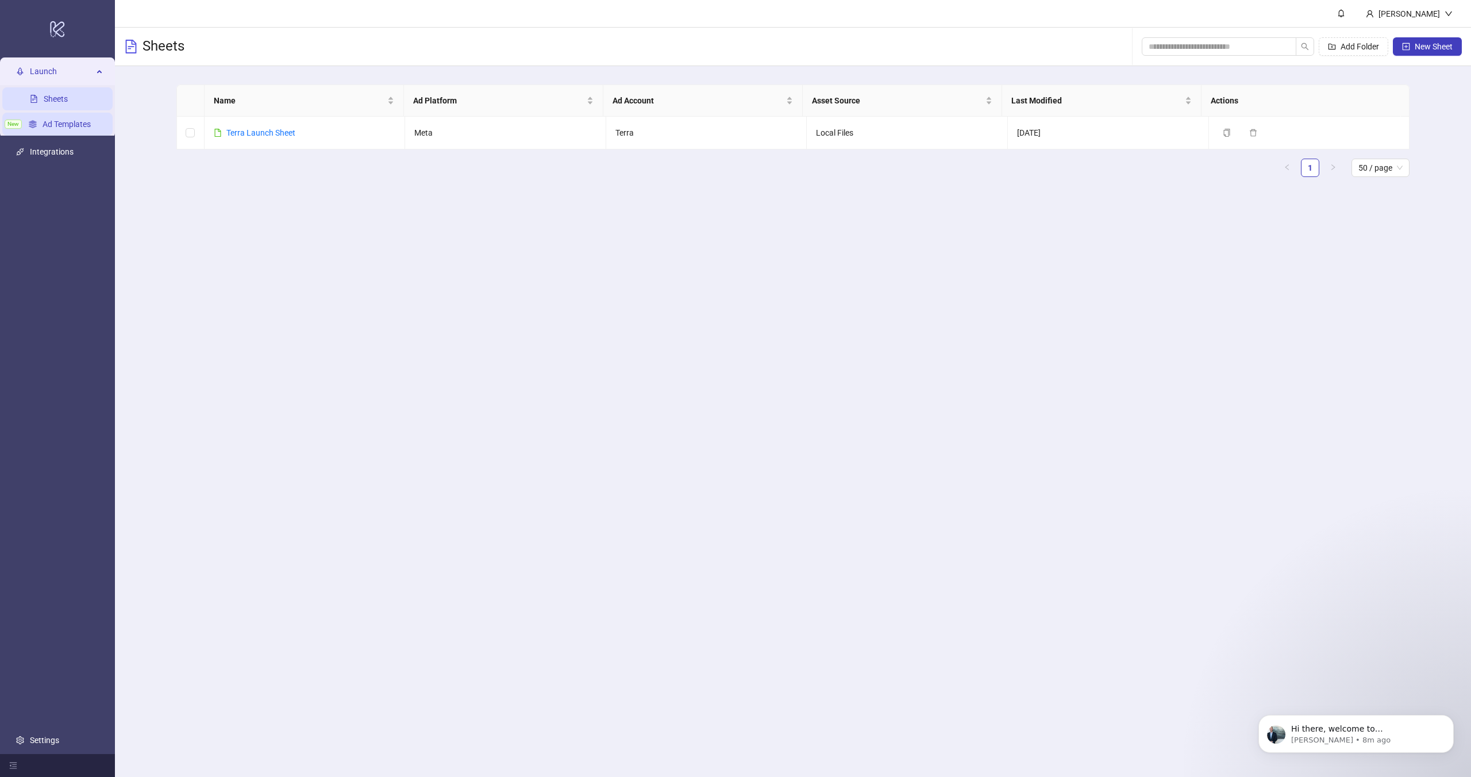
click at [52, 124] on link "Ad Templates" at bounding box center [67, 124] width 48 height 9
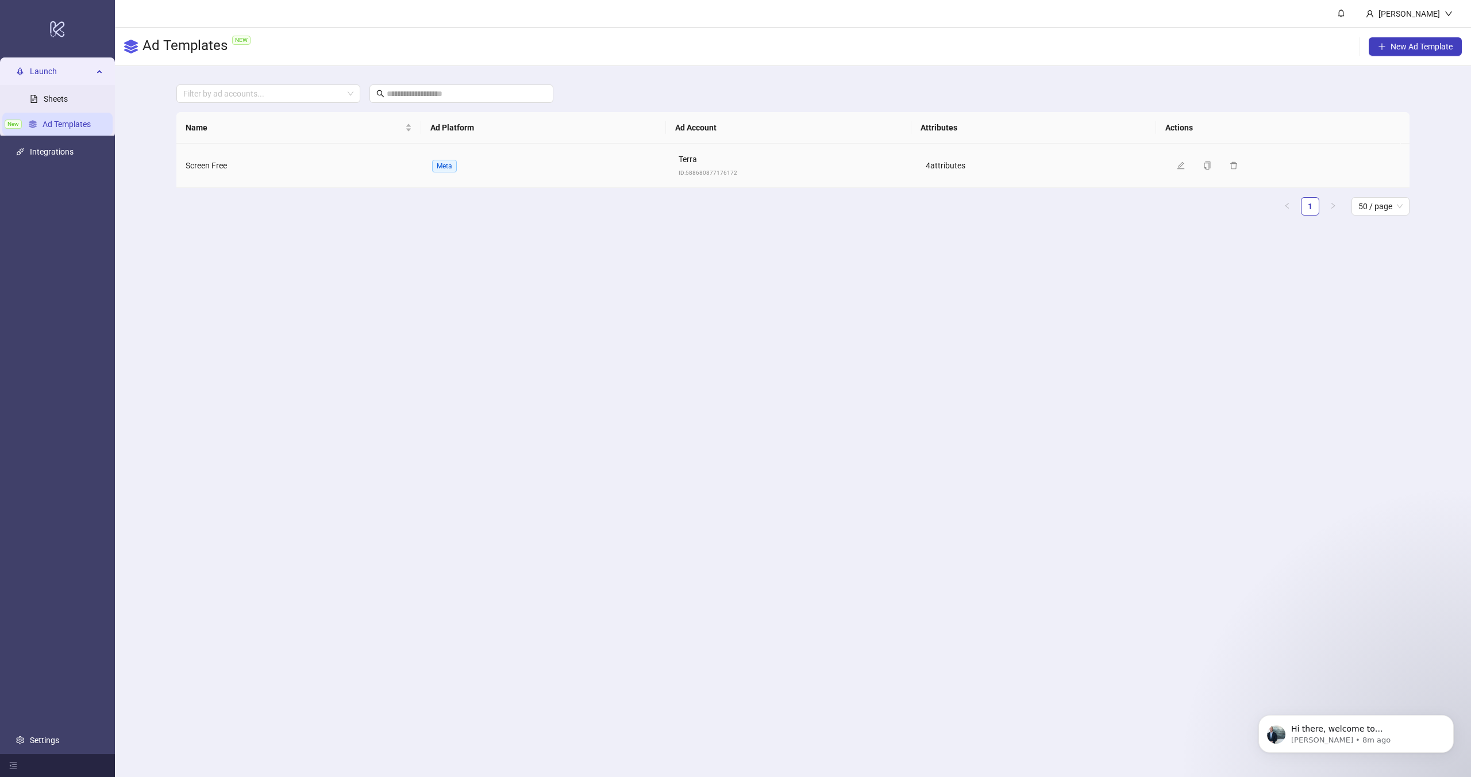
click at [447, 167] on span "Meta" at bounding box center [444, 166] width 25 height 13
click at [577, 169] on td "Meta" at bounding box center [546, 166] width 247 height 44
click at [215, 167] on span "Screen Free" at bounding box center [206, 165] width 41 height 9
click at [1177, 168] on icon "edit" at bounding box center [1180, 164] width 7 height 7
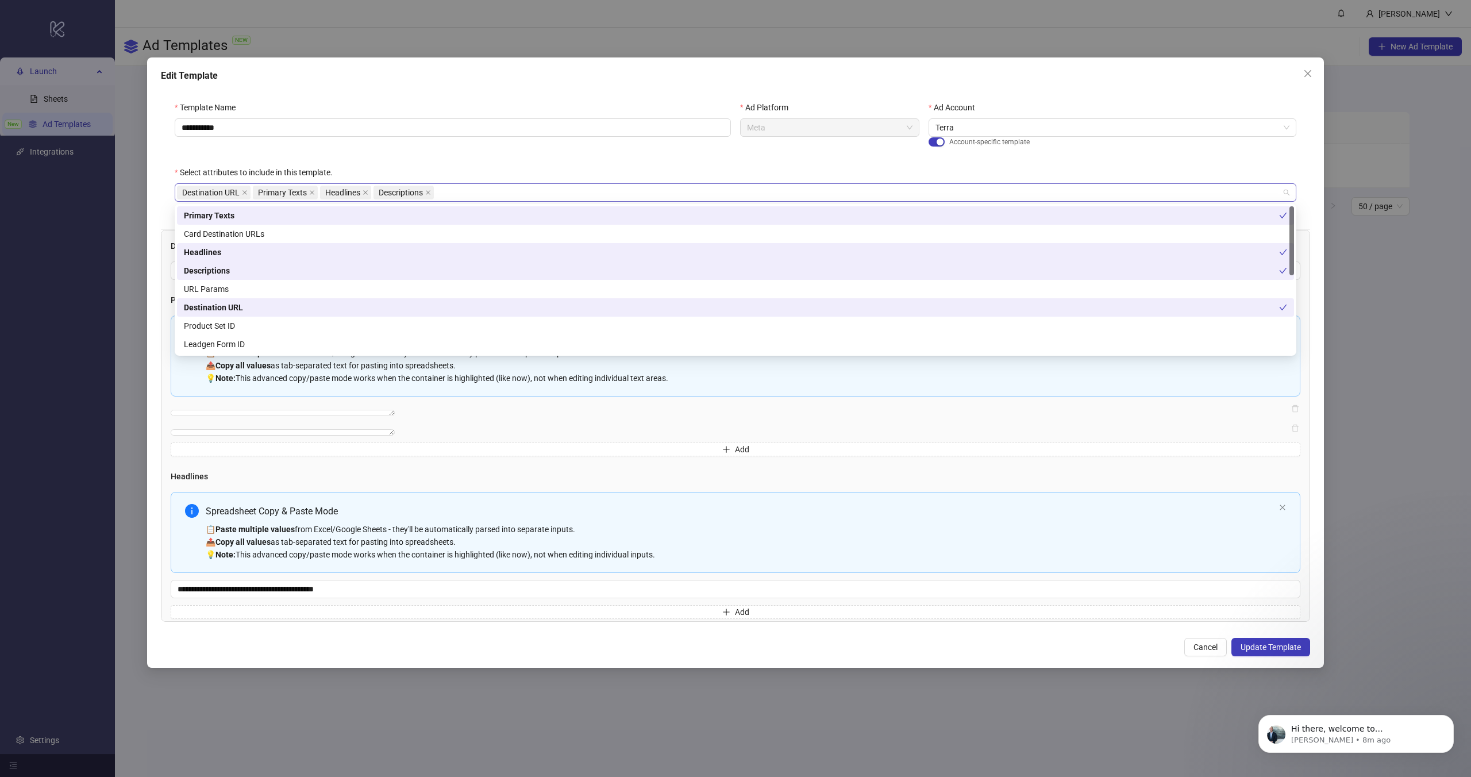
click at [467, 194] on div "Destination URL Primary Texts Headlines Descriptions" at bounding box center [729, 192] width 1105 height 16
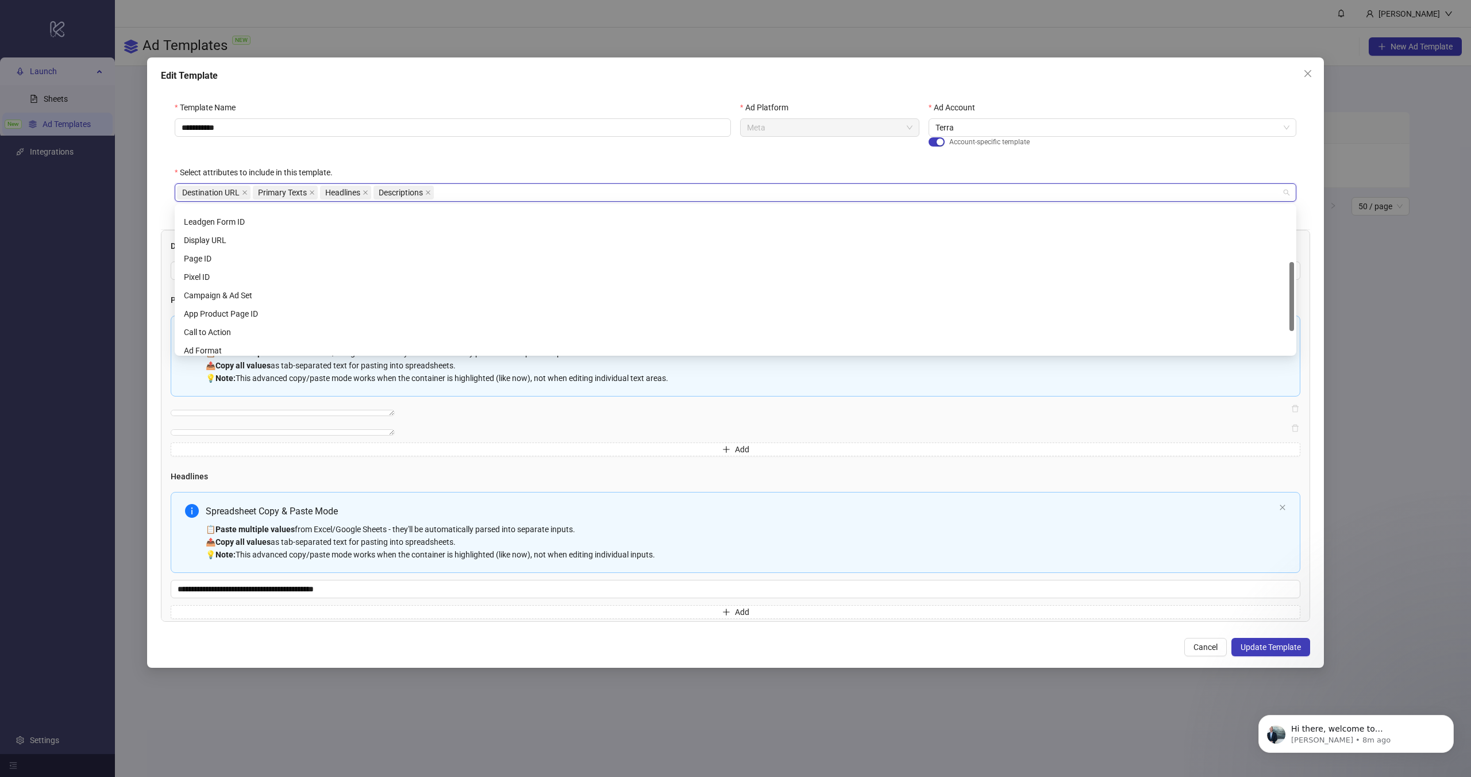
scroll to position [136, 0]
click at [273, 279] on div "Campaign & Ad Set" at bounding box center [735, 282] width 1103 height 13
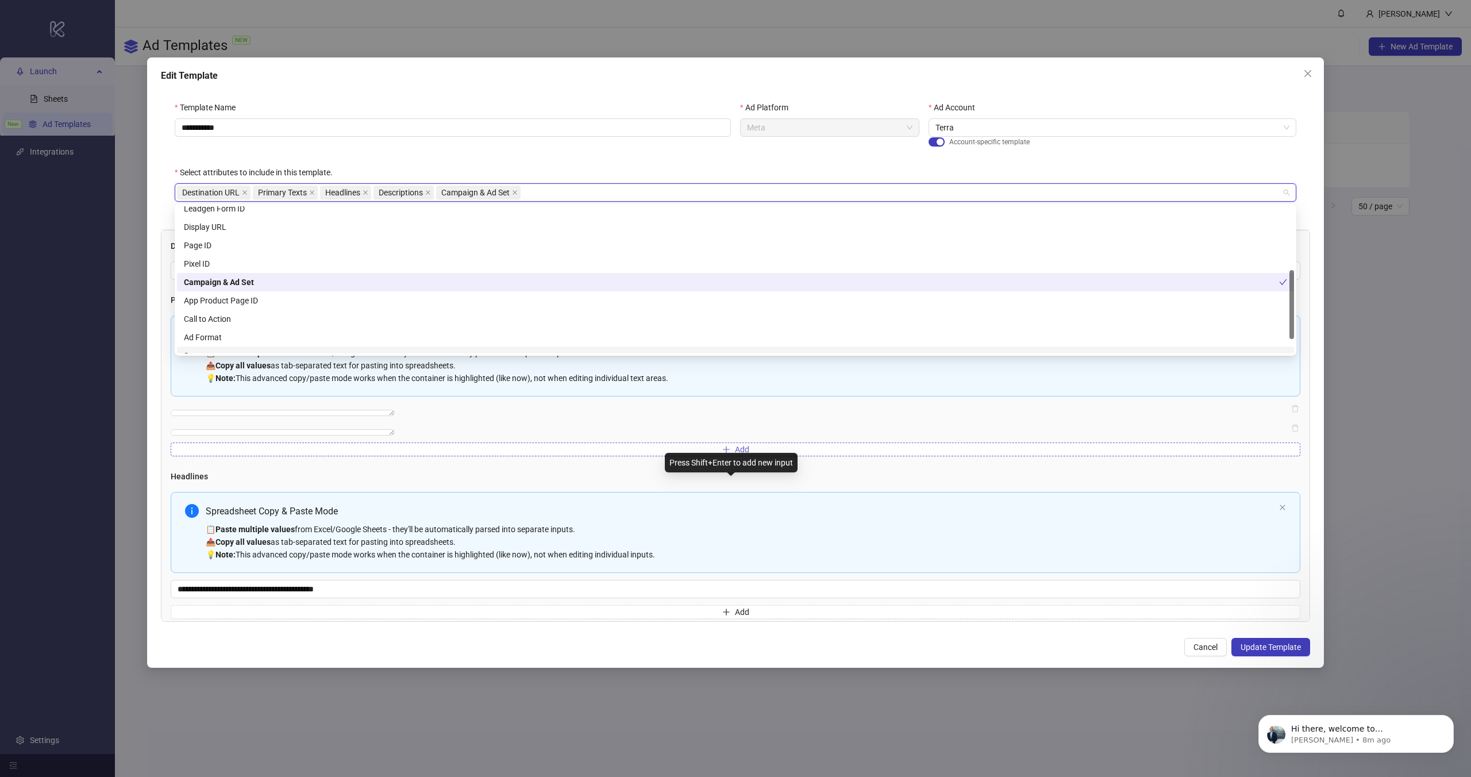
scroll to position [286, 0]
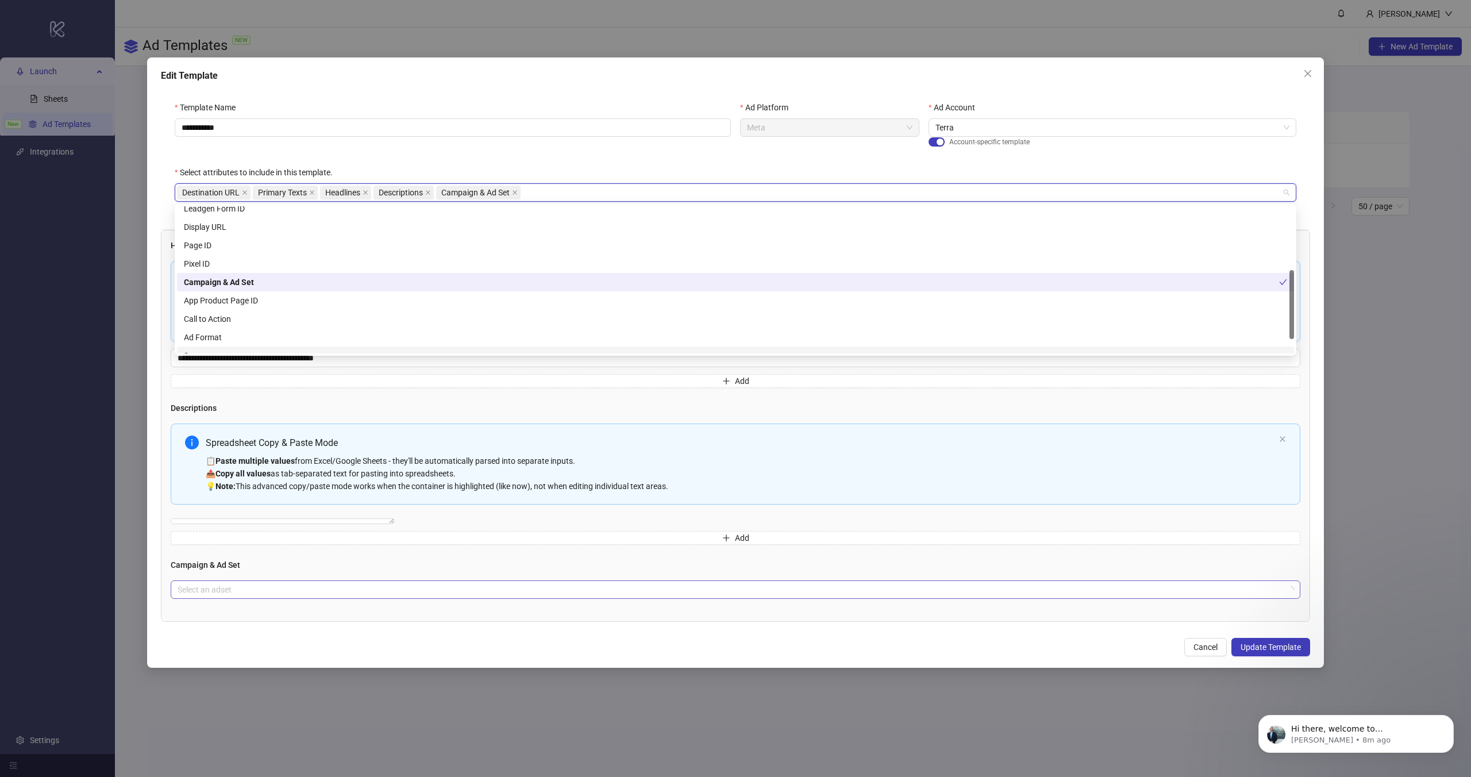
click at [230, 587] on input "search" at bounding box center [731, 589] width 1106 height 17
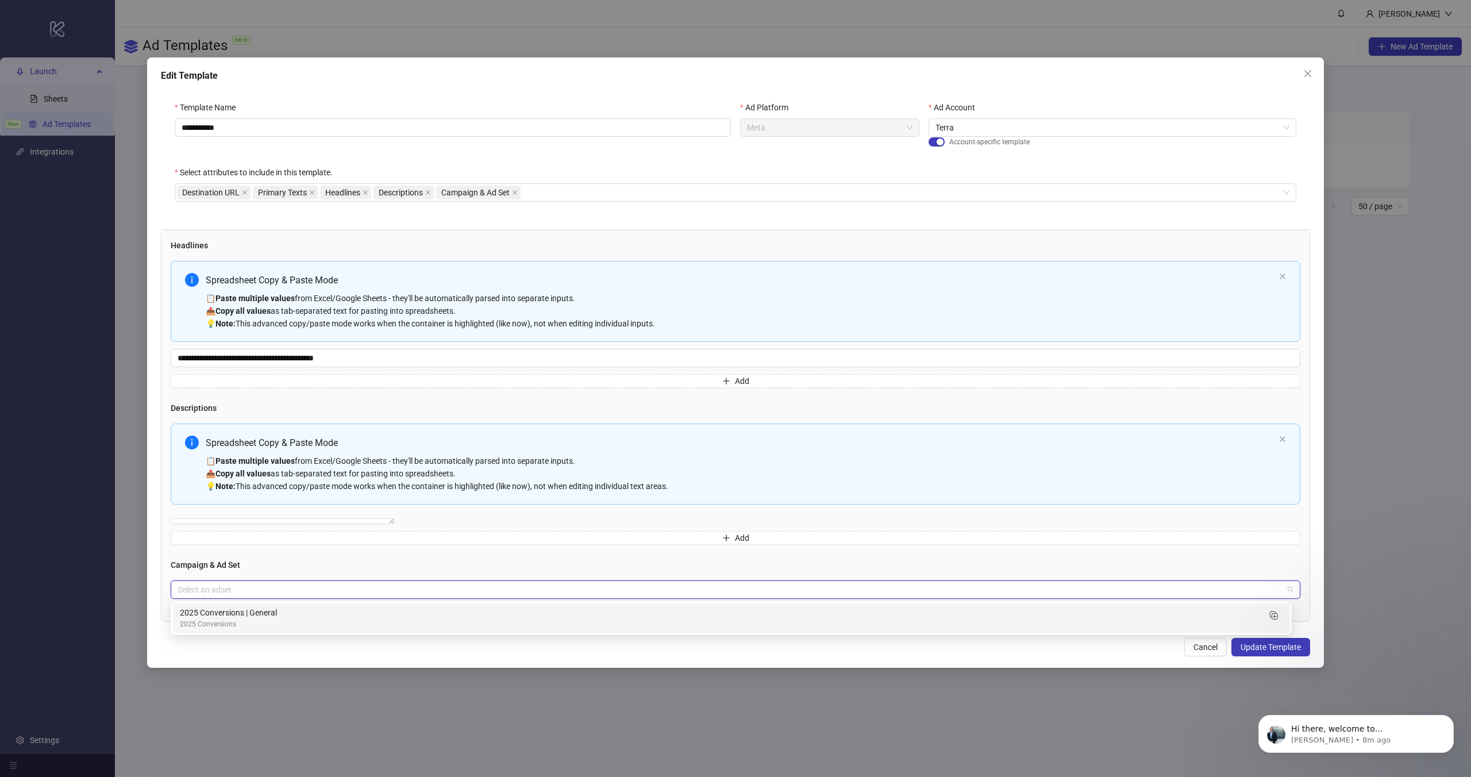
click at [240, 621] on div "2025 Conversions" at bounding box center [720, 624] width 1080 height 11
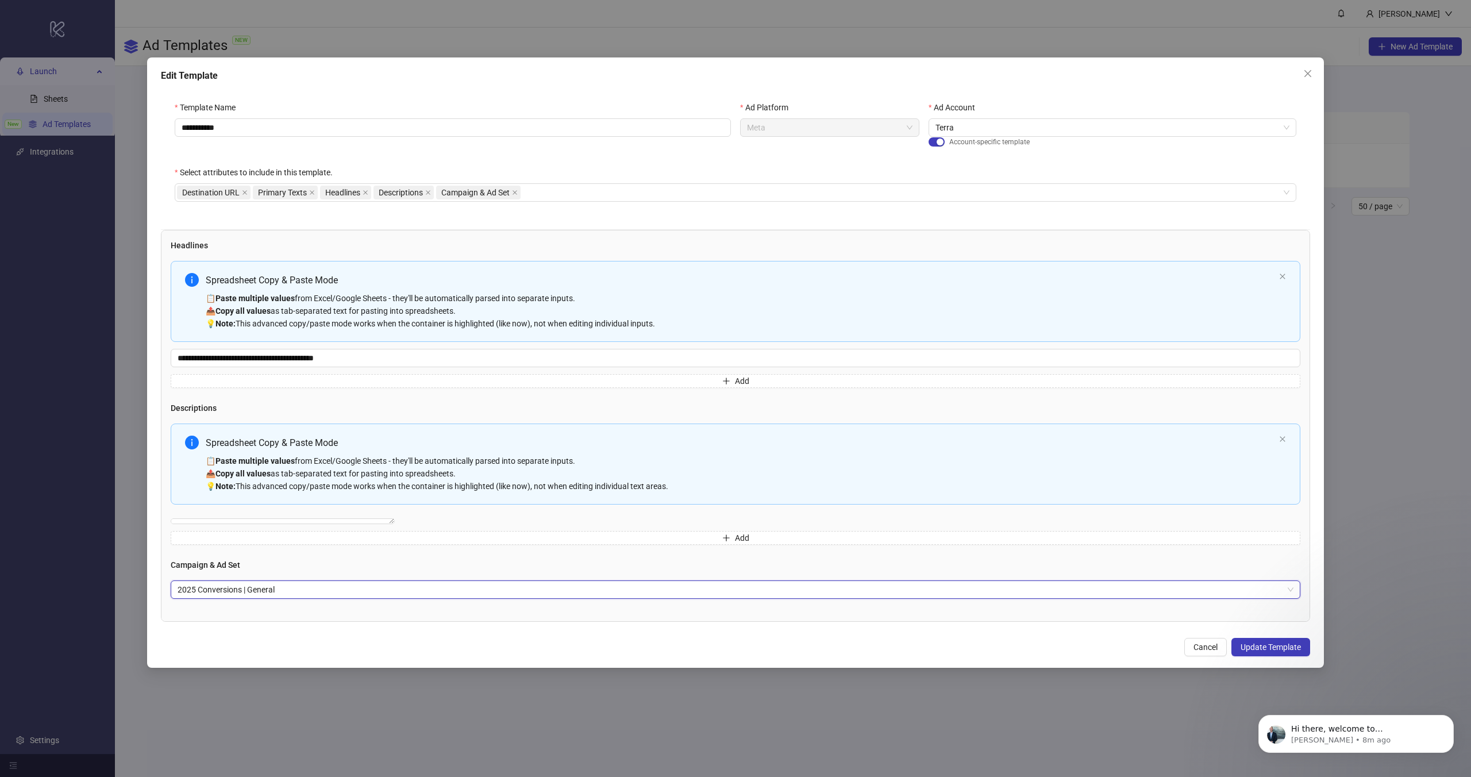
click at [301, 589] on span "2025 Conversions | General" at bounding box center [736, 589] width 1116 height 17
click at [283, 568] on h4 "Campaign & Ad Set" at bounding box center [736, 565] width 1130 height 13
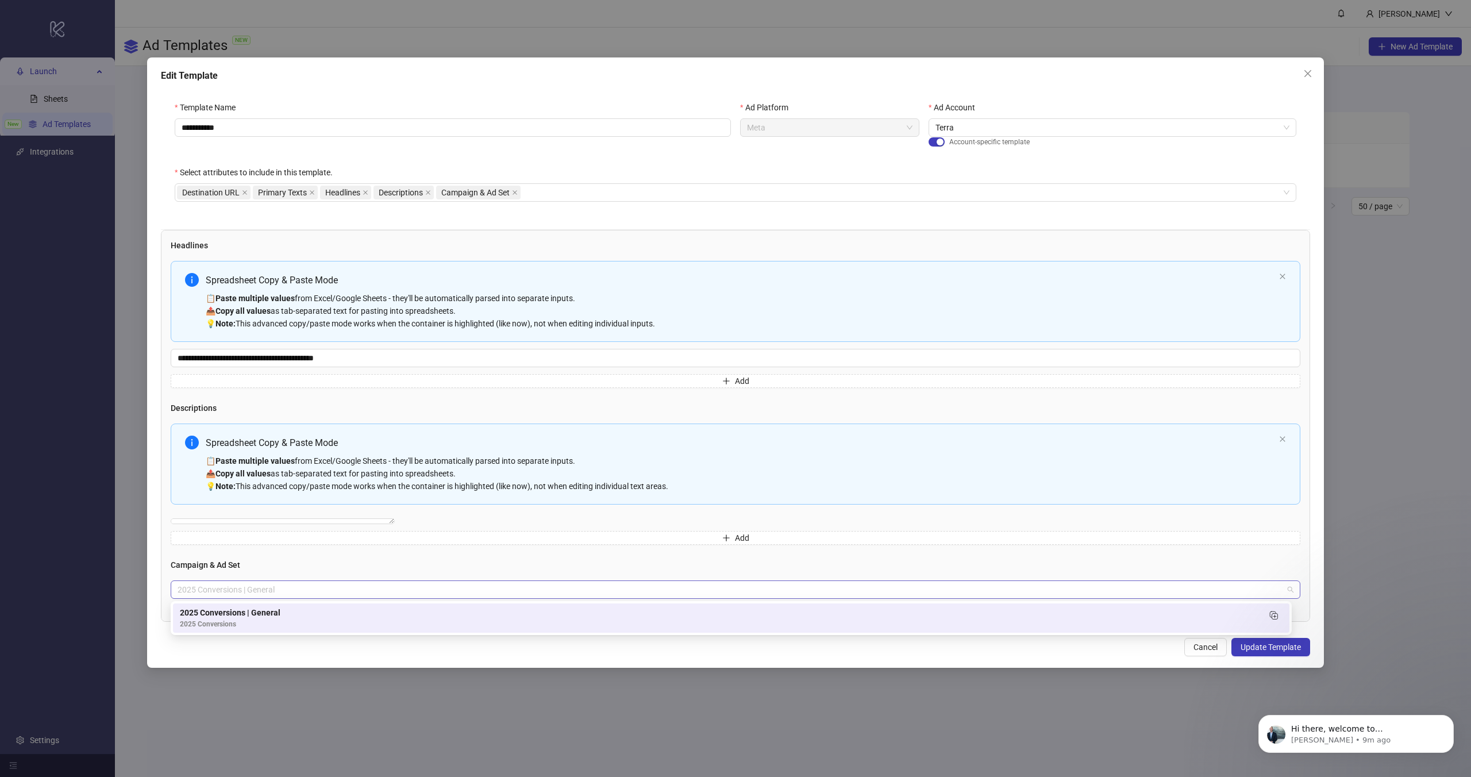
click at [386, 598] on span "2025 Conversions | General" at bounding box center [736, 589] width 1116 height 17
click at [365, 614] on div "2025 Conversions | General" at bounding box center [720, 612] width 1080 height 13
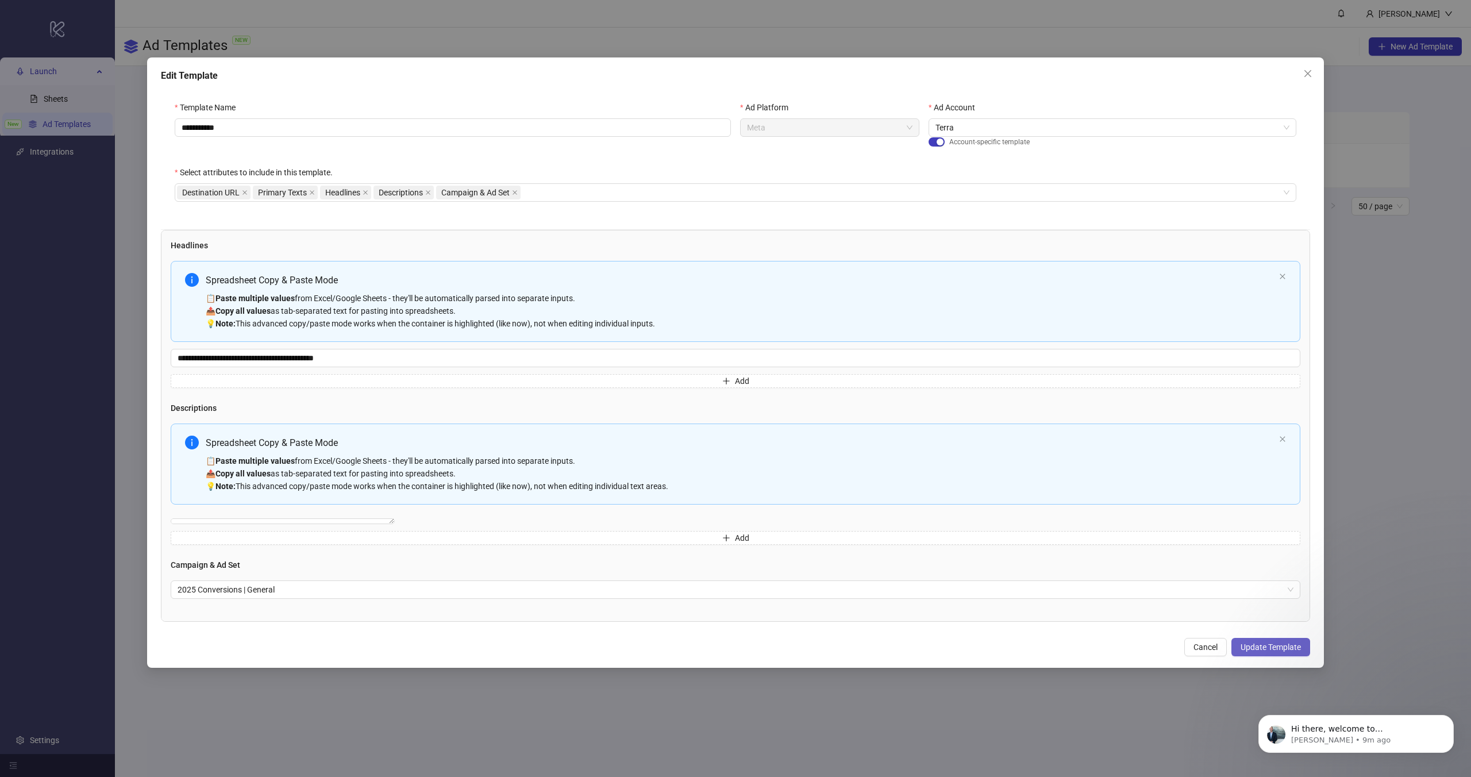
click at [1283, 651] on span "Update Template" at bounding box center [1271, 646] width 60 height 9
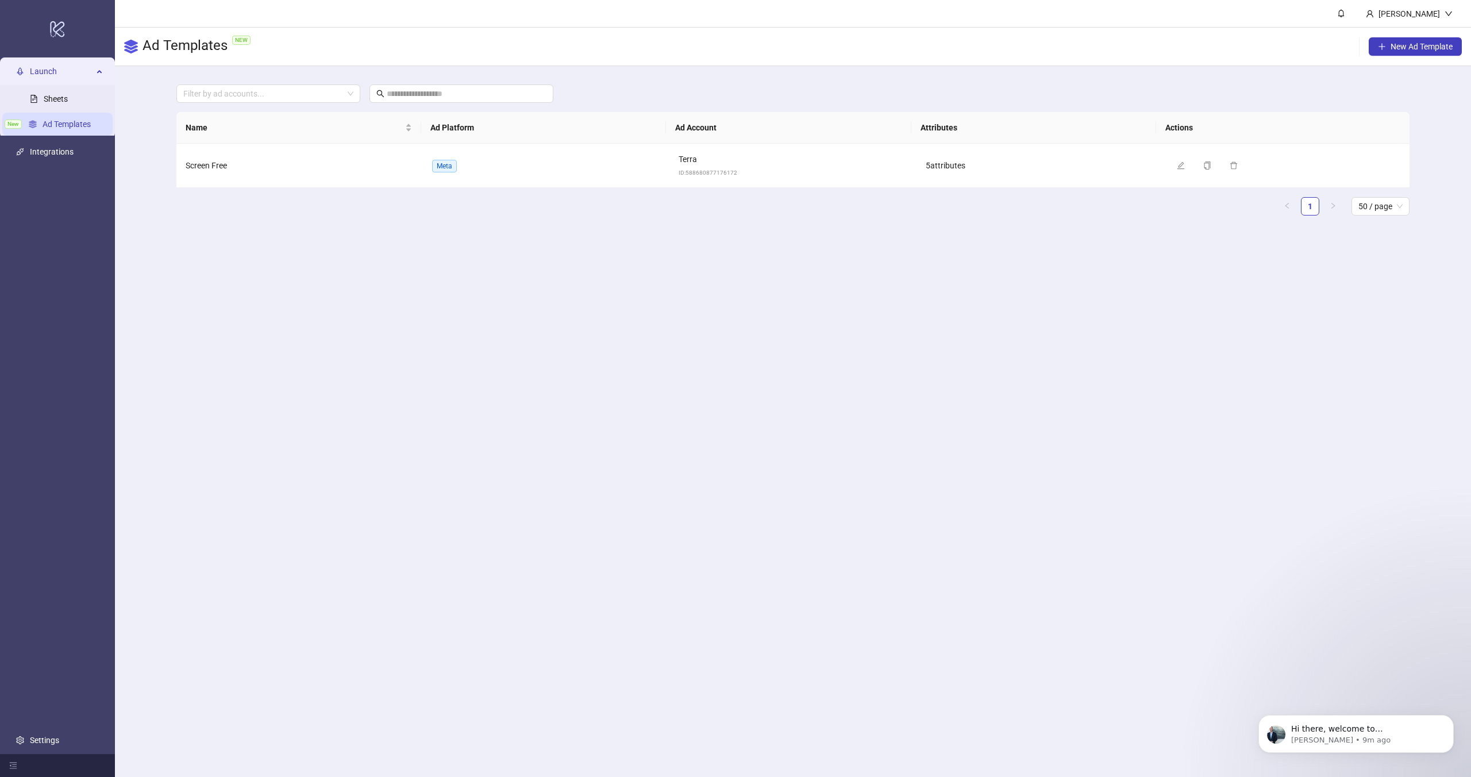
scroll to position [248, 0]
click at [672, 223] on div "Name Ad Platform Ad Account Attributes Actions Screen Free Meta Terra ID: 58868…" at bounding box center [792, 168] width 1233 height 113
click at [212, 161] on span "Screen Free" at bounding box center [206, 165] width 41 height 9
click at [400, 148] on td "Screen Free" at bounding box center [299, 166] width 247 height 44
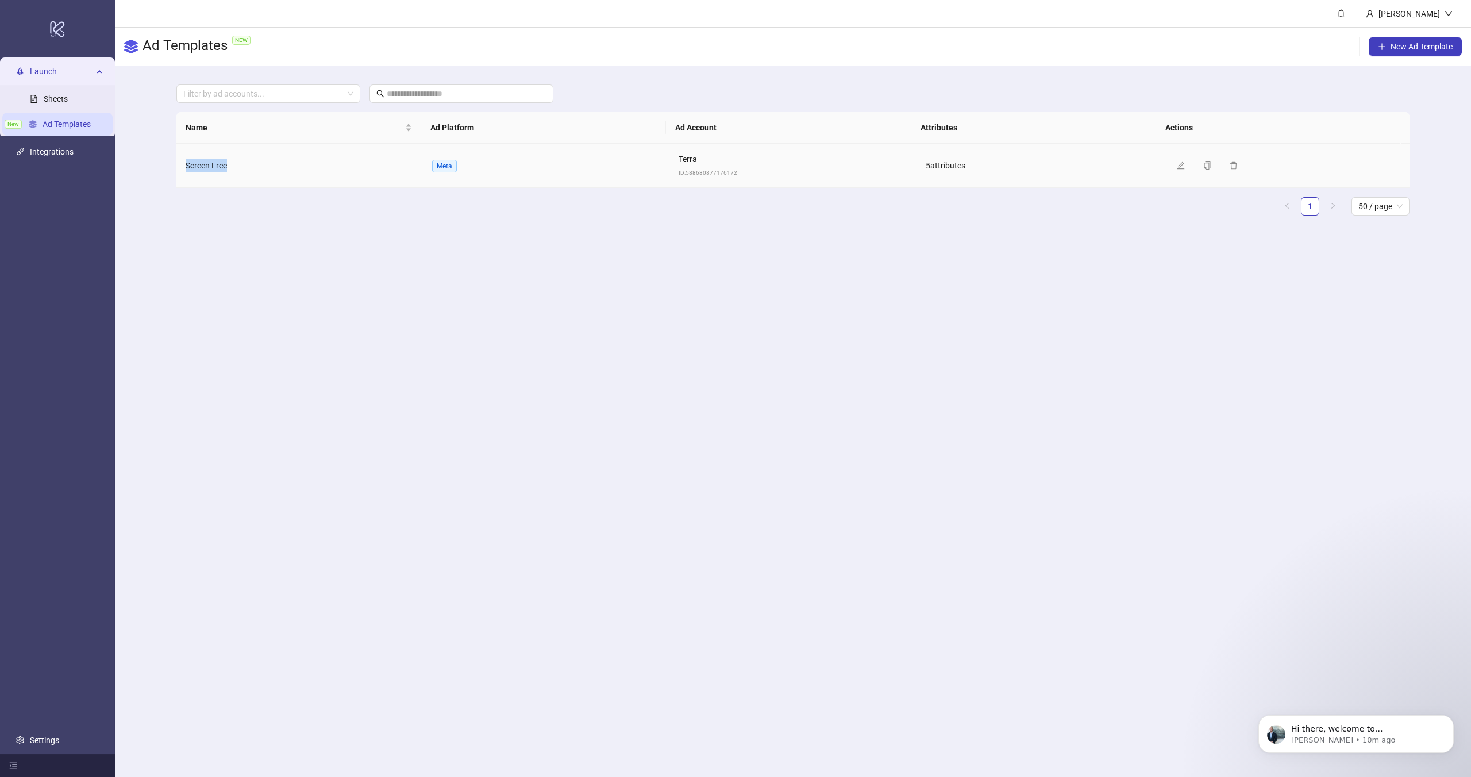
click at [400, 148] on td "Screen Free" at bounding box center [299, 166] width 247 height 44
click at [917, 180] on td "5 attribute s" at bounding box center [1040, 166] width 247 height 44
click at [65, 103] on link "Sheets" at bounding box center [56, 98] width 24 height 9
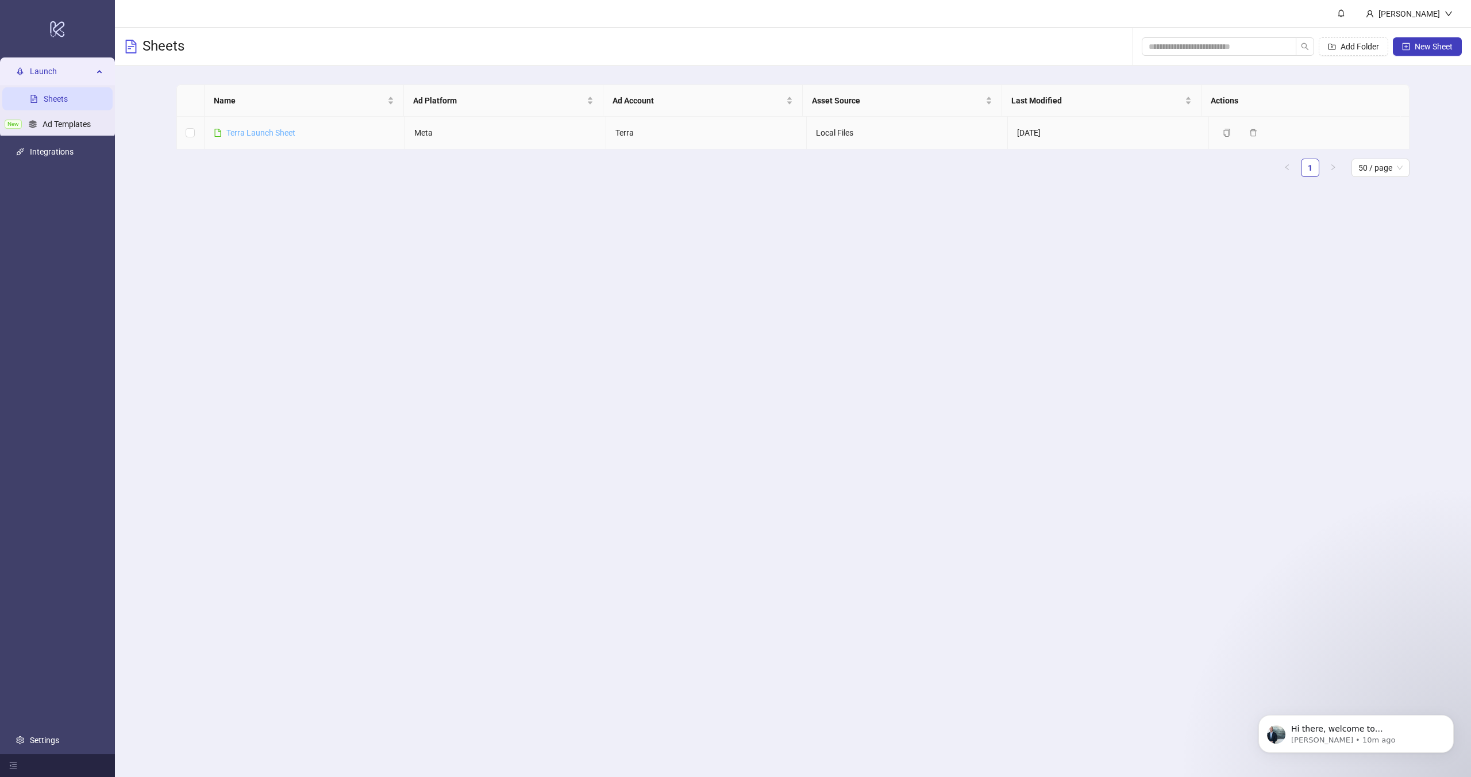
click at [279, 133] on link "Terra Launch Sheet" at bounding box center [260, 132] width 69 height 9
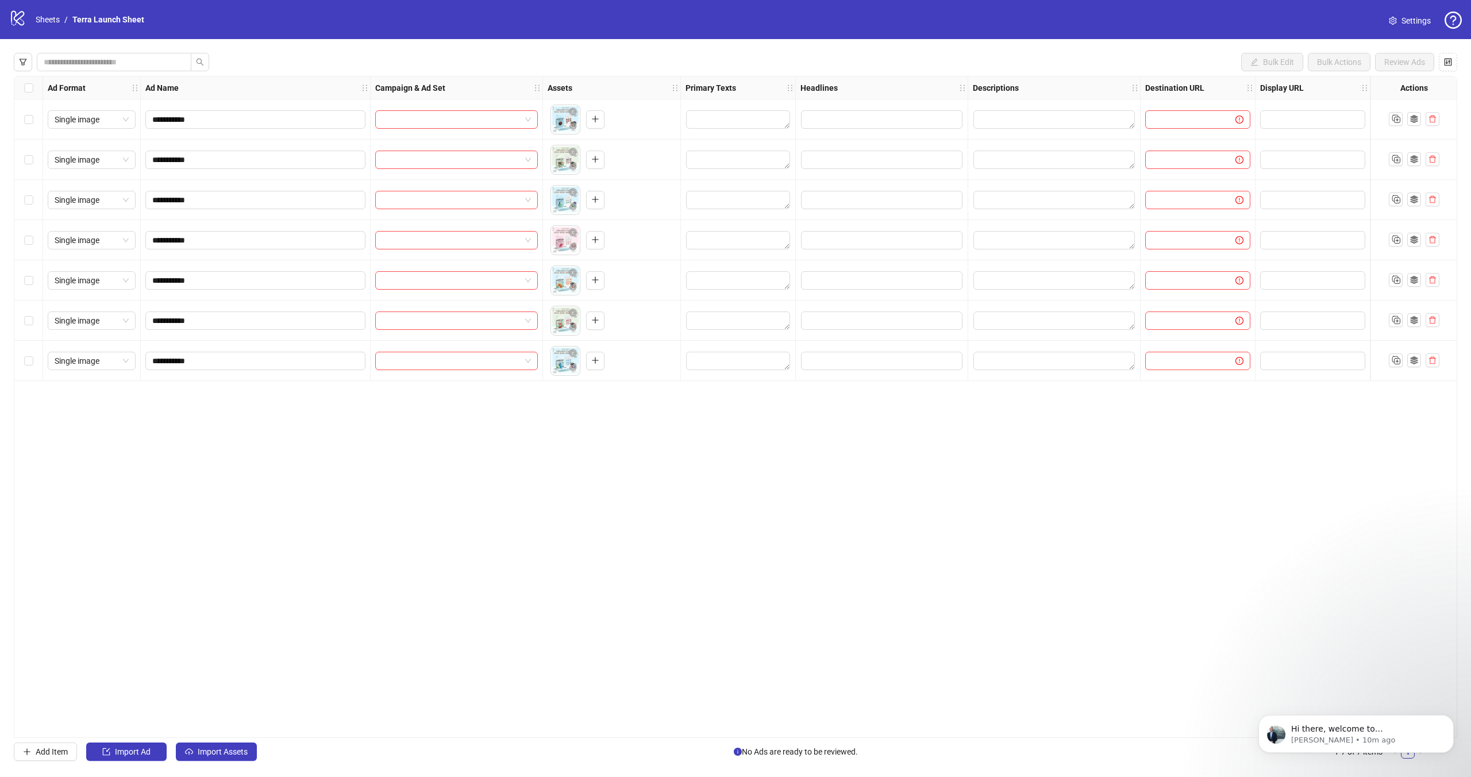
click at [33, 88] on div "Select all rows" at bounding box center [28, 87] width 29 height 23
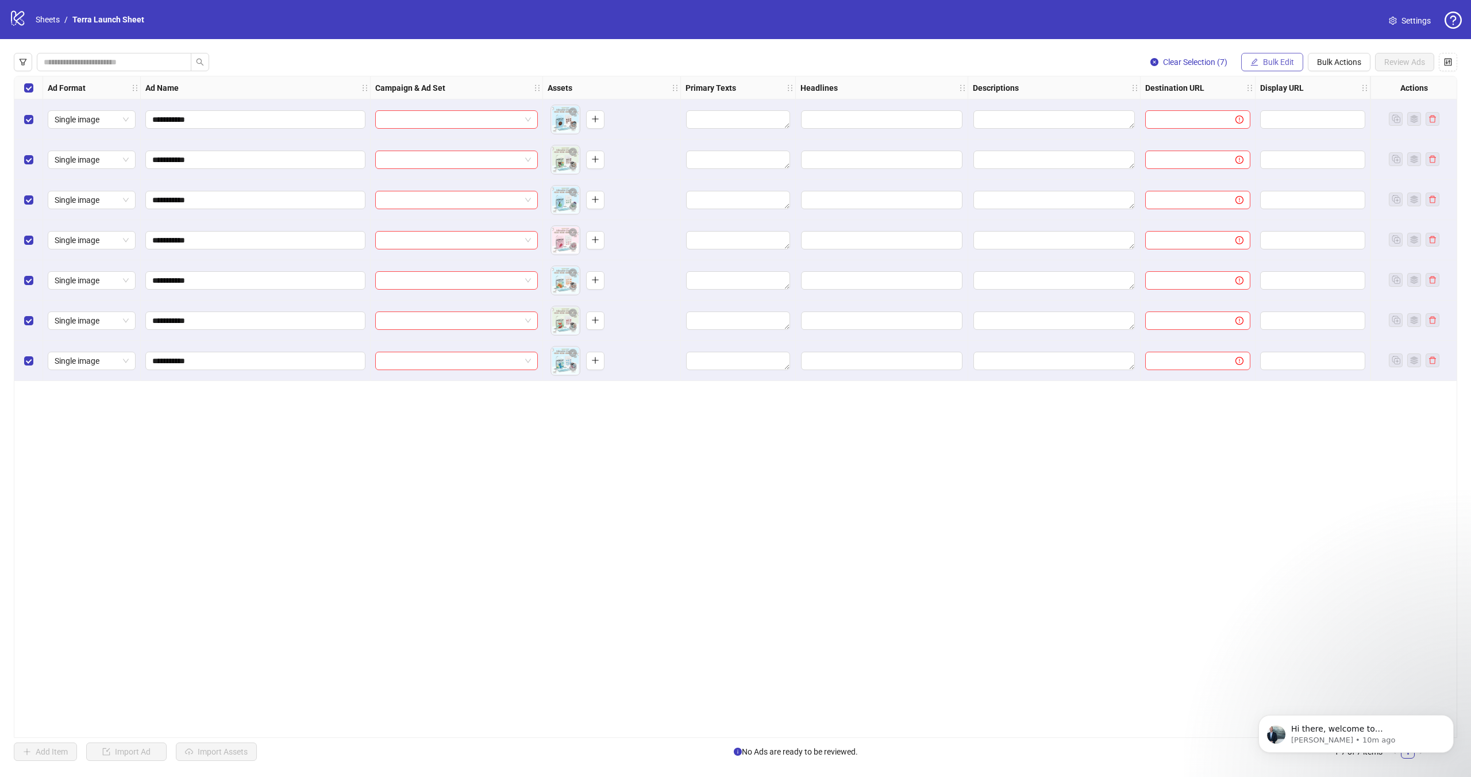
click at [1286, 65] on span "Bulk Edit" at bounding box center [1278, 61] width 31 height 9
click at [1345, 60] on span "Bulk Actions" at bounding box center [1339, 61] width 44 height 9
click at [1335, 165] on li "Apply Template New" at bounding box center [1356, 158] width 94 height 18
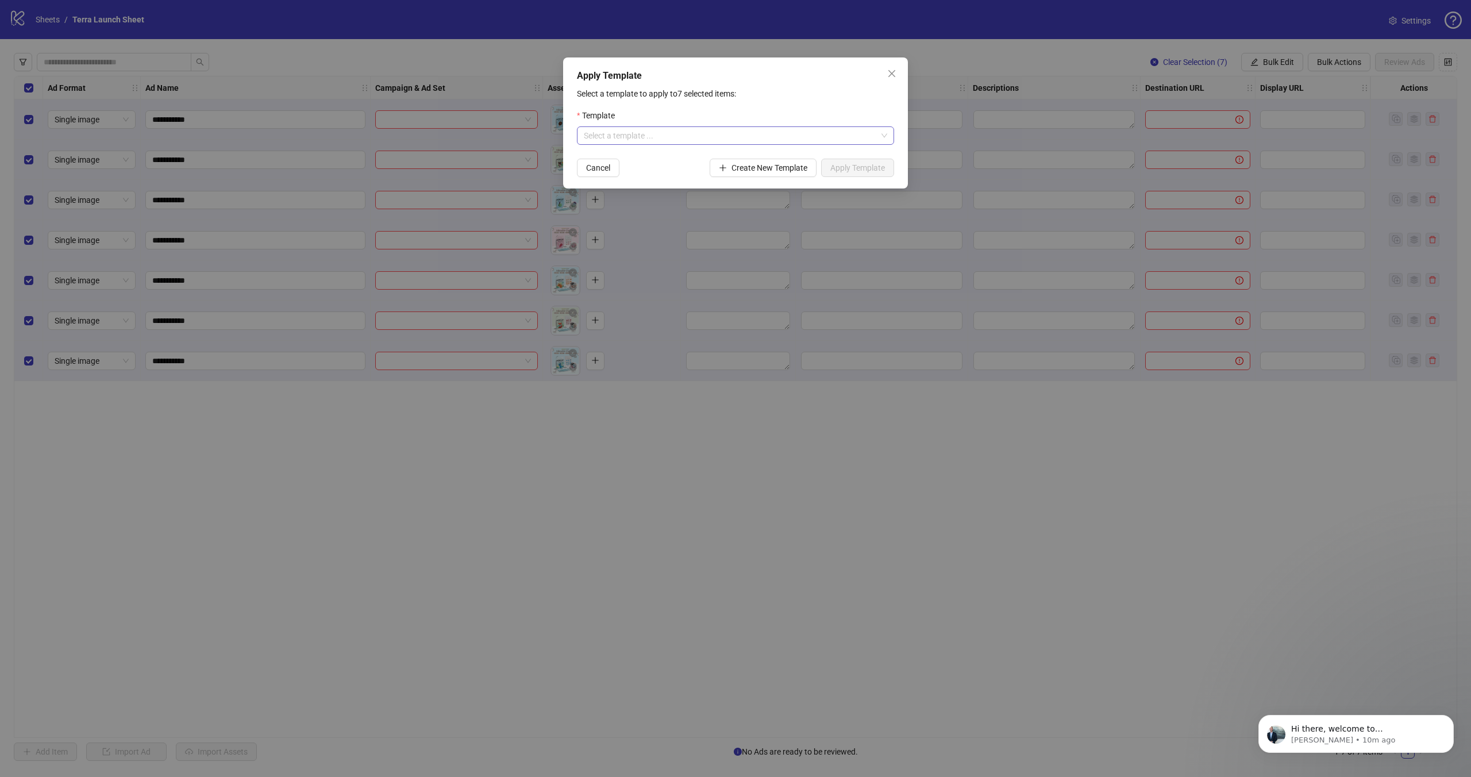
click at [603, 134] on input "search" at bounding box center [730, 135] width 293 height 17
click at [614, 163] on div "Screen Free" at bounding box center [735, 158] width 299 height 13
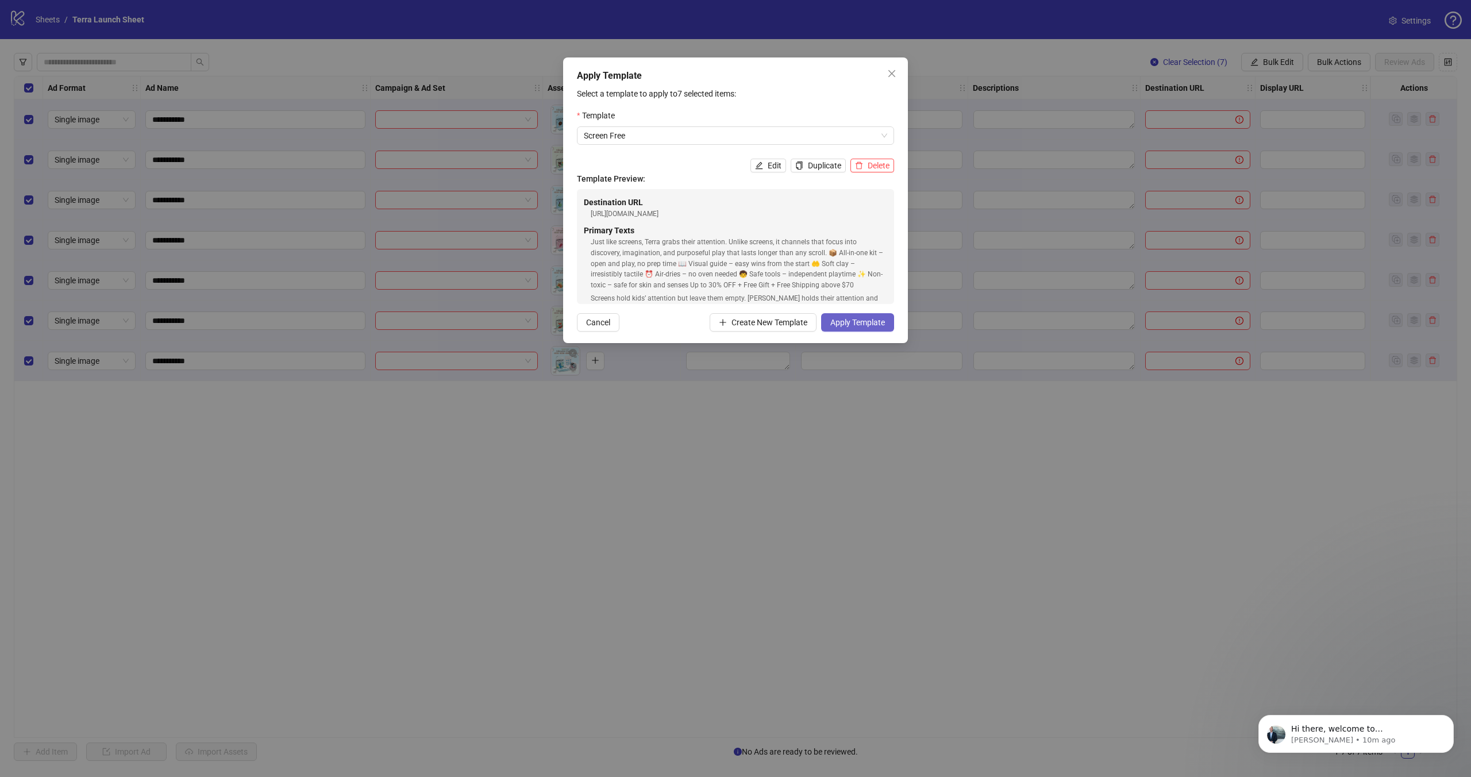
click at [860, 323] on span "Apply Template" at bounding box center [857, 322] width 55 height 9
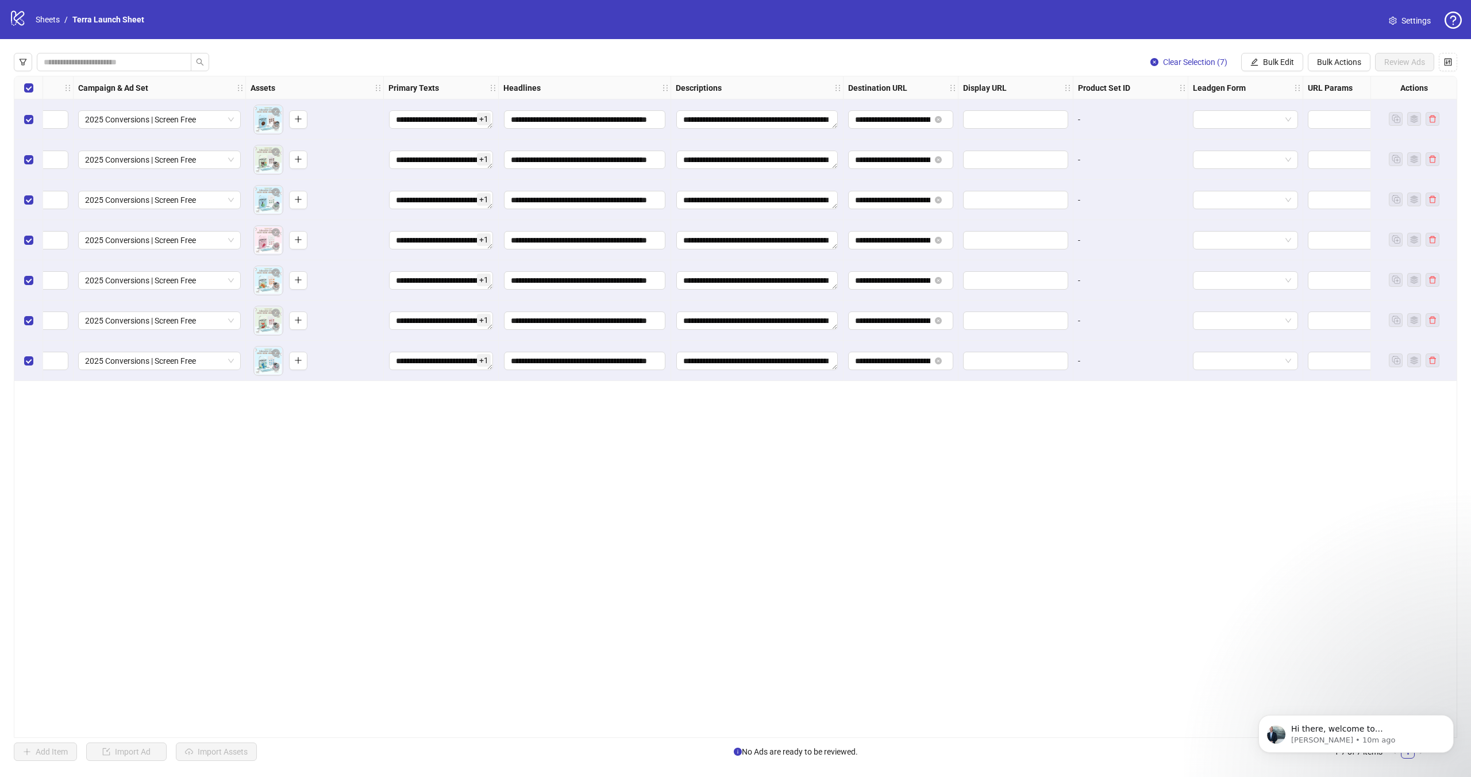
scroll to position [0, 437]
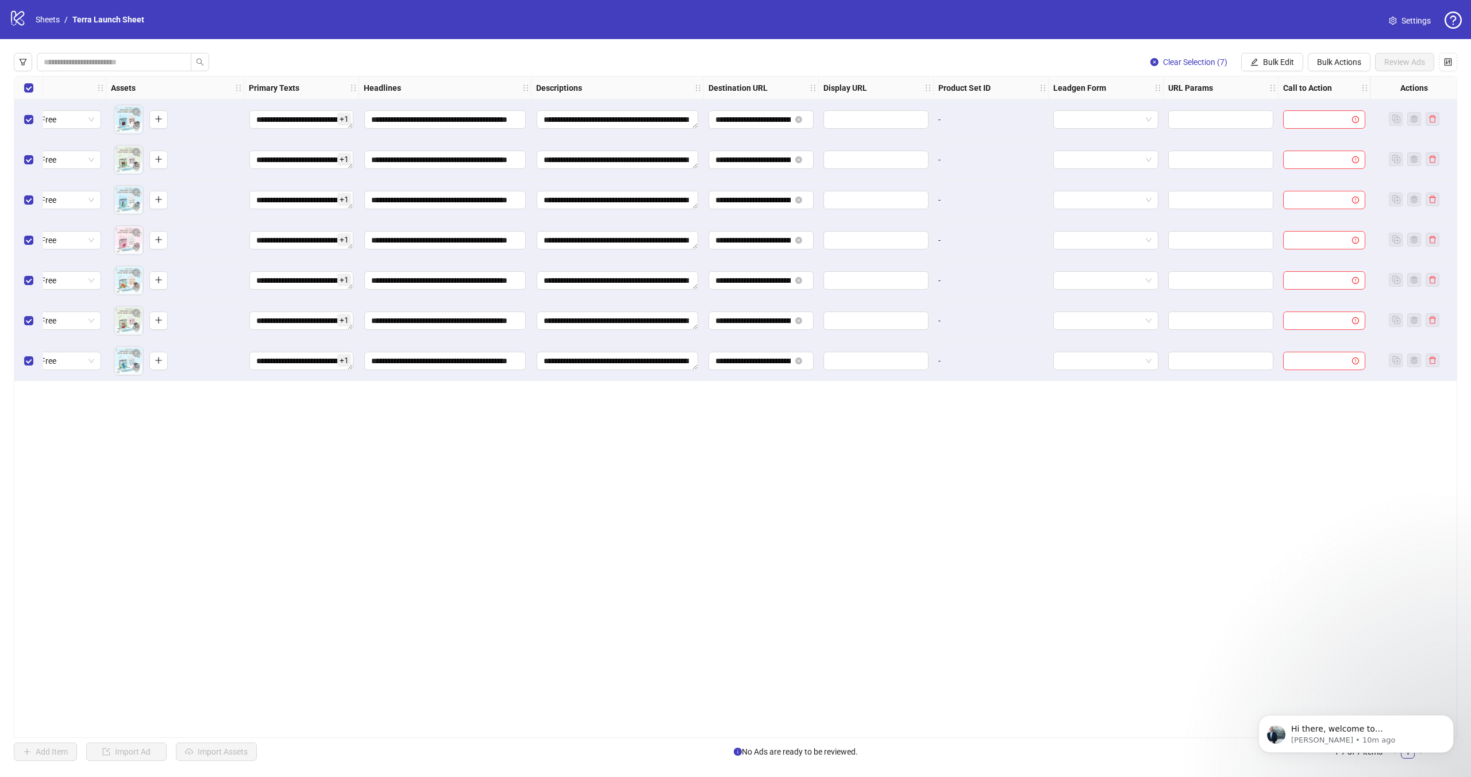
click at [1394, 86] on div "Actions" at bounding box center [1414, 87] width 86 height 23
click at [1272, 65] on span "Bulk Edit" at bounding box center [1278, 61] width 31 height 9
click at [1444, 58] on icon "control" at bounding box center [1448, 62] width 8 height 8
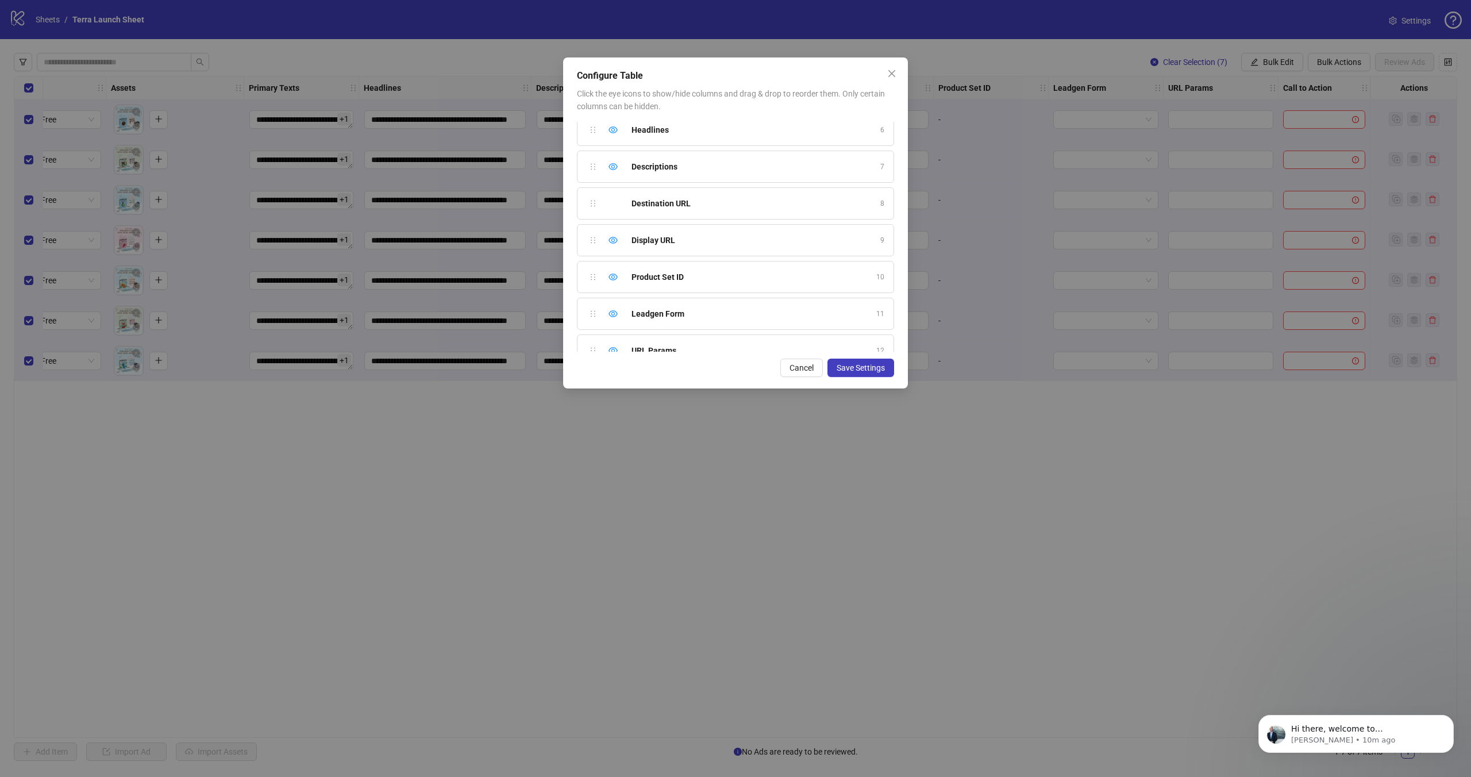
scroll to position [193, 0]
click at [613, 236] on icon "eye" at bounding box center [613, 238] width 9 height 9
click at [613, 236] on icon "eye-invisible" at bounding box center [613, 238] width 9 height 9
click at [807, 363] on span "Cancel" at bounding box center [802, 367] width 24 height 9
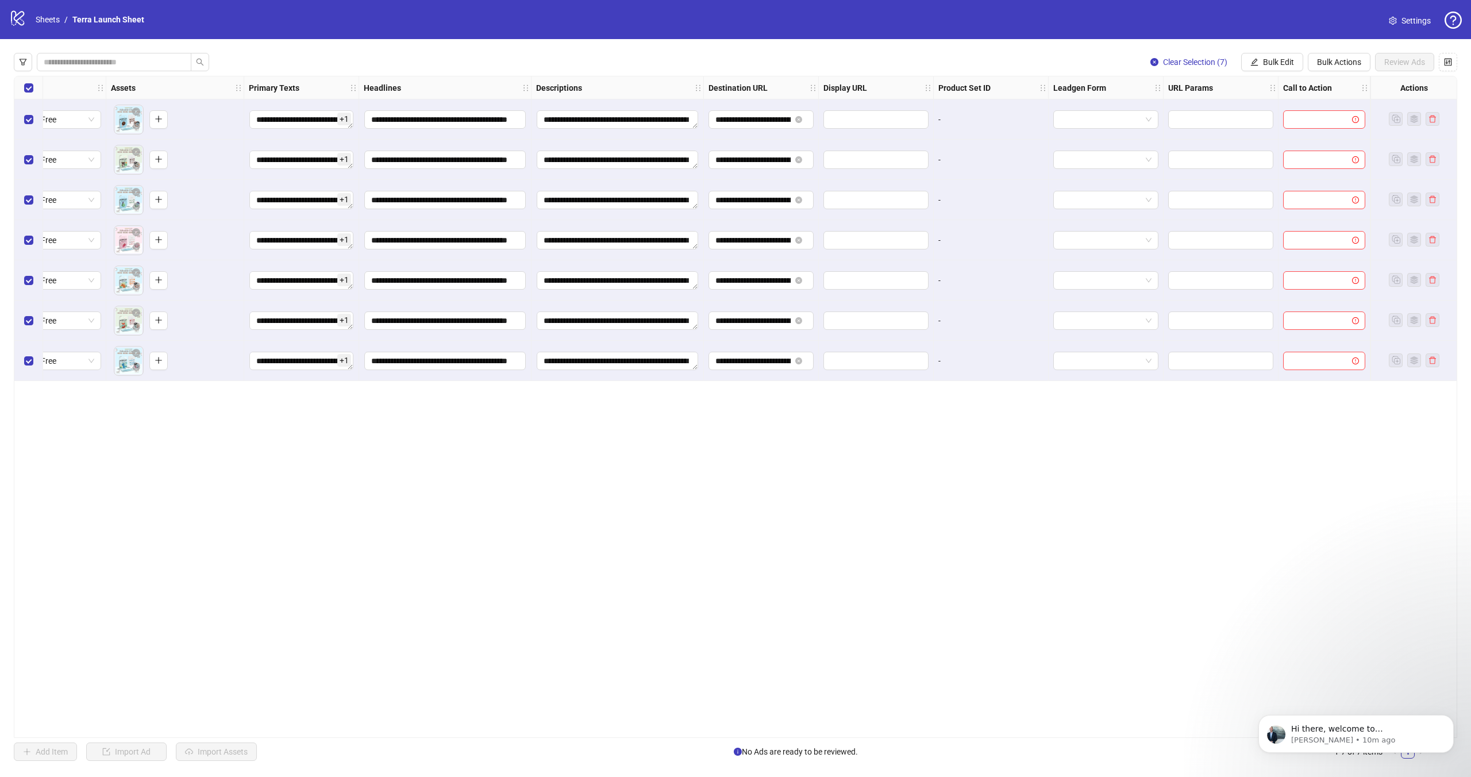
click at [1069, 84] on strong "Leadgen Form" at bounding box center [1079, 88] width 53 height 13
click at [1450, 63] on icon "control" at bounding box center [1448, 62] width 8 height 8
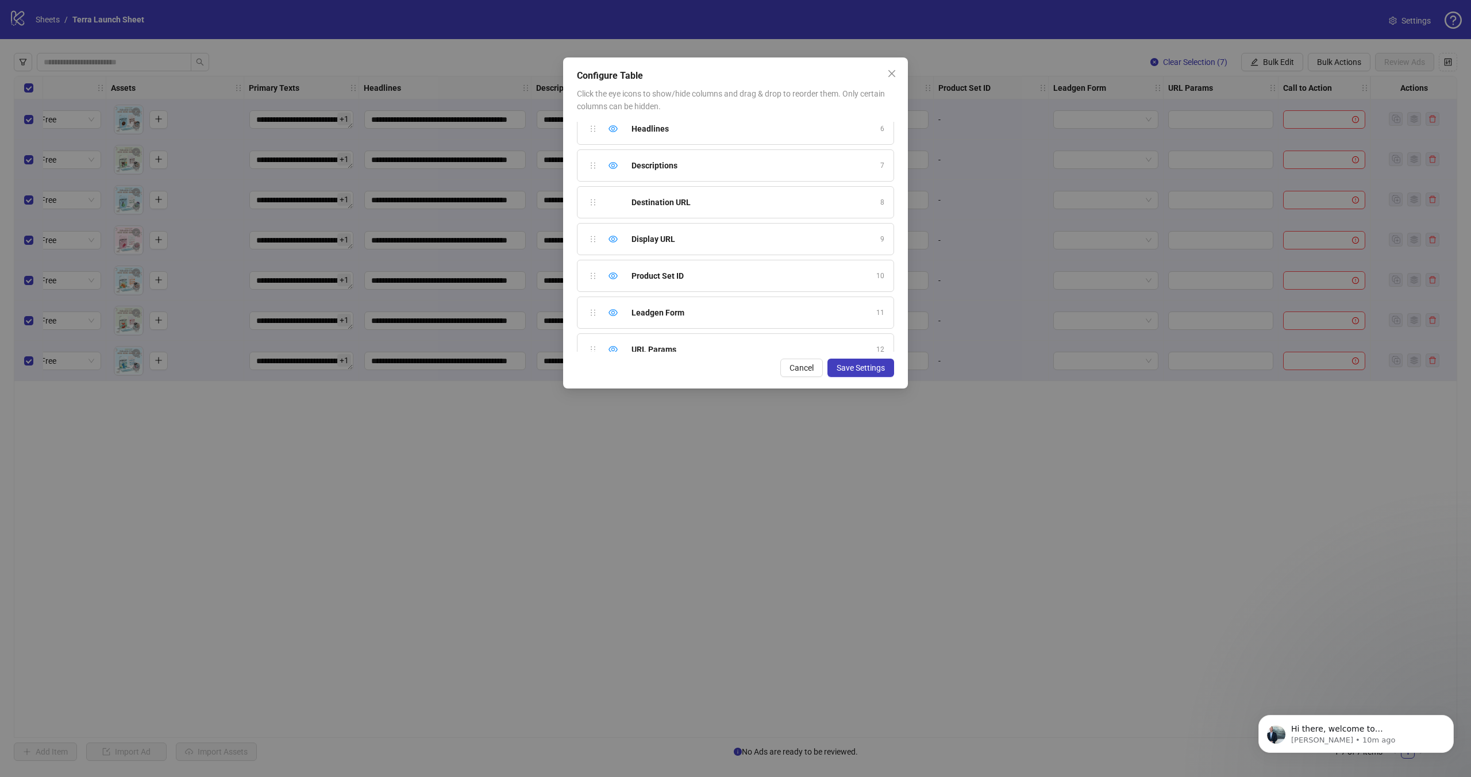
scroll to position [210, 0]
click at [617, 299] on icon "eye" at bounding box center [613, 295] width 9 height 9
click at [616, 241] on div "Call to Action 13" at bounding box center [735, 241] width 317 height 32
click at [864, 363] on span "Save Settings" at bounding box center [861, 367] width 48 height 9
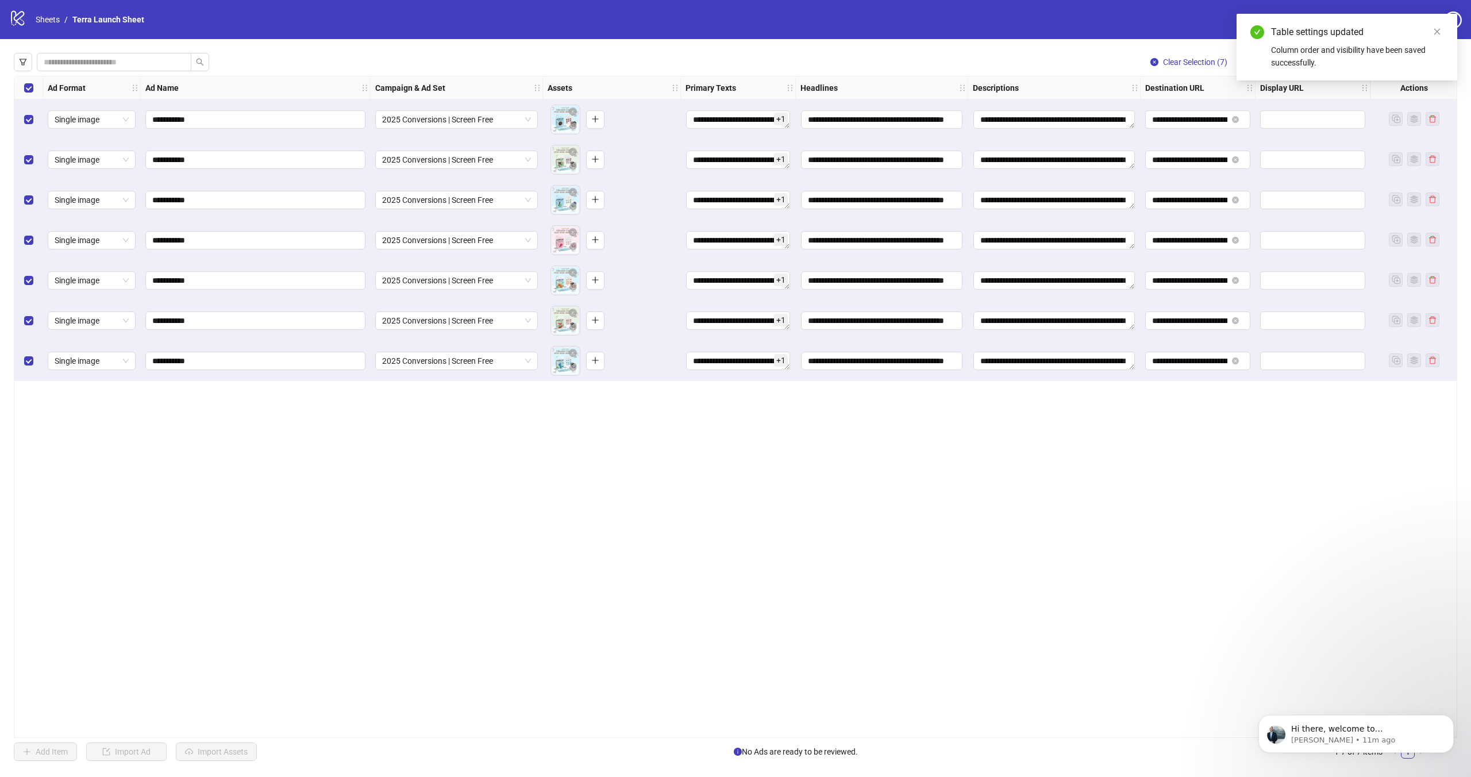
scroll to position [0, 322]
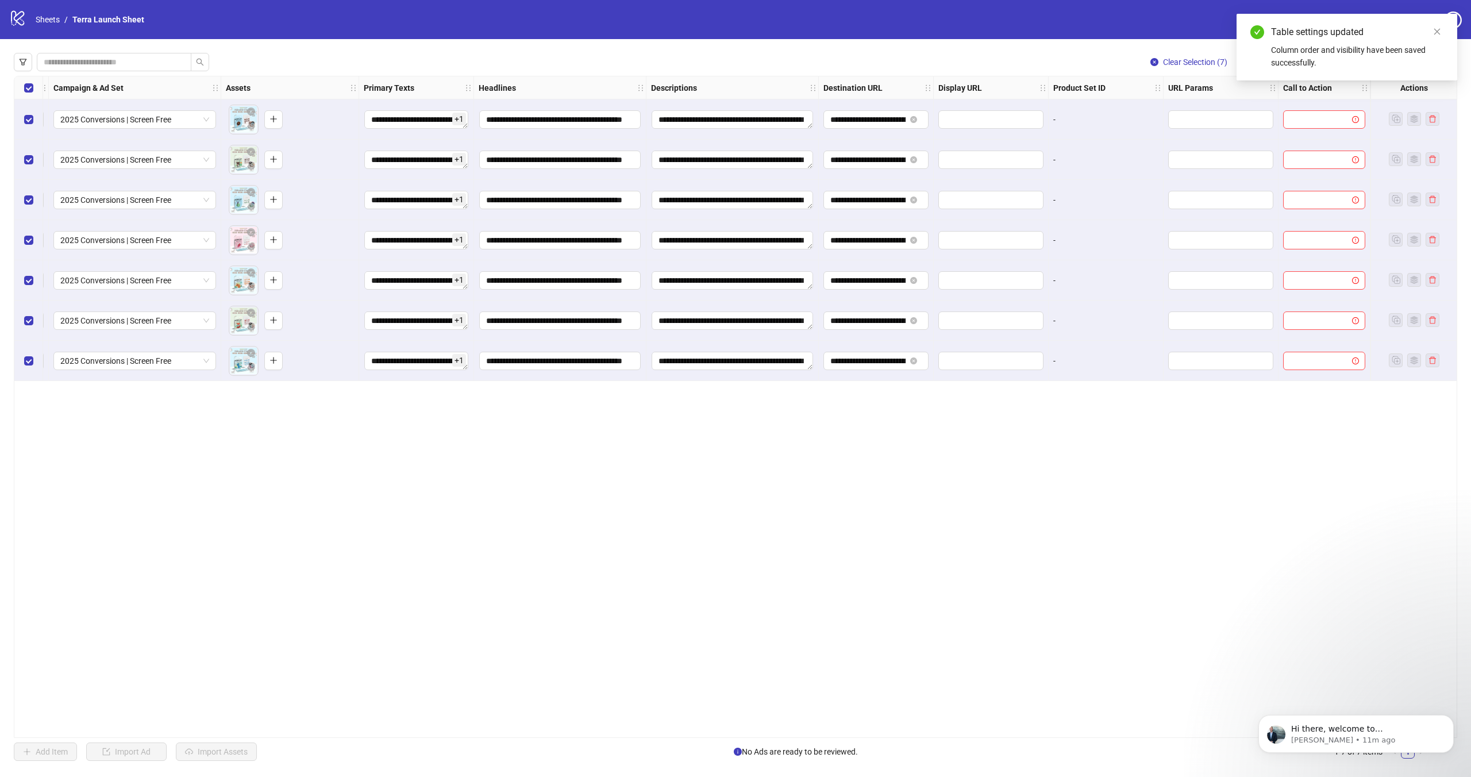
click at [15, 22] on icon "logo/logo-mobile" at bounding box center [17, 17] width 17 height 17
click at [48, 20] on link "Sheets" at bounding box center [47, 19] width 29 height 13
click at [982, 128] on span at bounding box center [990, 119] width 105 height 18
click at [1216, 115] on input "text" at bounding box center [1219, 119] width 89 height 13
paste input "**********"
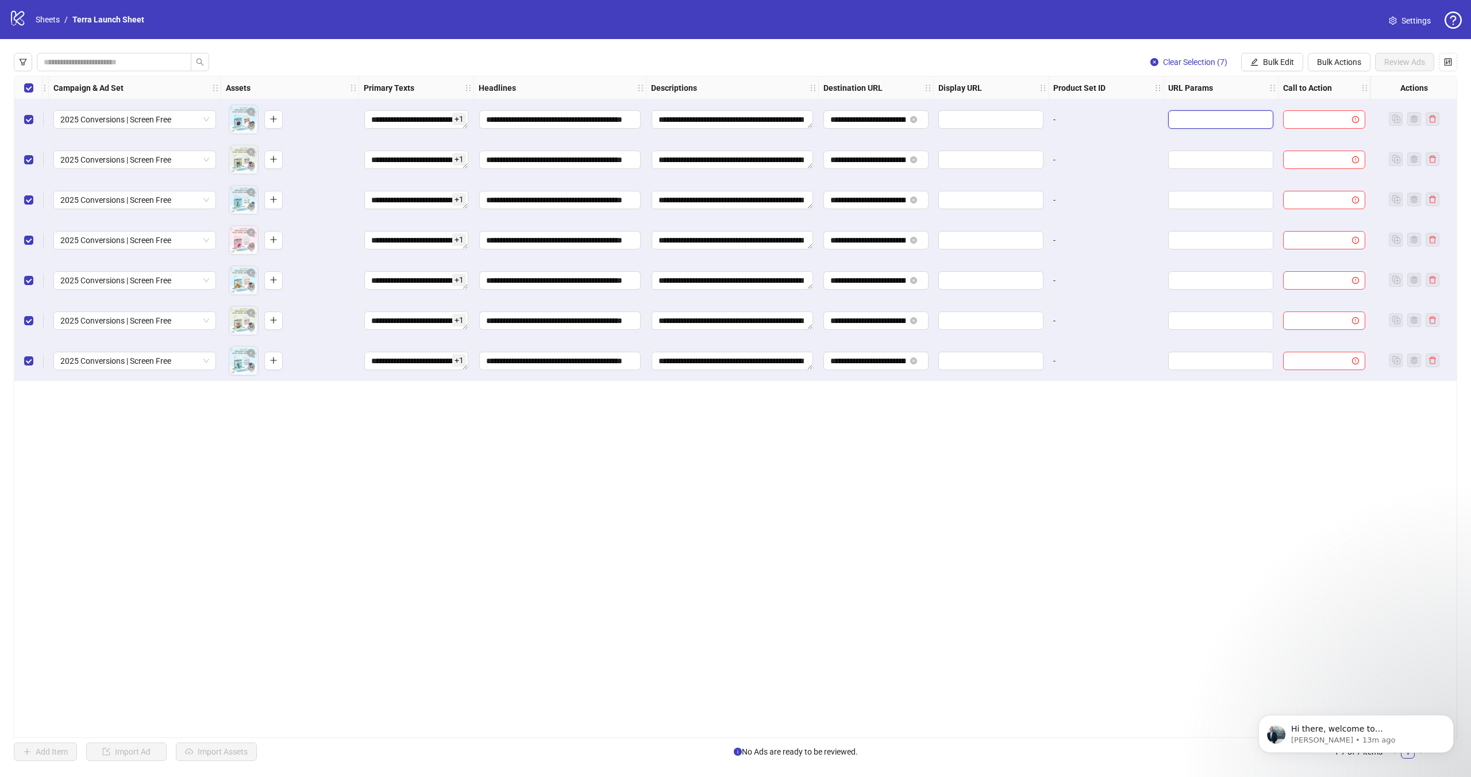
type input "**********"
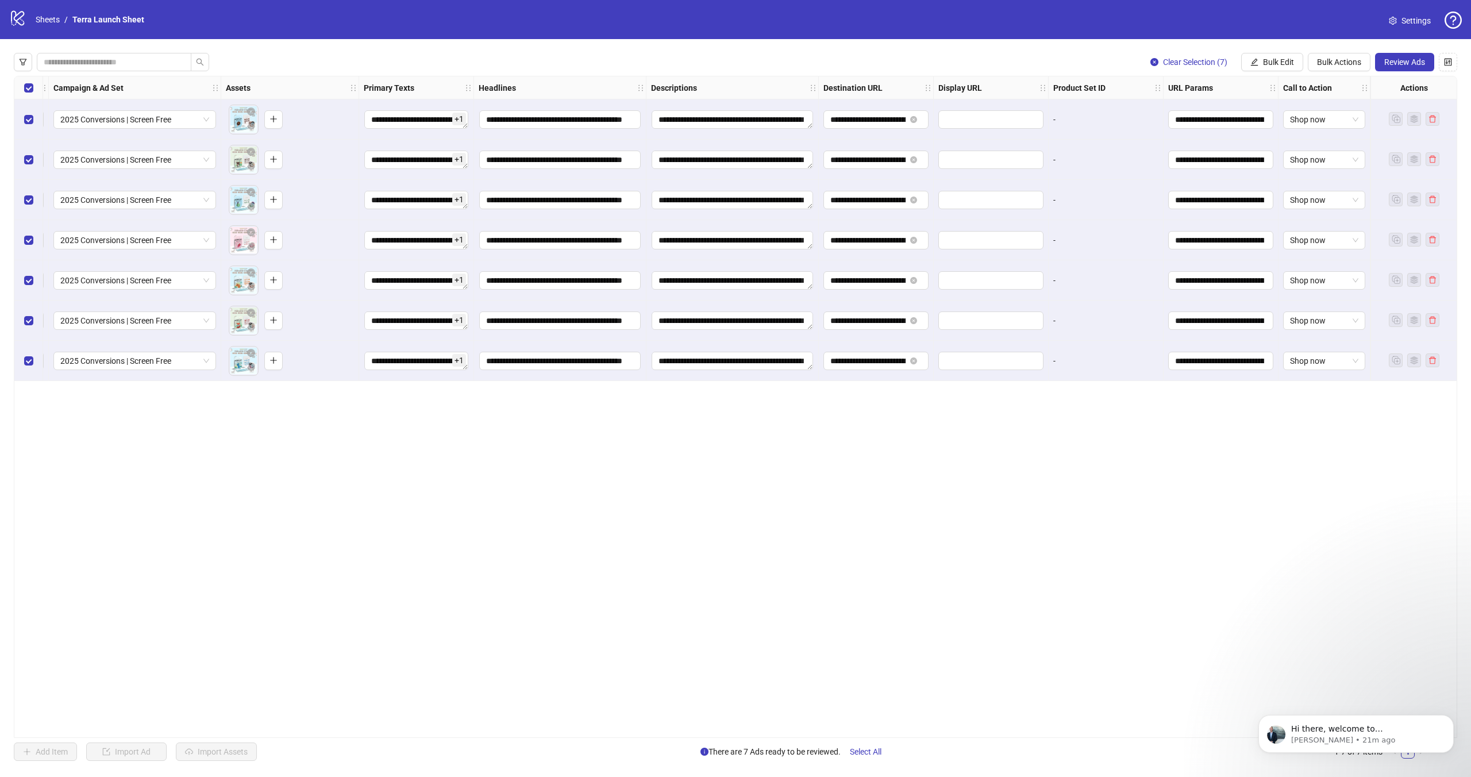
scroll to position [0, 0]
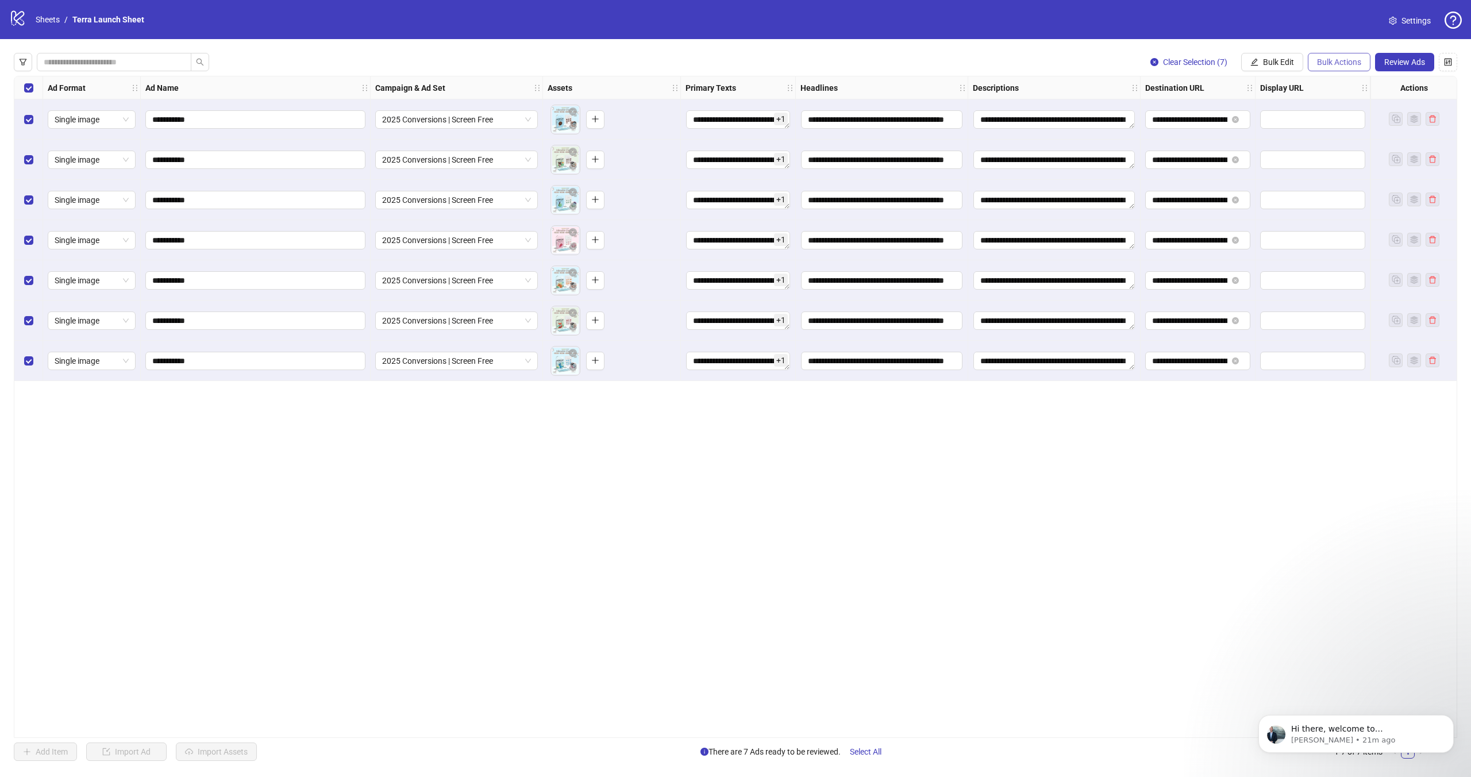
click at [1333, 58] on span "Bulk Actions" at bounding box center [1339, 61] width 44 height 9
click at [1327, 156] on span "Apply Template" at bounding box center [1343, 158] width 55 height 13
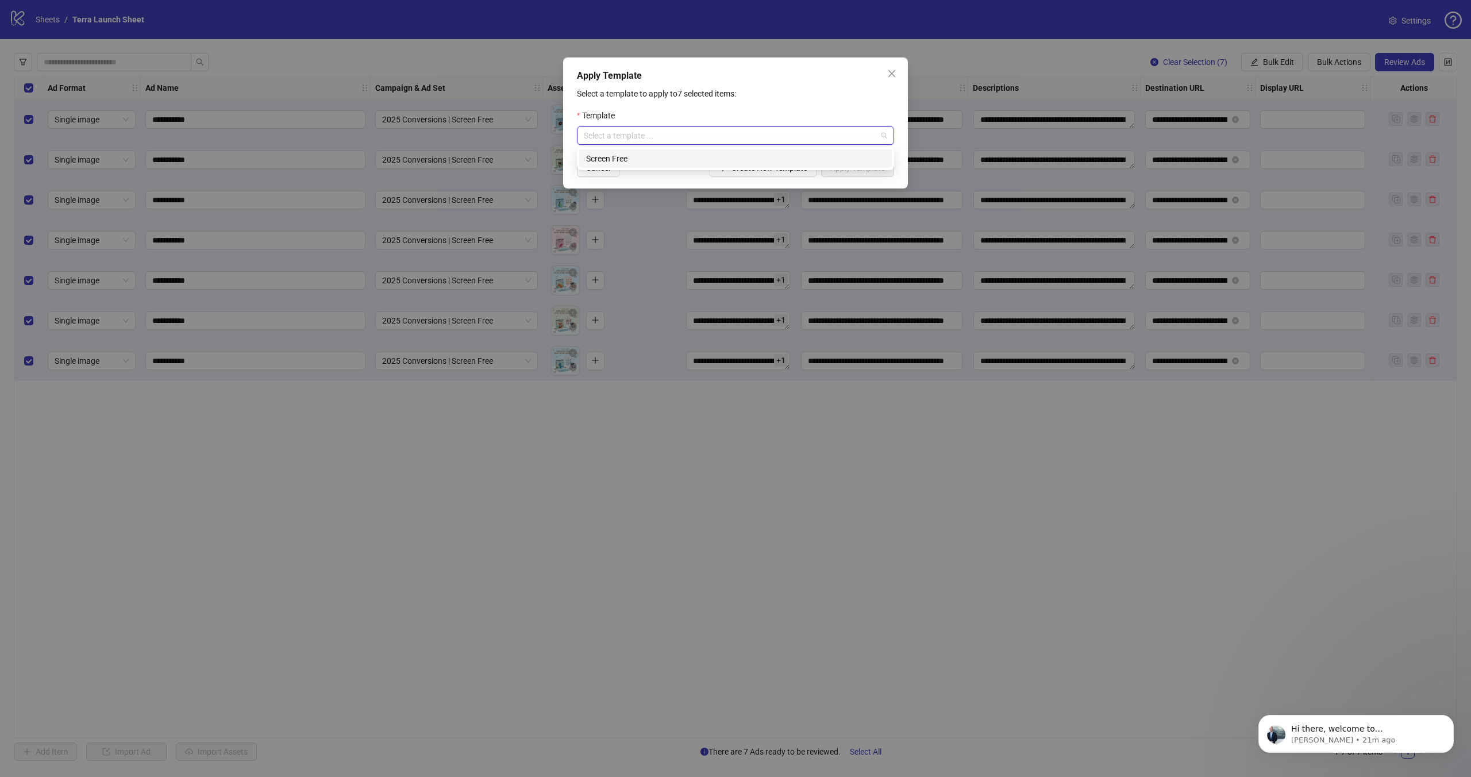
click at [763, 144] on input "search" at bounding box center [730, 135] width 293 height 17
click at [705, 161] on div "Screen Free" at bounding box center [735, 158] width 299 height 13
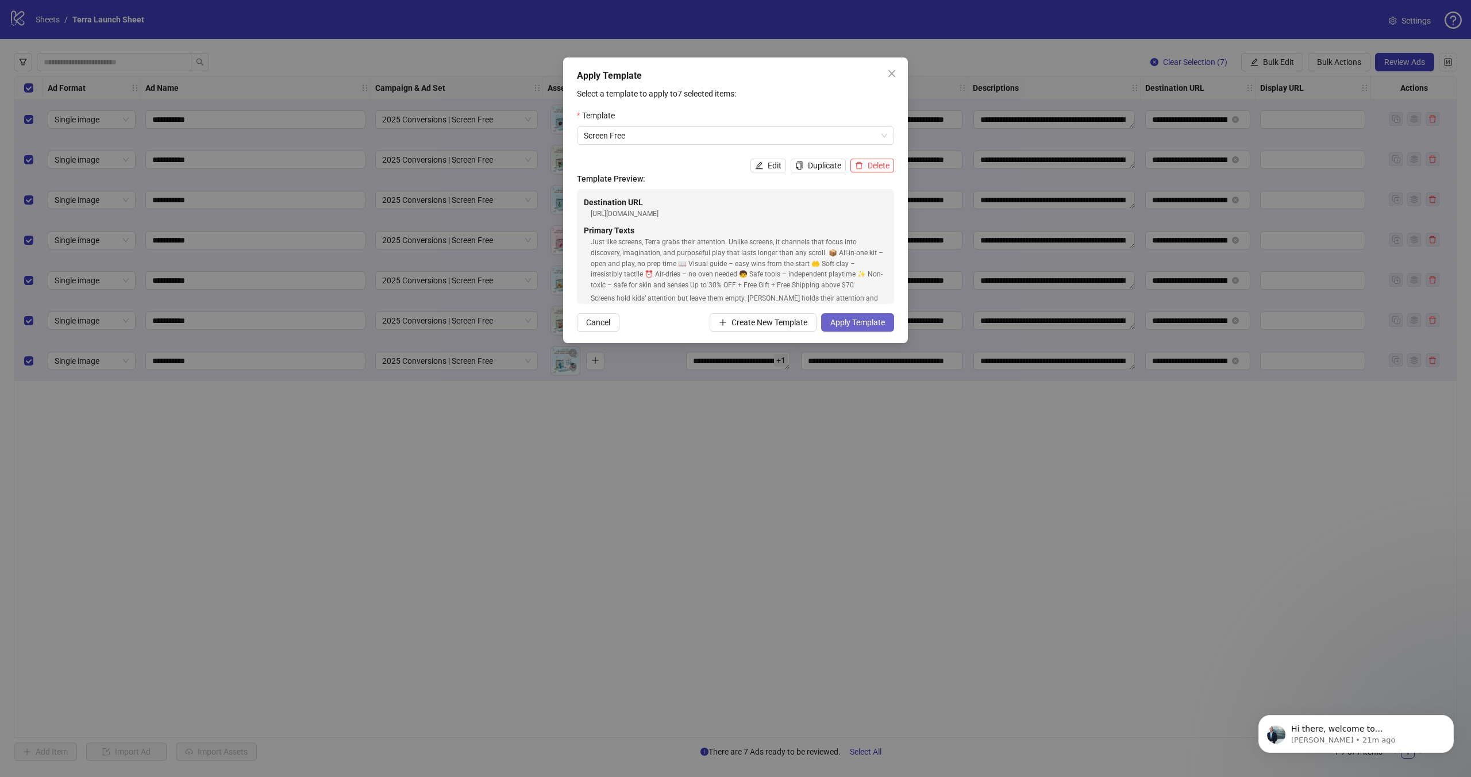
click at [850, 325] on span "Apply Template" at bounding box center [857, 322] width 55 height 9
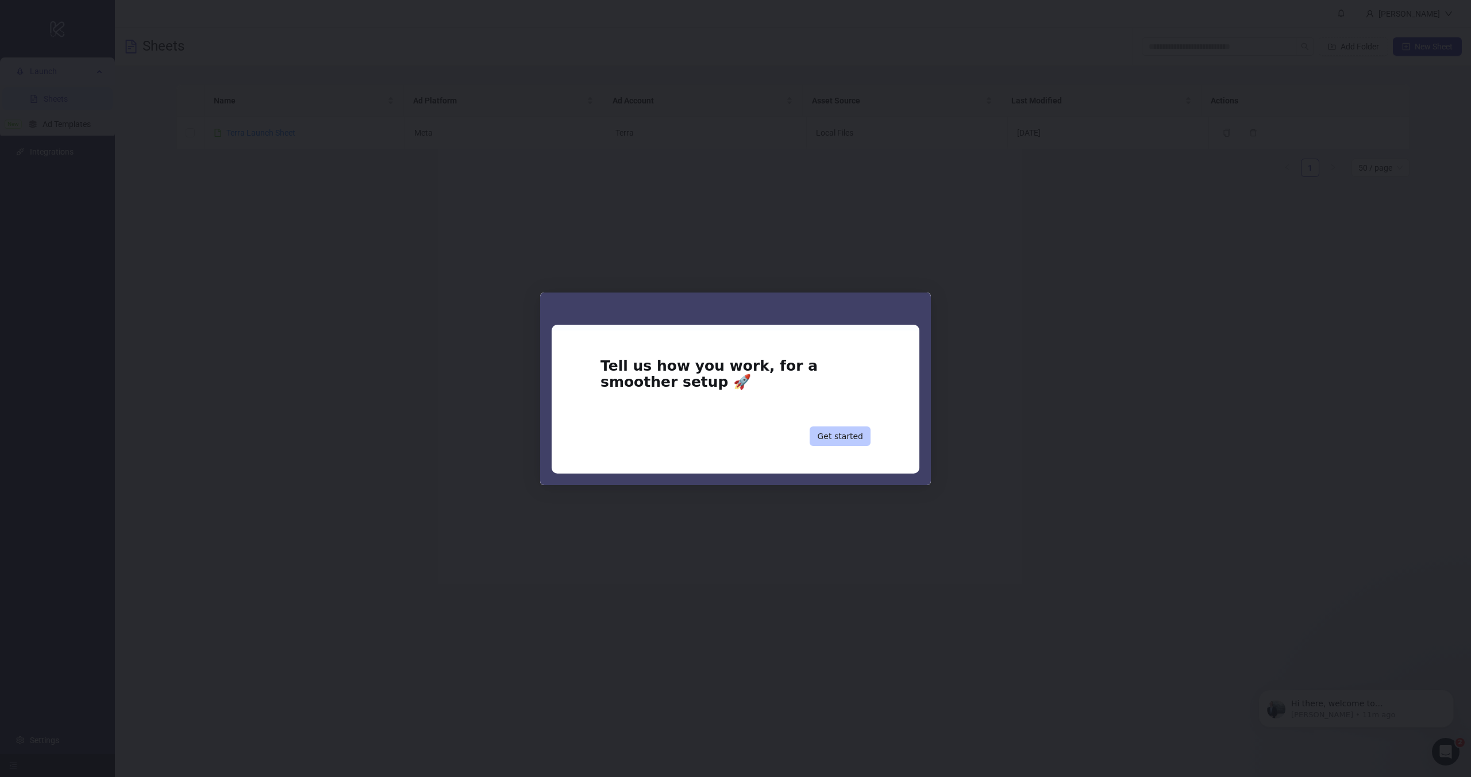
click at [841, 435] on button "Get started" at bounding box center [840, 436] width 61 height 20
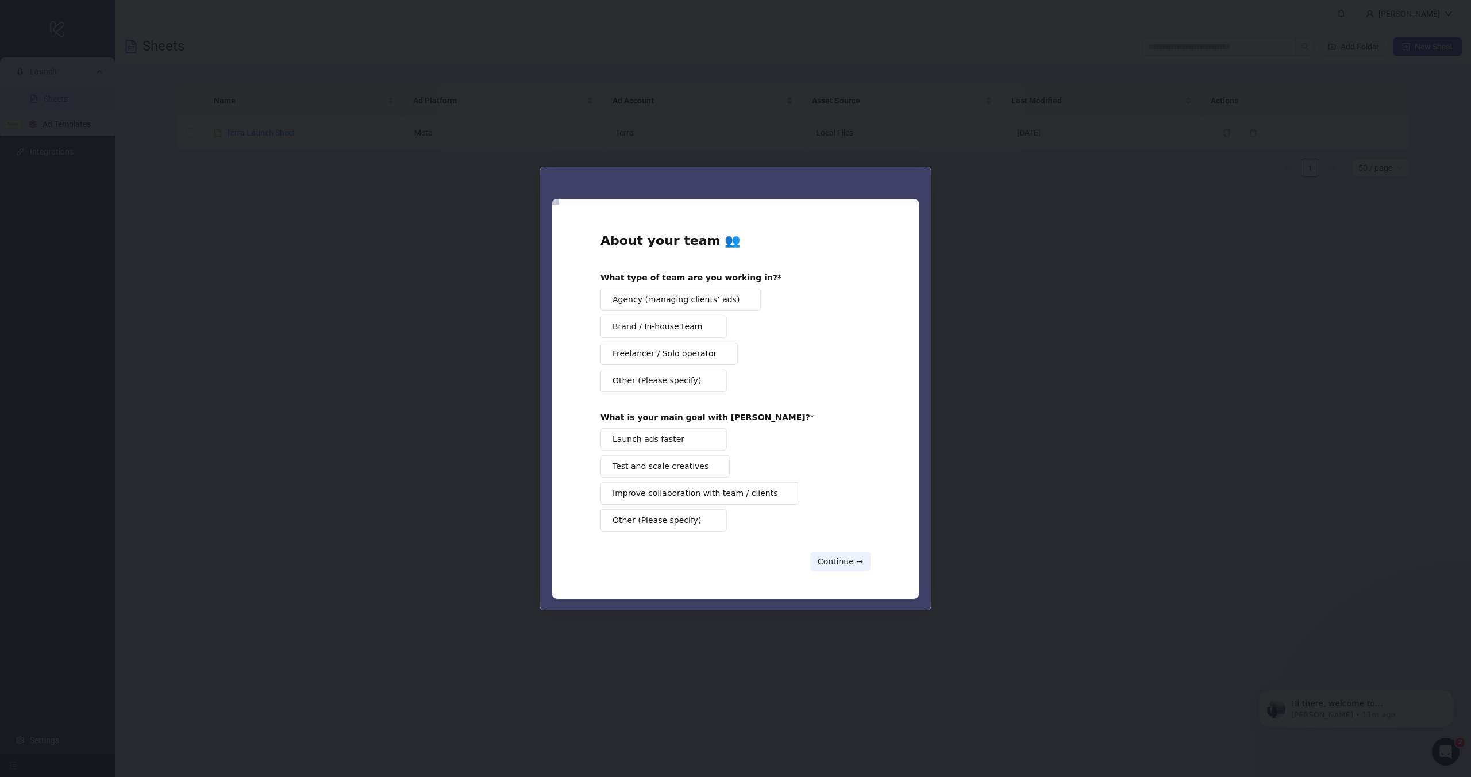
click at [971, 336] on div "Intercom messenger" at bounding box center [735, 388] width 1471 height 777
click at [670, 334] on button "Brand / In-house team" at bounding box center [664, 326] width 126 height 22
drag, startPoint x: 691, startPoint y: 439, endPoint x: 721, endPoint y: 470, distance: 42.7
click at [692, 439] on button "Launch ads faster" at bounding box center [664, 439] width 126 height 22
click at [863, 567] on button "Continue →" at bounding box center [840, 562] width 60 height 20
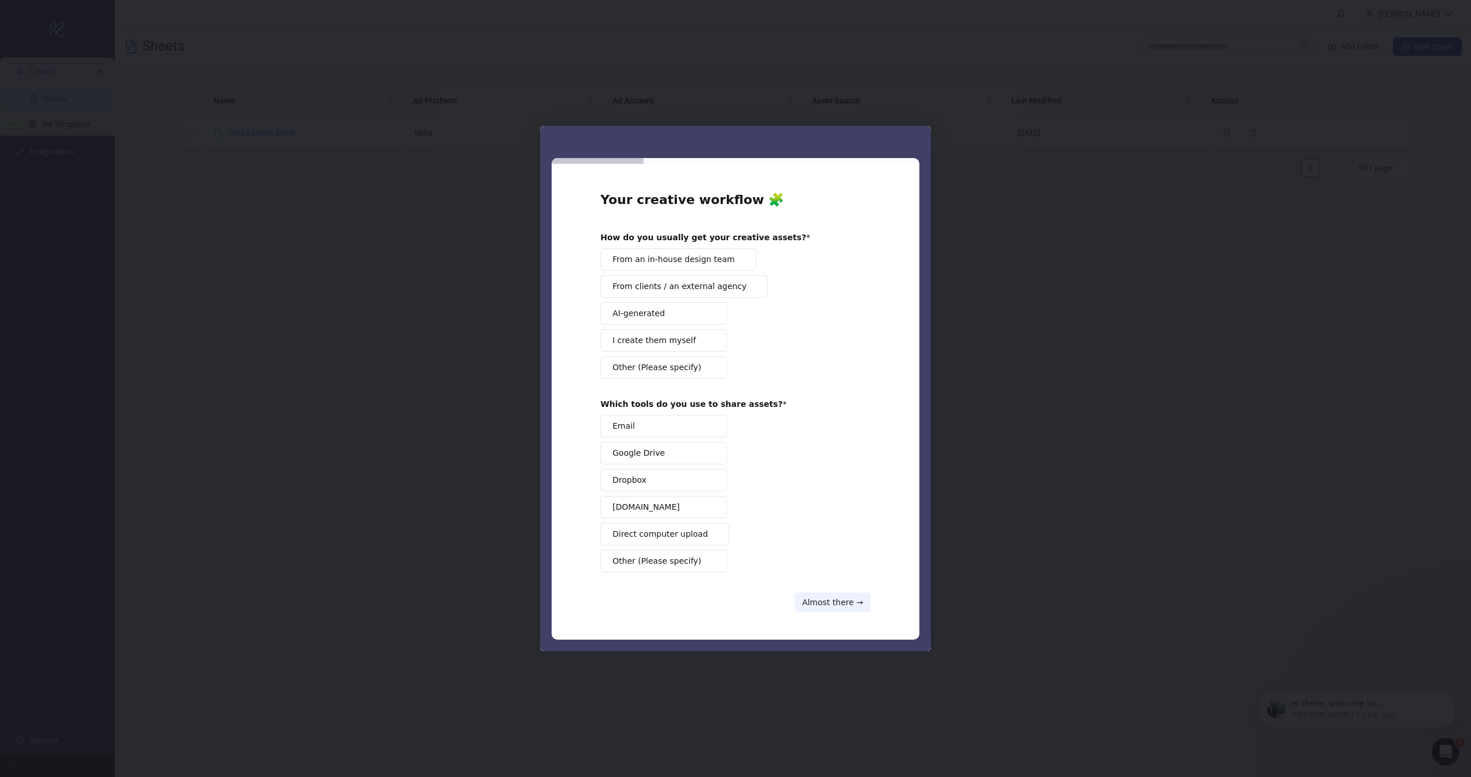
click at [456, 286] on div "Intercom messenger" at bounding box center [735, 388] width 1471 height 777
click at [653, 335] on span "I create them myself" at bounding box center [654, 340] width 83 height 12
click at [672, 424] on button "Email" at bounding box center [664, 426] width 126 height 22
click at [669, 424] on button "Email" at bounding box center [664, 426] width 126 height 22
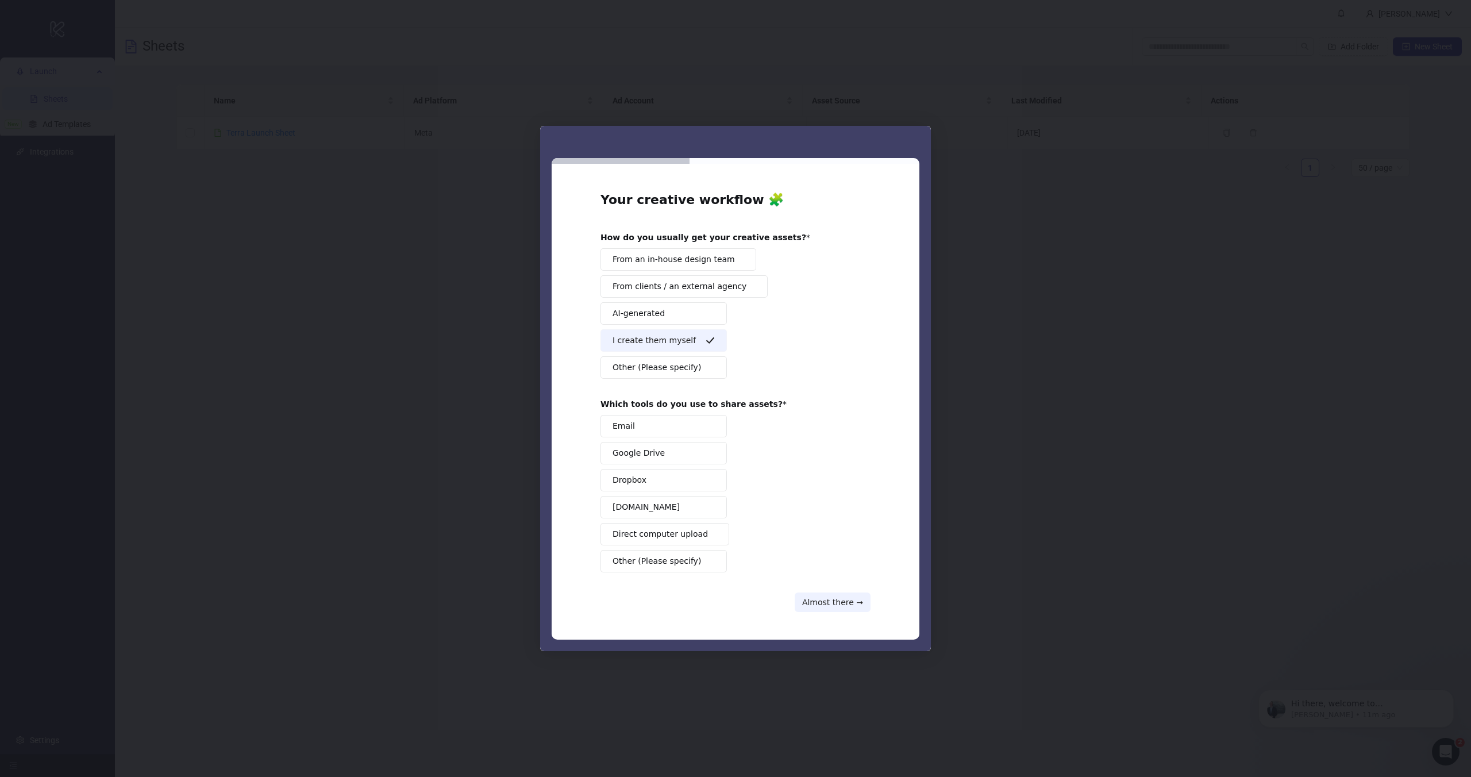
click at [655, 456] on span "Google Drive" at bounding box center [639, 453] width 52 height 12
click at [813, 603] on button "Almost there →" at bounding box center [833, 602] width 76 height 20
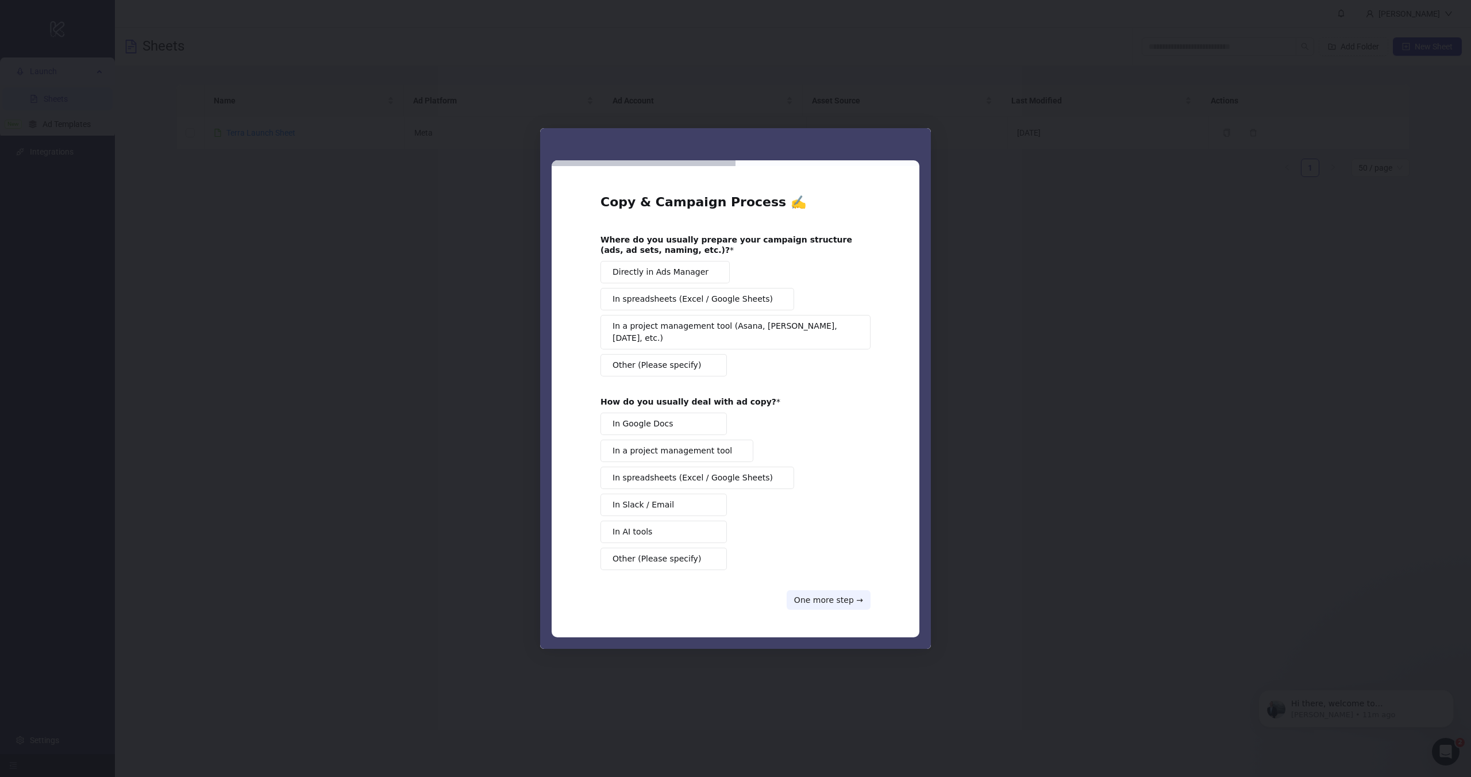
click at [665, 278] on span "Directly in Ads Manager" at bounding box center [661, 272] width 96 height 12
click at [678, 268] on button "Directly in Ads Manager" at bounding box center [665, 272] width 129 height 22
click at [660, 418] on span "In Google Docs" at bounding box center [643, 424] width 61 height 12
click at [658, 418] on span "In Google Docs" at bounding box center [643, 424] width 61 height 12
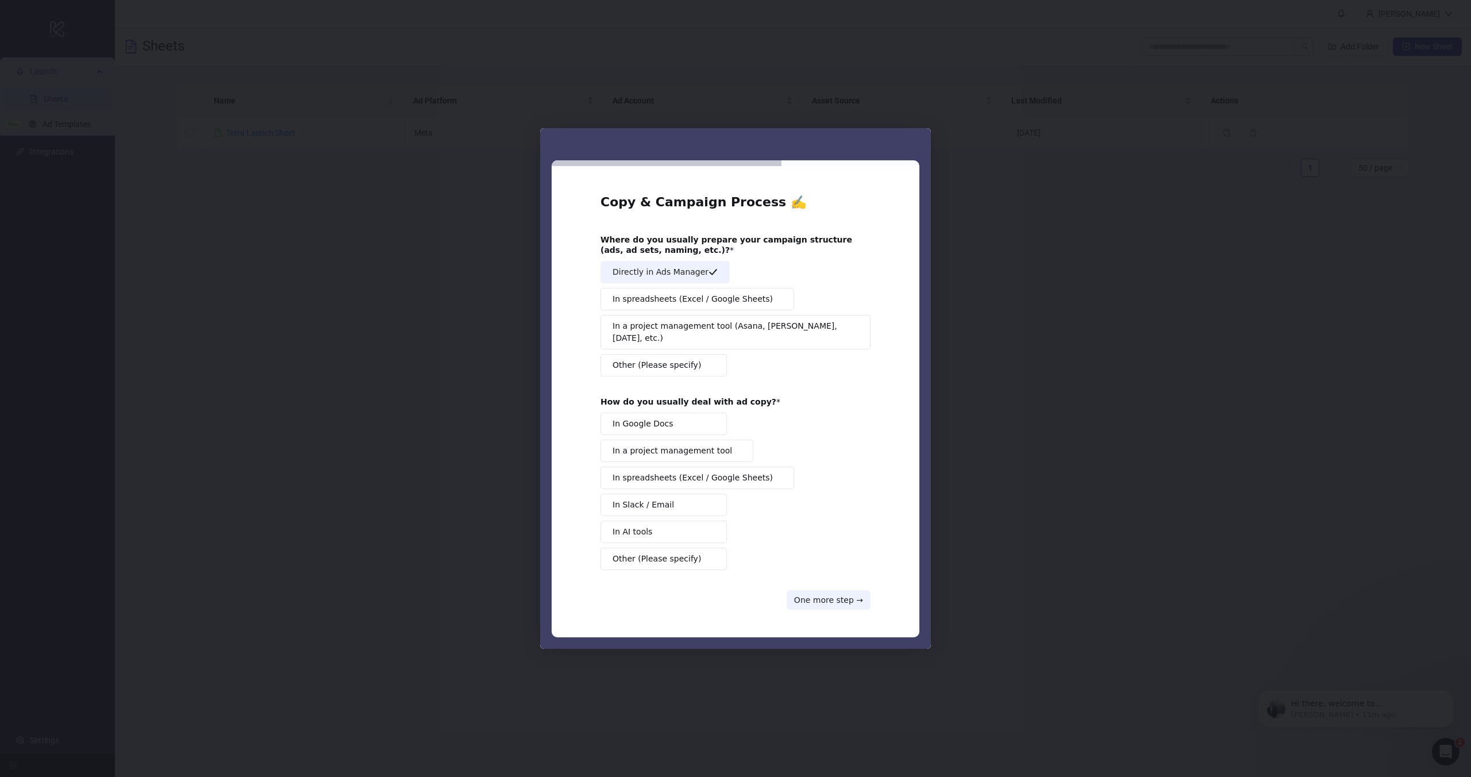
click at [669, 445] on span "In a project management tool" at bounding box center [673, 451] width 120 height 12
click at [834, 591] on button "One more step →" at bounding box center [829, 600] width 84 height 20
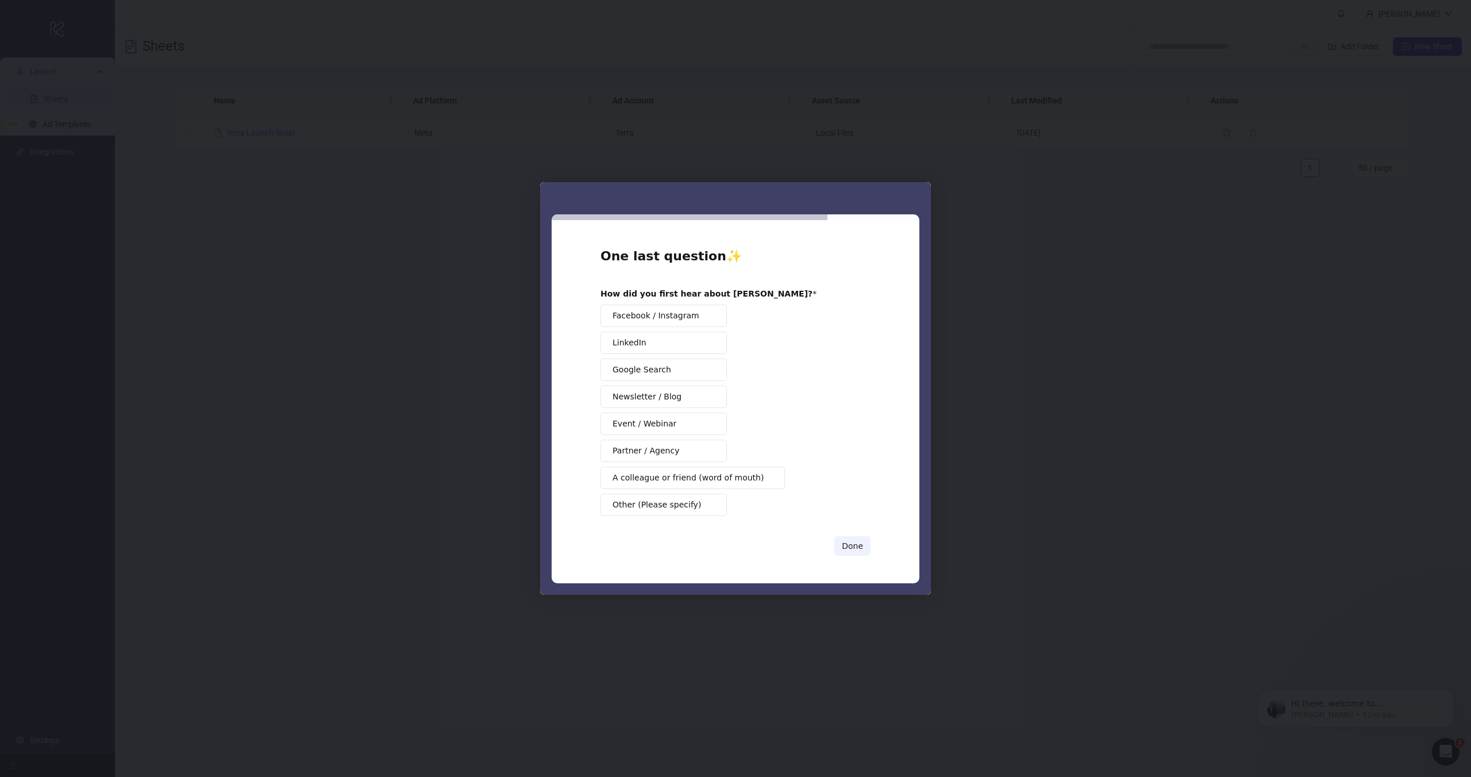
drag, startPoint x: 671, startPoint y: 320, endPoint x: 753, endPoint y: 346, distance: 85.8
click at [755, 346] on div "Facebook / Instagram LinkedIn Google Search Newsletter / Blog Event / Webinar P…" at bounding box center [736, 410] width 270 height 211
click at [657, 499] on span "Other (Please specify)" at bounding box center [657, 505] width 88 height 12
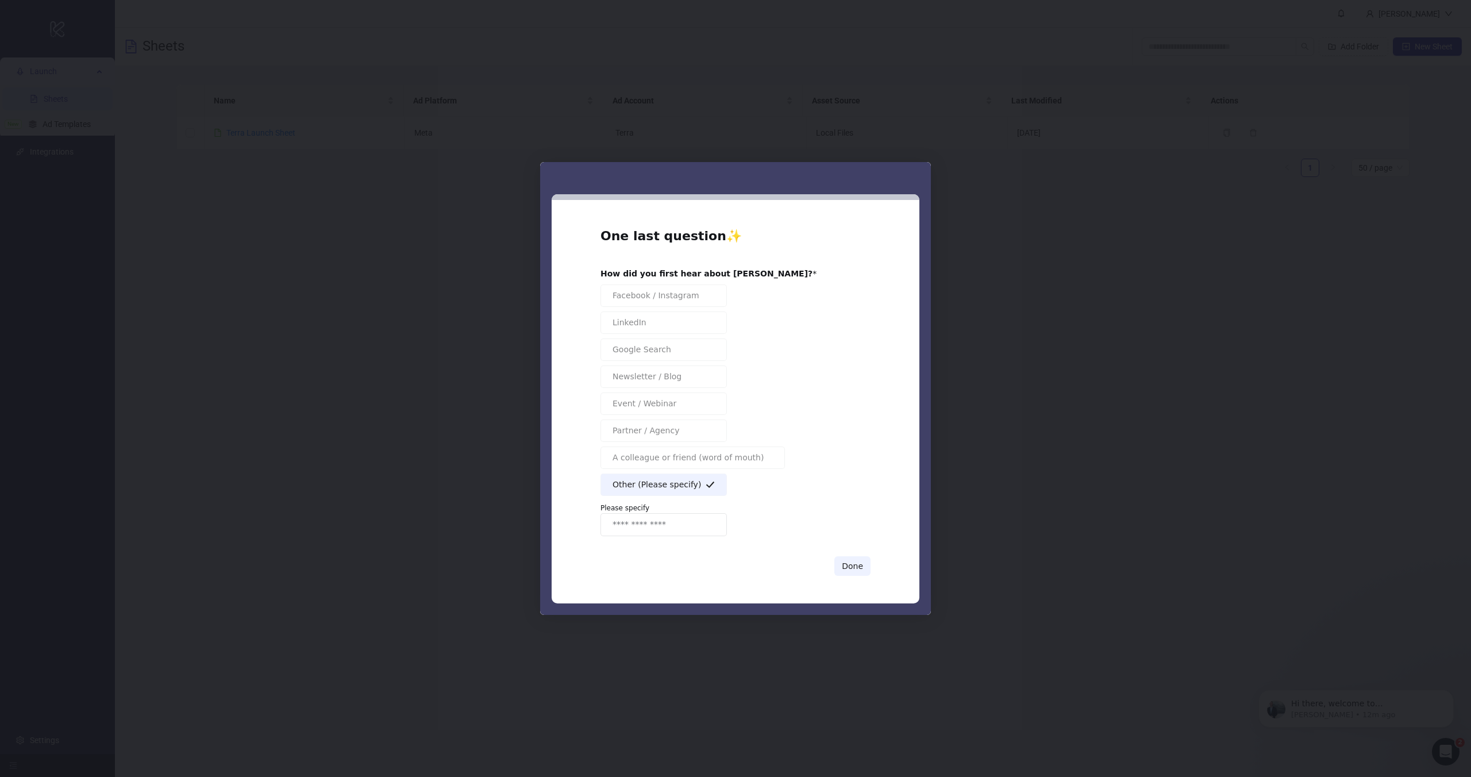
click at [649, 526] on input "Enter response" at bounding box center [664, 524] width 126 height 23
type input "******"
click at [869, 568] on div "One last question ✨ How did you first hear about Kitchn? Facebook / Instagram L…" at bounding box center [736, 401] width 368 height 403
click at [850, 567] on button "Done" at bounding box center [852, 566] width 36 height 20
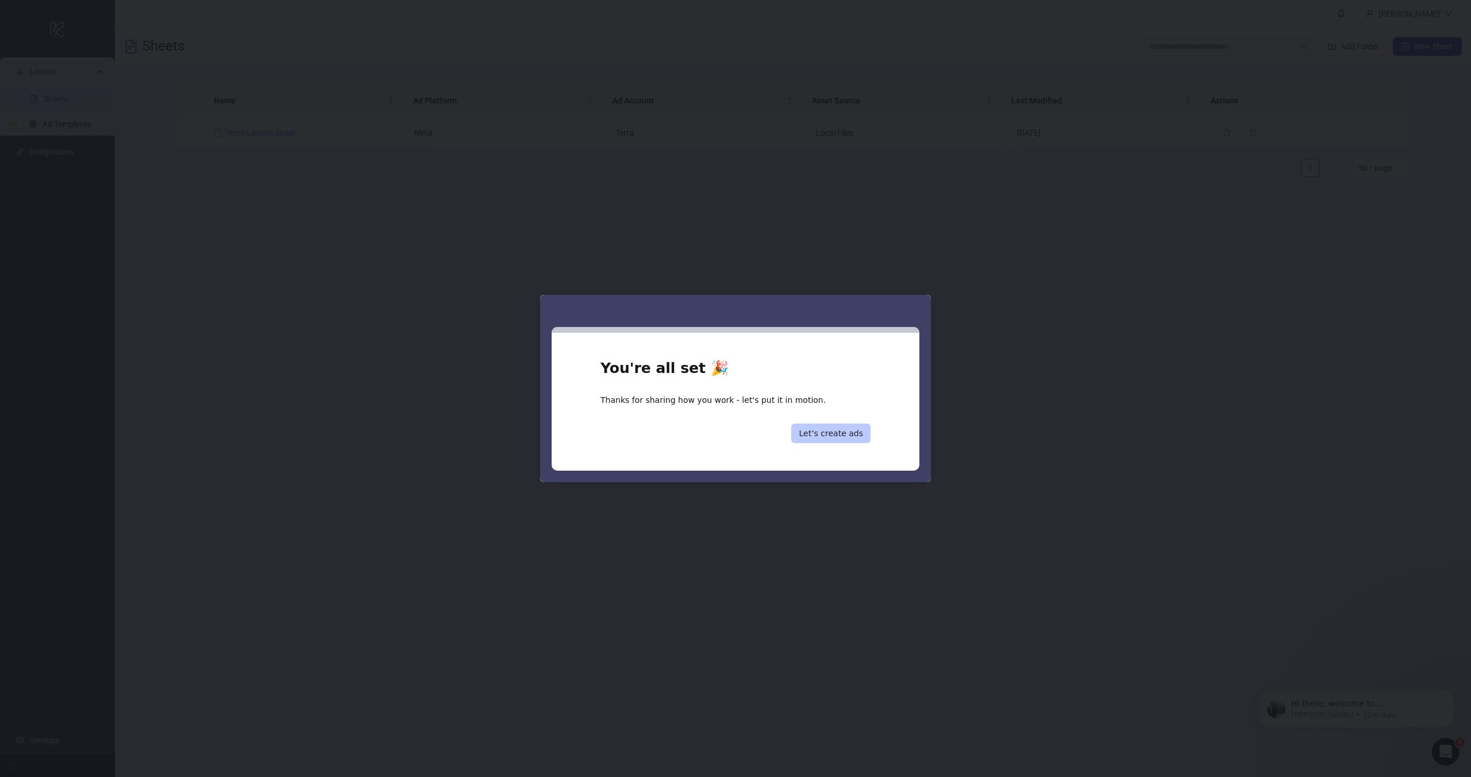
click at [835, 429] on button "Let’s create ads" at bounding box center [830, 434] width 79 height 20
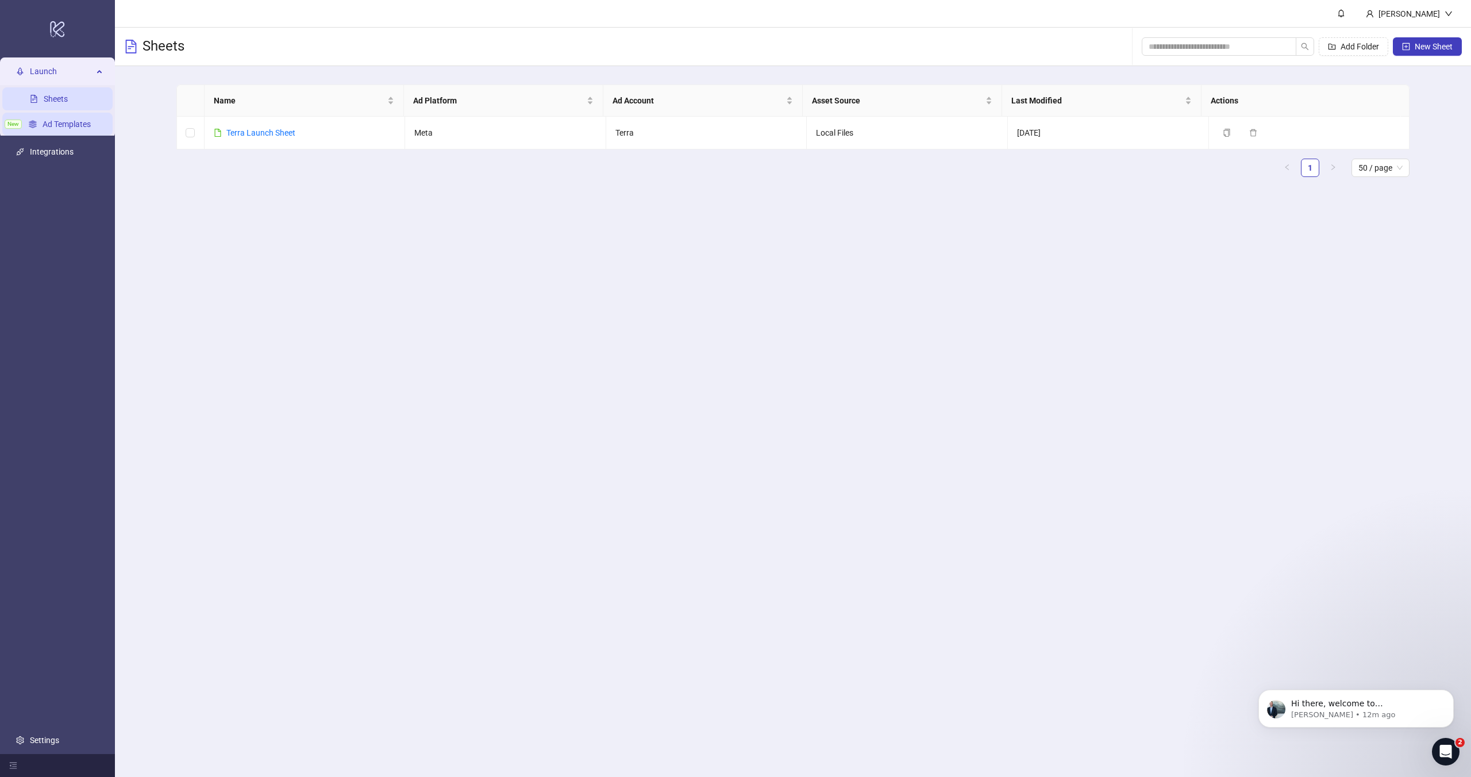
click at [58, 122] on link "Ad Templates" at bounding box center [67, 124] width 48 height 9
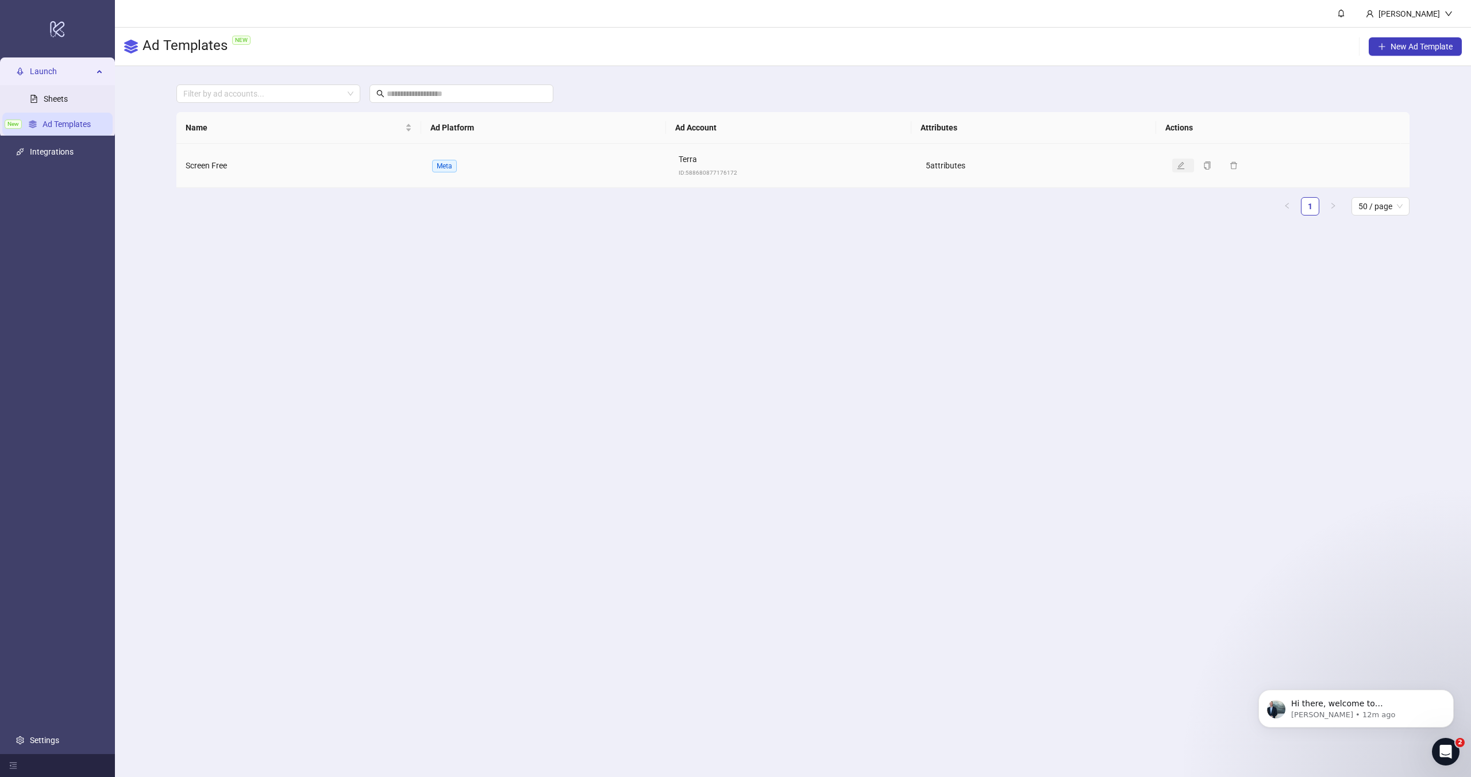
click at [1177, 168] on icon "edit" at bounding box center [1181, 165] width 8 height 8
type textarea "**********"
type input "**********"
type textarea "**********"
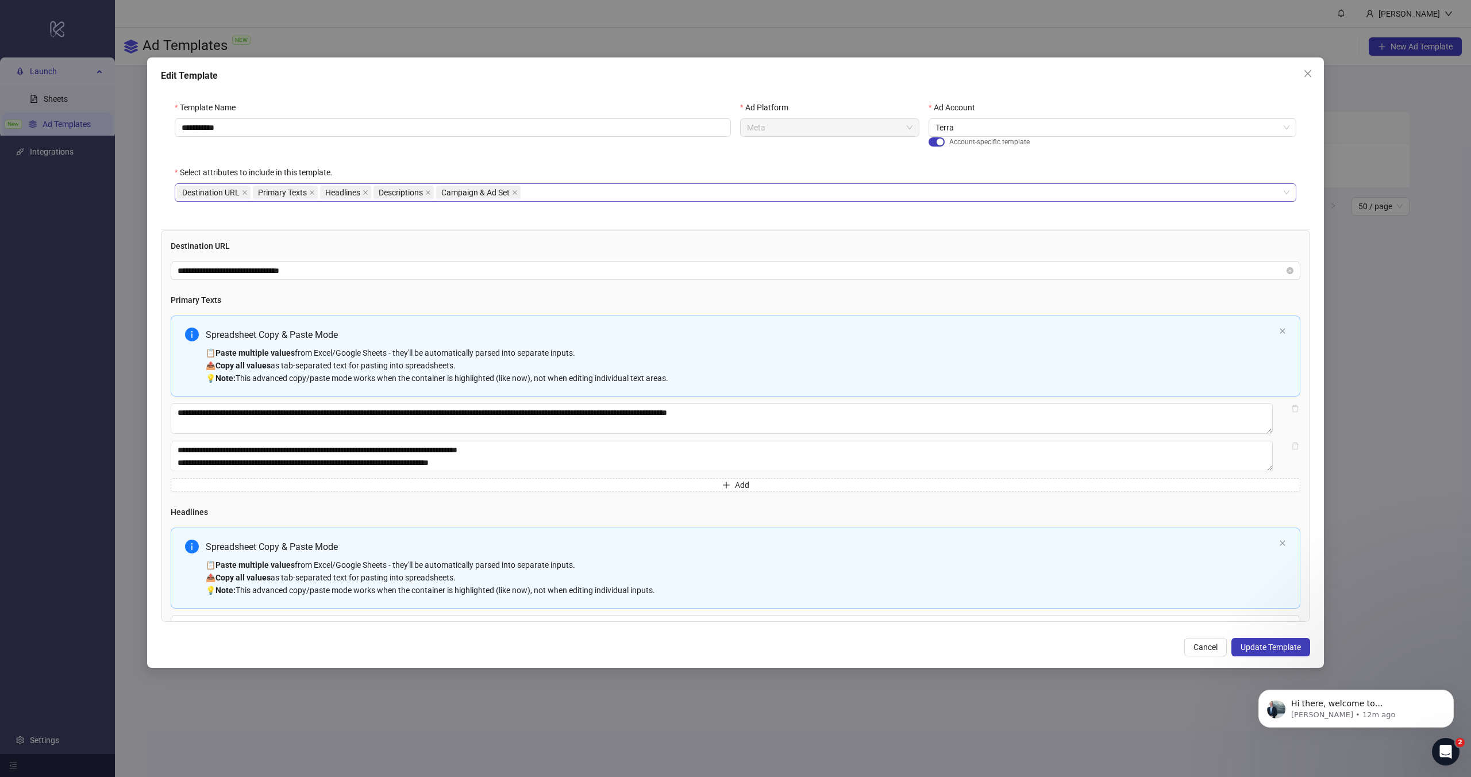
click at [529, 190] on div "Destination URL Primary Texts Headlines Descriptions Campaign & Ad Set" at bounding box center [729, 192] width 1105 height 16
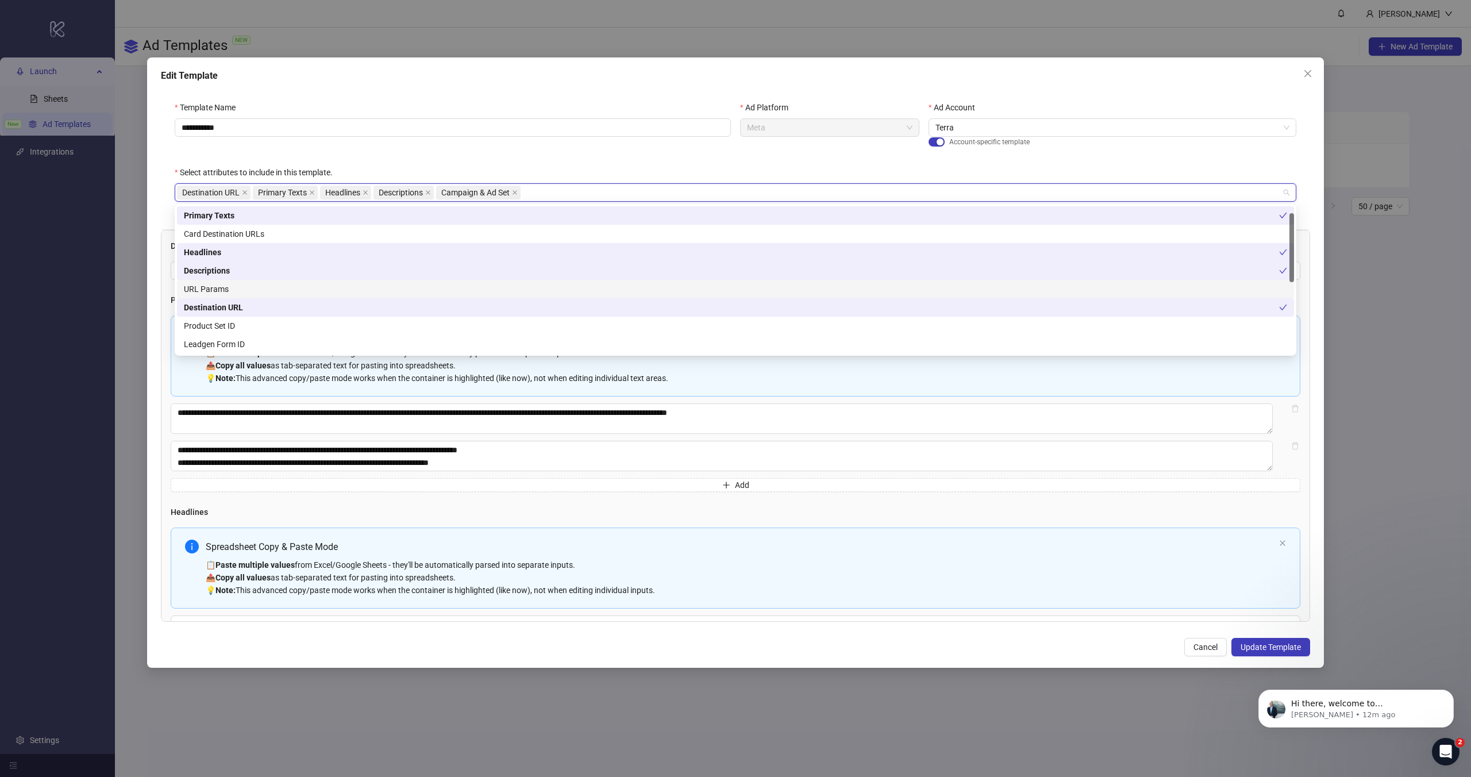
scroll to position [166, 0]
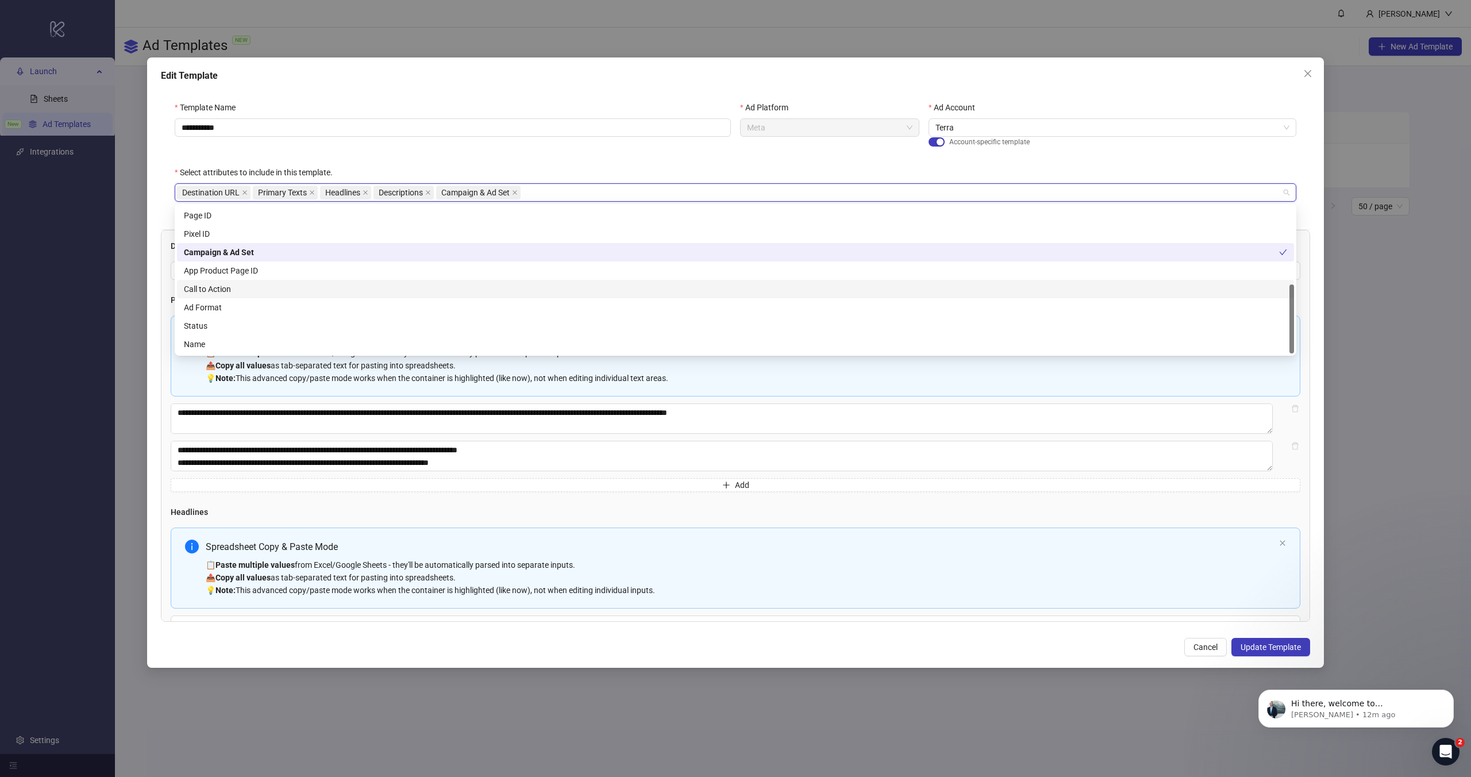
click at [297, 290] on div "Call to Action" at bounding box center [735, 289] width 1103 height 13
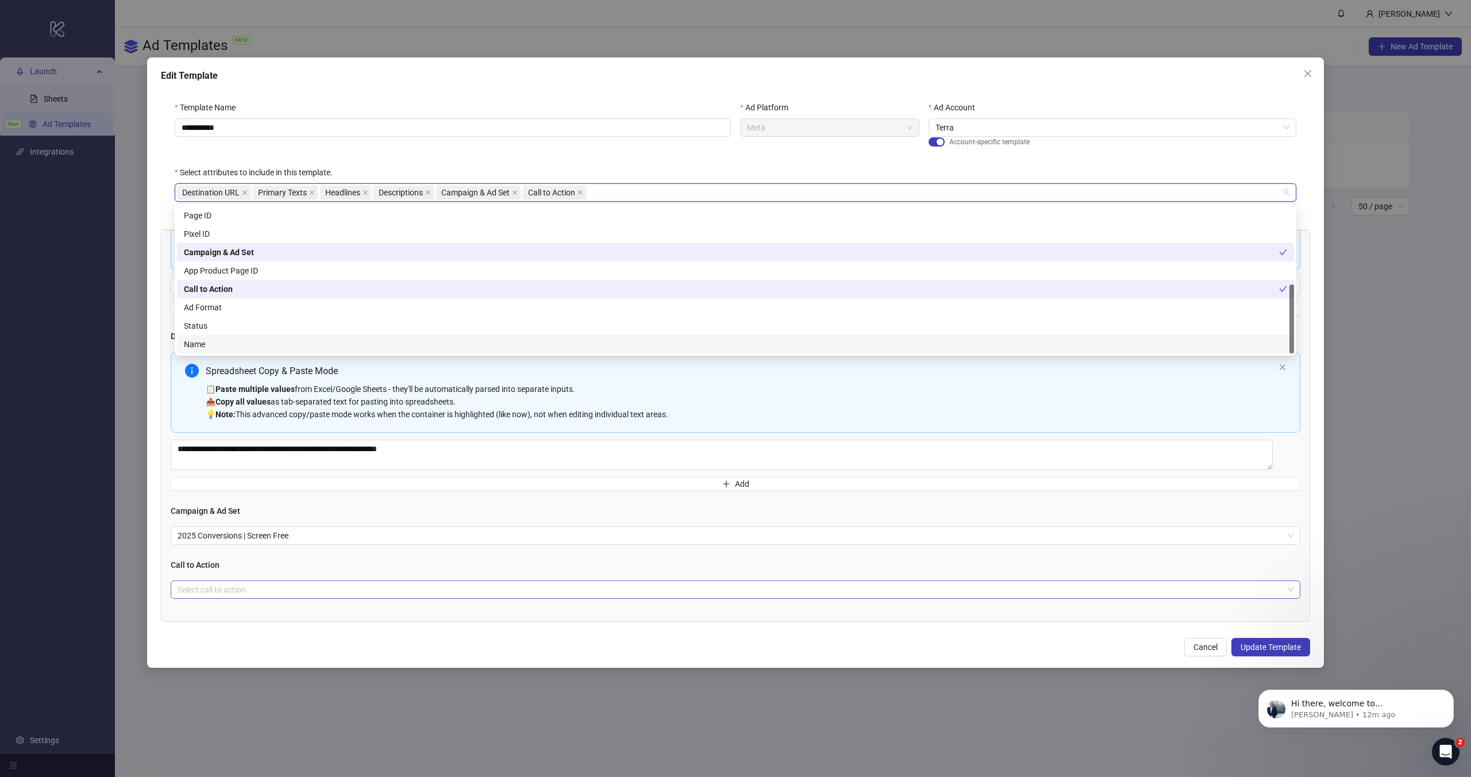
click at [278, 594] on input "search" at bounding box center [731, 589] width 1106 height 17
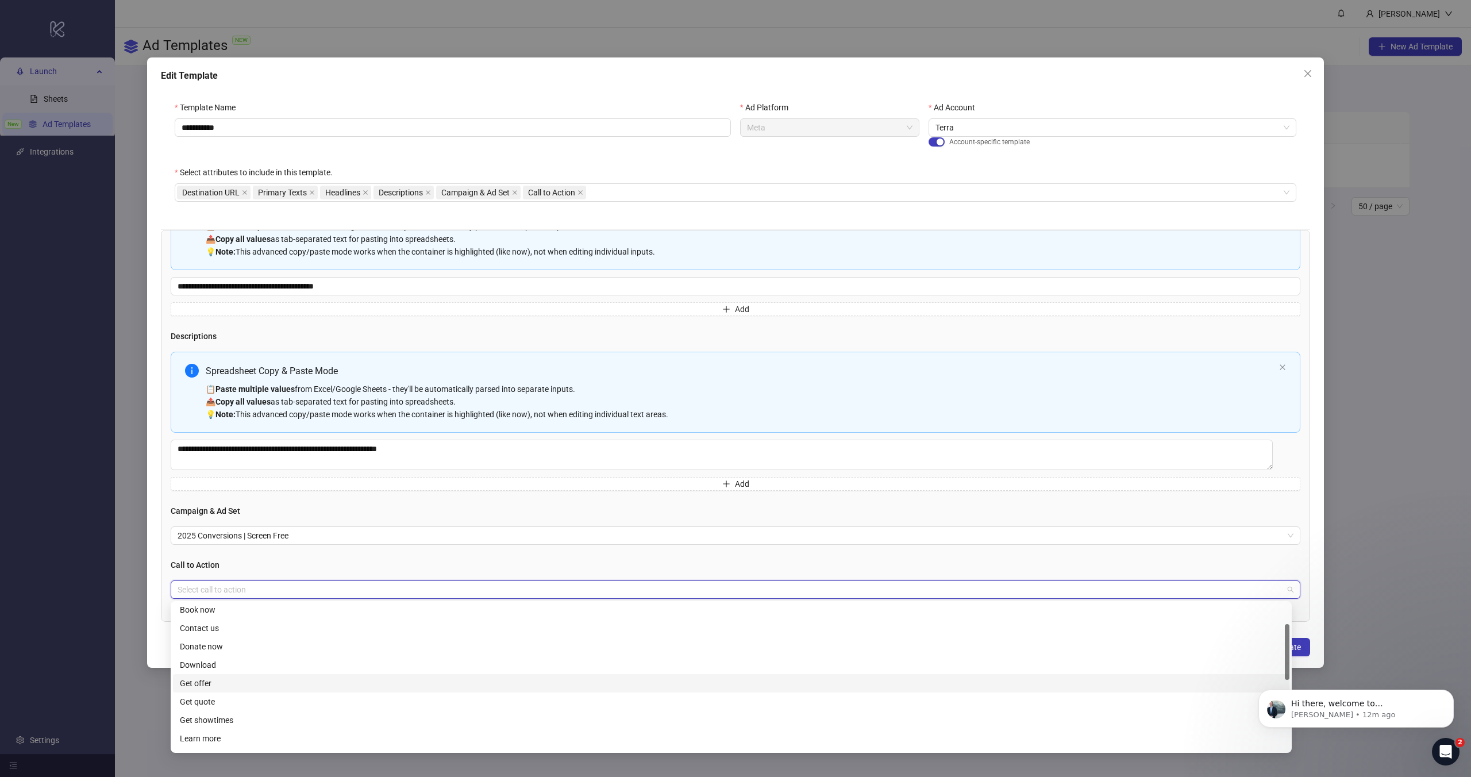
scroll to position [53, 0]
click at [219, 723] on div "Learn more" at bounding box center [731, 724] width 1103 height 13
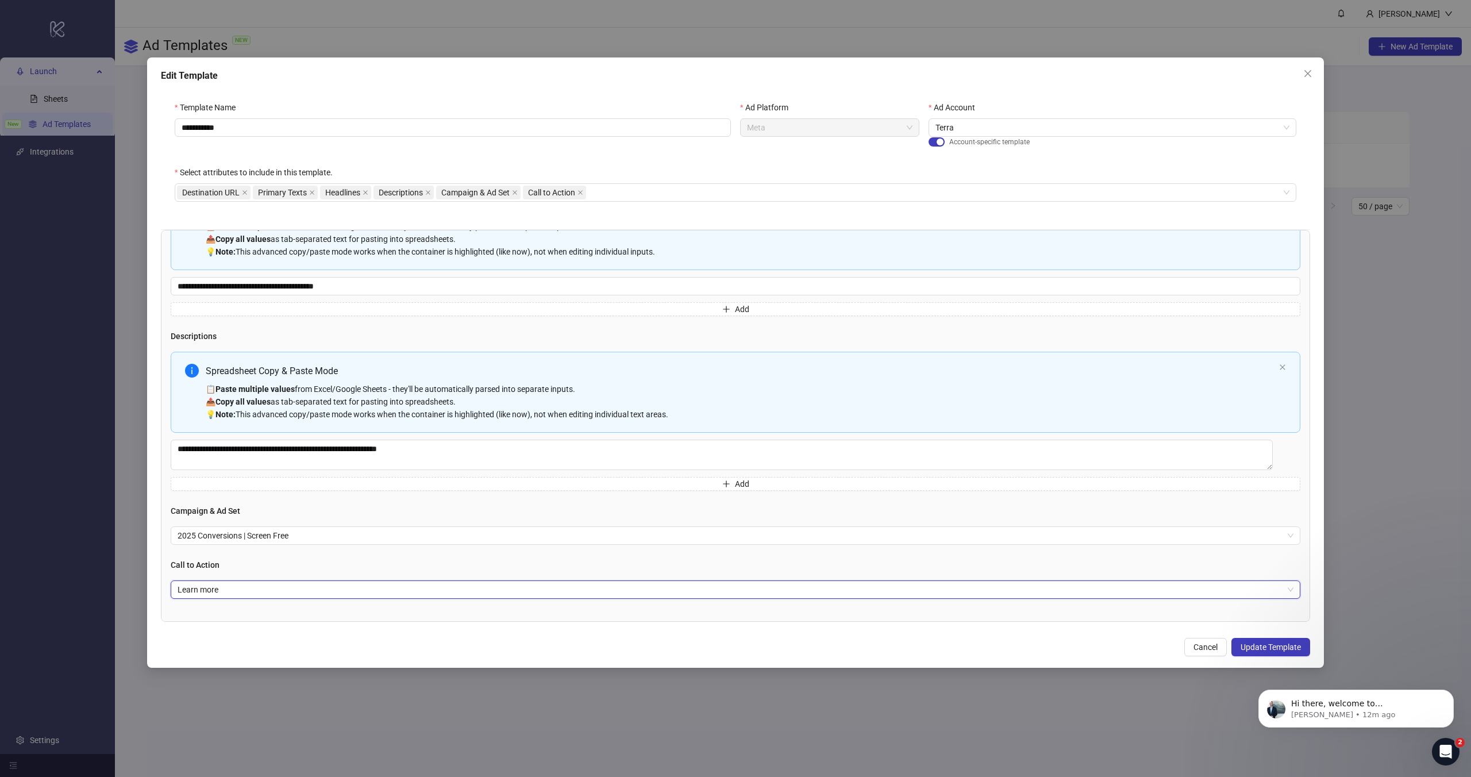
click at [241, 571] on h4 "Call to Action" at bounding box center [736, 565] width 1130 height 13
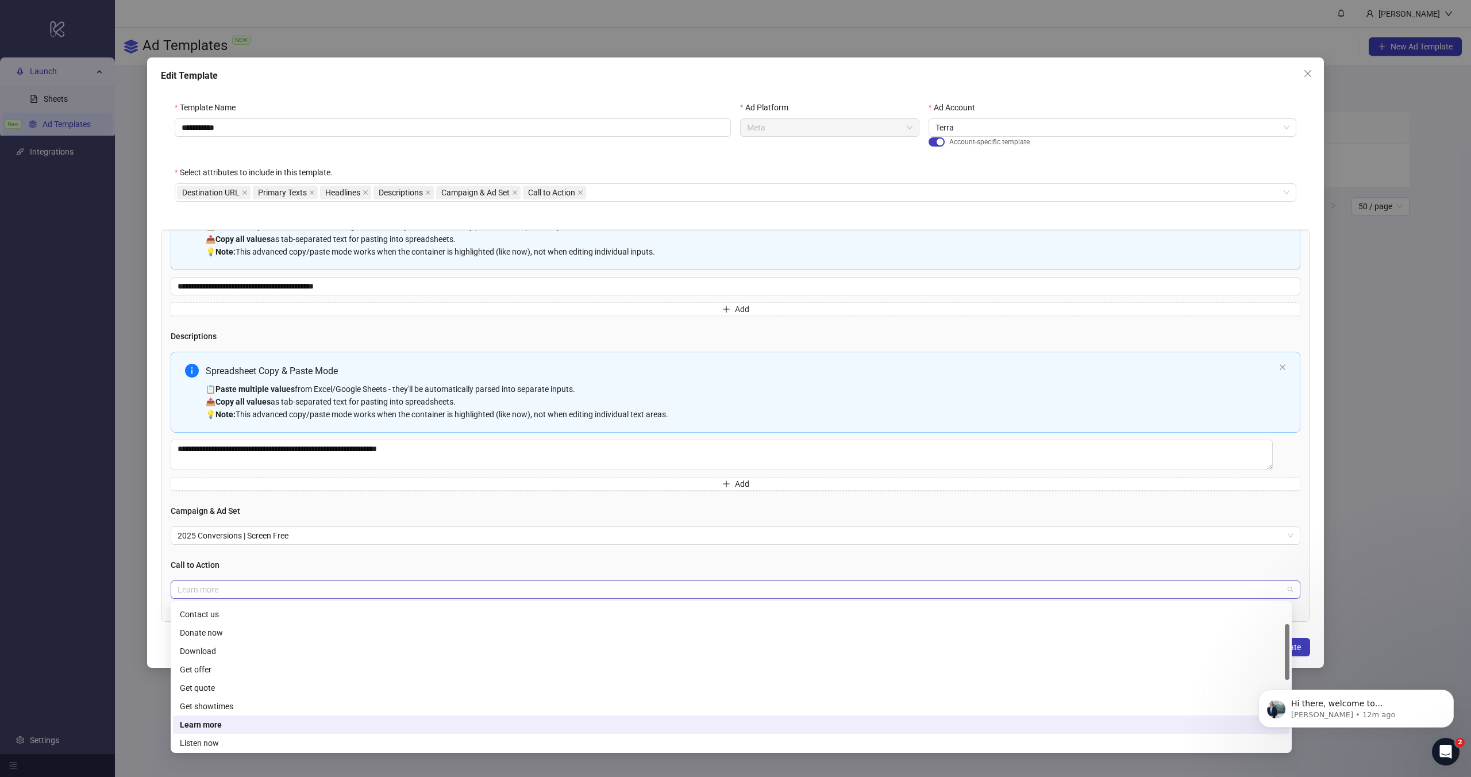
click at [430, 597] on span "Learn more" at bounding box center [736, 589] width 1116 height 17
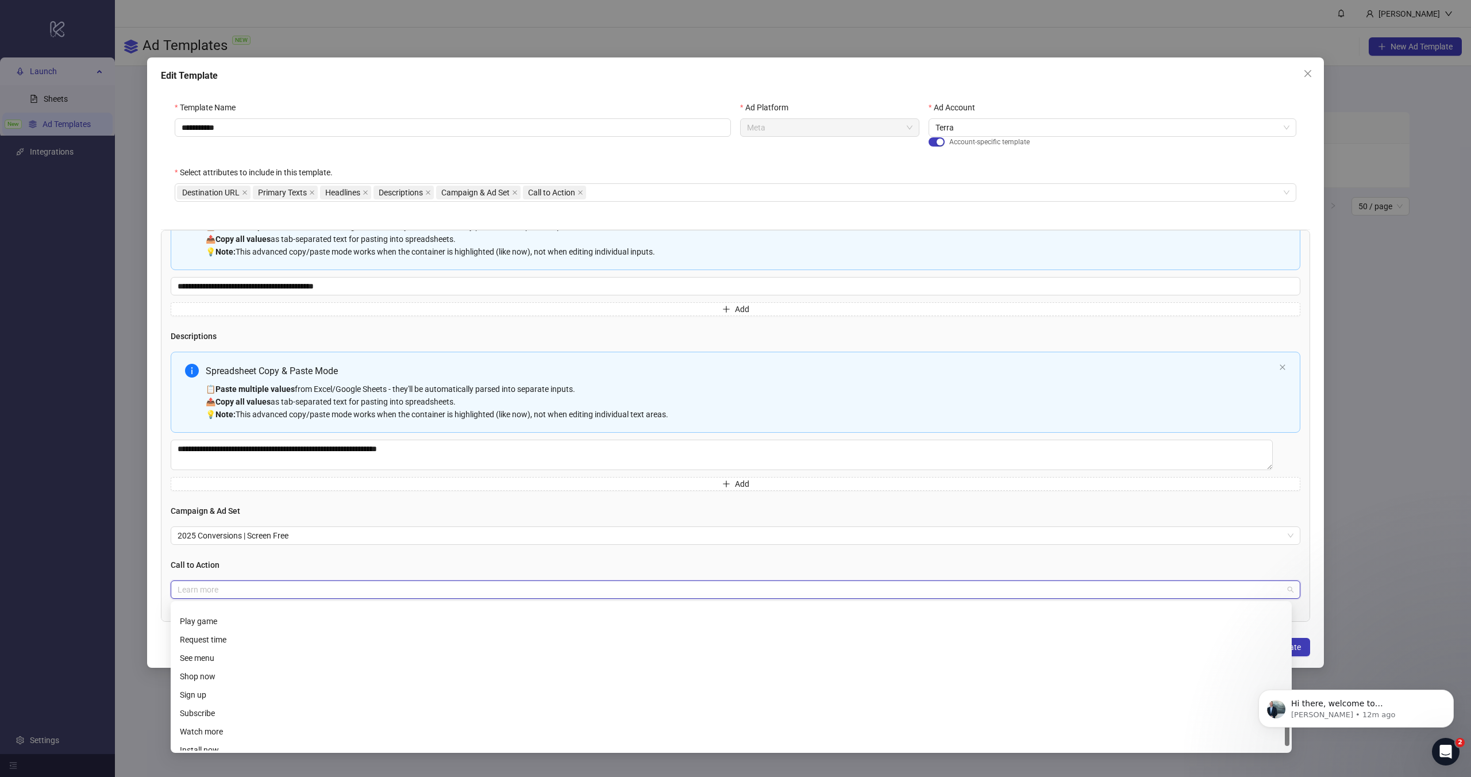
scroll to position [239, 0]
click at [287, 649] on div "Shop now" at bounding box center [731, 649] width 1103 height 13
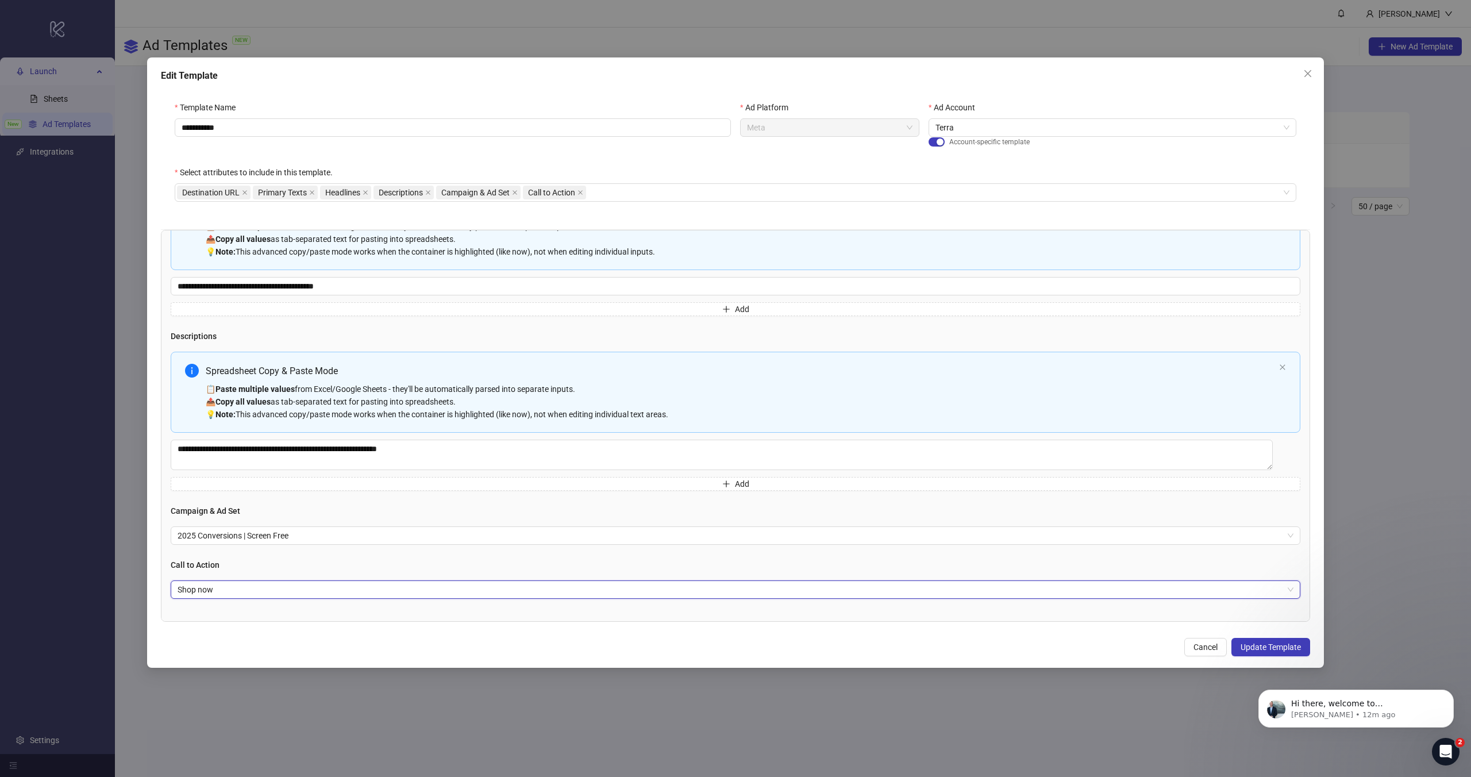
click at [299, 607] on div "**********" at bounding box center [735, 426] width 1149 height 392
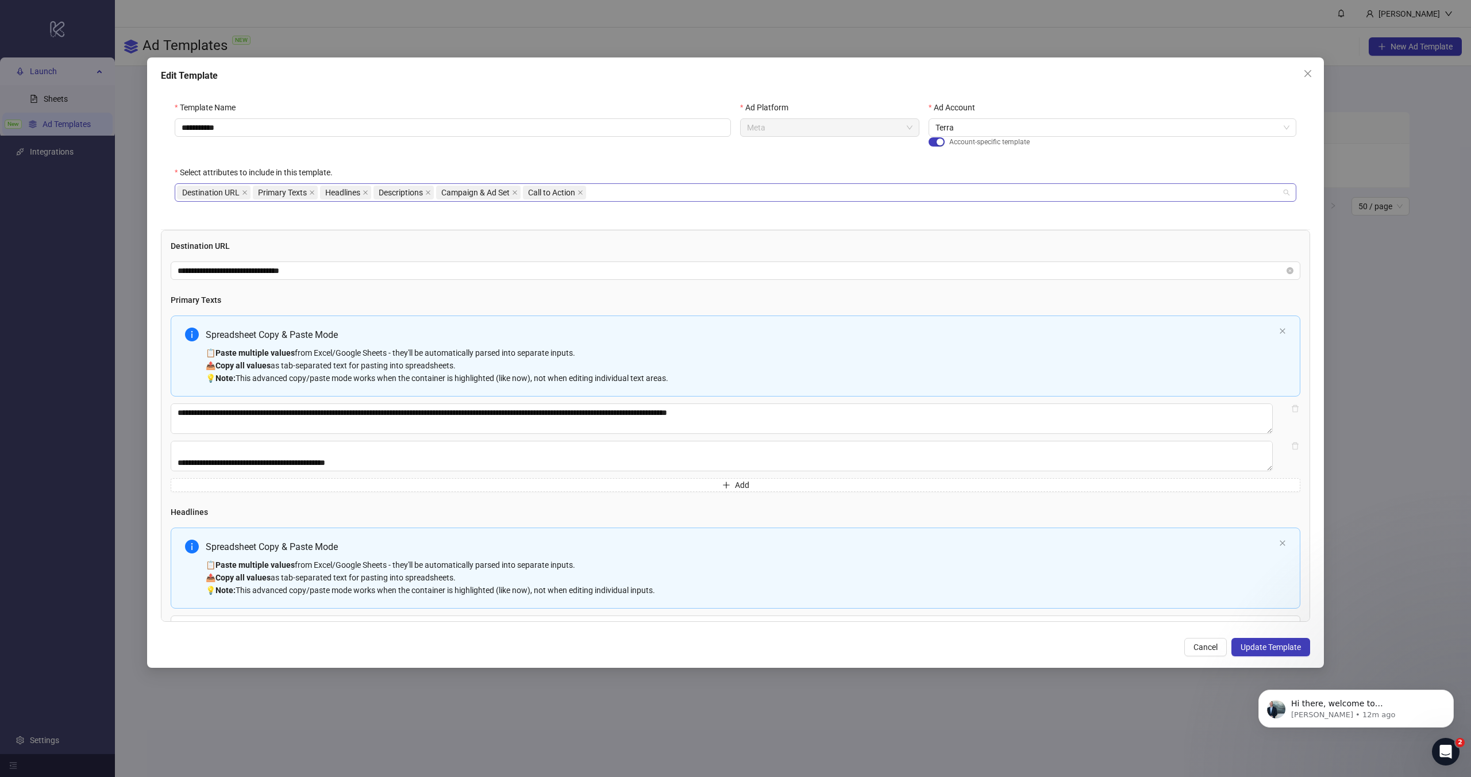
click at [636, 186] on div "Destination URL Primary Texts Headlines Descriptions Campaign & Ad Set Call to …" at bounding box center [729, 192] width 1105 height 16
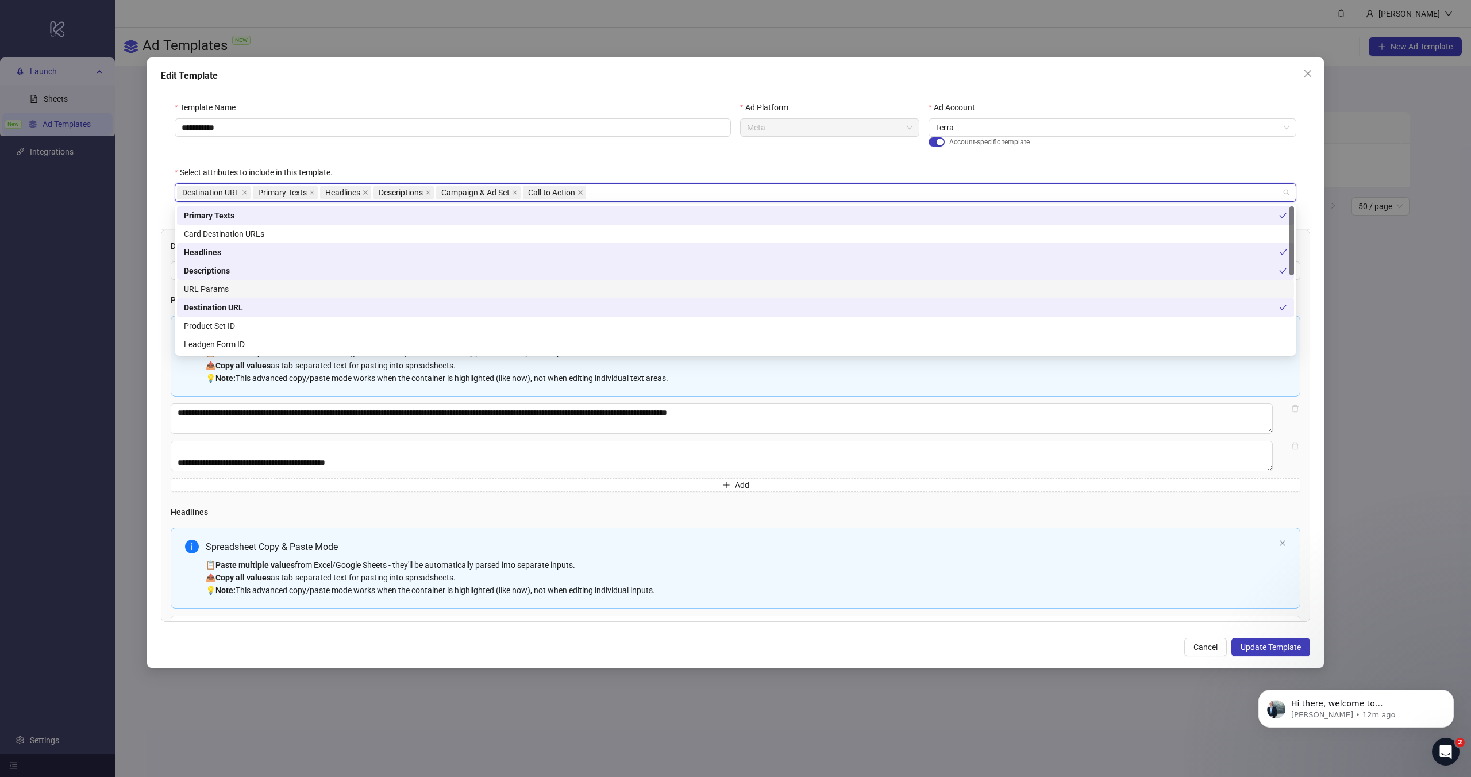
click at [563, 291] on div "URL Params" at bounding box center [735, 289] width 1103 height 13
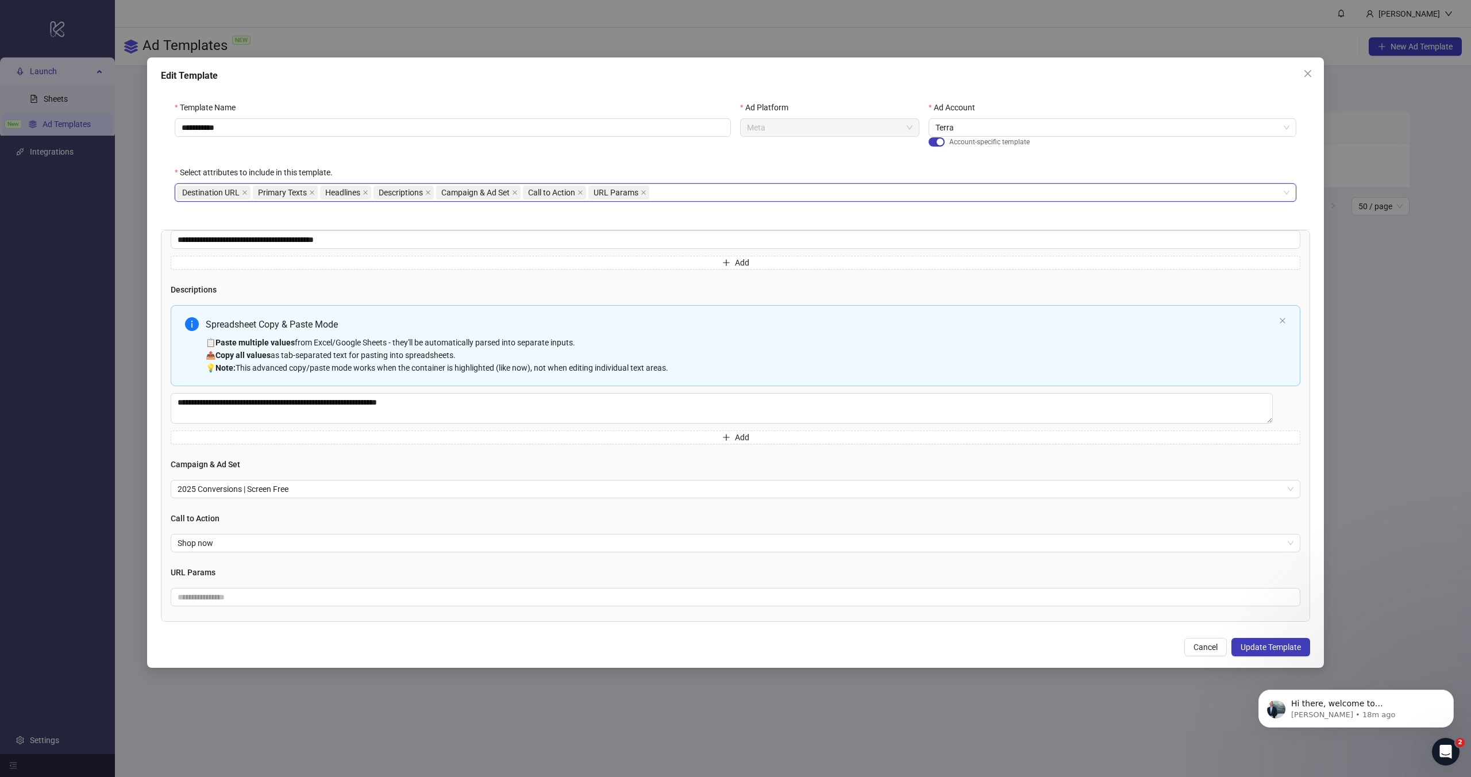
scroll to position [394, 0]
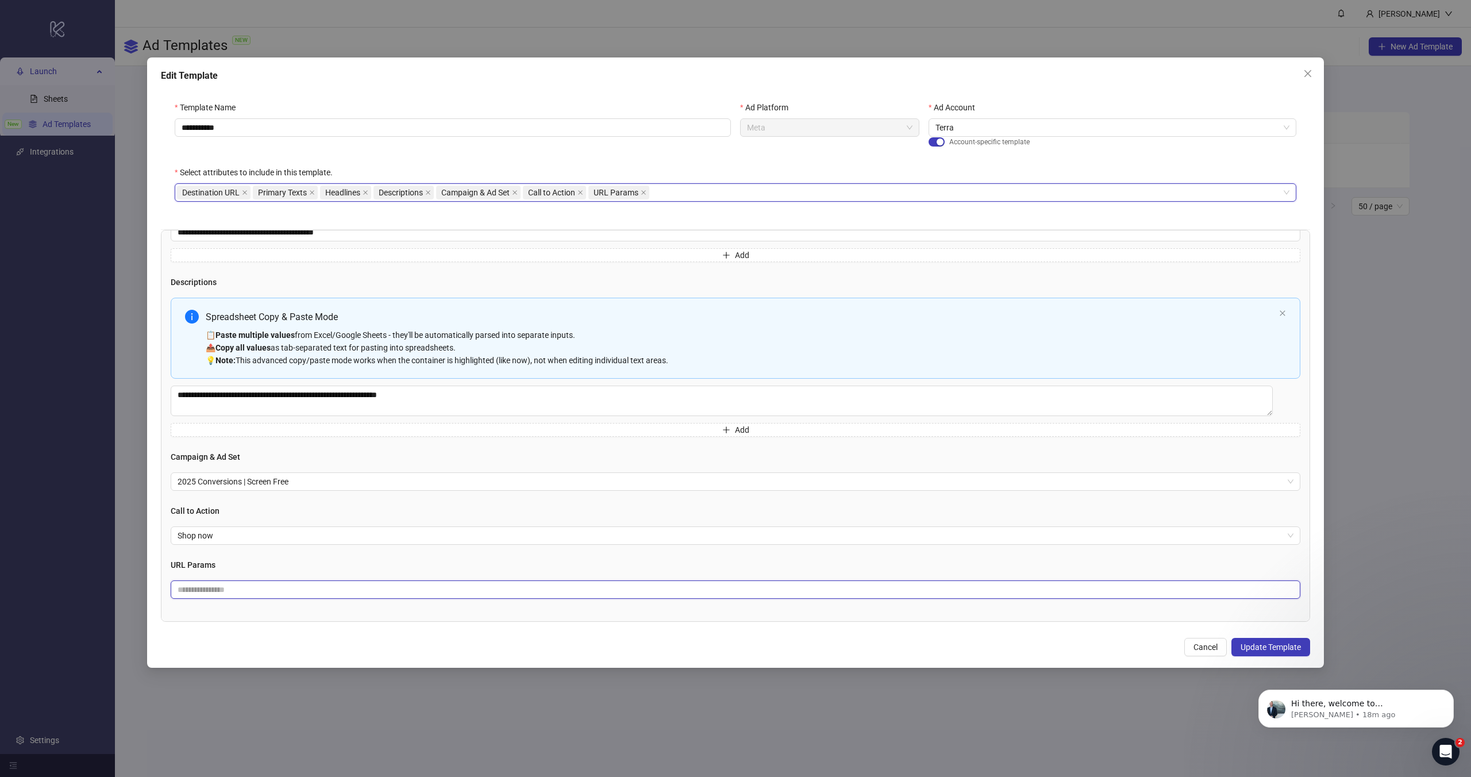
click at [236, 594] on input "text" at bounding box center [736, 589] width 1130 height 18
paste input "**********"
drag, startPoint x: 242, startPoint y: 586, endPoint x: 112, endPoint y: 586, distance: 129.9
click at [112, 586] on div "**********" at bounding box center [735, 388] width 1471 height 777
type input "**********"
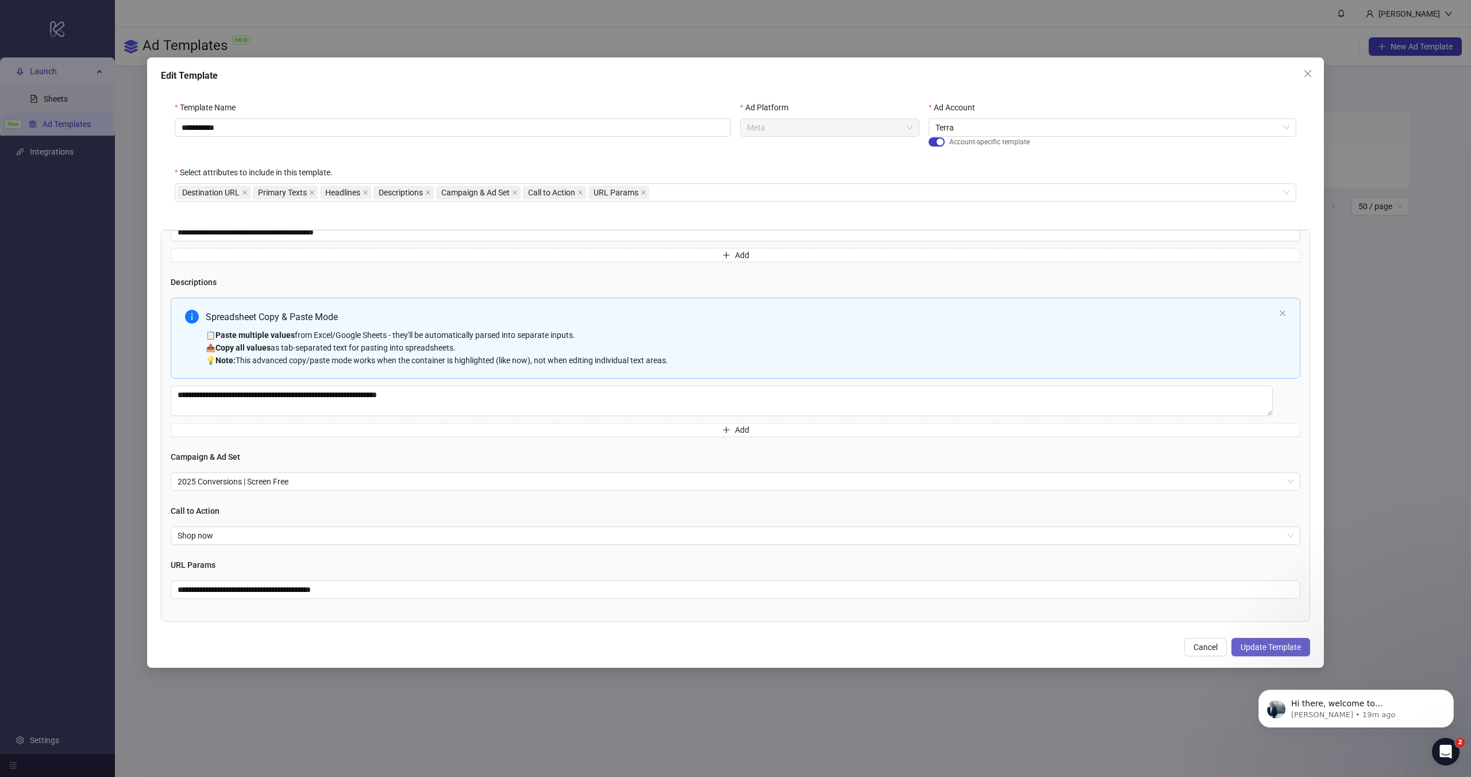
click at [1267, 648] on span "Update Template" at bounding box center [1271, 646] width 60 height 9
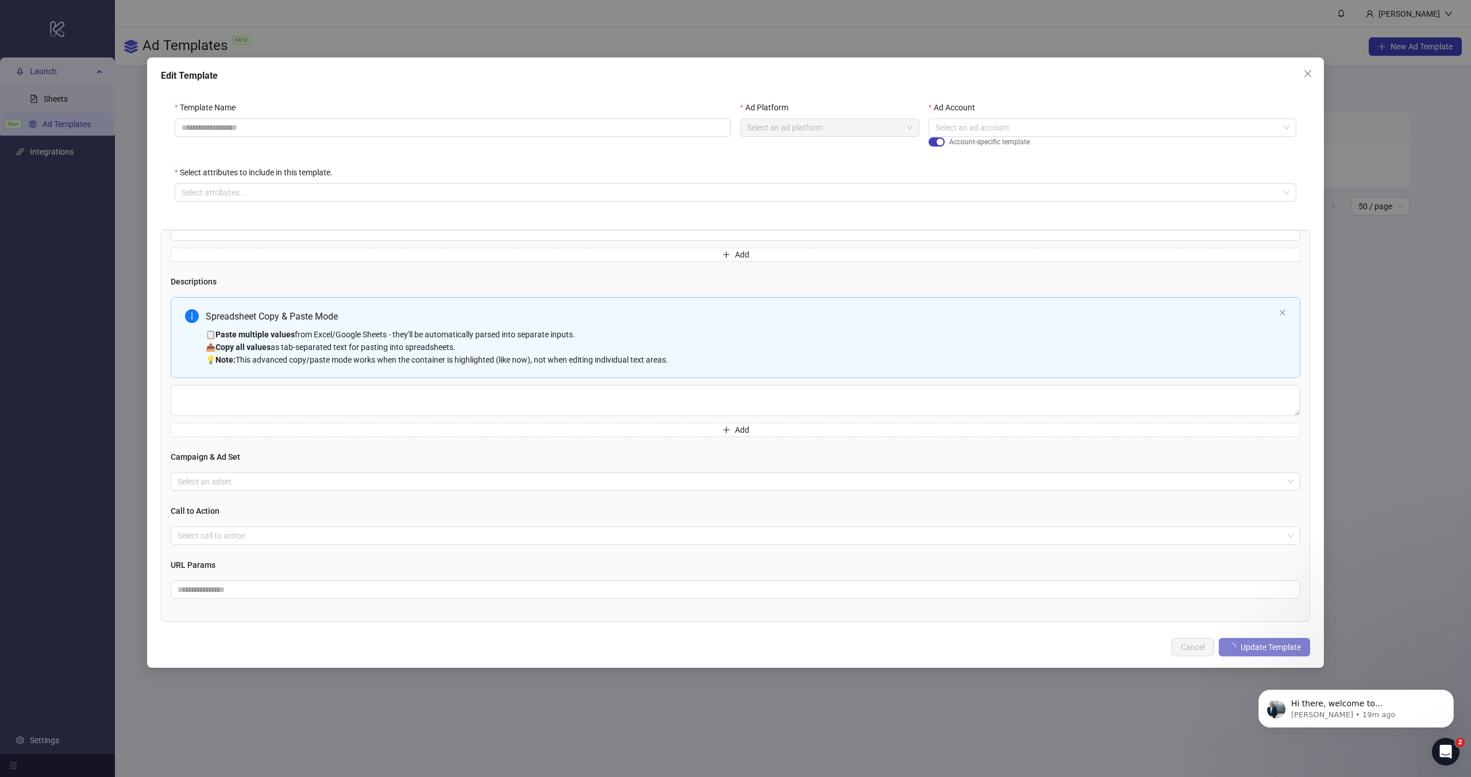
scroll to position [356, 0]
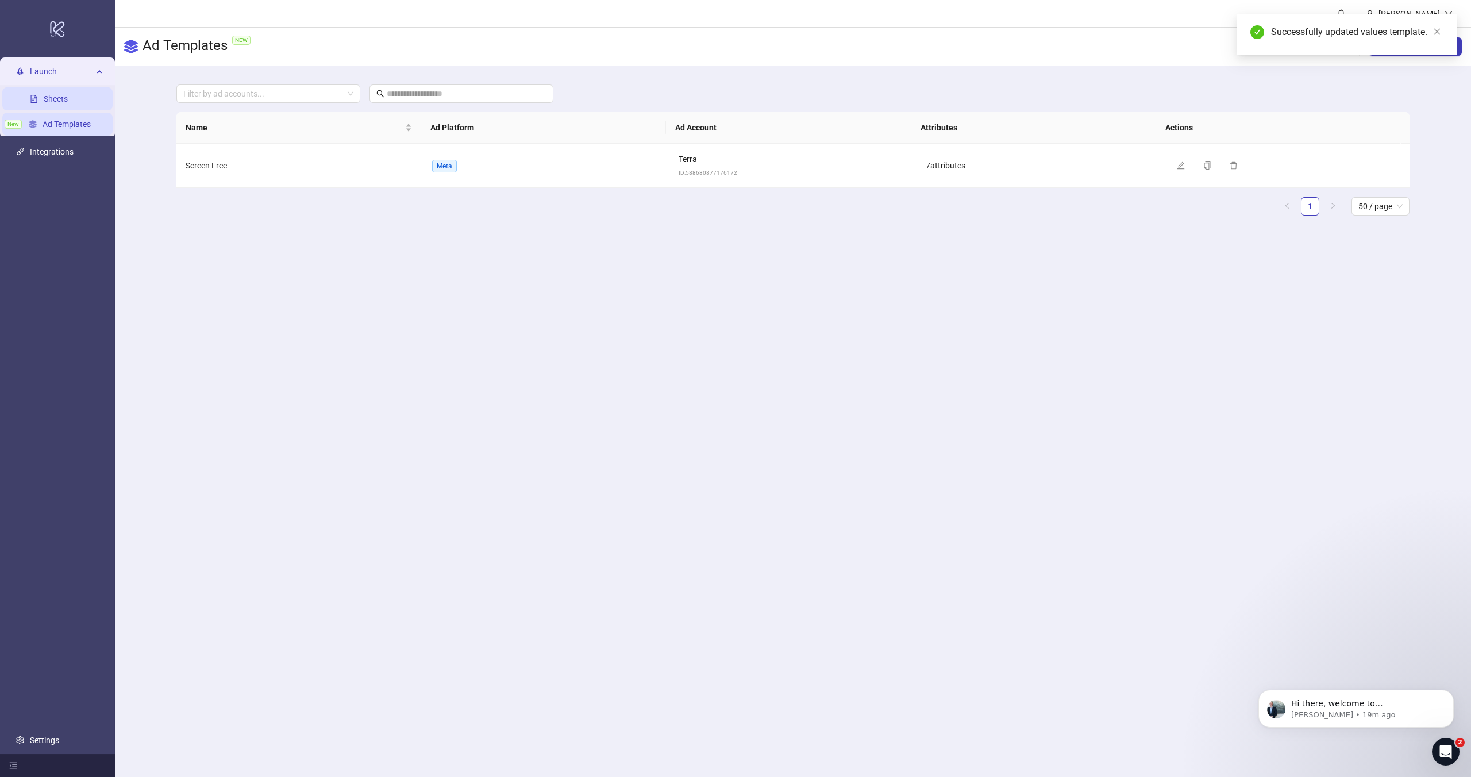
click at [68, 98] on link "Sheets" at bounding box center [56, 98] width 24 height 9
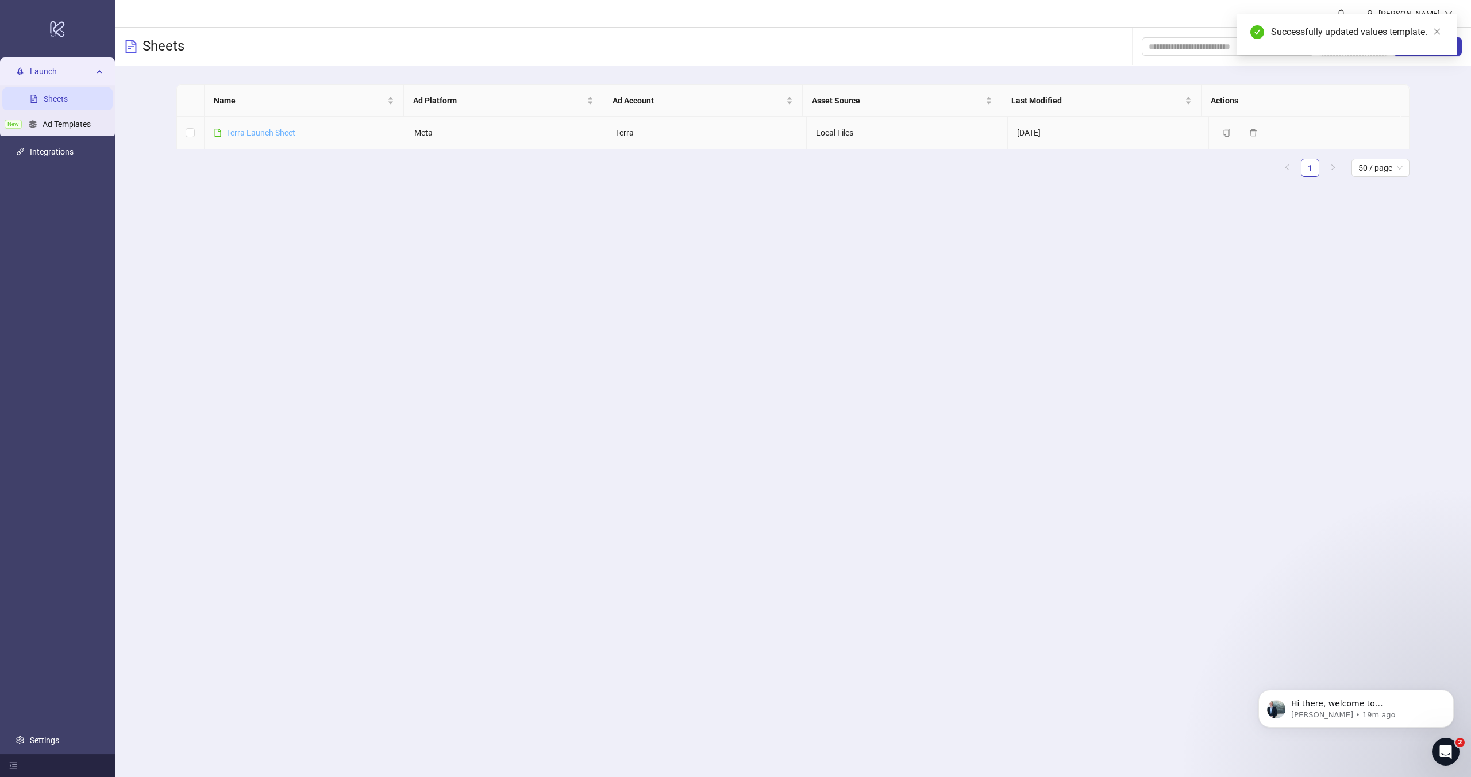
click at [279, 134] on link "Terra Launch Sheet" at bounding box center [260, 132] width 69 height 9
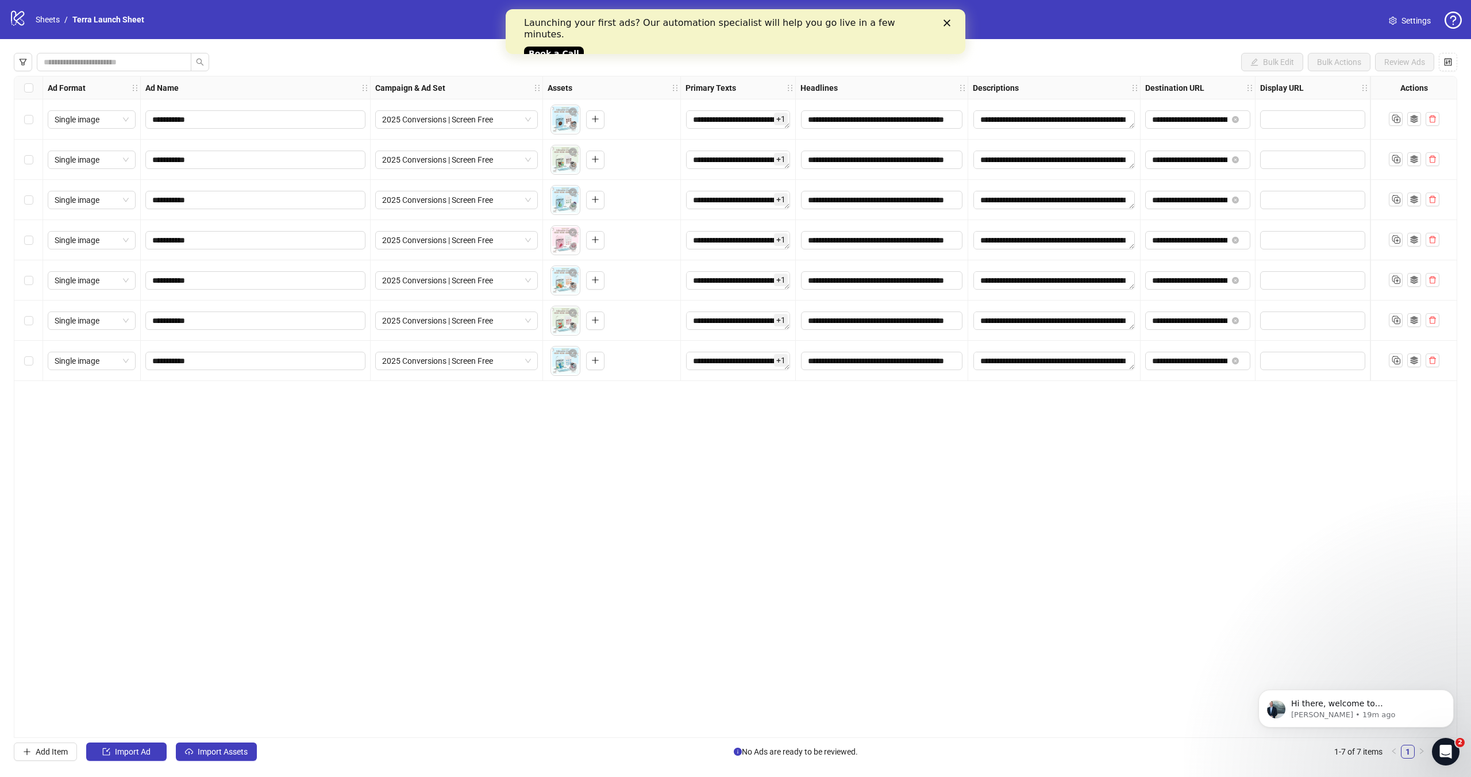
click at [632, 25] on div "Launching your first ads? Our automation specialist will help you go live in a …" at bounding box center [726, 28] width 405 height 23
click at [841, 36] on div "Launching your first ads? Our automation specialist will help you go live in a …" at bounding box center [735, 37] width 423 height 47
click at [945, 21] on polygon "Close" at bounding box center [947, 23] width 7 height 7
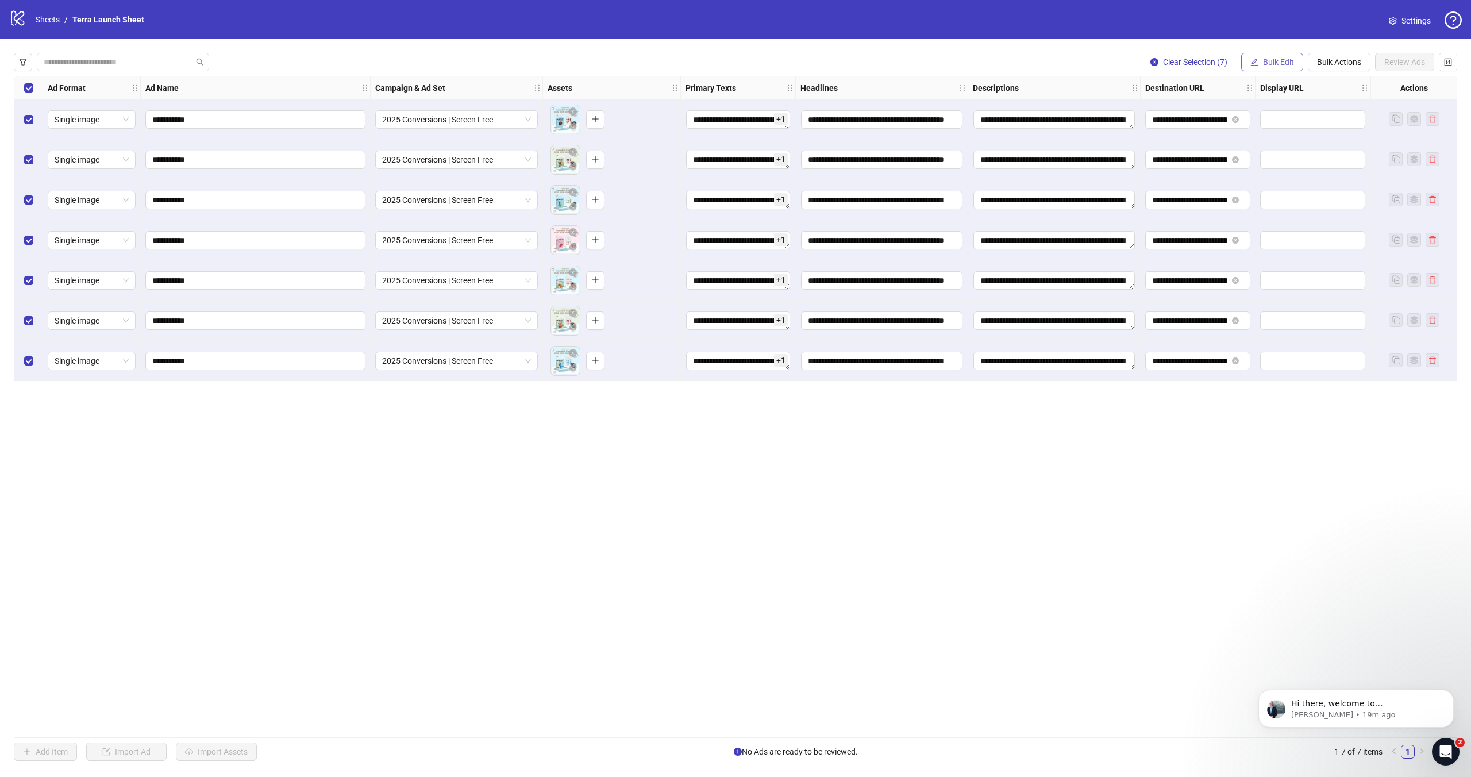
click at [1268, 63] on span "Bulk Edit" at bounding box center [1278, 61] width 31 height 9
click at [1331, 67] on button "Bulk Actions" at bounding box center [1339, 62] width 63 height 18
click at [1344, 155] on span "Apply Template" at bounding box center [1343, 158] width 55 height 13
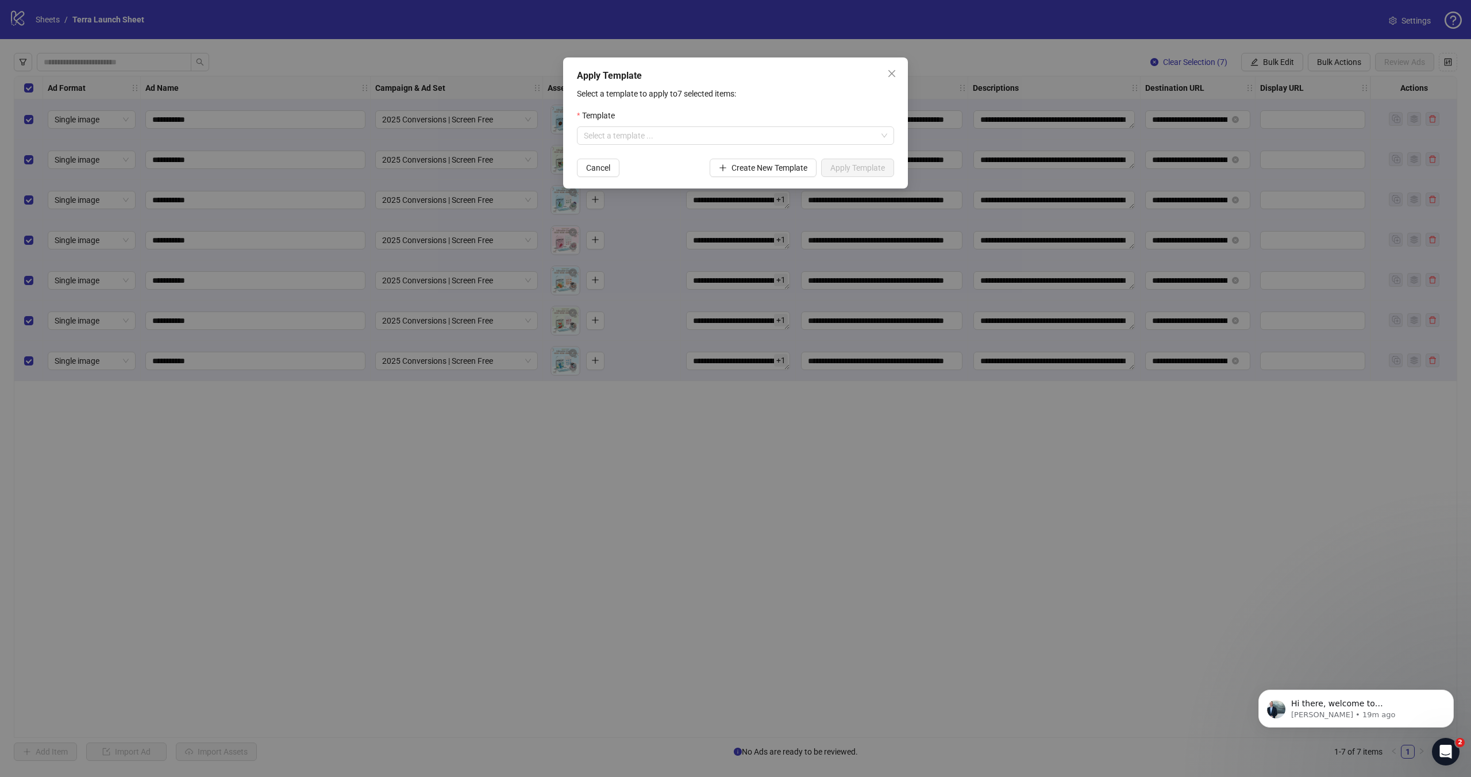
click at [793, 145] on form "Template Select a template ... Cancel Create New Template Apply Template" at bounding box center [735, 143] width 317 height 68
click at [749, 141] on input "search" at bounding box center [730, 135] width 293 height 17
click at [738, 159] on div "Screen Free" at bounding box center [735, 158] width 299 height 13
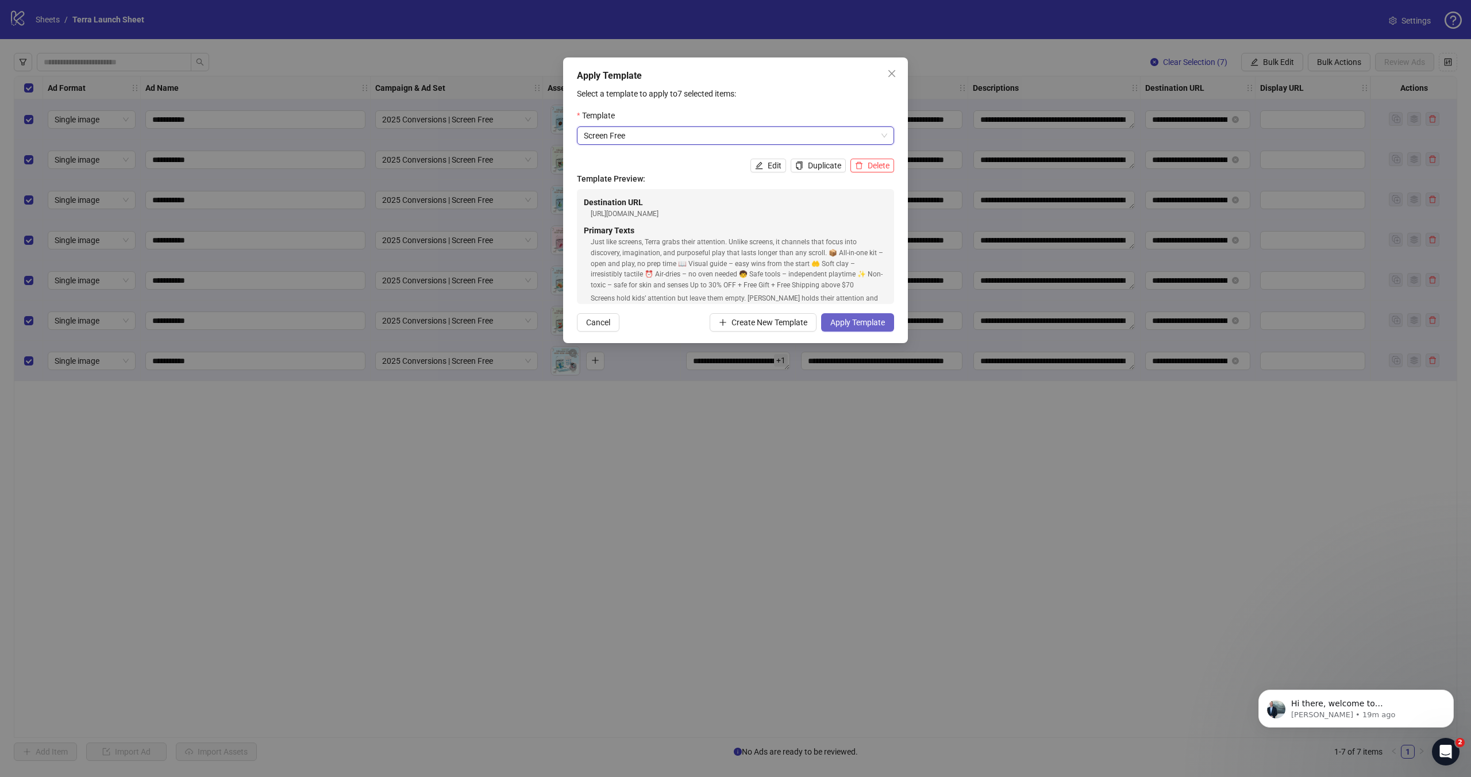
click at [868, 325] on span "Apply Template" at bounding box center [857, 322] width 55 height 9
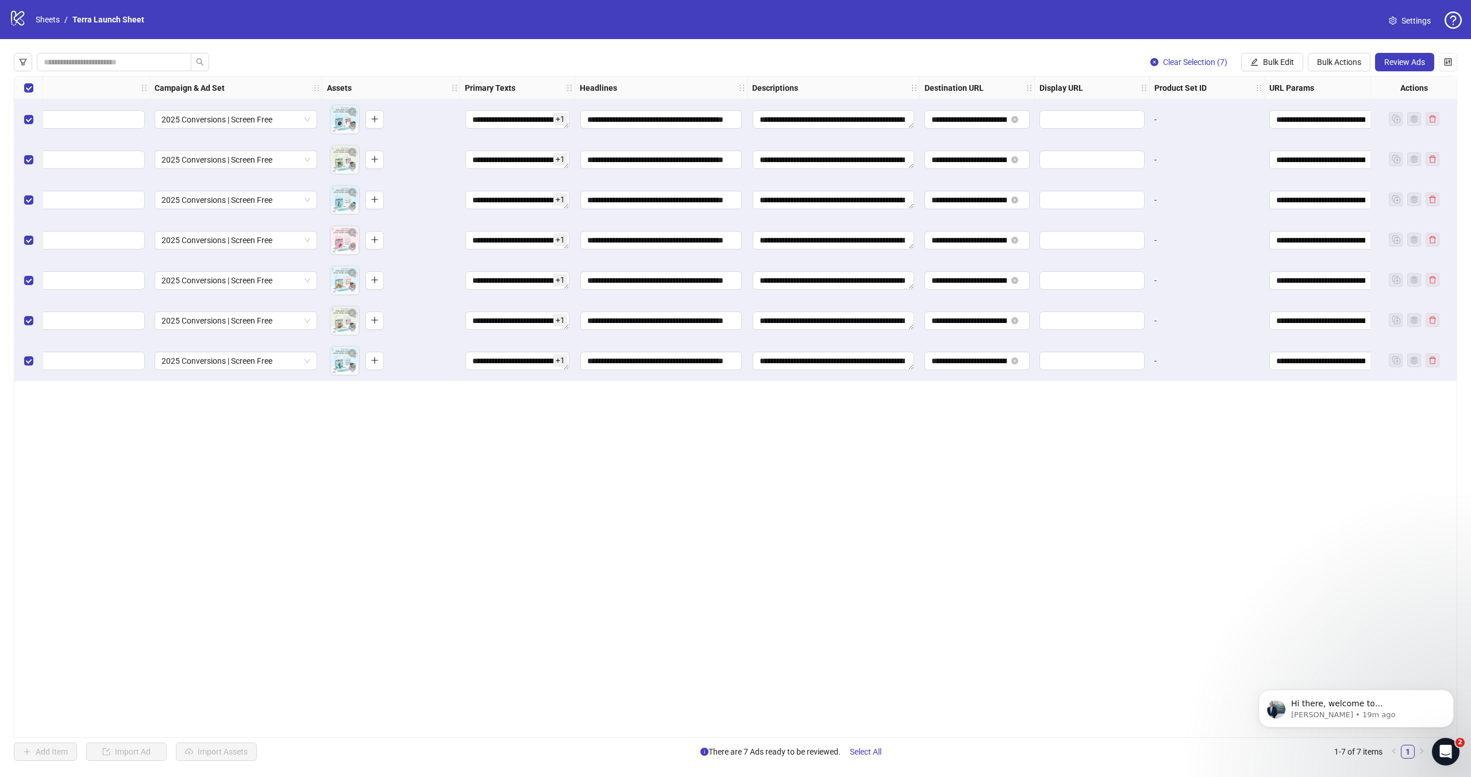
scroll to position [0, 322]
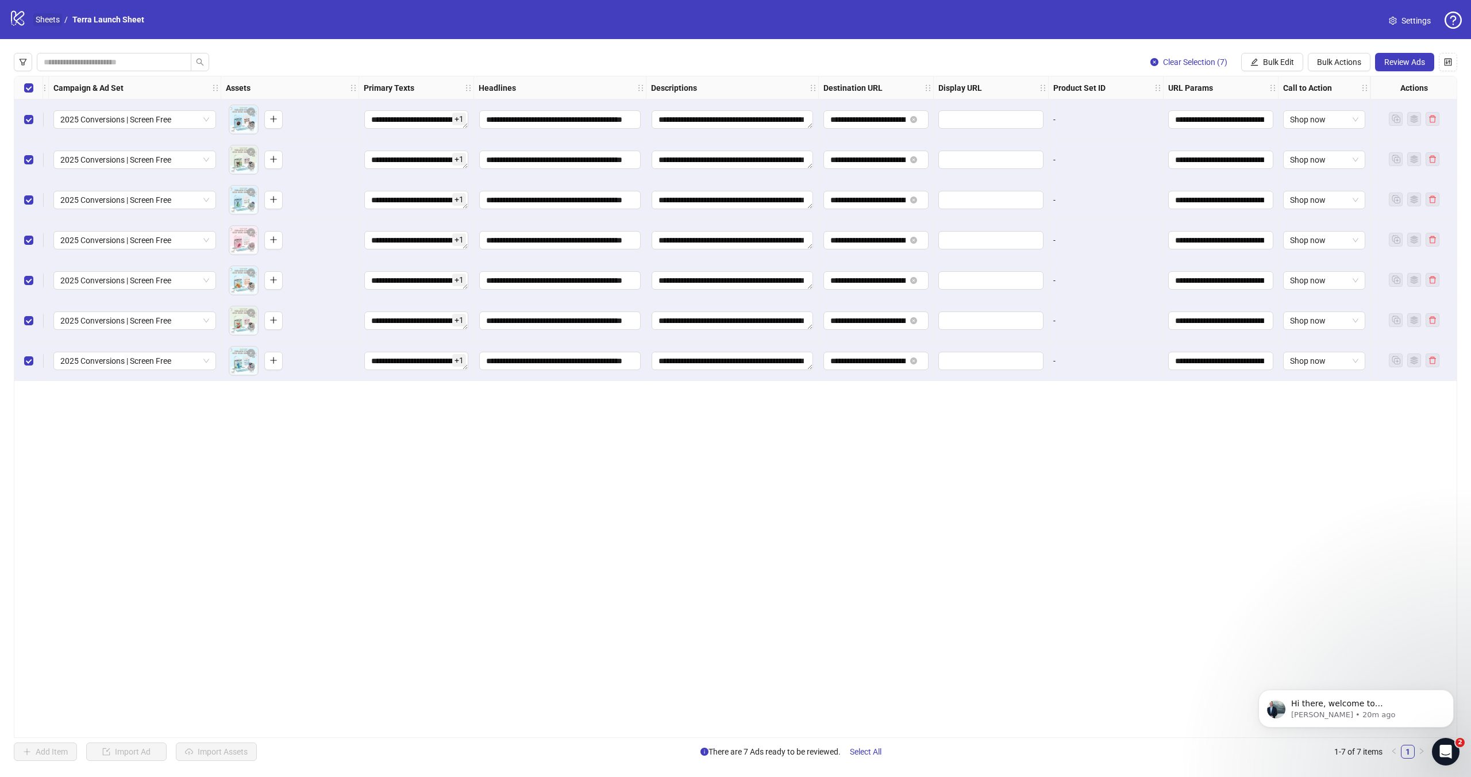
click at [45, 17] on link "Sheets" at bounding box center [47, 19] width 29 height 13
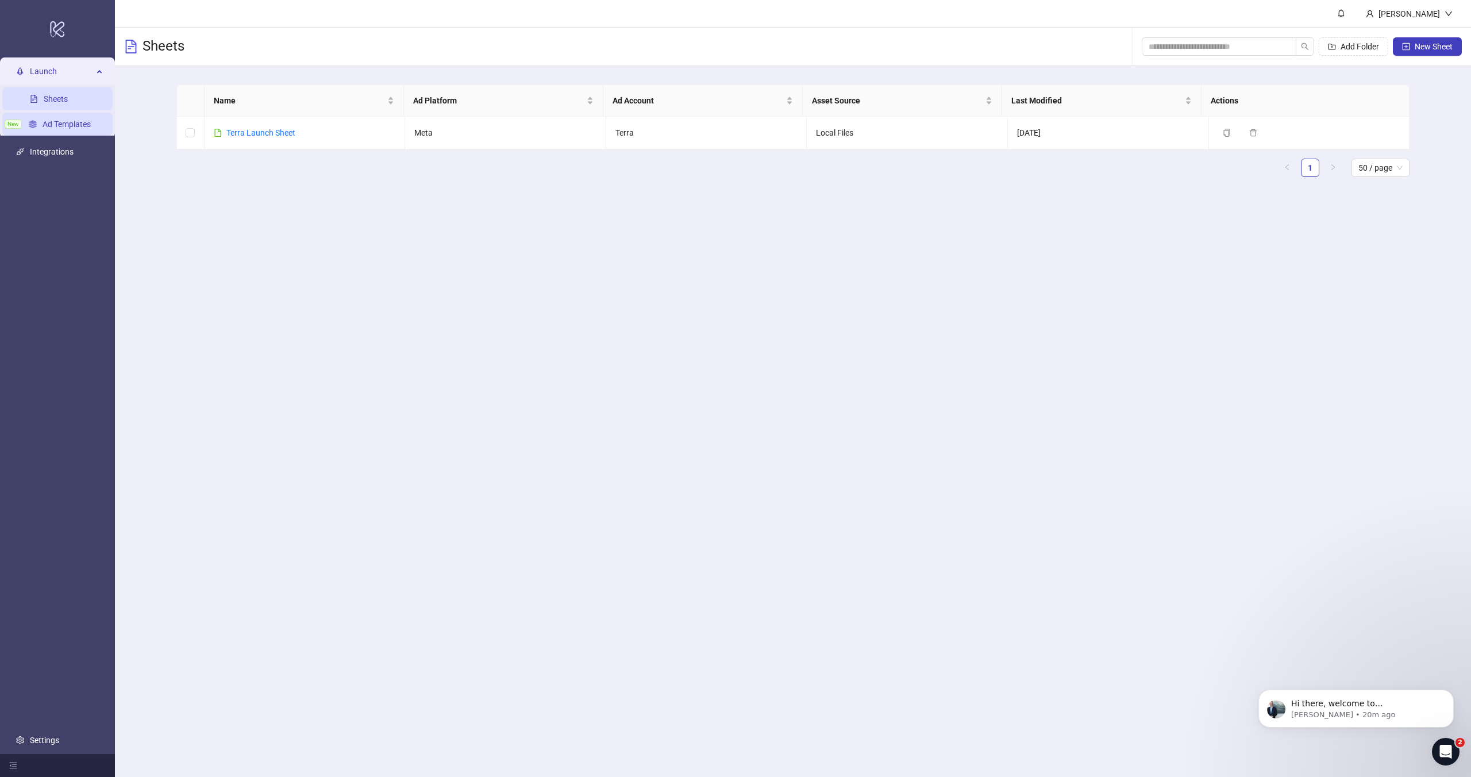
click at [78, 129] on link "Ad Templates" at bounding box center [67, 124] width 48 height 9
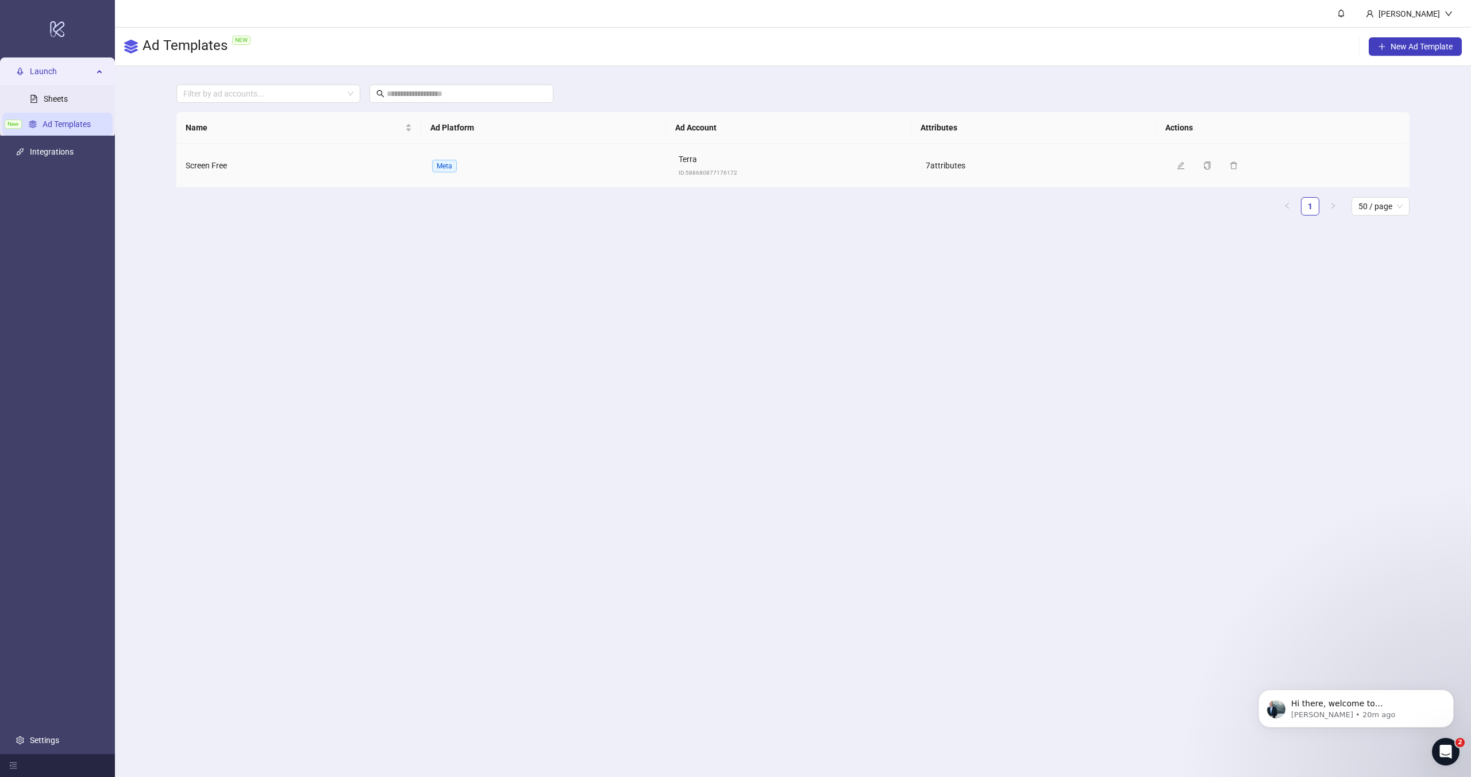
click at [217, 164] on span "Screen Free" at bounding box center [206, 165] width 41 height 9
click at [1177, 164] on icon "edit" at bounding box center [1180, 164] width 7 height 7
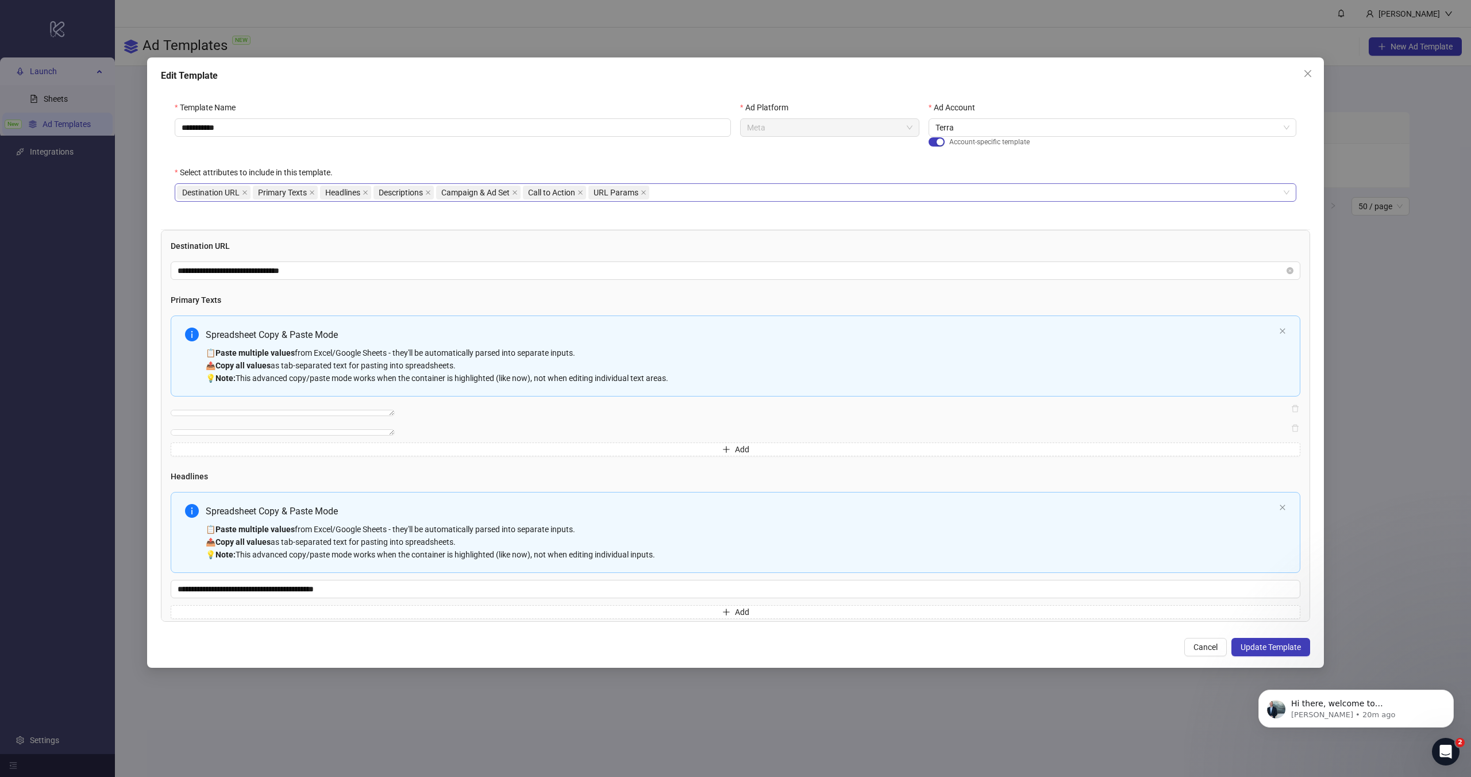
click at [673, 193] on div "Destination URL Primary Texts Headlines Descriptions Campaign & Ad Set Call to …" at bounding box center [729, 192] width 1105 height 16
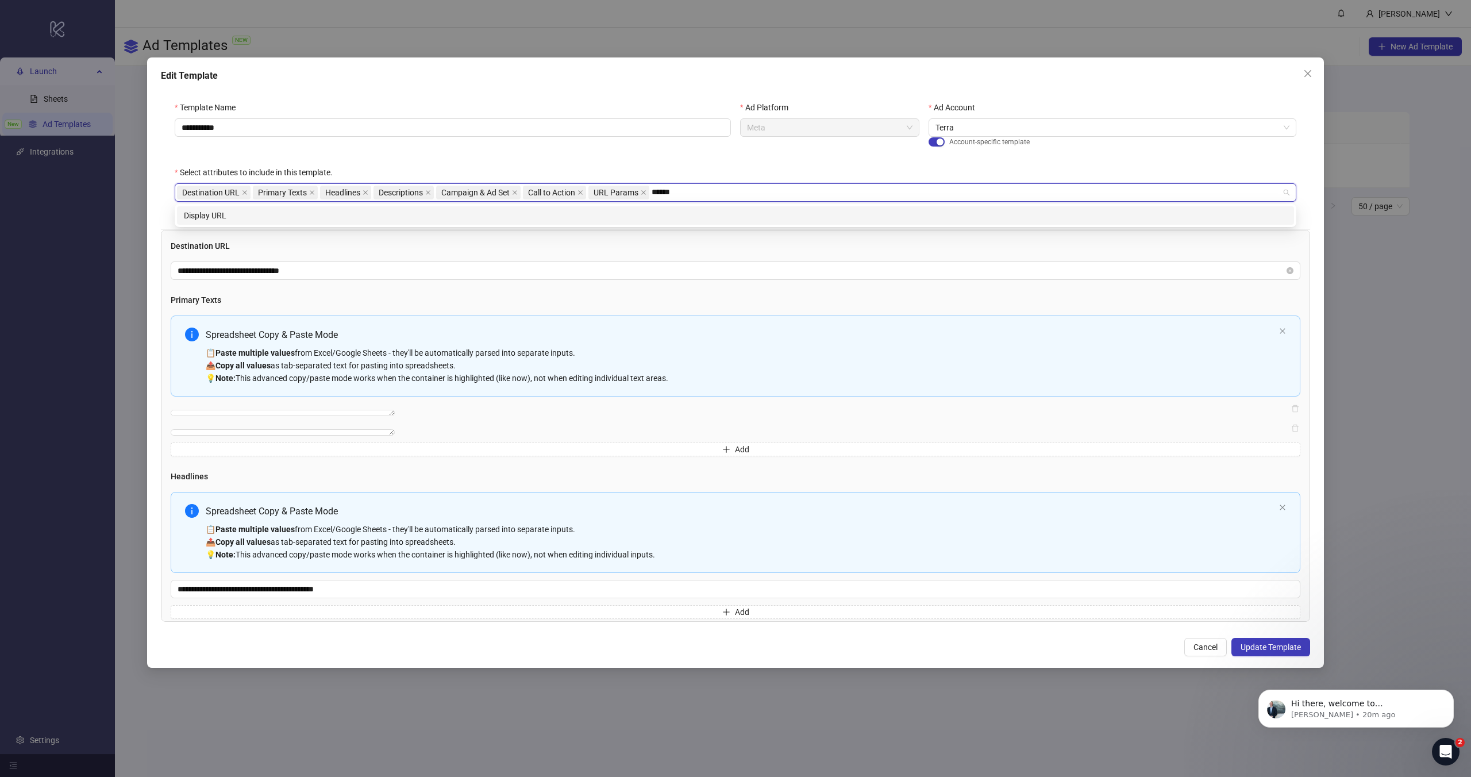
type input "*******"
click at [224, 215] on div "Display URL" at bounding box center [735, 215] width 1103 height 13
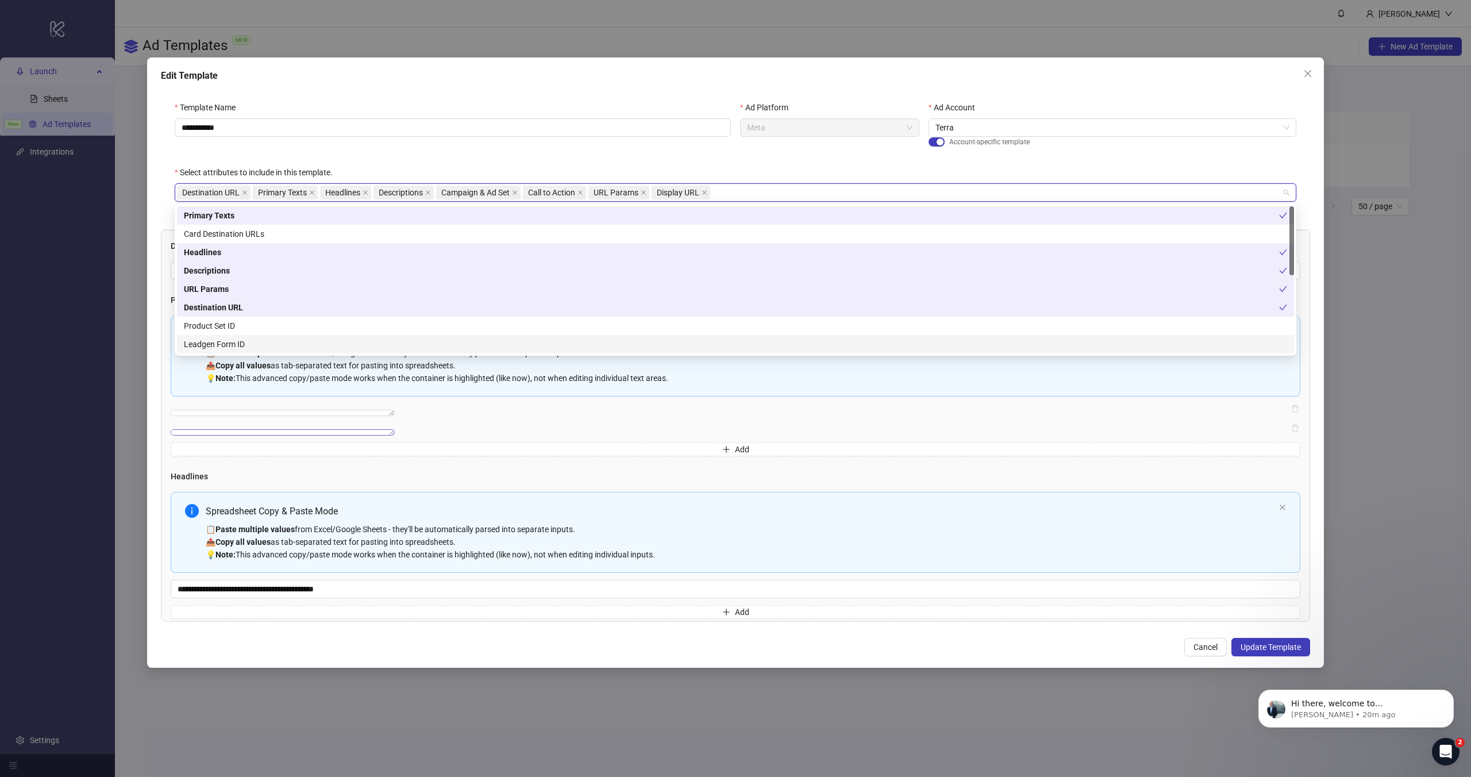
scroll to position [101, 0]
click at [155, 293] on div "**********" at bounding box center [735, 362] width 1177 height 610
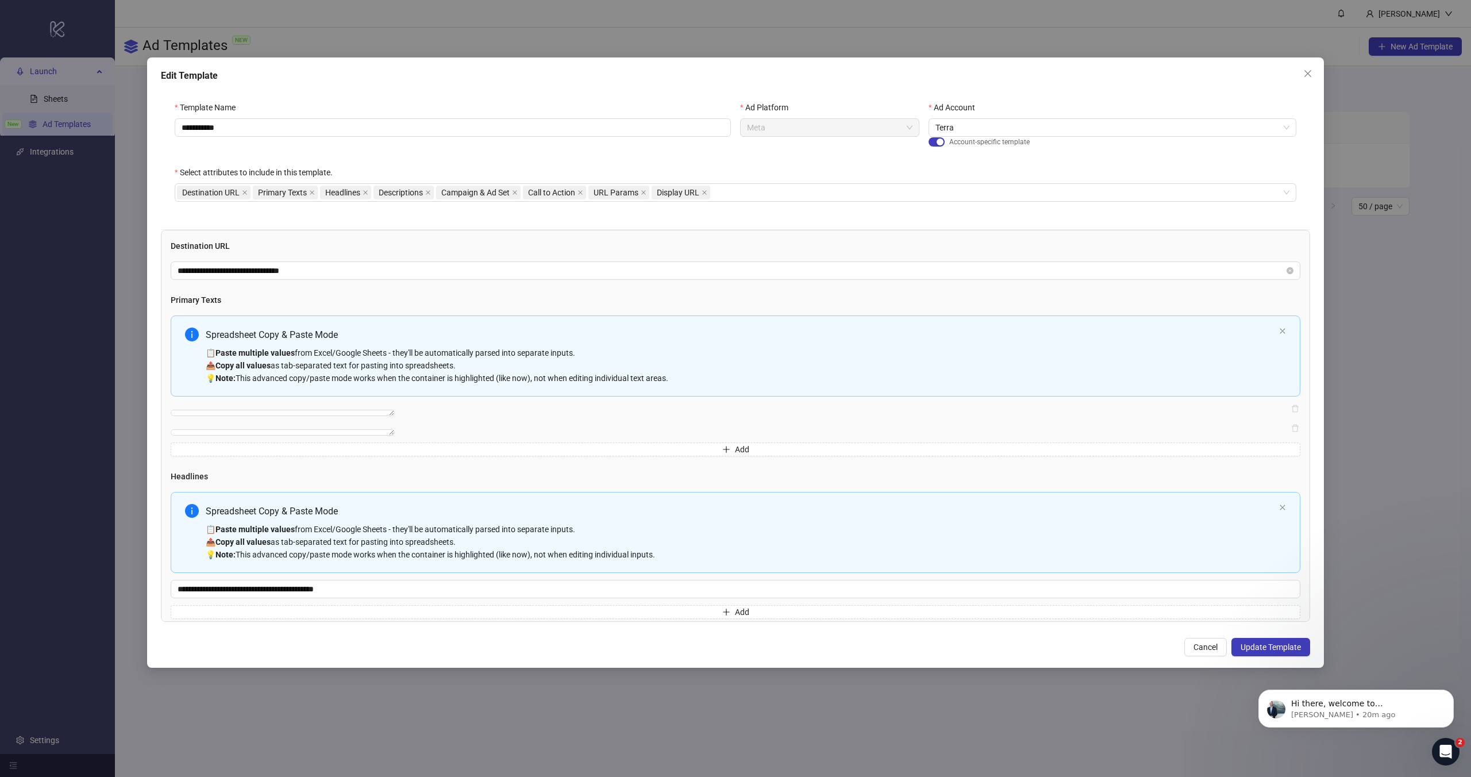
scroll to position [448, 0]
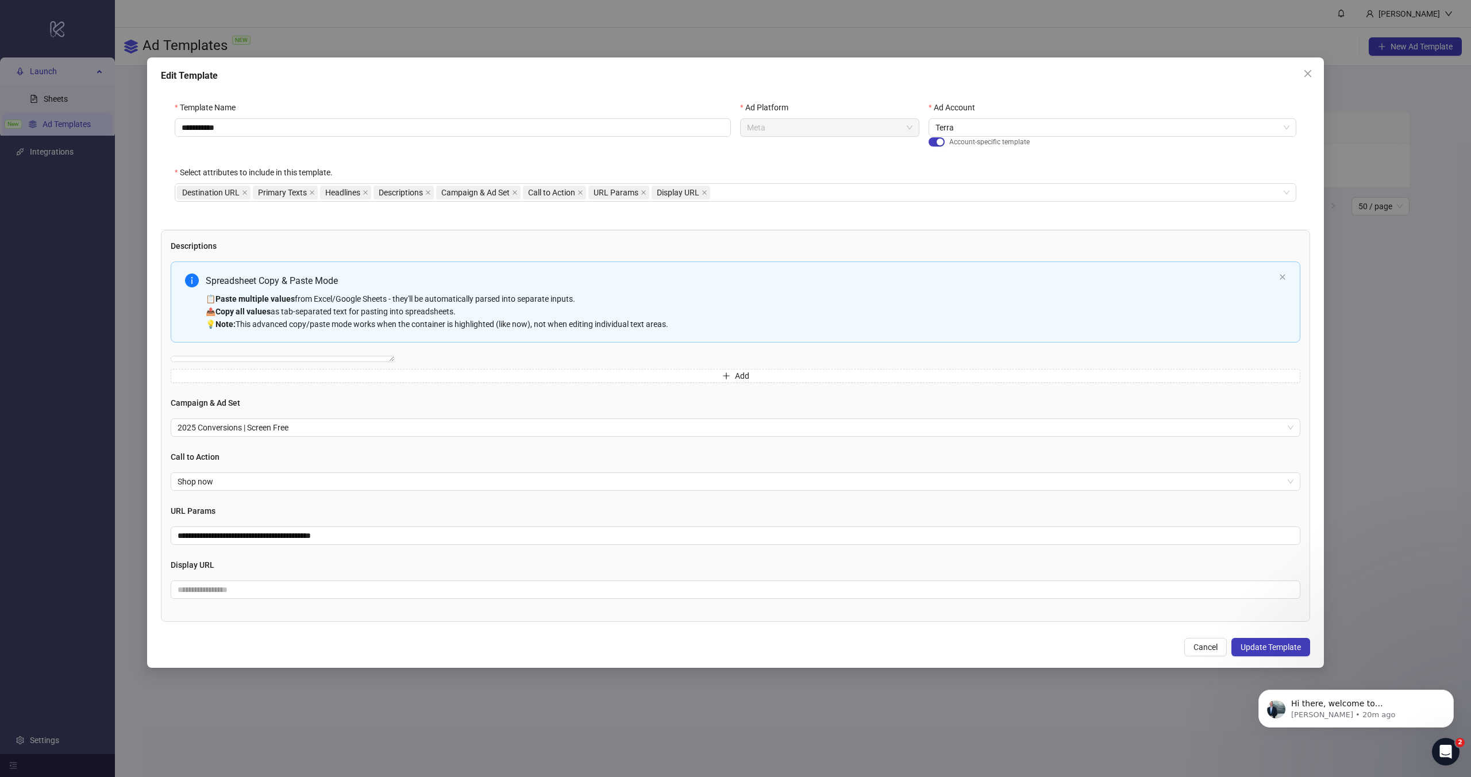
click at [220, 612] on div "**********" at bounding box center [735, 426] width 1149 height 392
click at [207, 587] on input "text" at bounding box center [736, 589] width 1130 height 18
type input "*"
type input "**********"
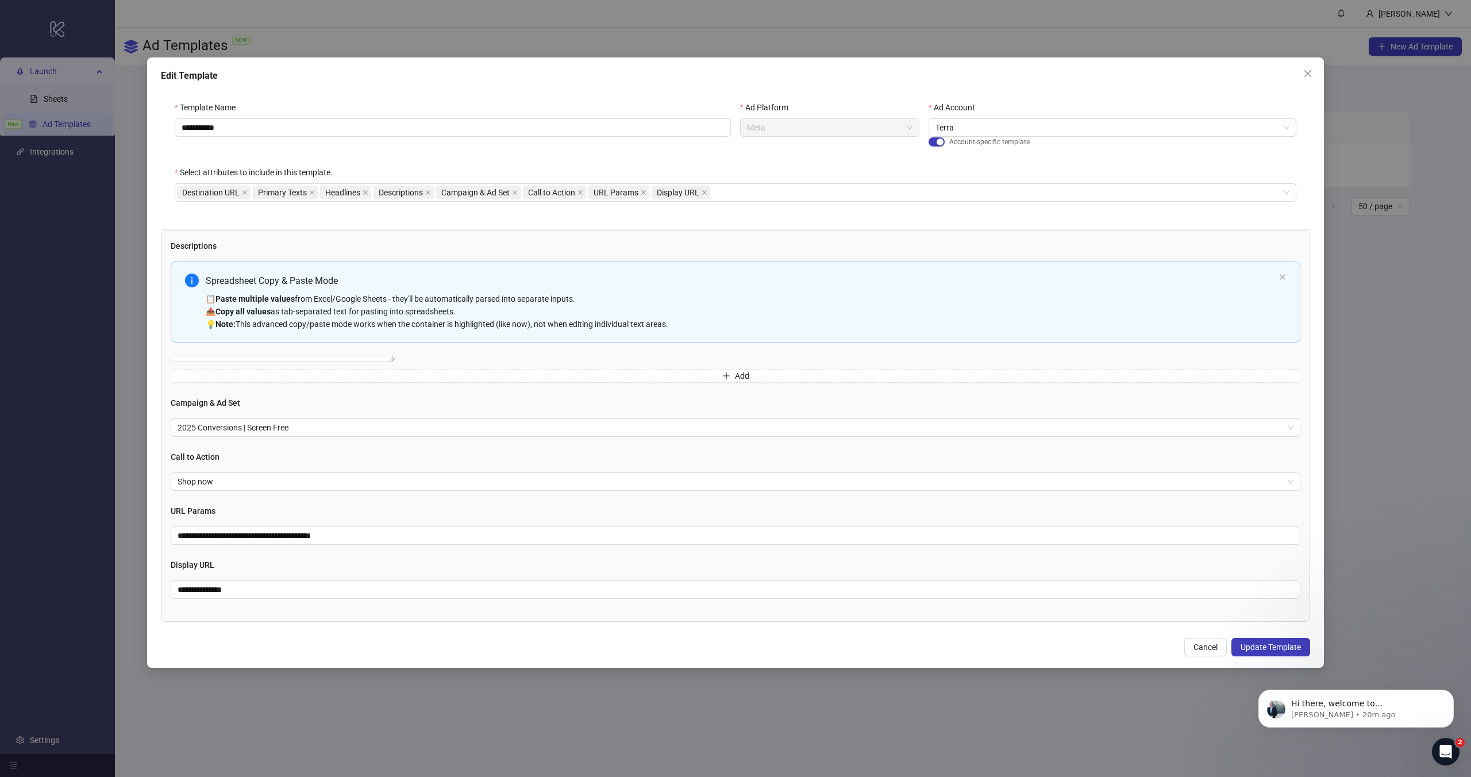
click at [213, 629] on div "**********" at bounding box center [735, 430] width 1149 height 402
click at [1266, 646] on span "Update Template" at bounding box center [1271, 646] width 60 height 9
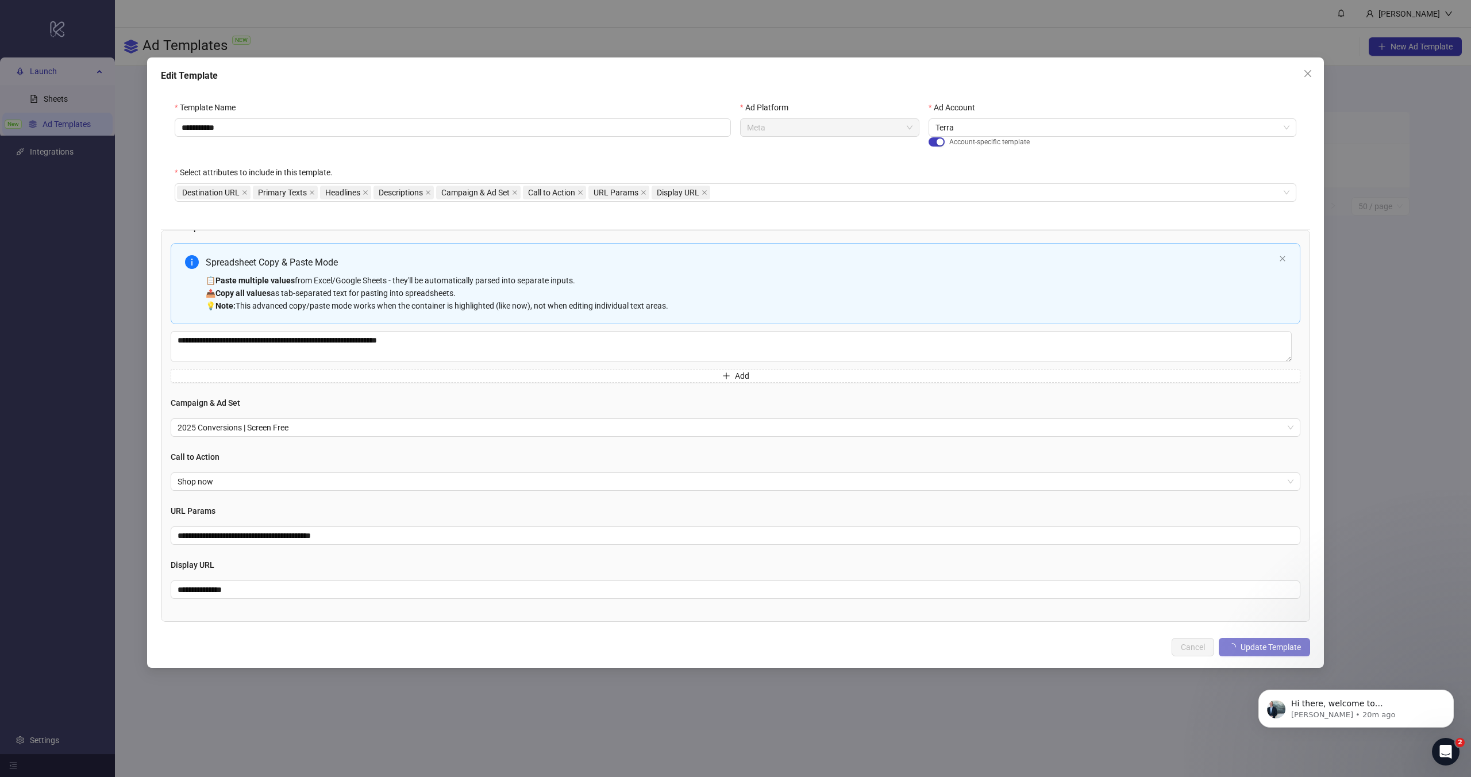
scroll to position [410, 0]
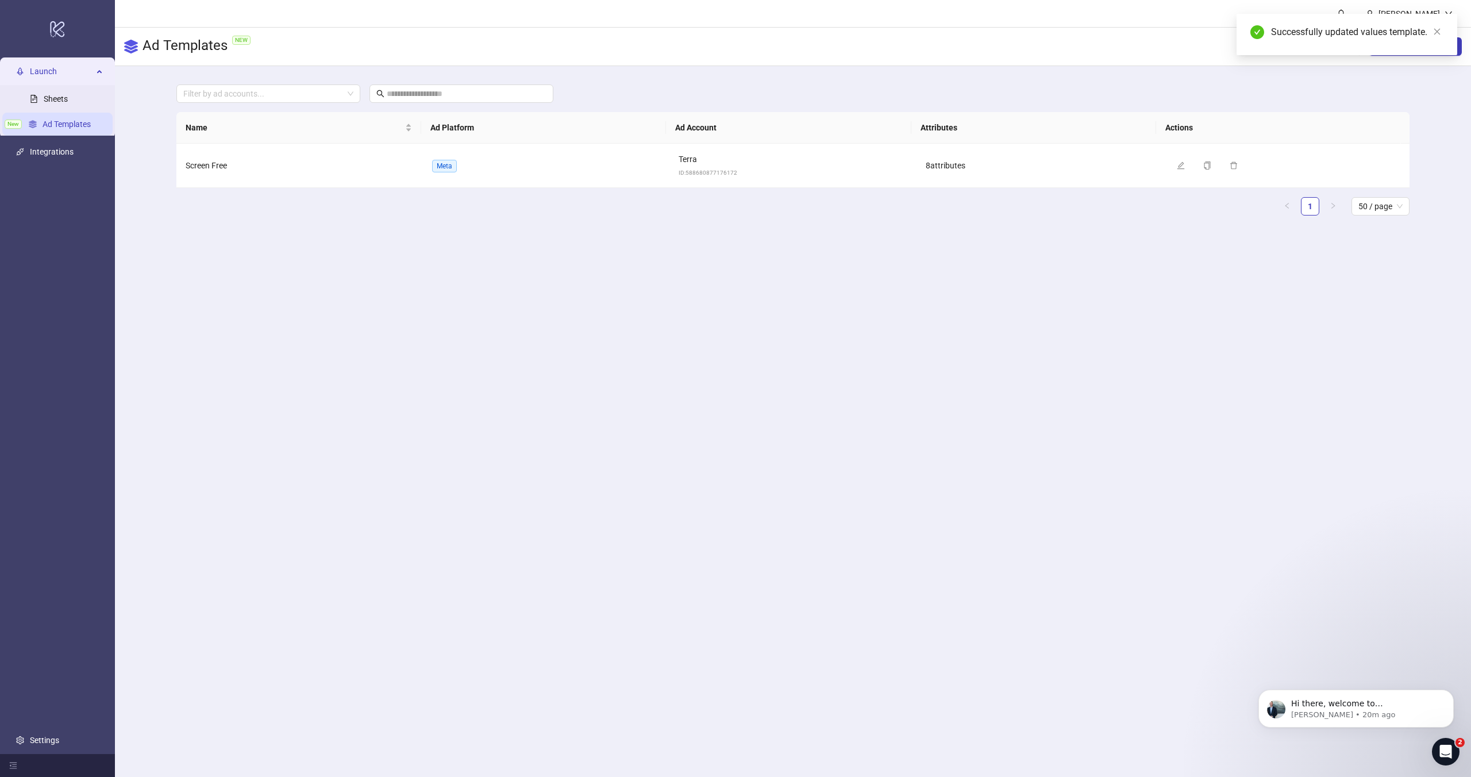
click at [55, 84] on li "Launch Sheets New Ad Templates" at bounding box center [57, 97] width 115 height 80
click at [52, 98] on link "Sheets" at bounding box center [56, 98] width 24 height 9
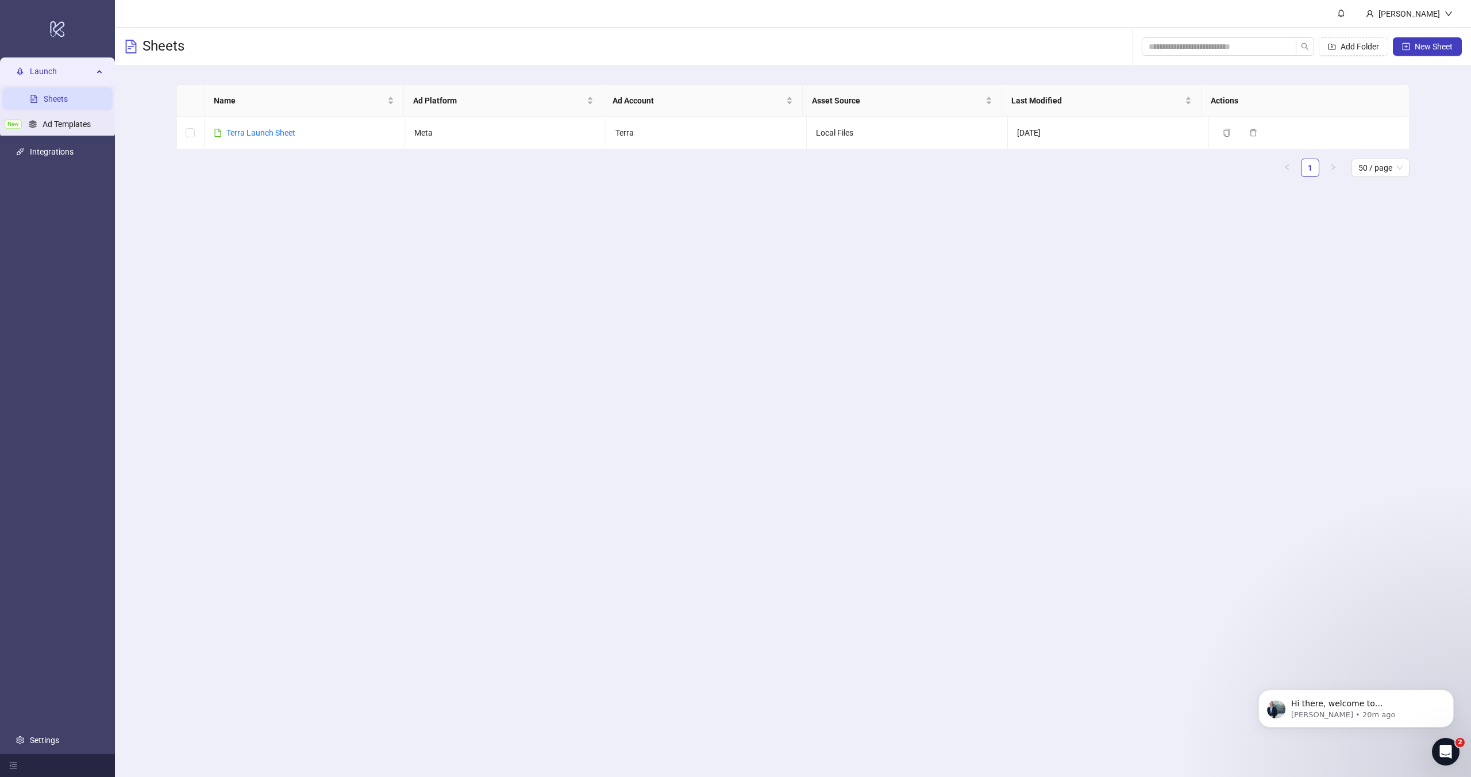
click at [48, 99] on link "Sheets" at bounding box center [56, 98] width 24 height 9
click at [276, 130] on link "Terra Launch Sheet" at bounding box center [260, 132] width 69 height 9
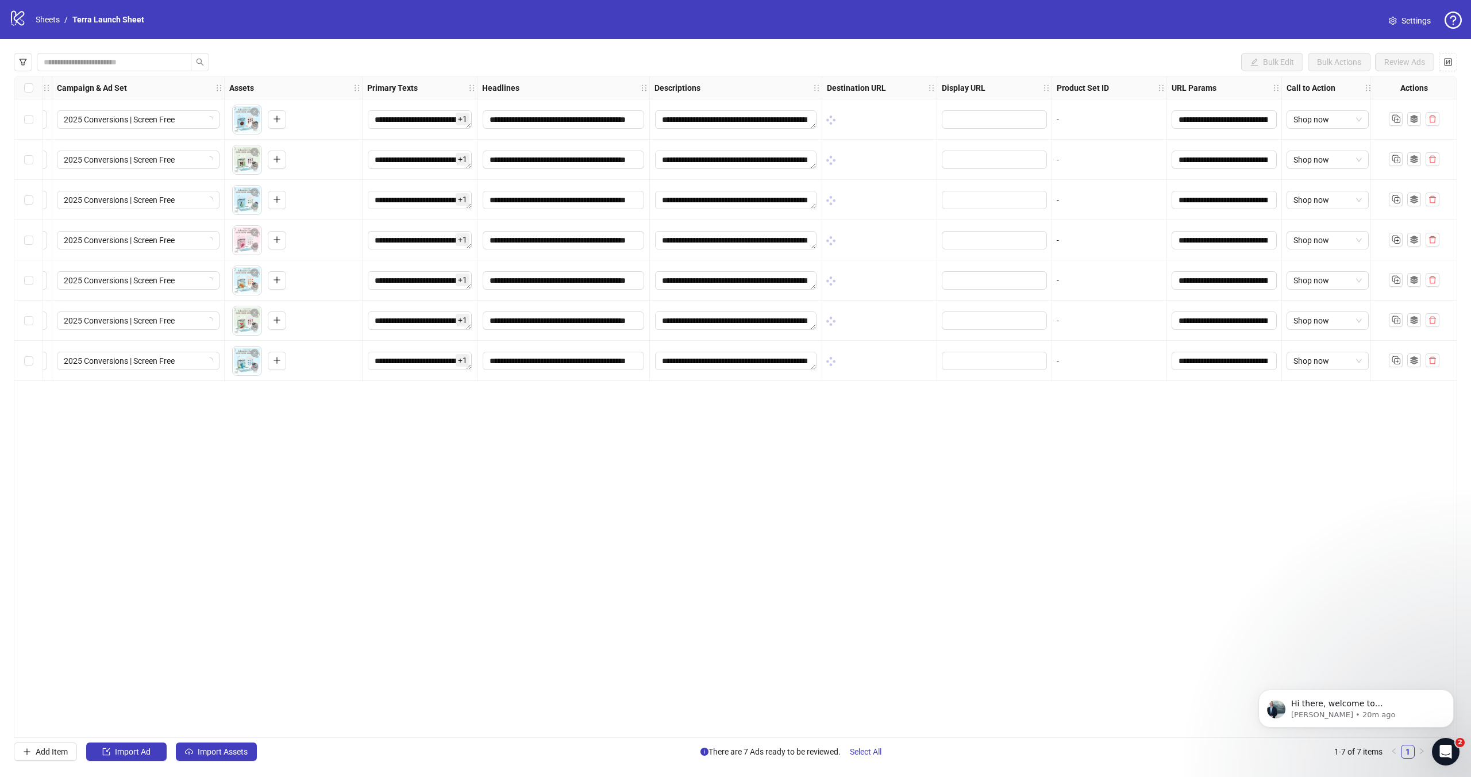
scroll to position [0, 322]
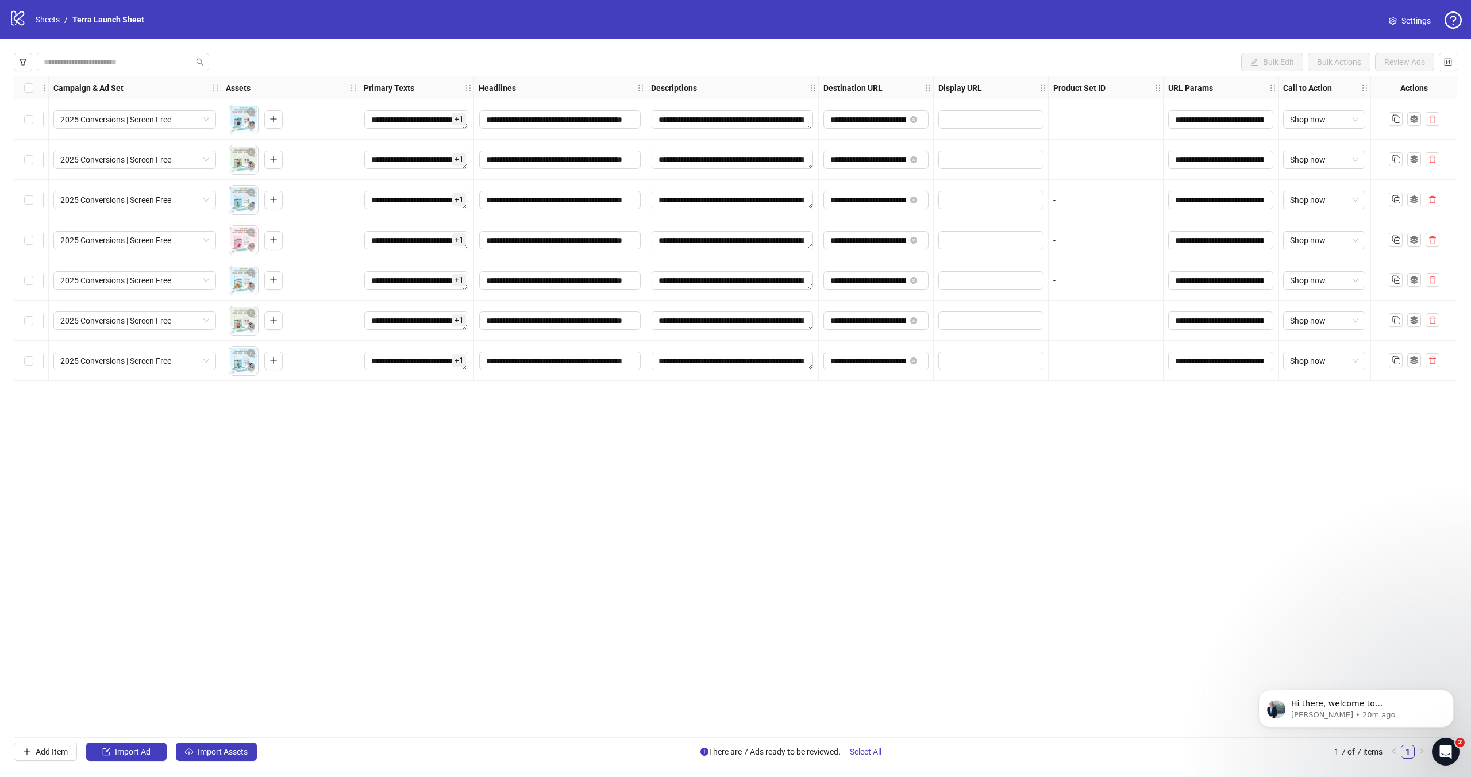
click at [990, 90] on div "Display URL" at bounding box center [991, 87] width 115 height 23
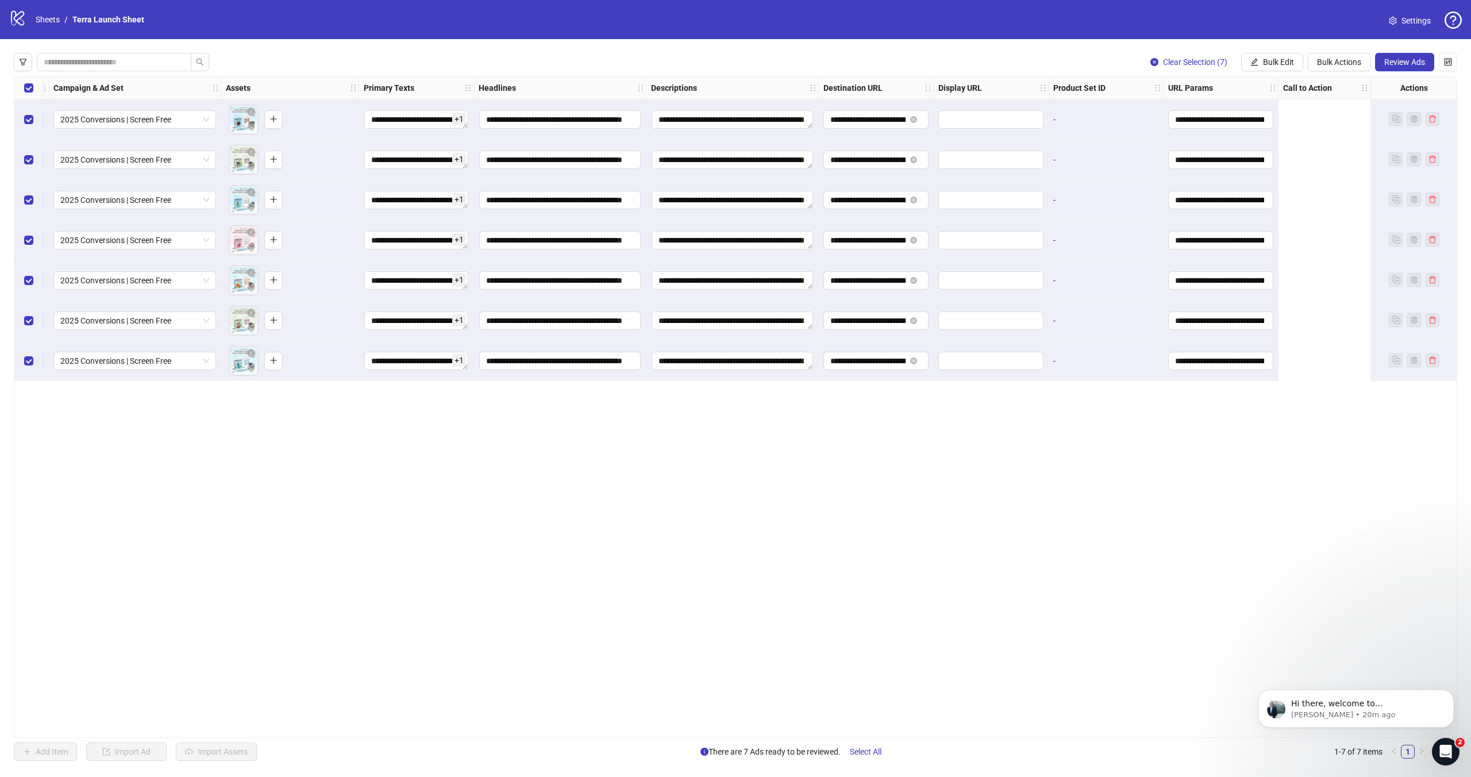
scroll to position [0, 0]
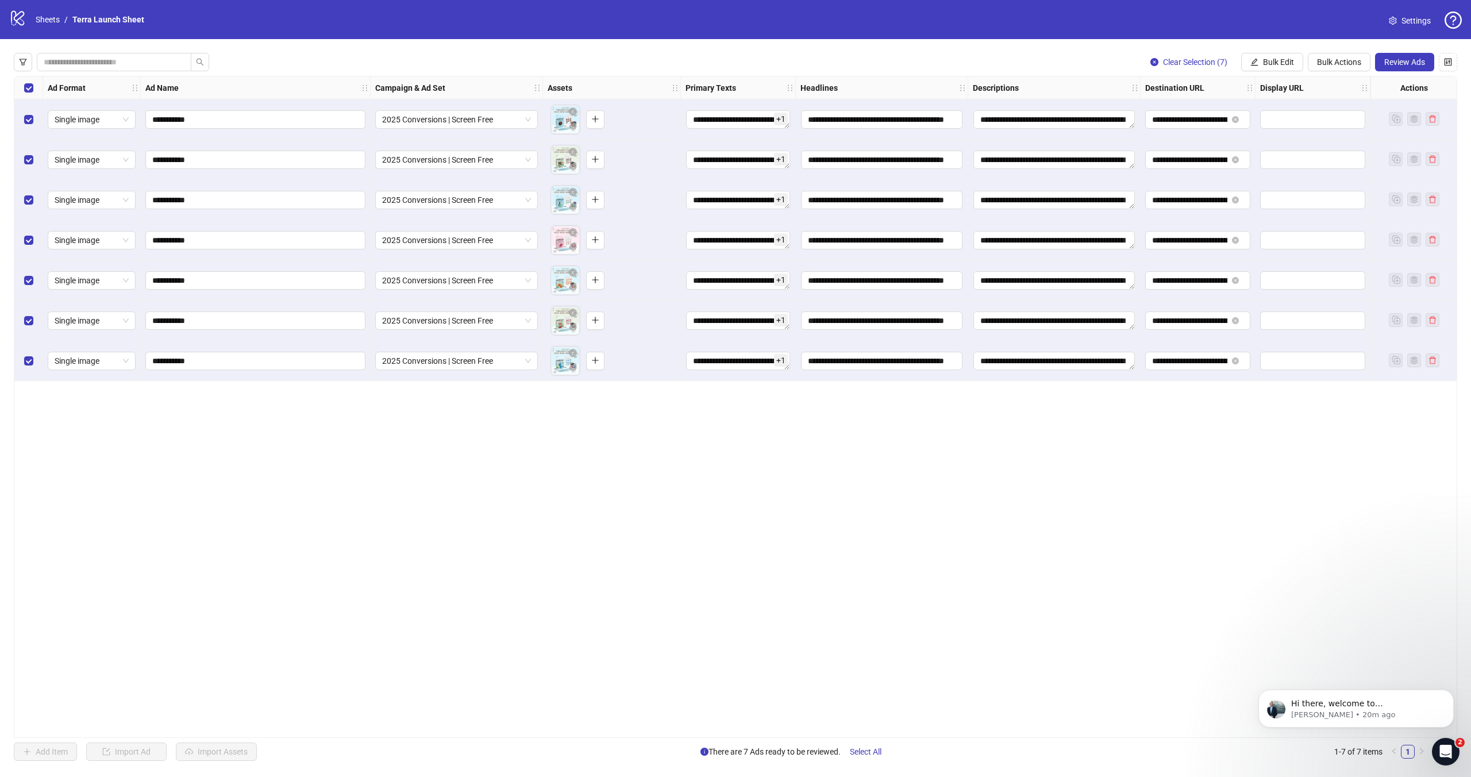
click at [1120, 52] on div "**********" at bounding box center [735, 407] width 1471 height 736
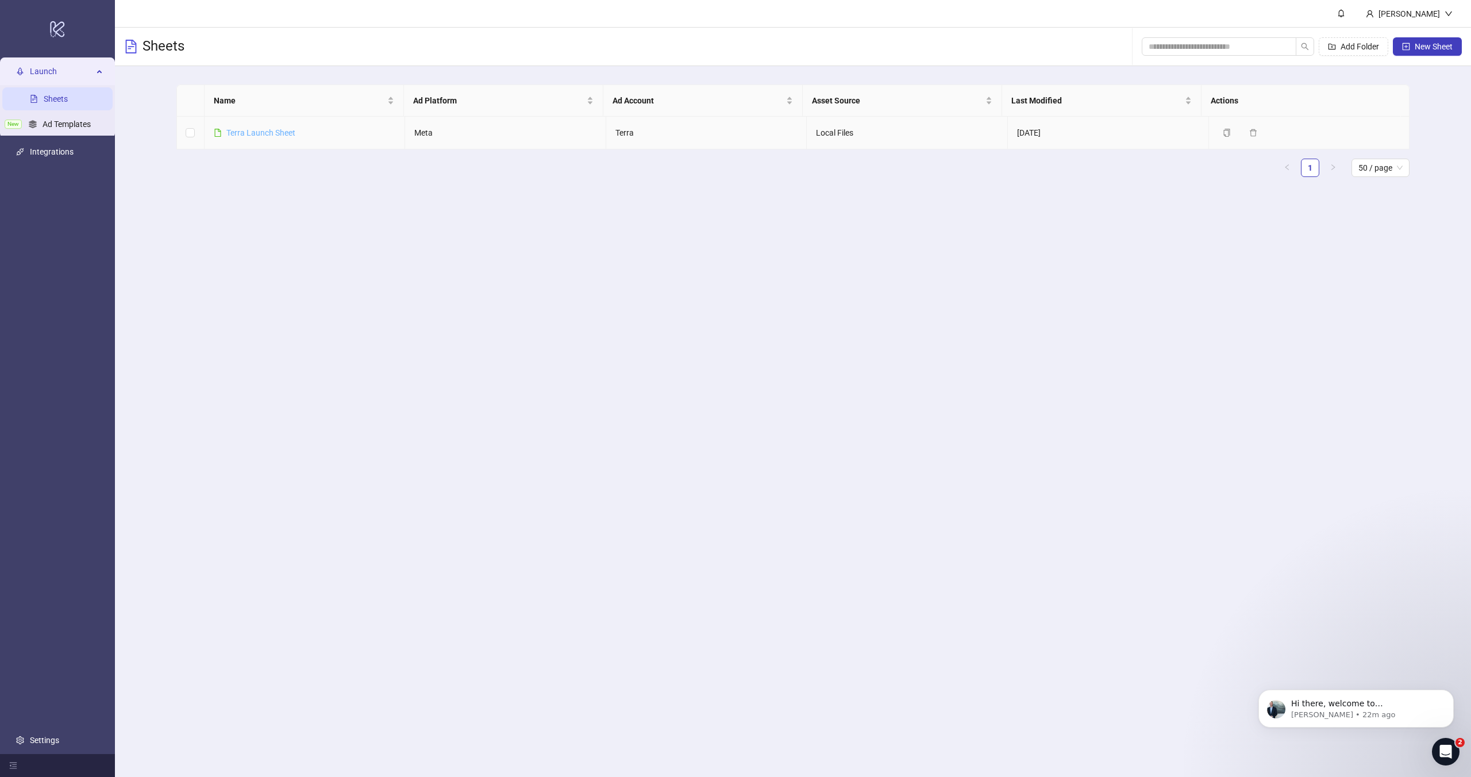
click at [261, 128] on link "Terra Launch Sheet" at bounding box center [260, 132] width 69 height 9
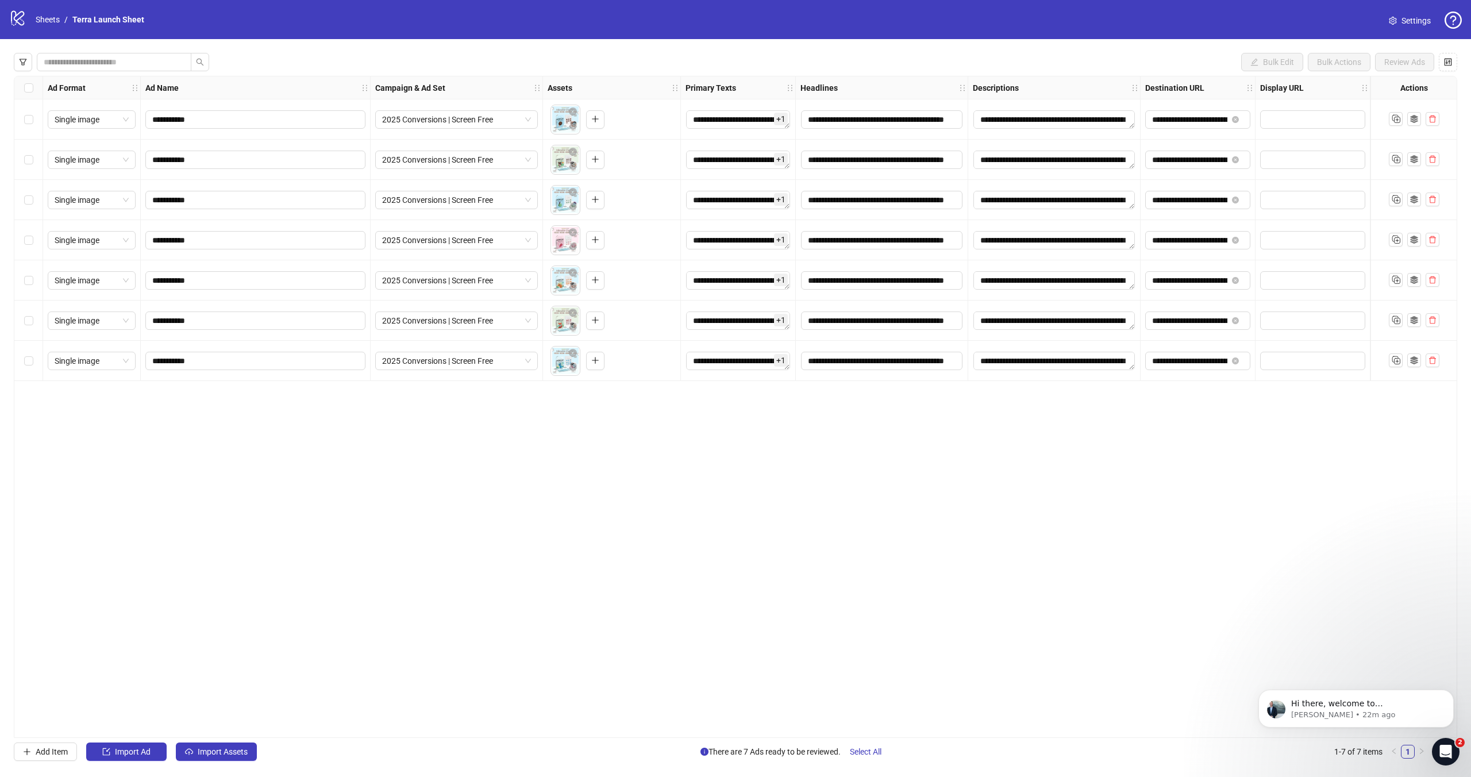
click at [23, 94] on div "Select all rows" at bounding box center [28, 87] width 29 height 23
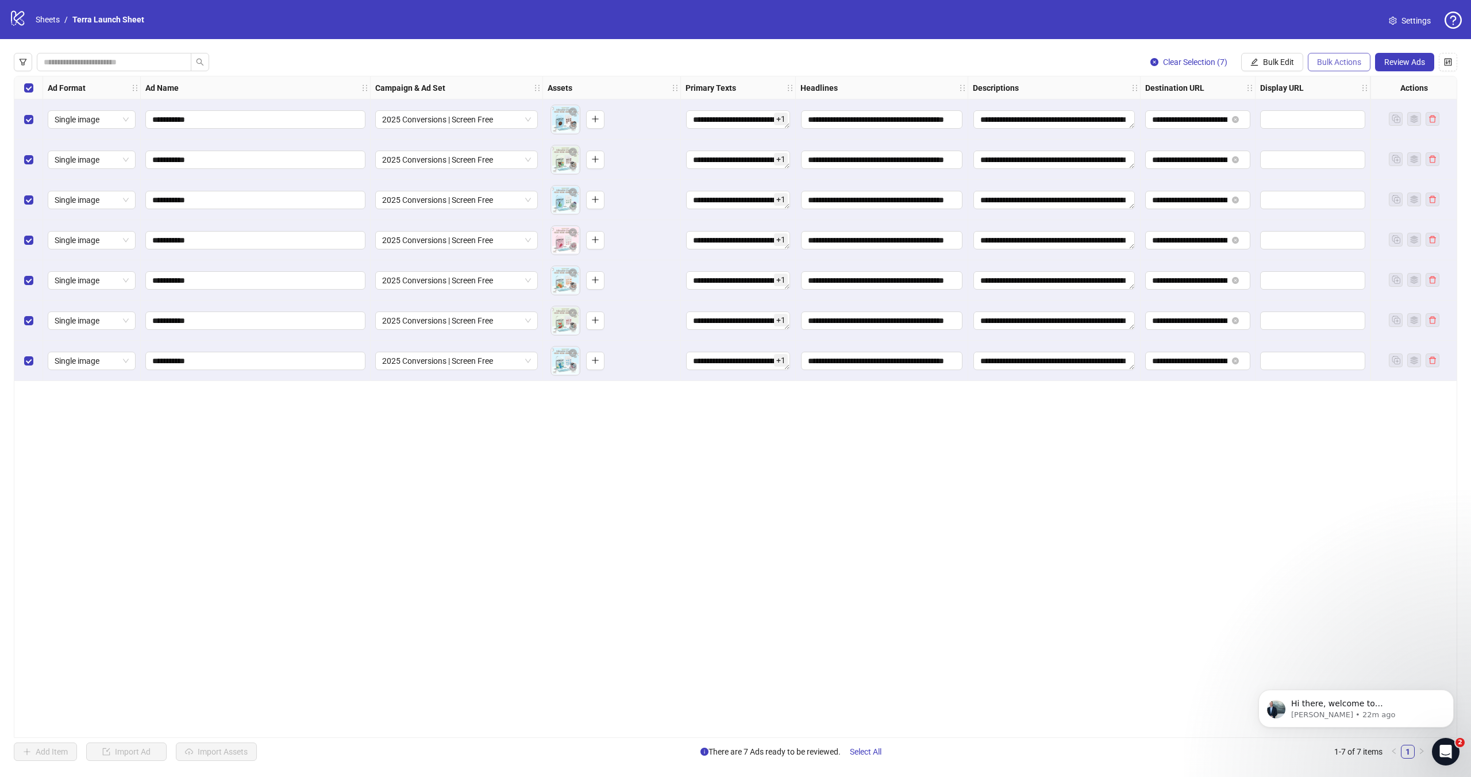
drag, startPoint x: 1346, startPoint y: 61, endPoint x: 1345, endPoint y: 68, distance: 7.1
click at [1346, 61] on span "Bulk Actions" at bounding box center [1339, 61] width 44 height 9
click at [1335, 157] on span "Apply Template" at bounding box center [1343, 158] width 55 height 13
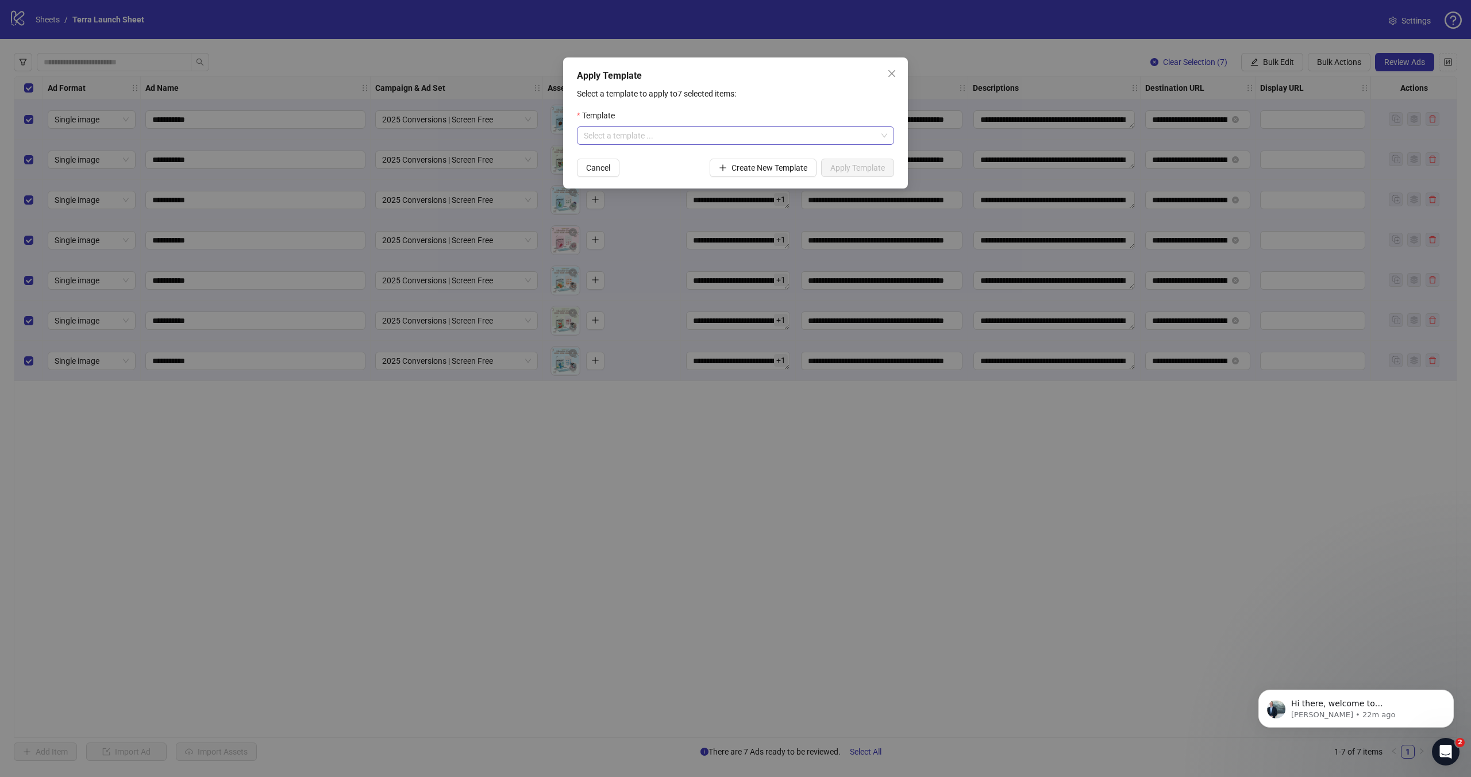
click at [699, 143] on input "search" at bounding box center [730, 135] width 293 height 17
click at [682, 160] on div "Screen Free" at bounding box center [735, 158] width 299 height 13
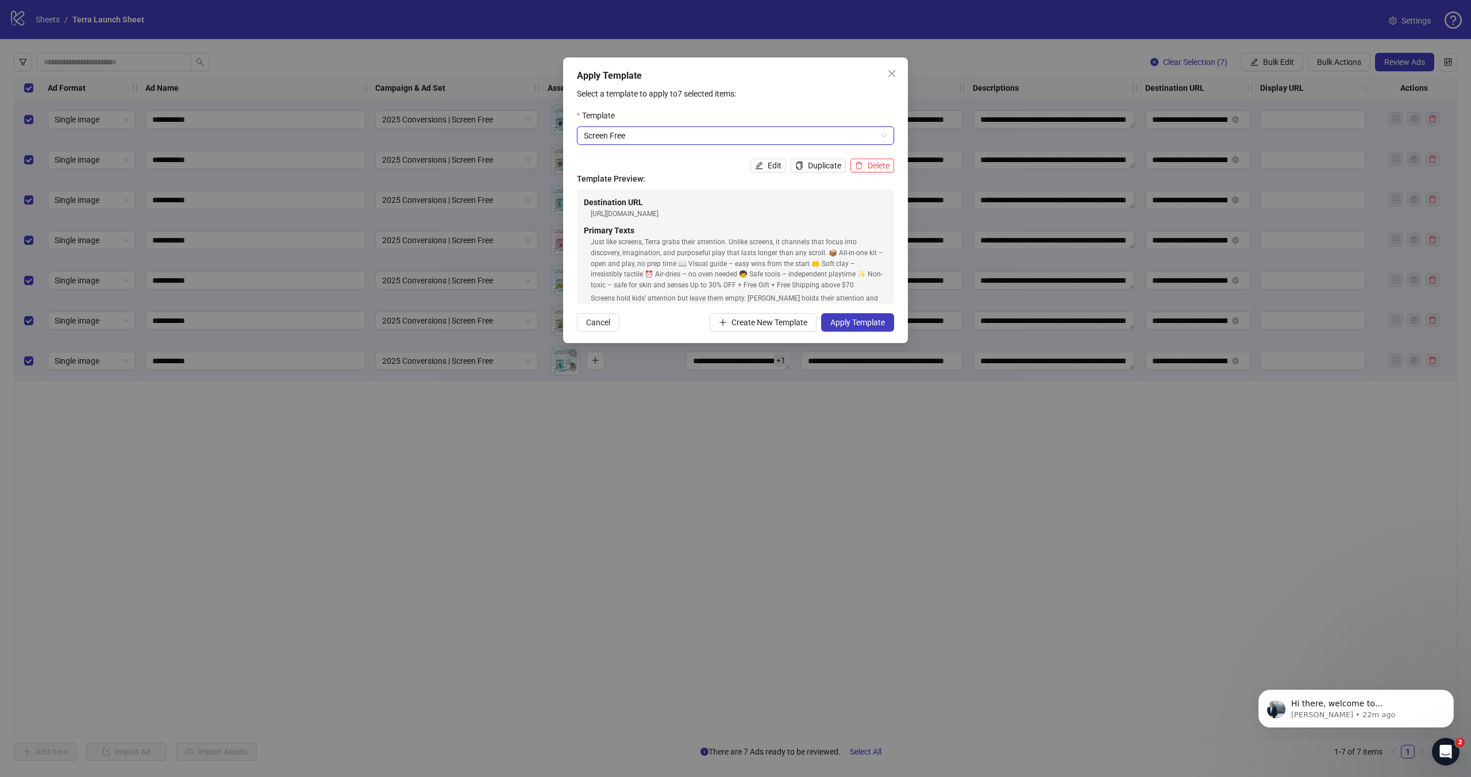
click at [864, 178] on h4 "Template Preview:" at bounding box center [735, 178] width 317 height 13
click at [860, 326] on span "Apply Template" at bounding box center [857, 322] width 55 height 9
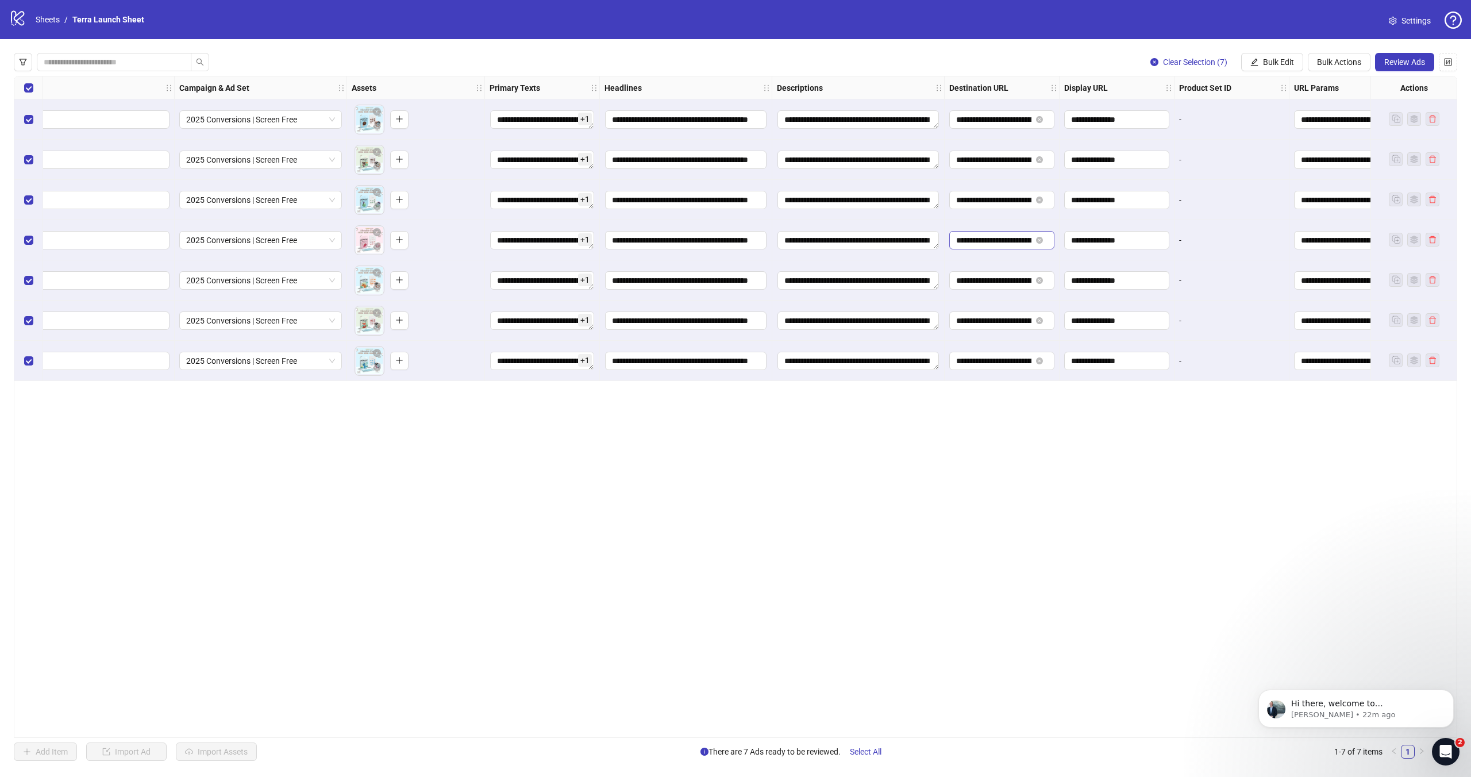
scroll to position [0, 322]
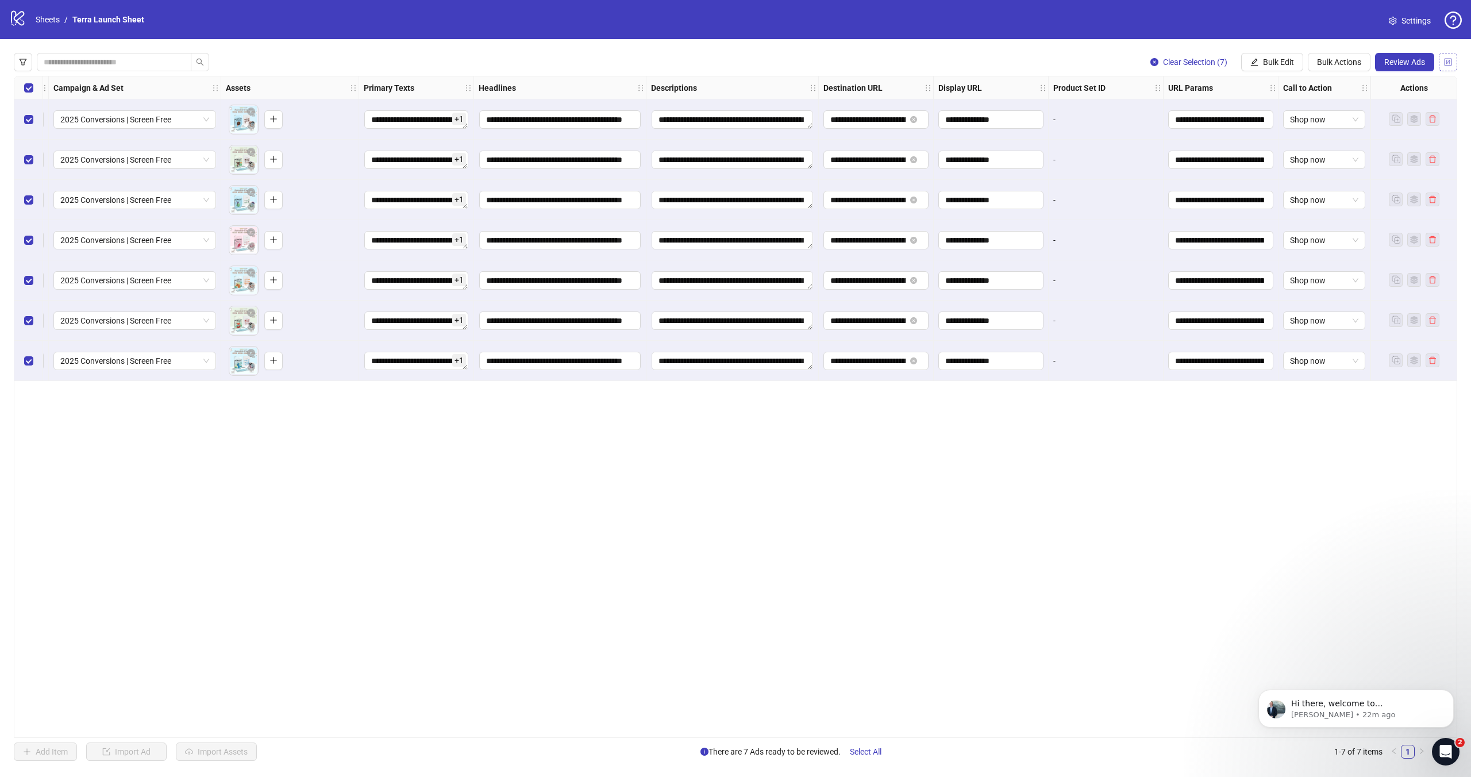
click at [1448, 64] on icon "control" at bounding box center [1448, 62] width 8 height 8
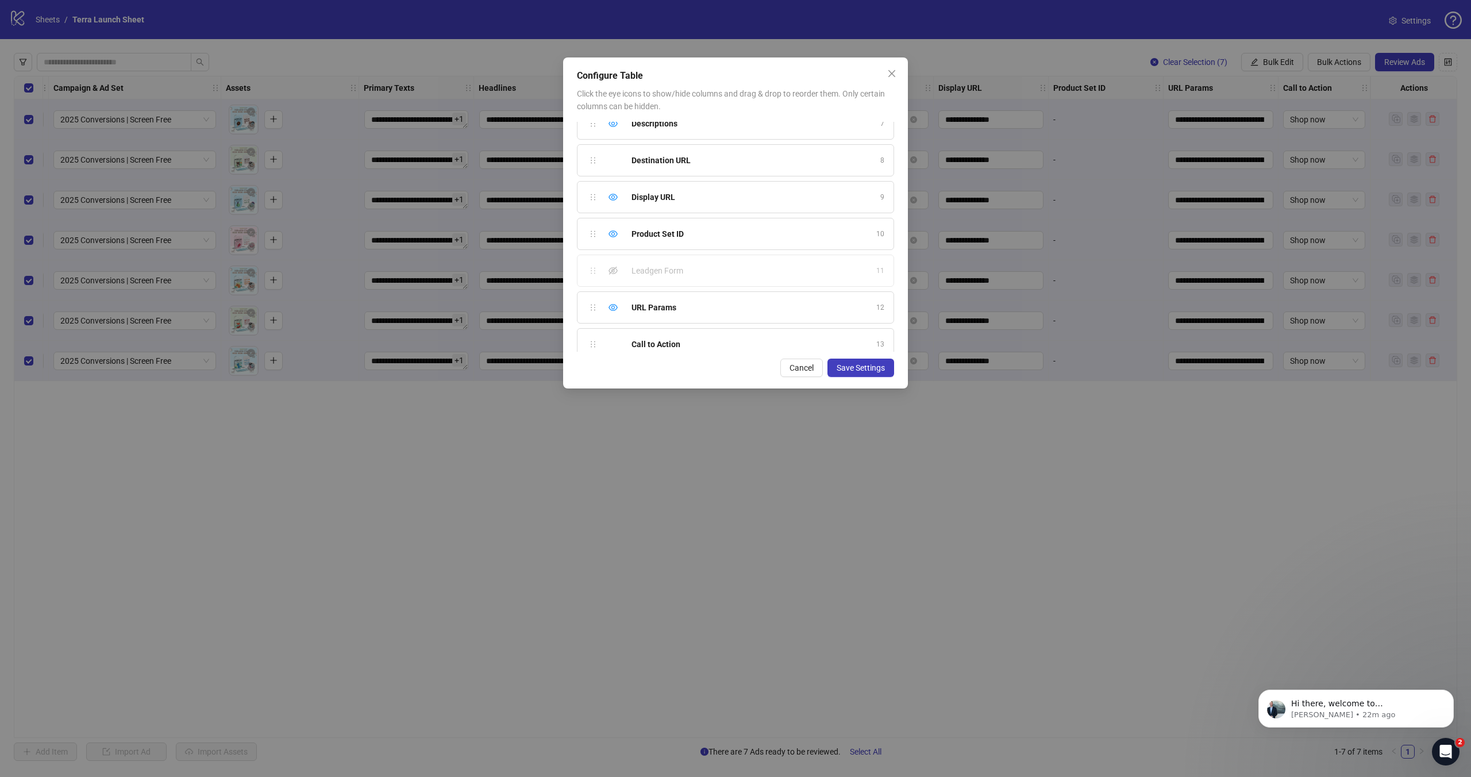
scroll to position [243, 0]
click at [610, 224] on icon "eye" at bounding box center [613, 225] width 9 height 9
click at [858, 363] on span "Save Settings" at bounding box center [861, 367] width 48 height 9
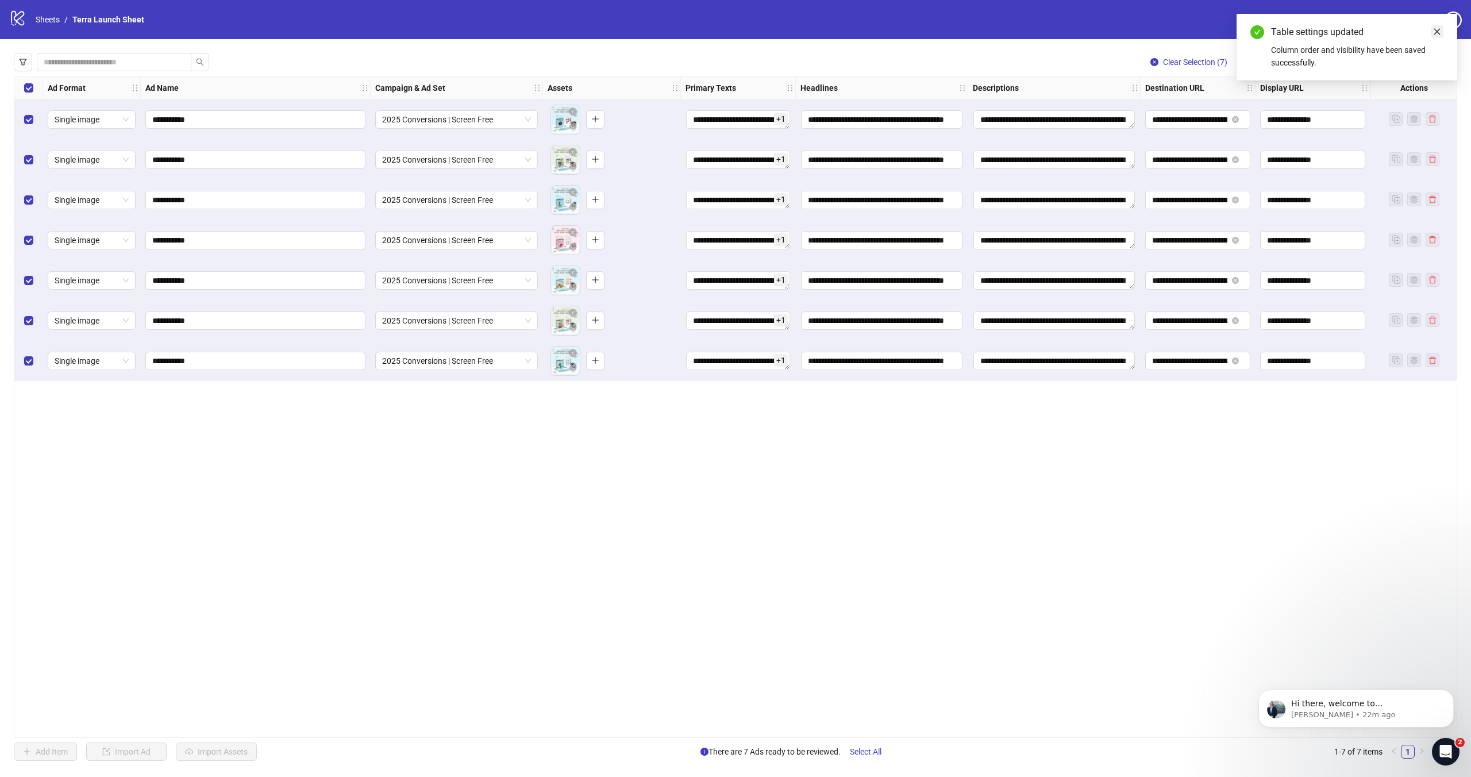
click at [1441, 29] on icon "close" at bounding box center [1437, 32] width 8 height 8
click at [1284, 62] on span "Bulk Edit" at bounding box center [1278, 61] width 31 height 9
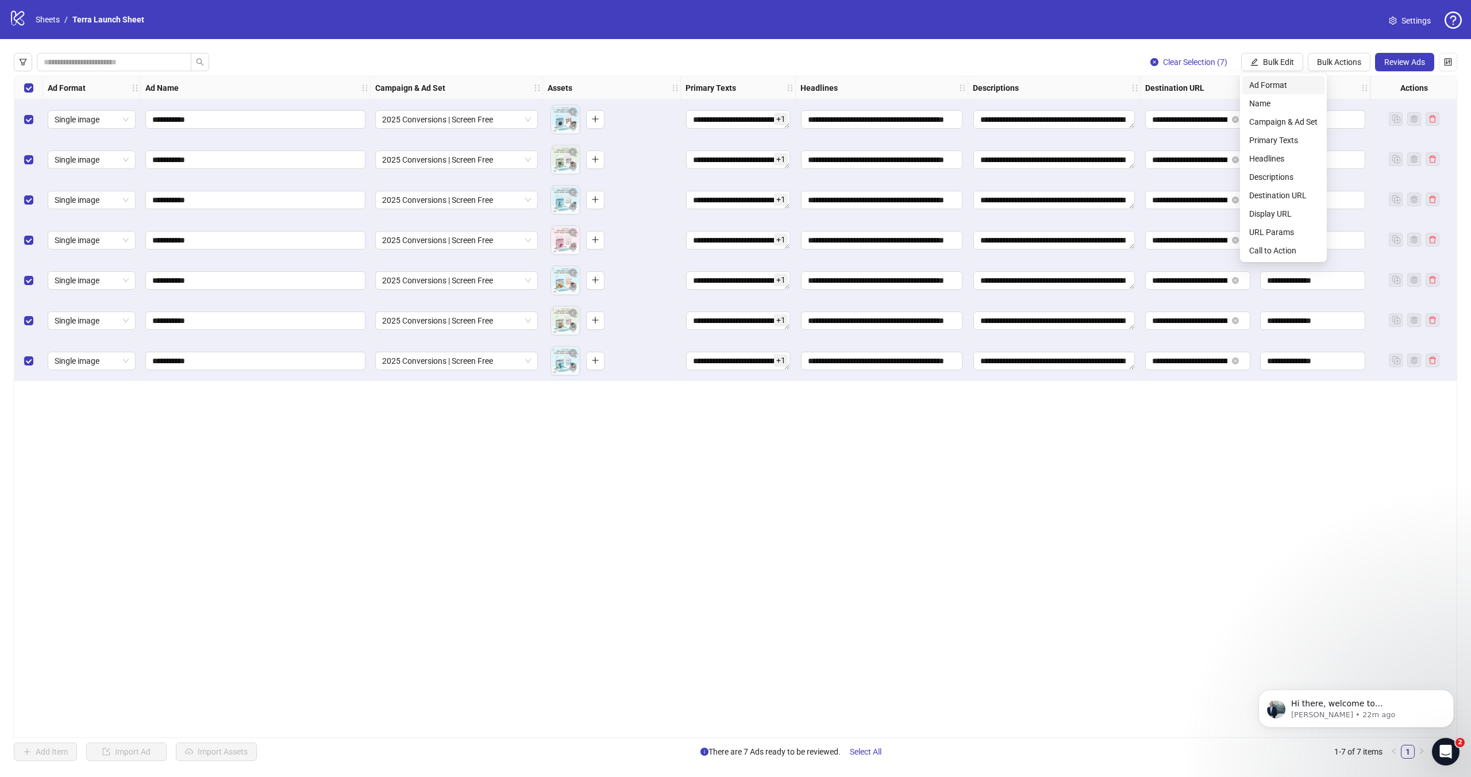
click at [1277, 82] on span "Ad Format" at bounding box center [1283, 85] width 68 height 13
click at [1277, 59] on span "Bulk Edit" at bounding box center [1278, 61] width 31 height 9
click at [1265, 103] on span "Name" at bounding box center [1283, 103] width 68 height 13
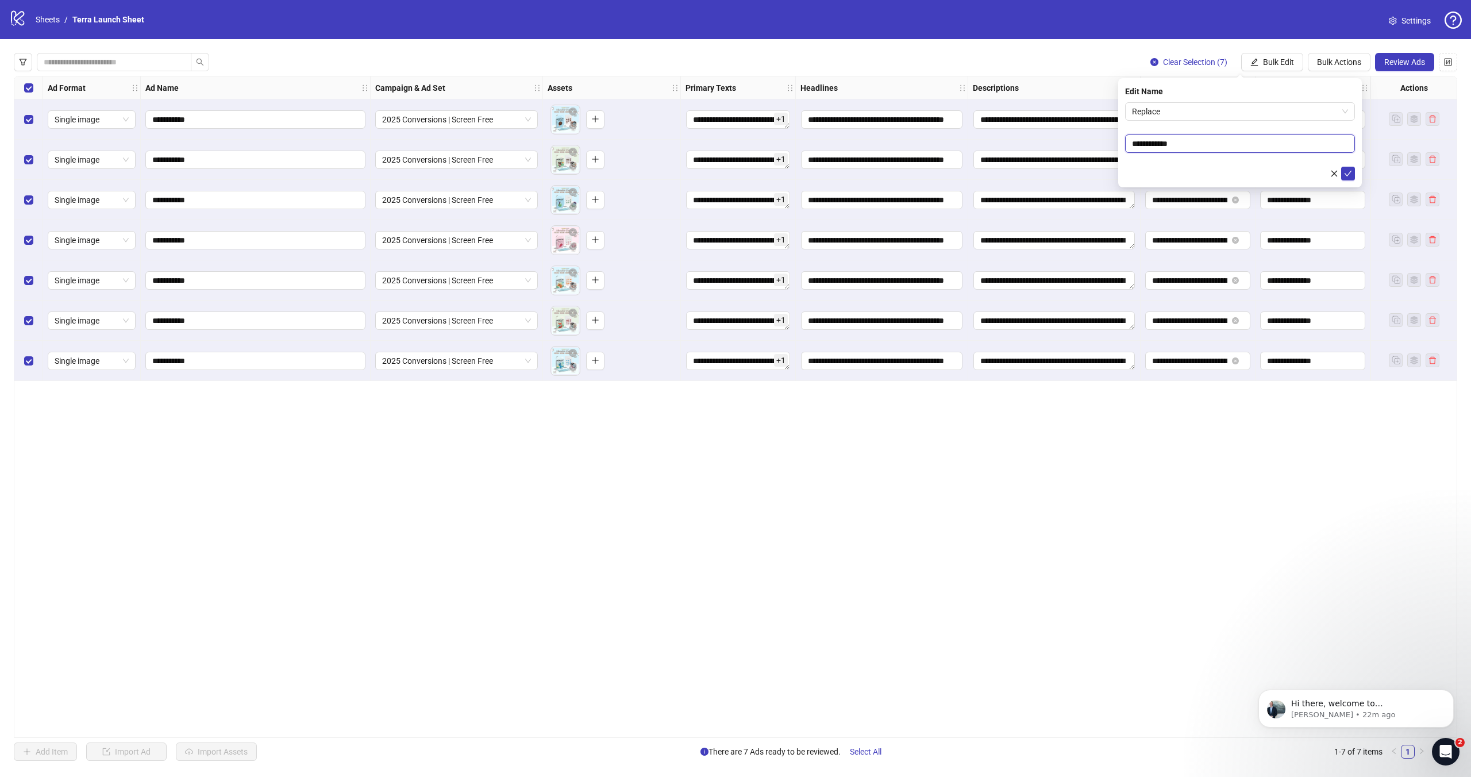
click at [1173, 144] on input "**********" at bounding box center [1240, 143] width 230 height 18
click at [1173, 115] on span "Replace" at bounding box center [1240, 111] width 216 height 17
click at [233, 137] on div "**********" at bounding box center [256, 119] width 230 height 40
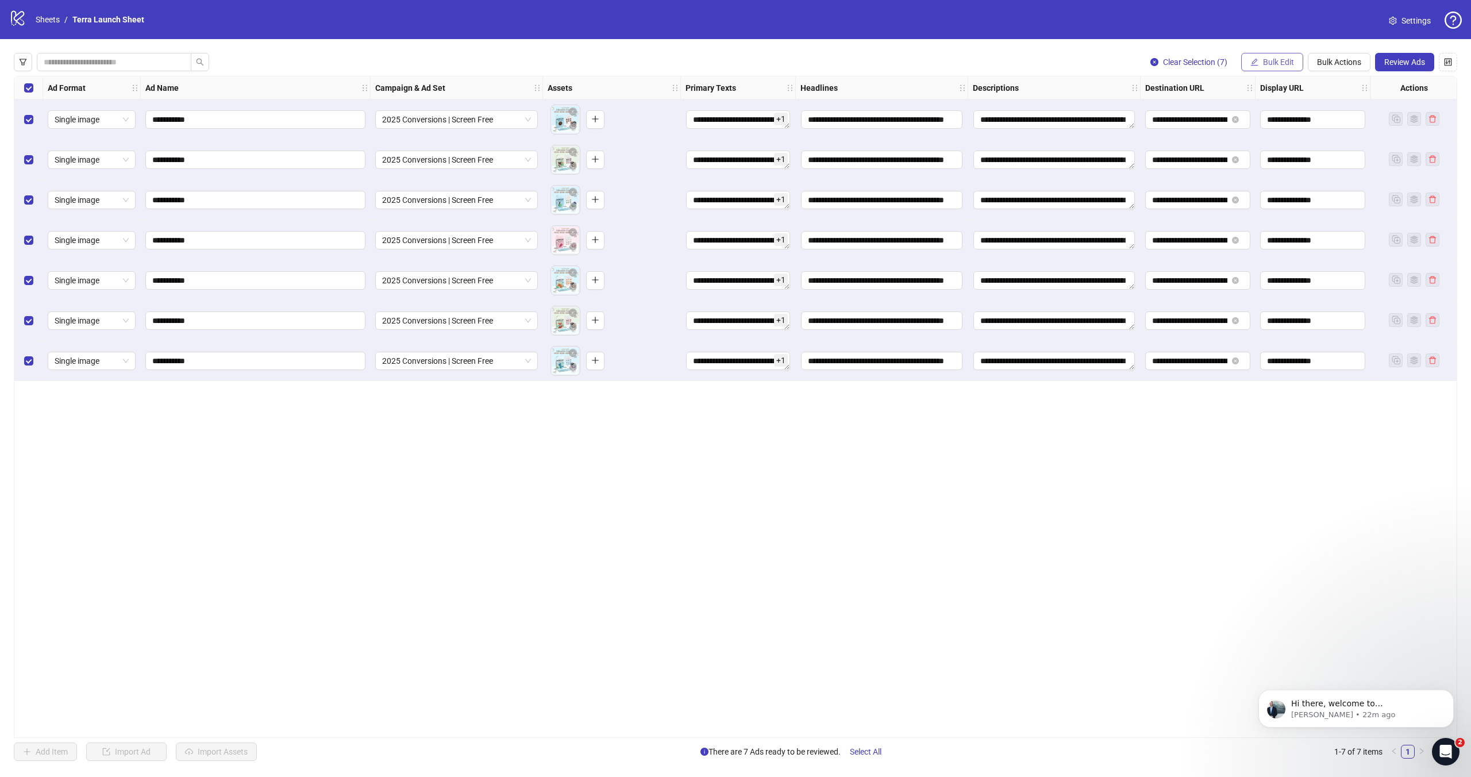
click at [1273, 64] on span "Bulk Edit" at bounding box center [1278, 61] width 31 height 9
click at [1264, 103] on span "Name" at bounding box center [1283, 103] width 68 height 13
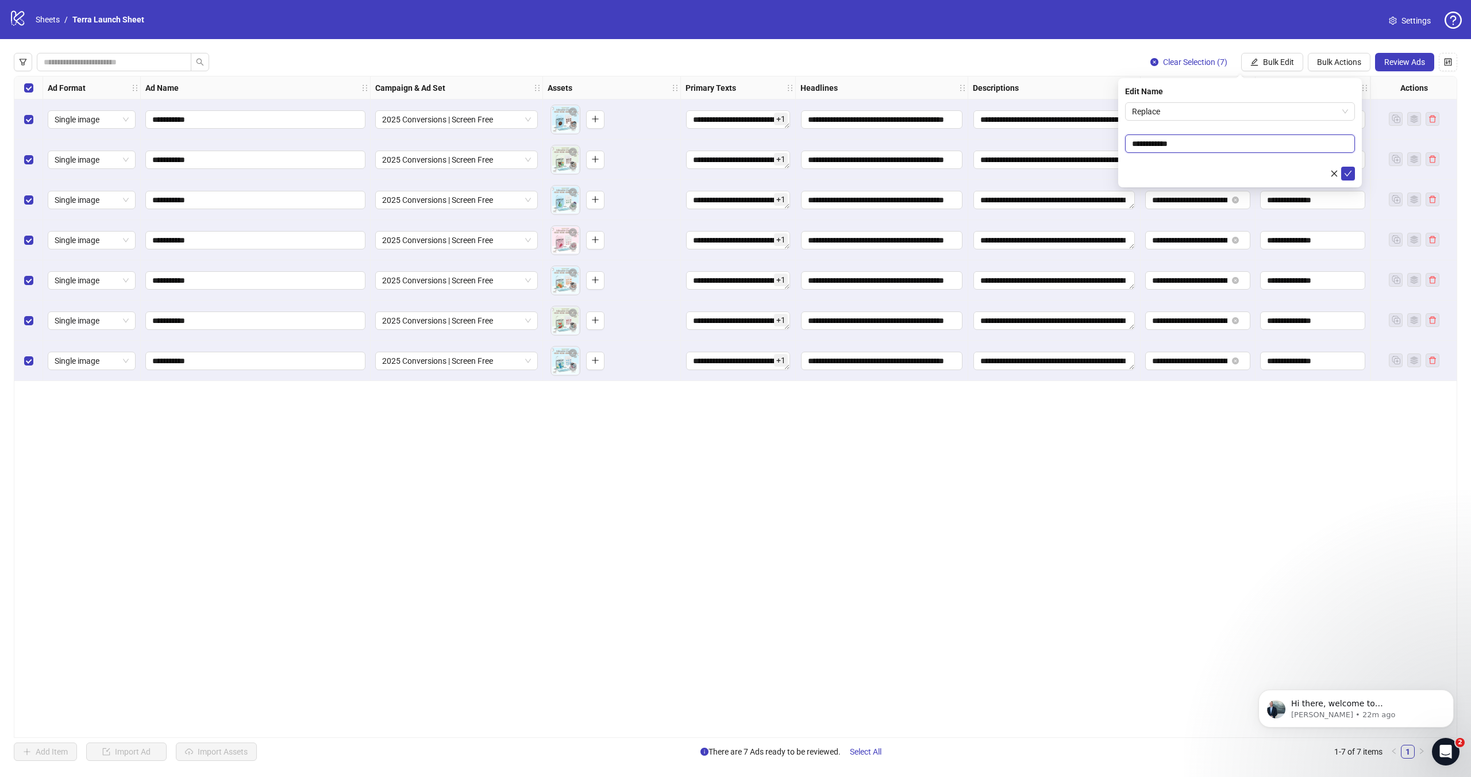
click at [1225, 141] on input "**********" at bounding box center [1240, 143] width 230 height 18
type input "**********"
click at [1159, 453] on div "**********" at bounding box center [736, 407] width 1444 height 662
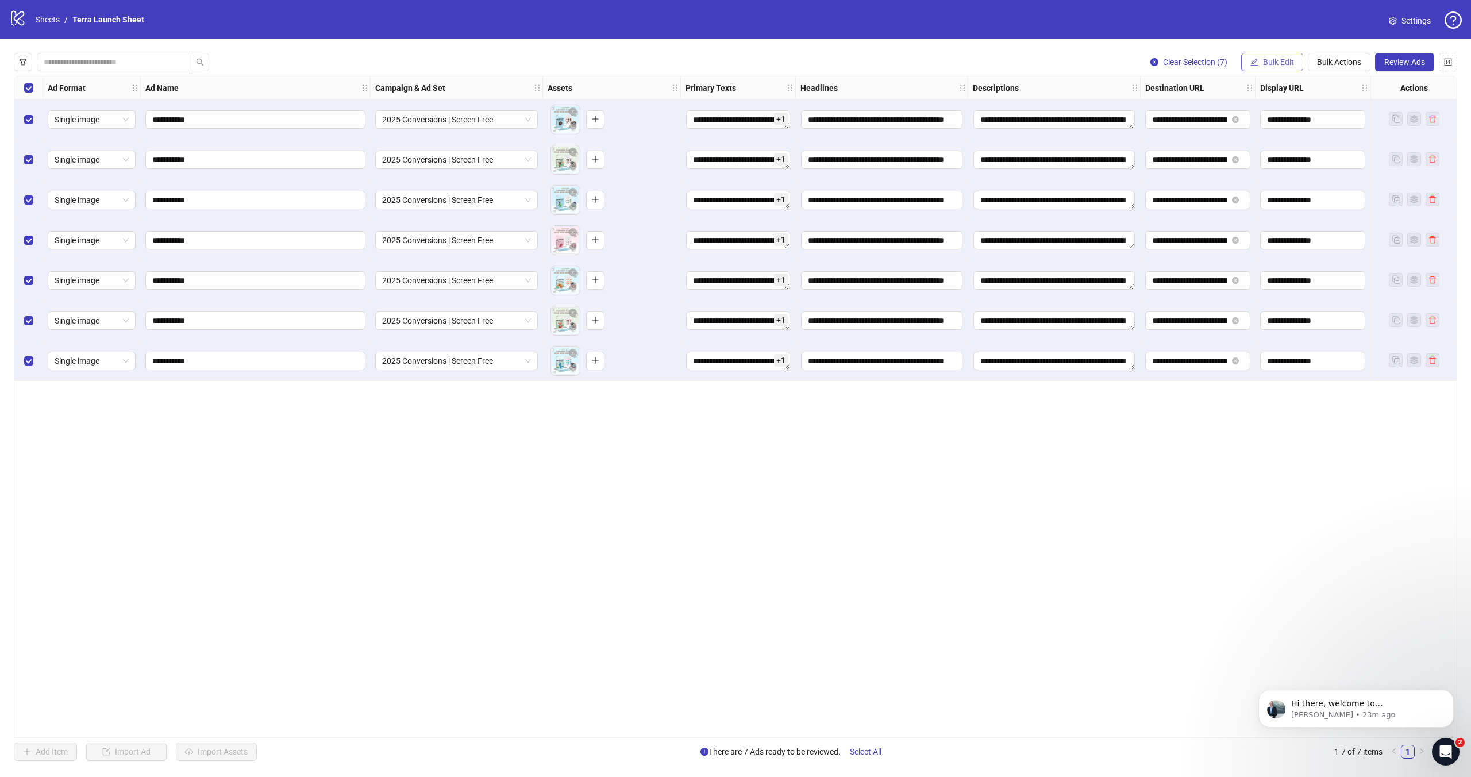
click at [1263, 59] on span "Bulk Edit" at bounding box center [1278, 61] width 31 height 9
click at [1273, 102] on span "Name" at bounding box center [1283, 103] width 68 height 13
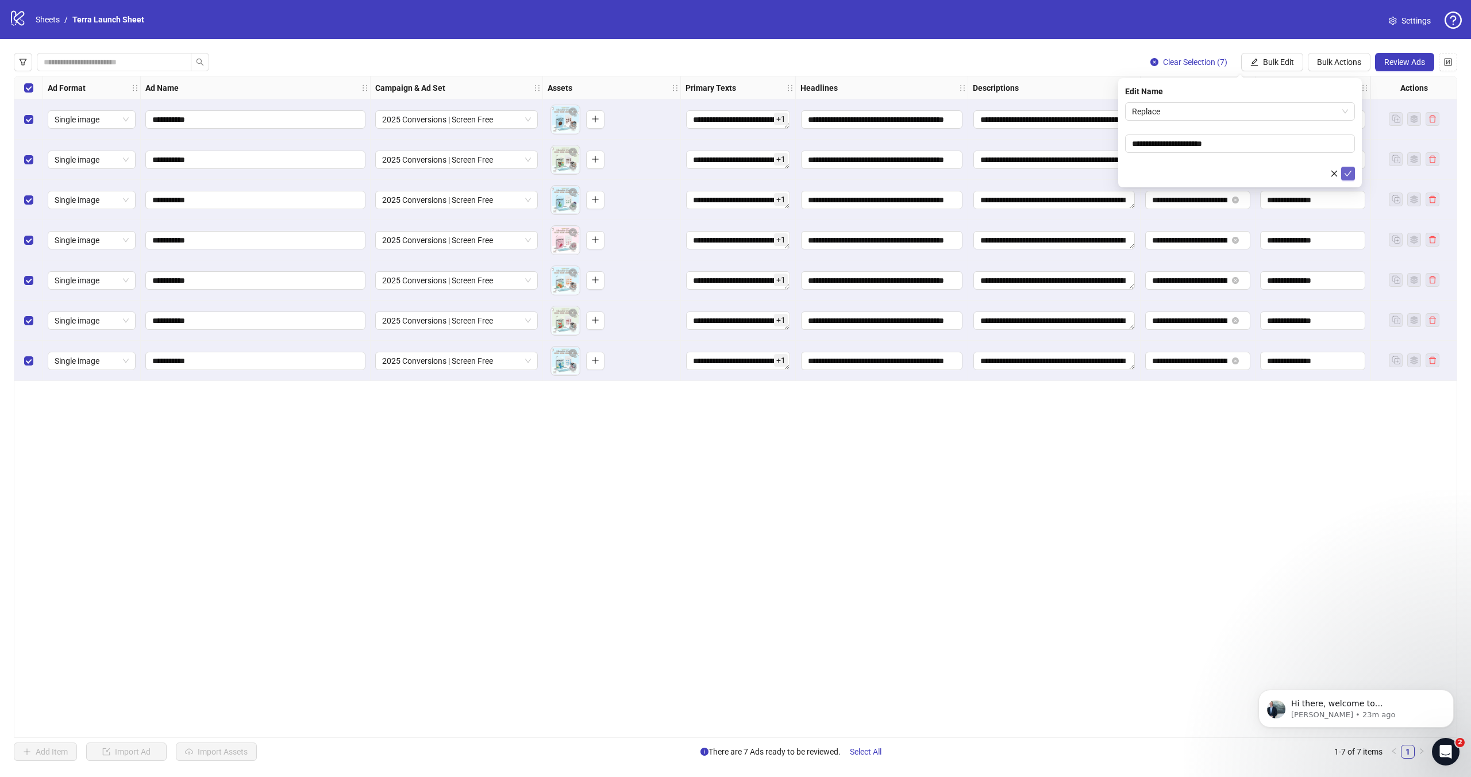
click at [1349, 171] on icon "check" at bounding box center [1348, 174] width 8 height 8
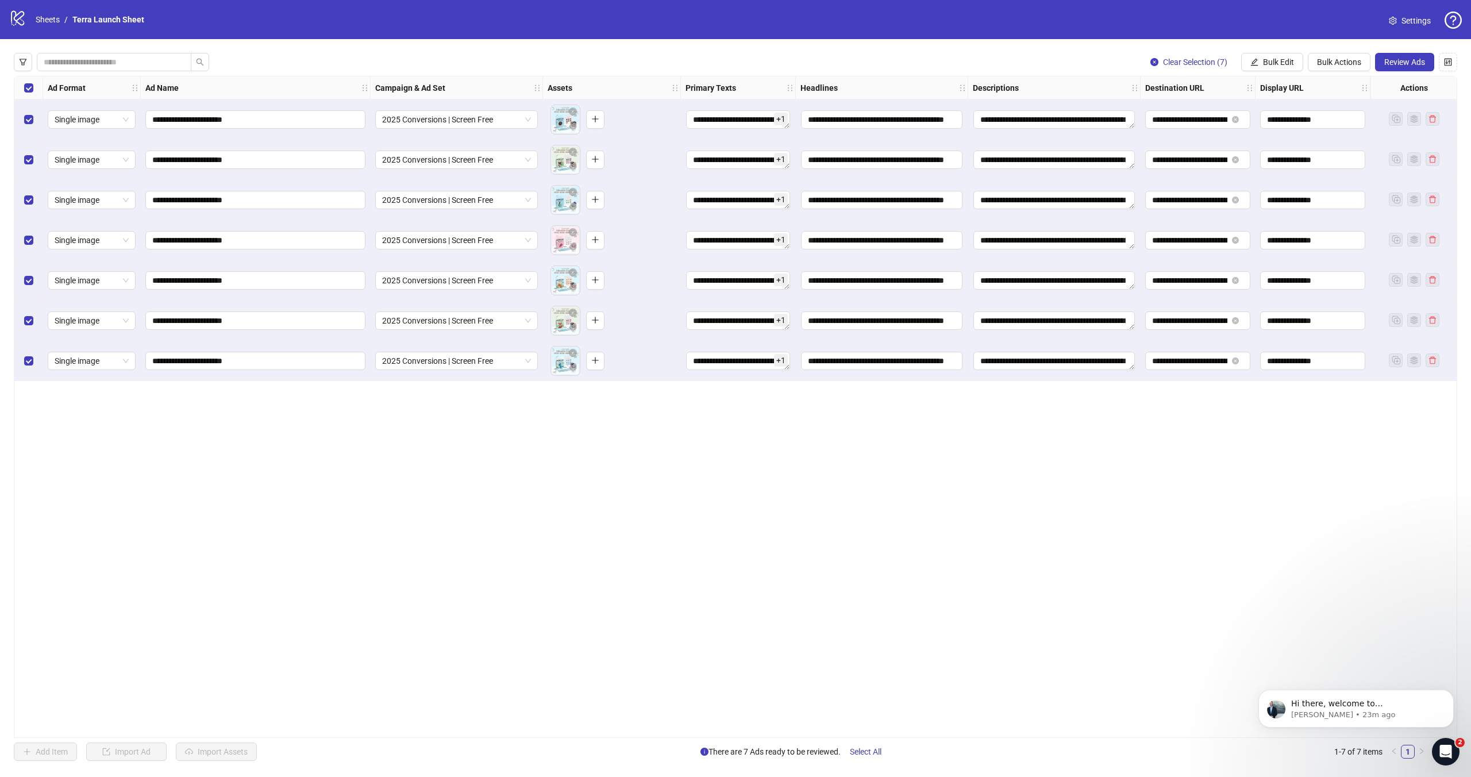
click at [583, 424] on div "**********" at bounding box center [736, 407] width 1444 height 662
click at [1451, 691] on icon "Dismiss notification" at bounding box center [1451, 693] width 6 height 6
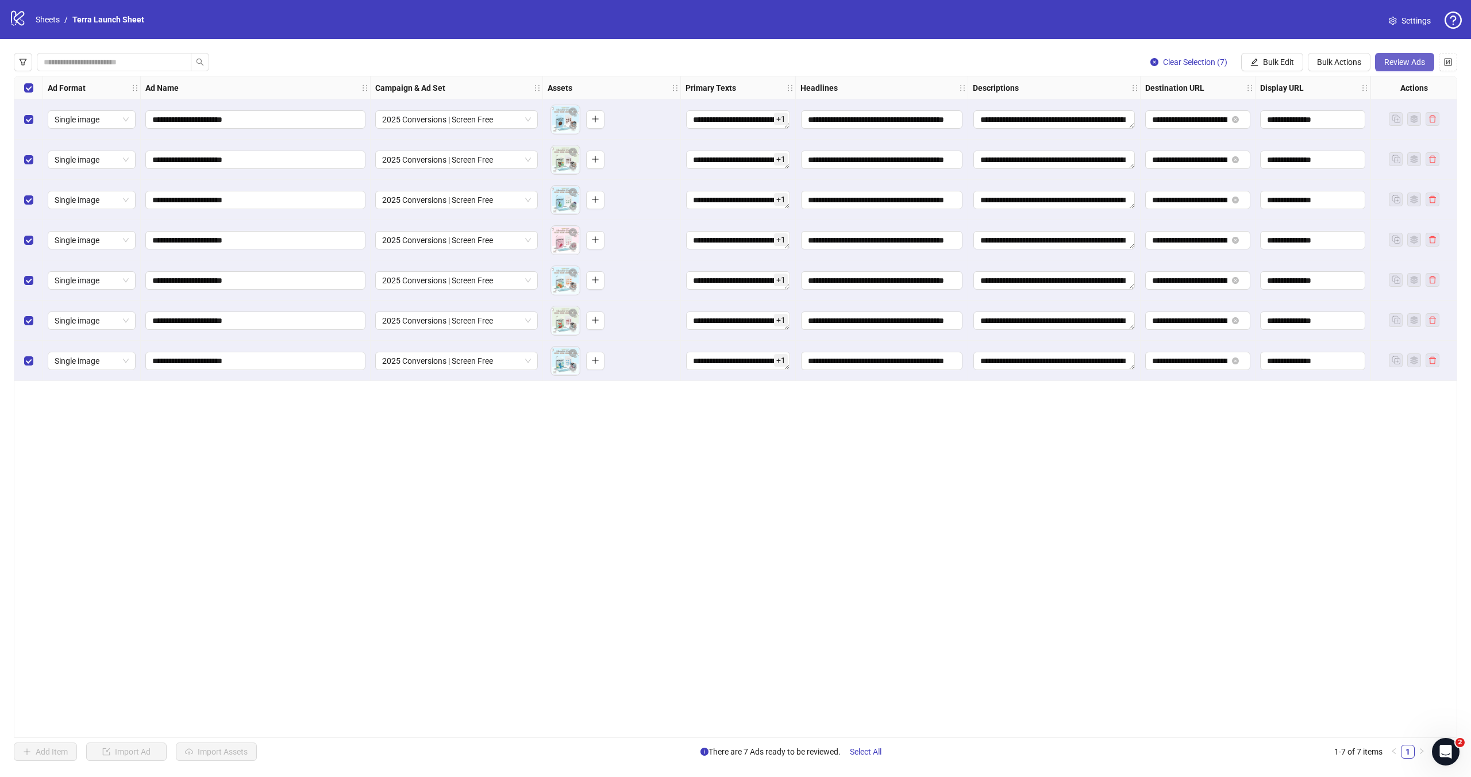
click at [1395, 64] on span "Review Ads" at bounding box center [1404, 61] width 41 height 9
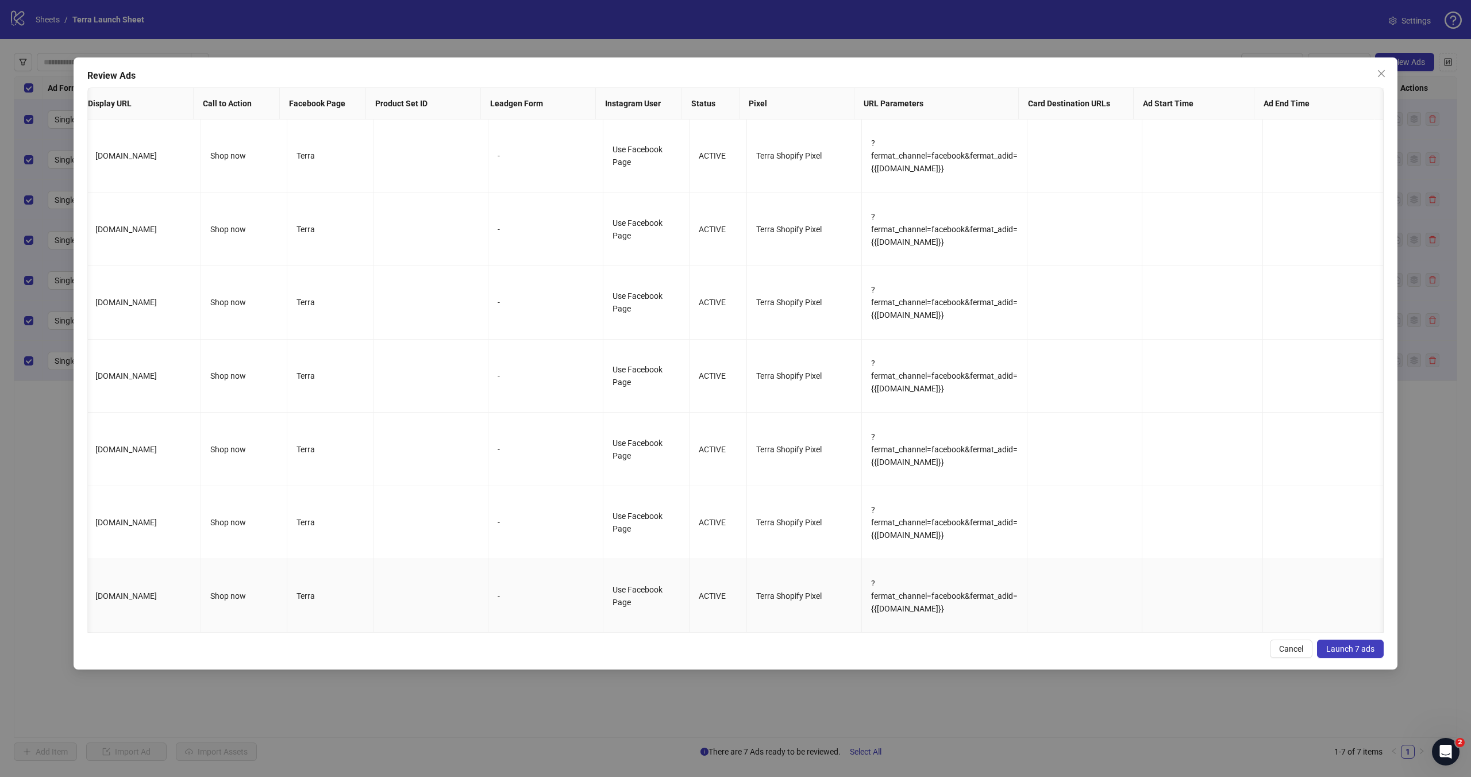
scroll to position [0, 0]
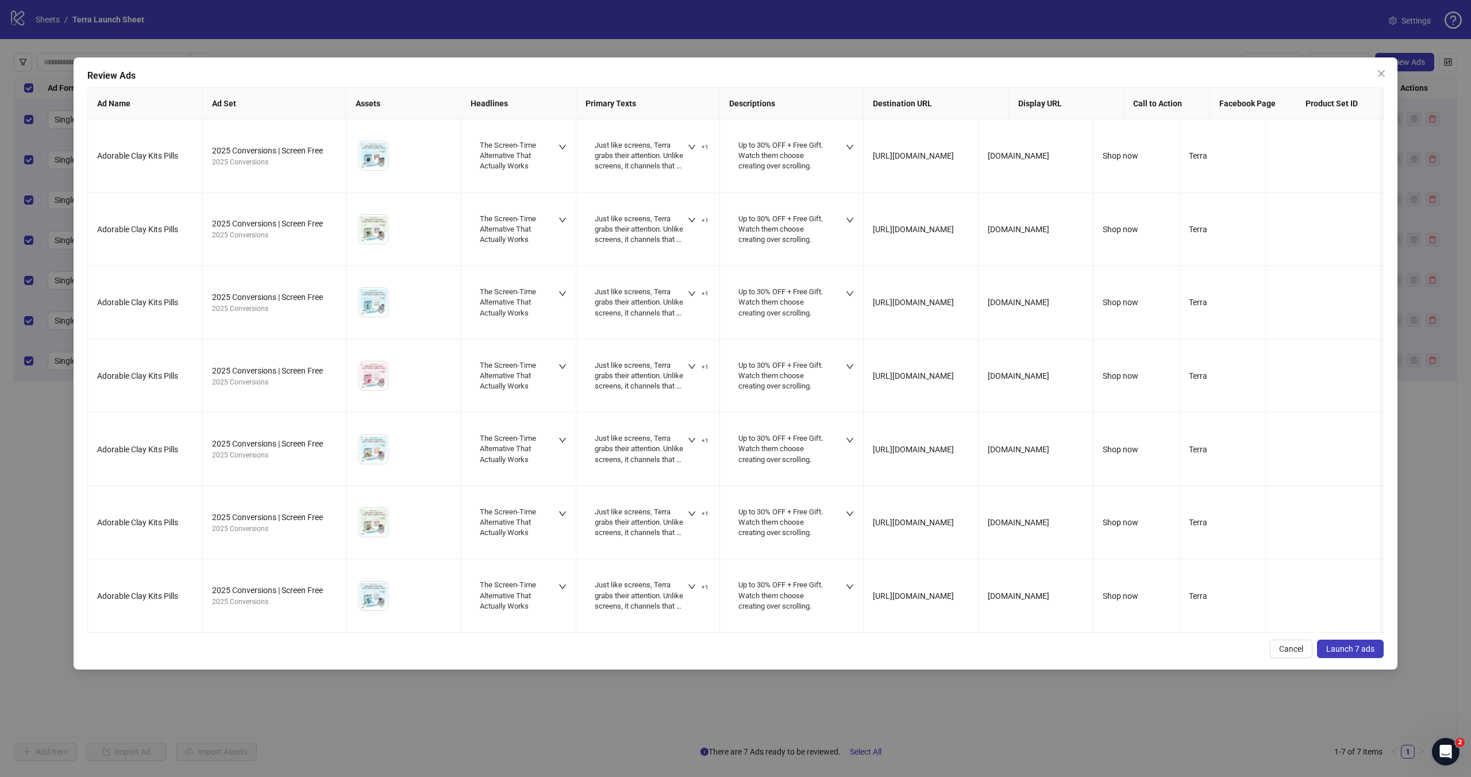
click at [1357, 653] on span "Launch 7 ads" at bounding box center [1350, 648] width 48 height 9
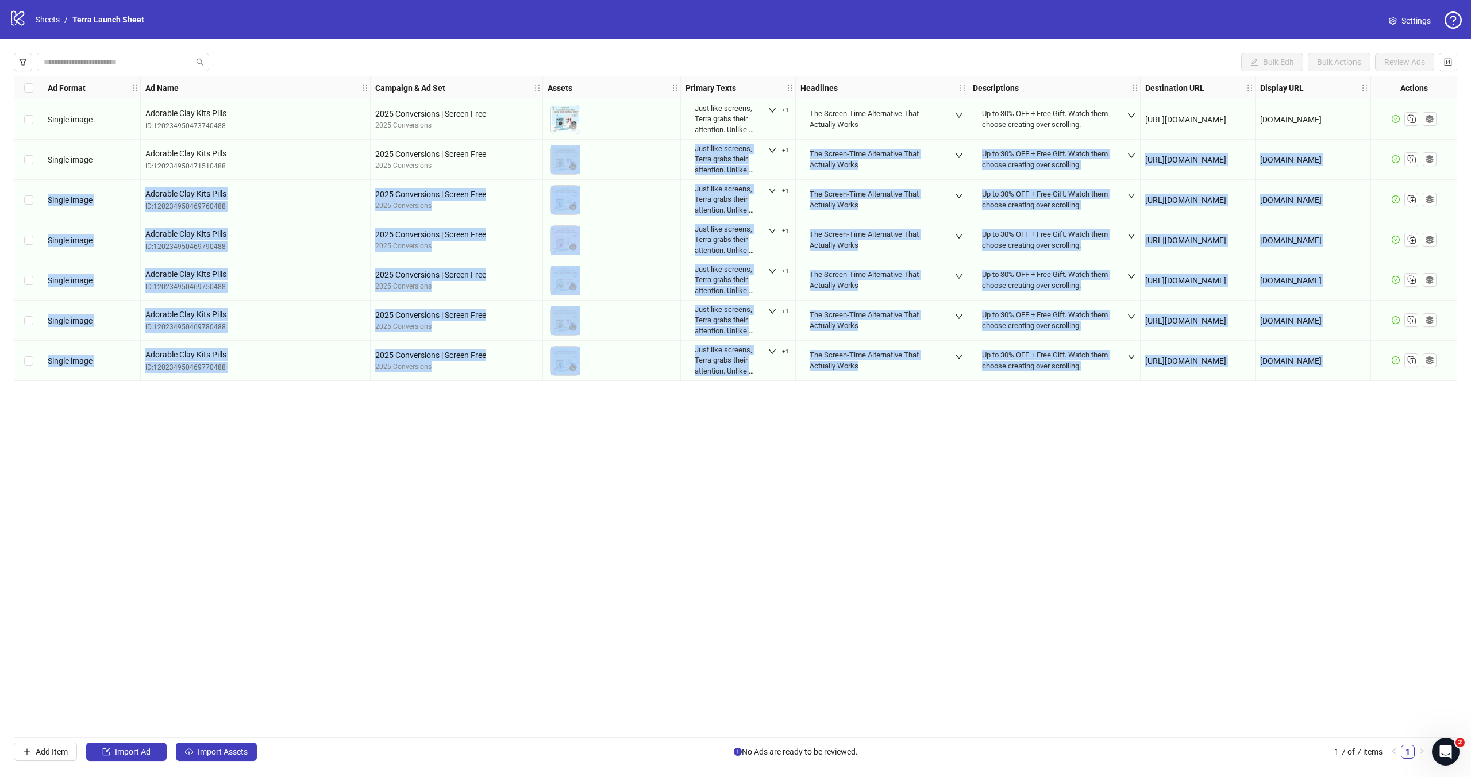
drag, startPoint x: 411, startPoint y: 210, endPoint x: 655, endPoint y: 365, distance: 288.6
click at [650, 154] on div "Ad Format Ad Name Campaign & Ad Set Assets Primary Texts Headlines Descriptions…" at bounding box center [736, 407] width 1444 height 662
click at [649, 465] on div "Ad Format Ad Name Campaign & Ad Set Assets Primary Texts Headlines Descriptions…" at bounding box center [736, 407] width 1444 height 662
